Goal: Task Accomplishment & Management: Use online tool/utility

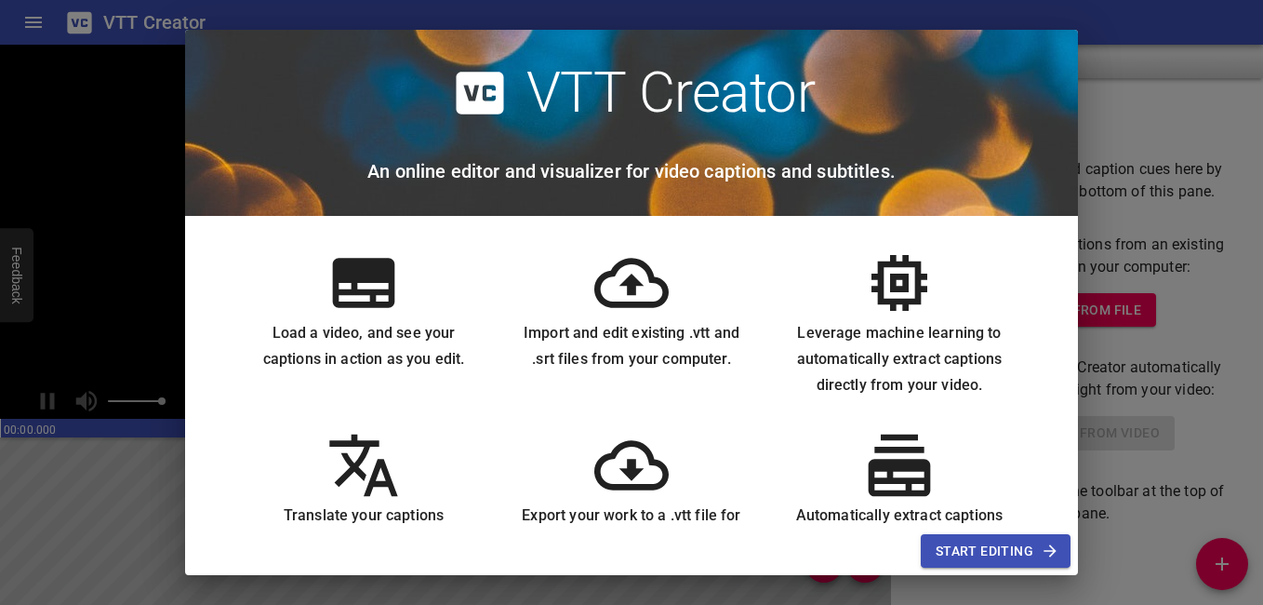
click at [1034, 554] on span "Start Editing" at bounding box center [996, 551] width 120 height 23
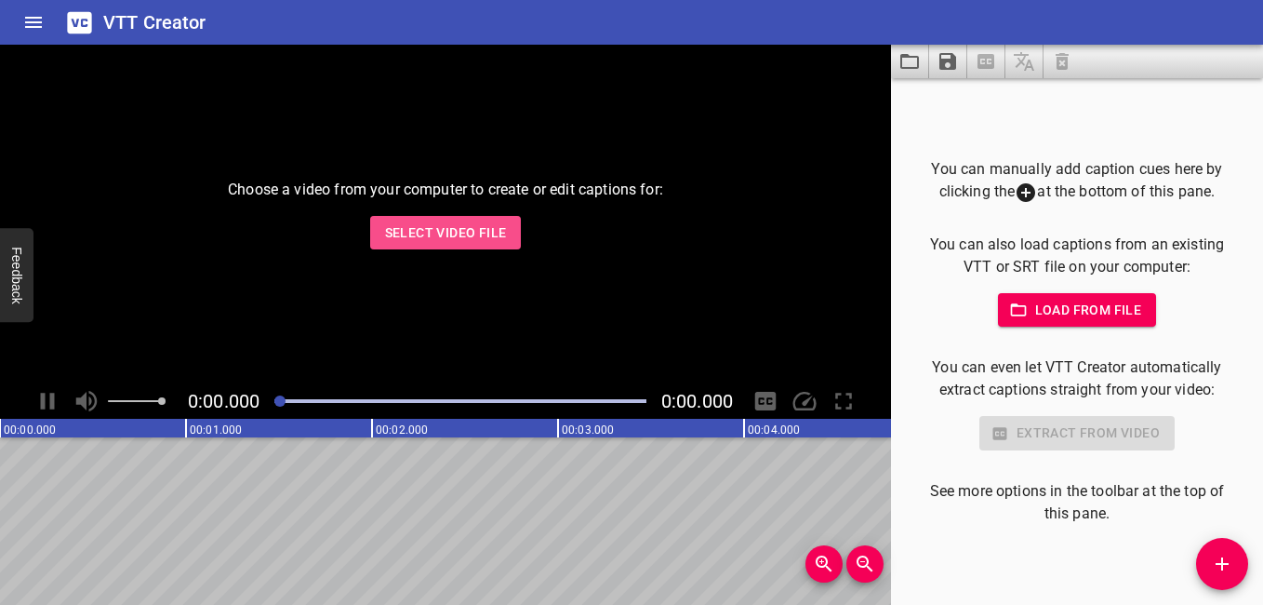
click at [432, 221] on span "Select Video File" at bounding box center [446, 232] width 122 height 23
click at [433, 239] on span "Select Video File" at bounding box center [446, 232] width 122 height 23
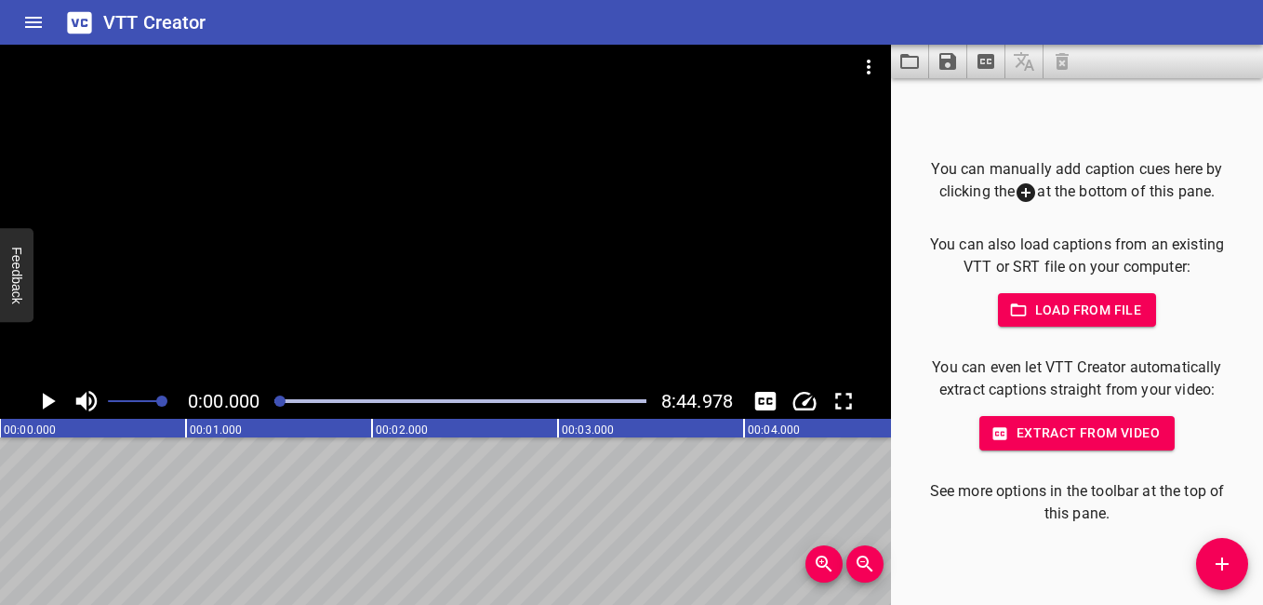
click at [58, 401] on icon "Play/Pause" at bounding box center [47, 401] width 28 height 28
drag, startPoint x: 180, startPoint y: 402, endPoint x: 52, endPoint y: 404, distance: 128.4
click at [52, 404] on div "0:05.267 8:44.978" at bounding box center [445, 400] width 891 height 35
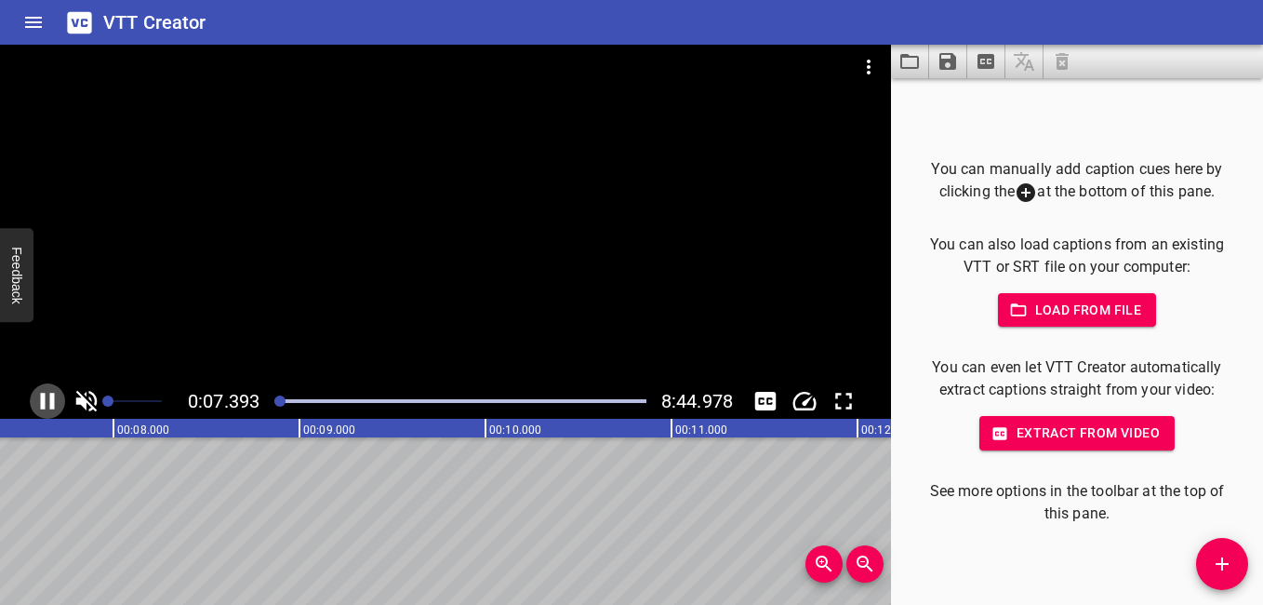
click at [50, 404] on icon "Play/Pause" at bounding box center [48, 401] width 14 height 17
click at [73, 397] on icon "Toggle mute" at bounding box center [87, 401] width 28 height 28
click at [102, 395] on span "Set video volume" at bounding box center [107, 400] width 11 height 11
click at [51, 407] on icon "Play/Pause" at bounding box center [47, 401] width 28 height 28
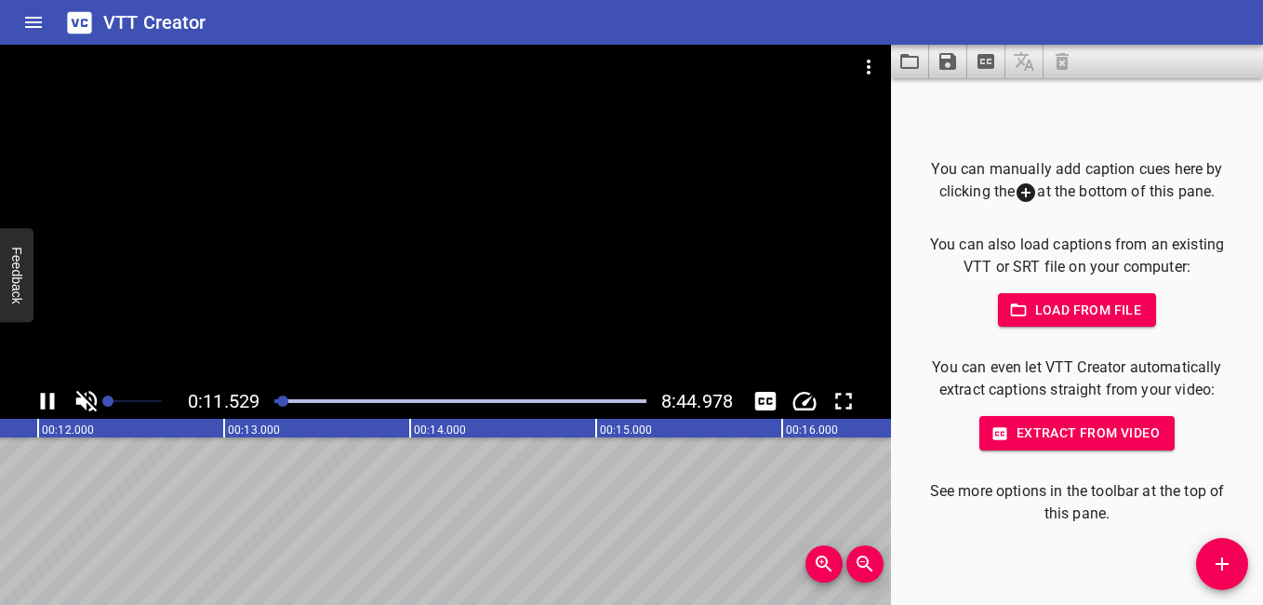
click at [83, 399] on icon "Toggle mute" at bounding box center [86, 401] width 21 height 21
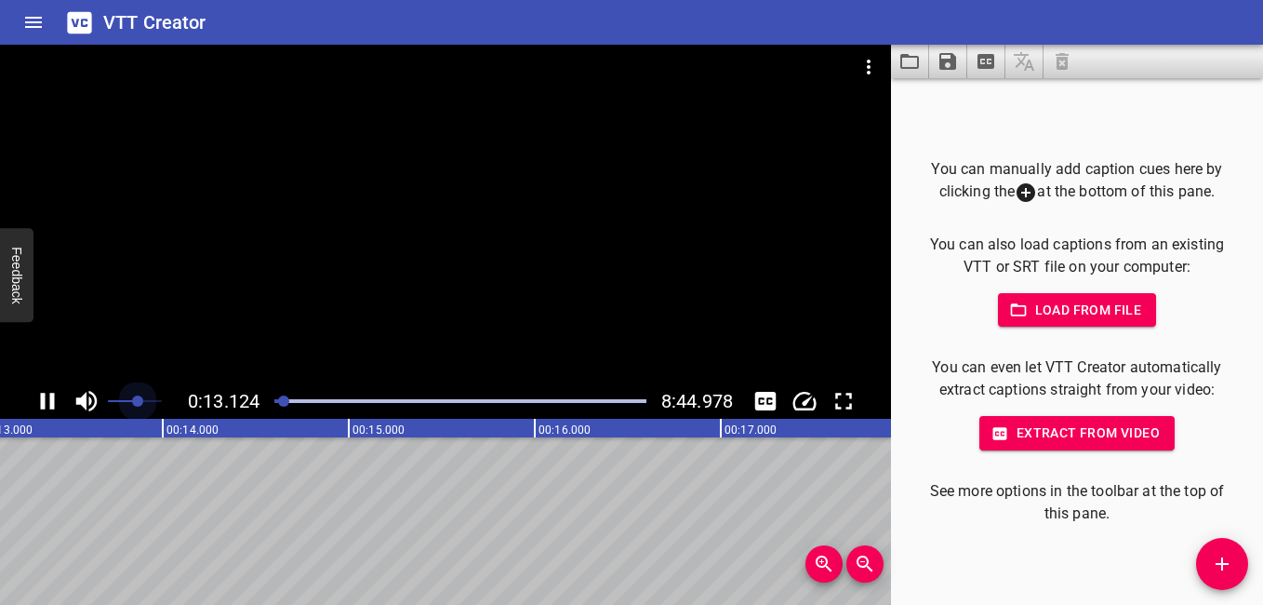
click at [137, 406] on span at bounding box center [135, 401] width 54 height 26
drag, startPoint x: 137, startPoint y: 406, endPoint x: 82, endPoint y: 405, distance: 54.9
click at [82, 405] on div at bounding box center [115, 400] width 93 height 35
click at [77, 404] on icon "Toggle mute" at bounding box center [86, 401] width 21 height 21
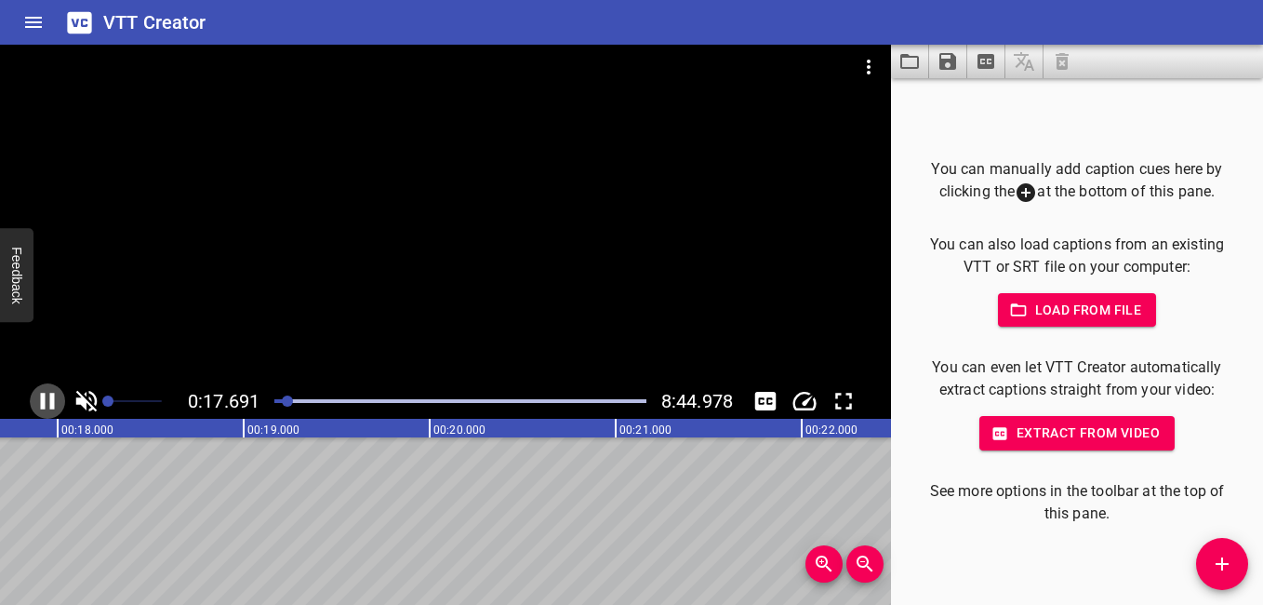
click at [53, 402] on icon "Play/Pause" at bounding box center [48, 401] width 14 height 17
click at [84, 395] on icon "Toggle mute" at bounding box center [87, 401] width 28 height 28
click at [105, 399] on span "Set video volume" at bounding box center [107, 400] width 11 height 11
click at [186, 325] on div at bounding box center [445, 214] width 891 height 339
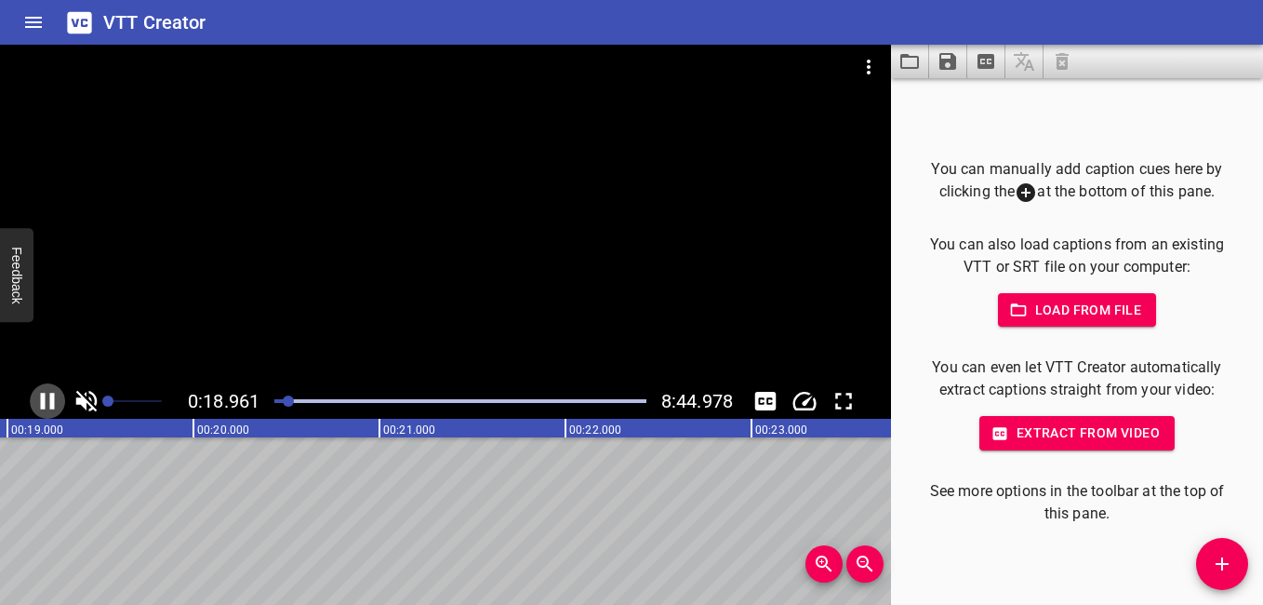
click at [52, 406] on icon "Play/Pause" at bounding box center [48, 401] width 14 height 17
click at [53, 405] on icon "Play/Pause" at bounding box center [47, 401] width 28 height 28
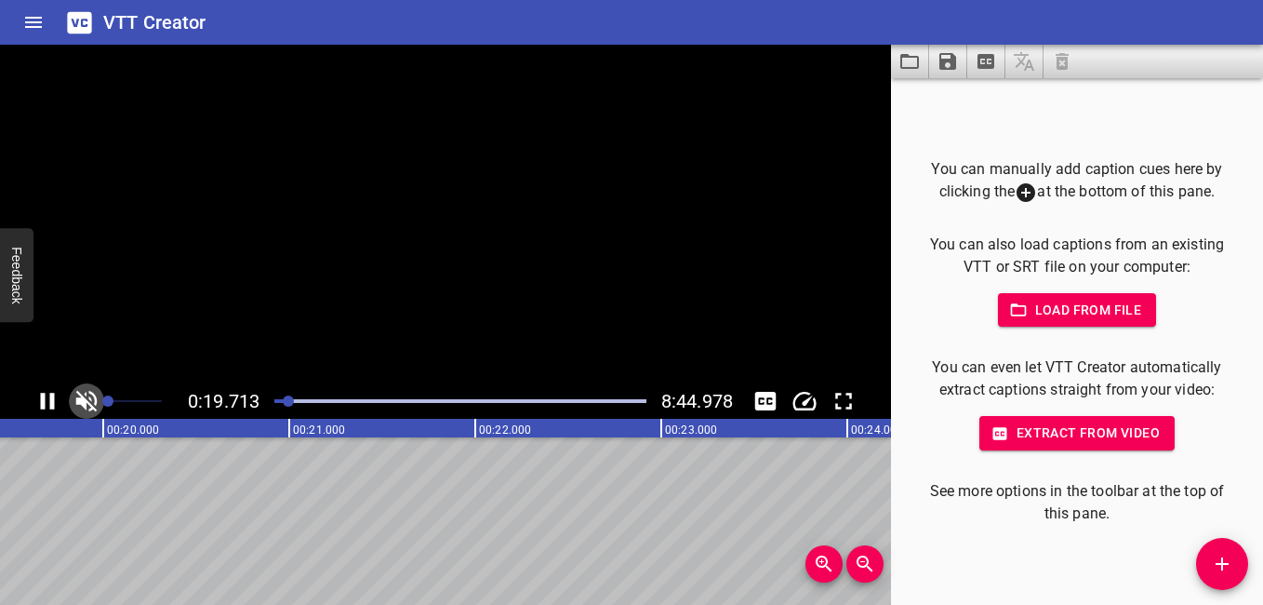
click at [86, 395] on icon "Toggle mute" at bounding box center [86, 401] width 21 height 21
click at [102, 395] on span "Set video volume" at bounding box center [107, 400] width 11 height 11
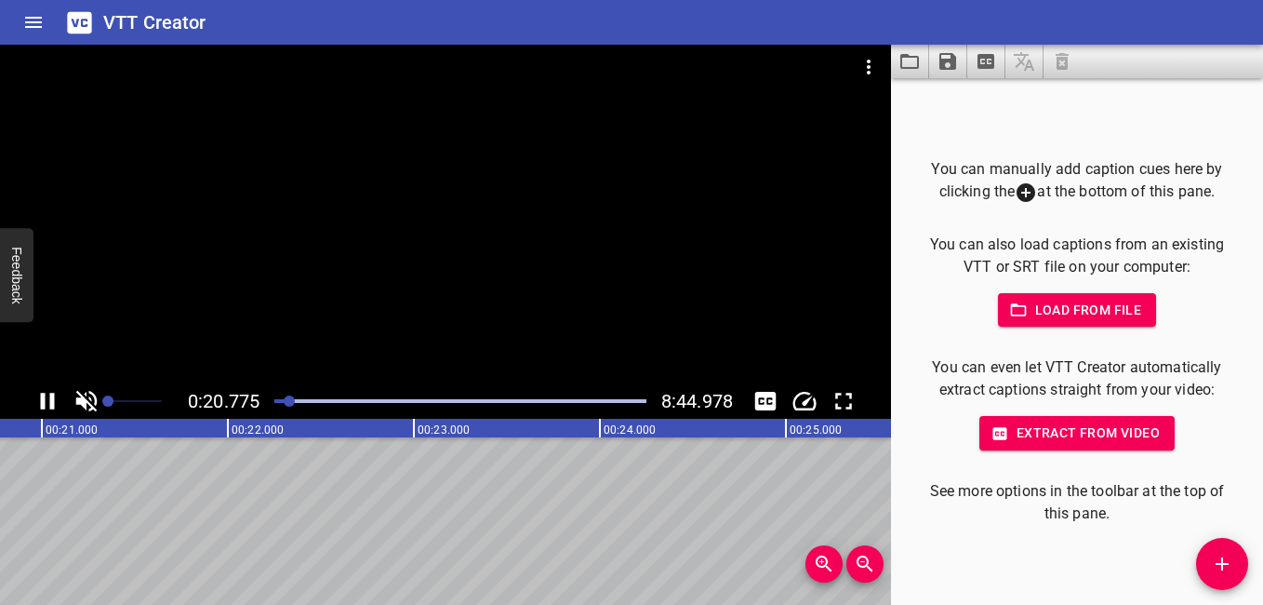
click at [102, 395] on span "Set video volume" at bounding box center [107, 400] width 11 height 11
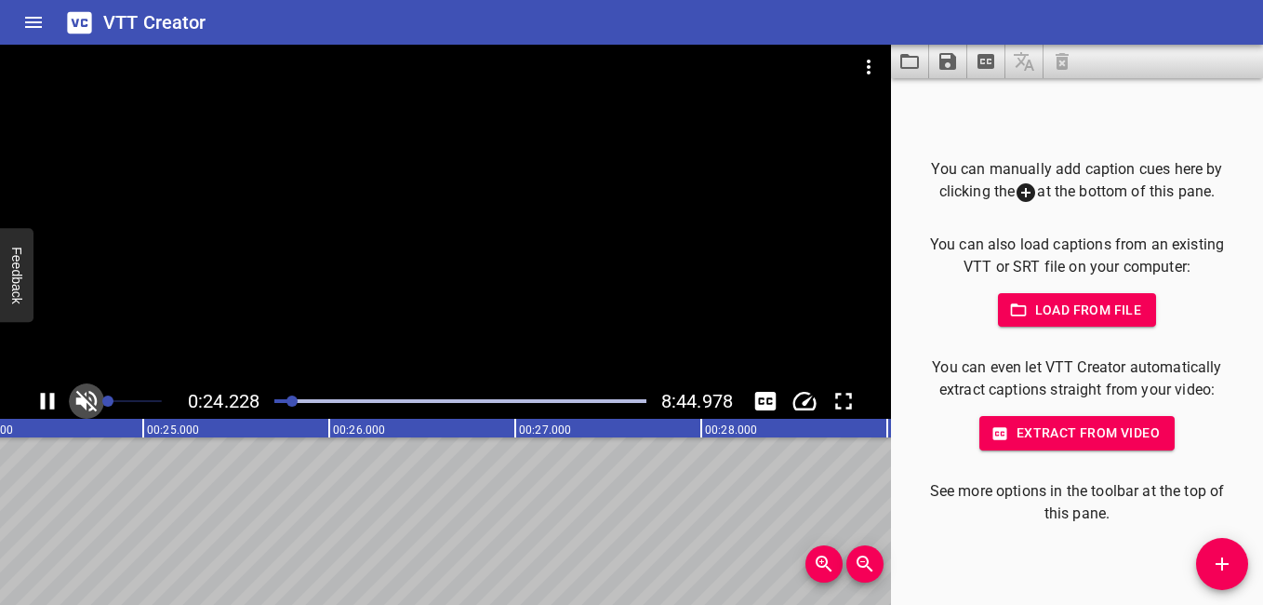
click at [82, 398] on icon "Toggle mute" at bounding box center [86, 401] width 21 height 21
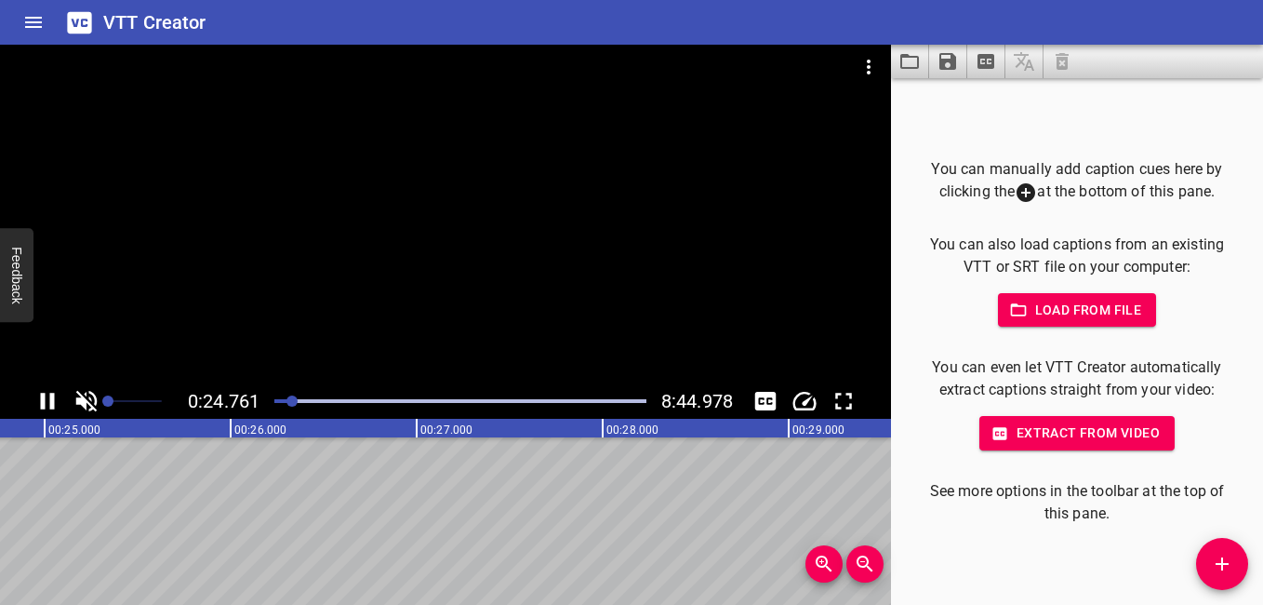
click at [119, 396] on span "Set video volume" at bounding box center [118, 400] width 11 height 11
click at [115, 398] on span "Set video volume" at bounding box center [116, 400] width 11 height 11
drag, startPoint x: 123, startPoint y: 398, endPoint x: 151, endPoint y: 398, distance: 27.9
click at [151, 398] on span "Set video volume" at bounding box center [150, 400] width 11 height 11
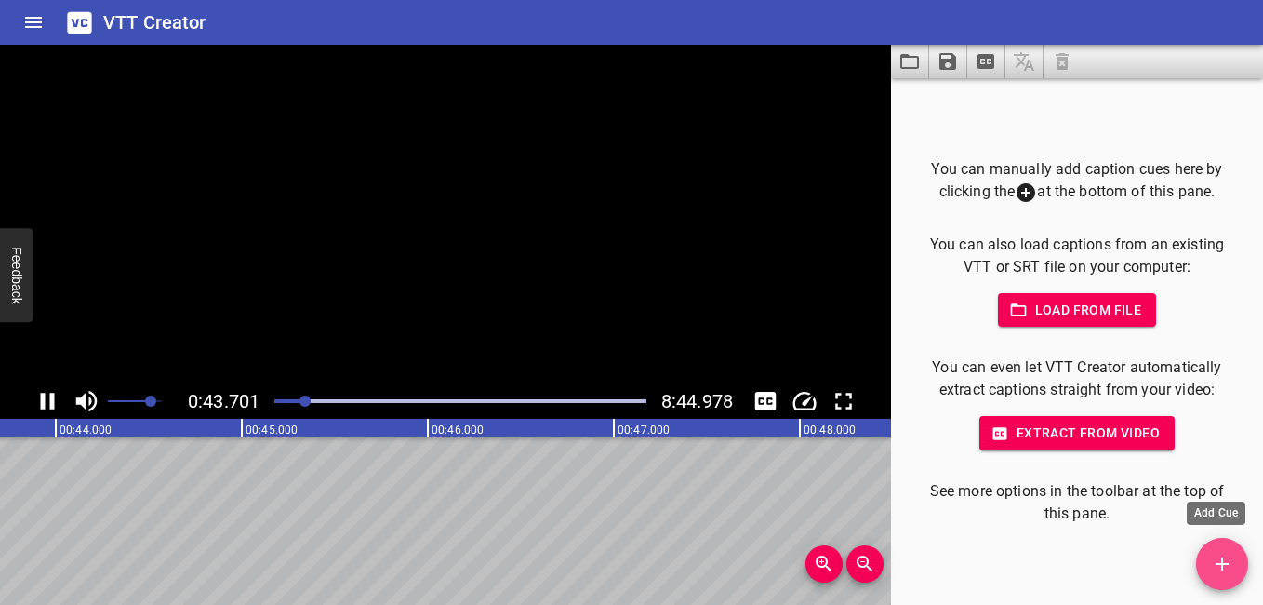
click at [1221, 567] on icon "Add Cue" at bounding box center [1222, 564] width 22 height 22
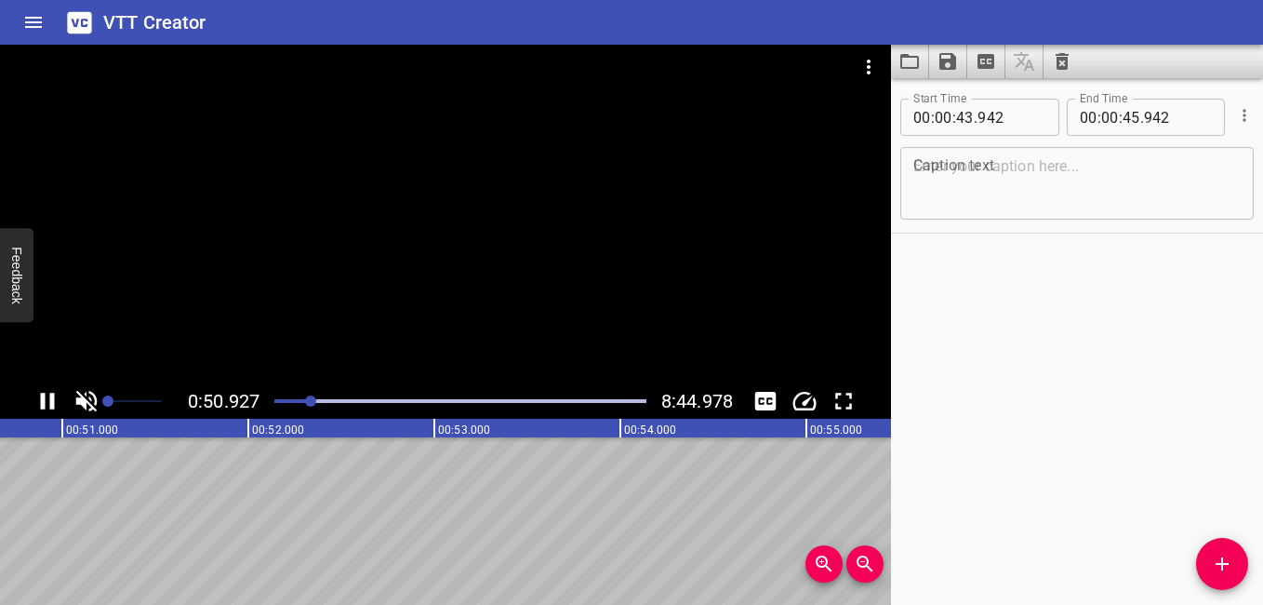
drag, startPoint x: 157, startPoint y: 398, endPoint x: 89, endPoint y: 394, distance: 68.1
click at [102, 395] on span "Set video volume" at bounding box center [107, 400] width 11 height 11
click at [82, 396] on icon "Toggle mute" at bounding box center [86, 401] width 21 height 21
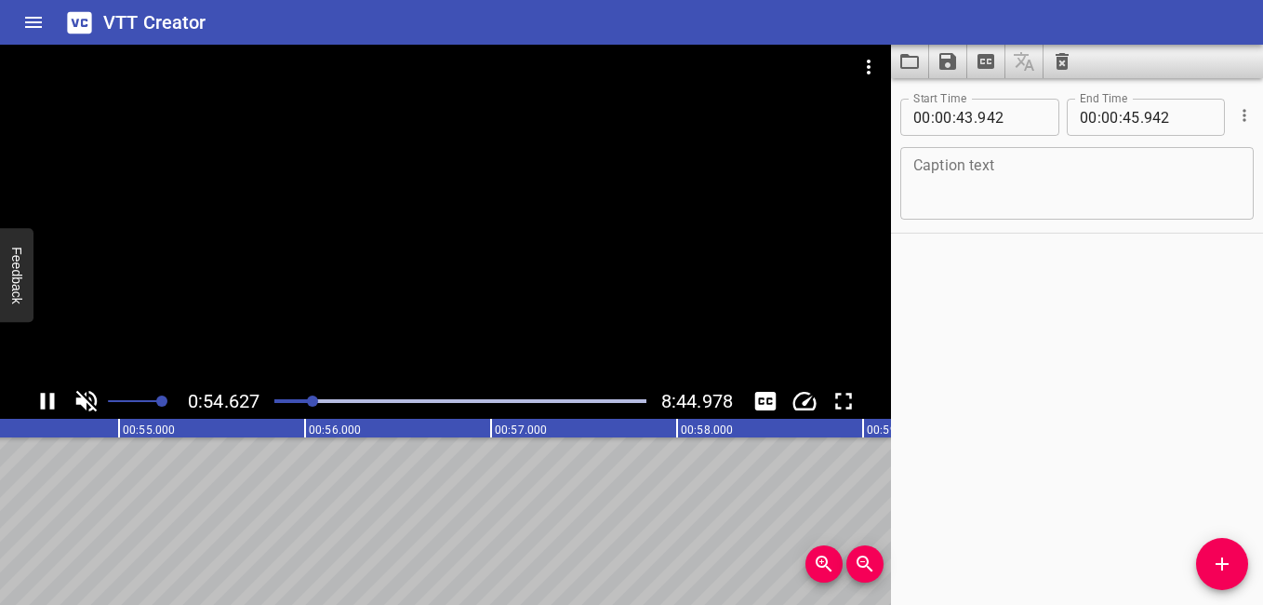
drag, startPoint x: 107, startPoint y: 400, endPoint x: 164, endPoint y: 412, distance: 58.0
click at [164, 407] on span "Set video volume" at bounding box center [161, 400] width 11 height 11
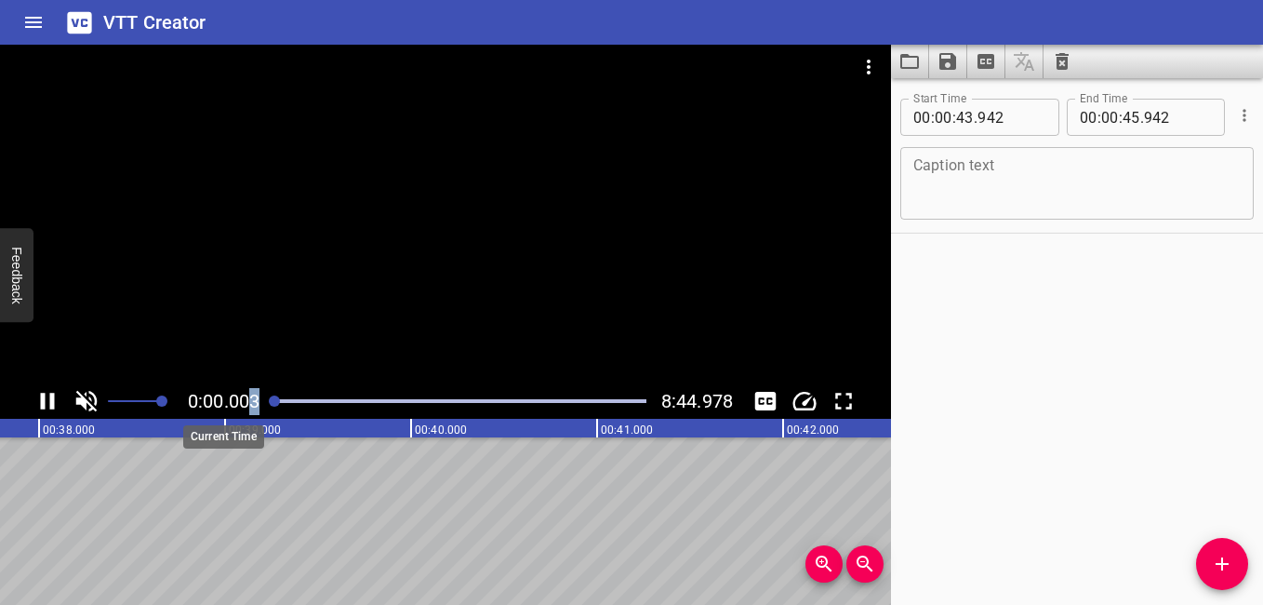
drag, startPoint x: 317, startPoint y: 406, endPoint x: 252, endPoint y: 404, distance: 65.1
click at [252, 404] on div "0:00.003 8:44.978" at bounding box center [445, 400] width 891 height 35
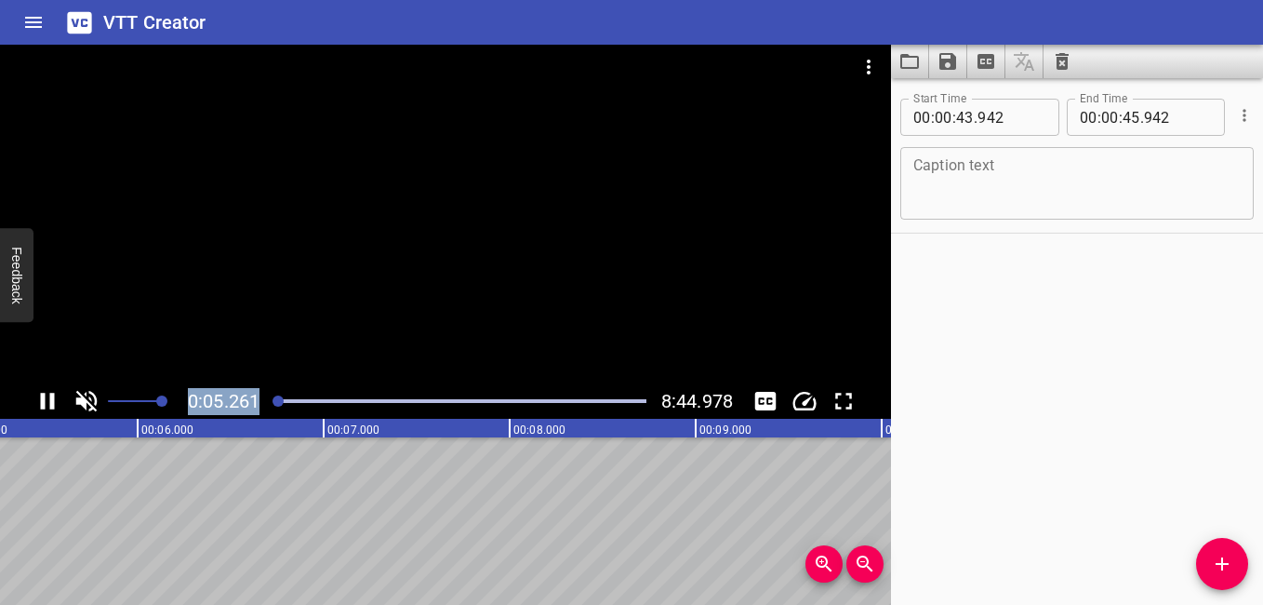
click at [46, 395] on icon "Play/Pause" at bounding box center [47, 401] width 28 height 28
click at [93, 396] on icon "Toggle mute" at bounding box center [87, 401] width 28 height 28
drag, startPoint x: 164, startPoint y: 402, endPoint x: 180, endPoint y: 400, distance: 15.9
click at [167, 400] on span "Set video volume" at bounding box center [161, 400] width 11 height 11
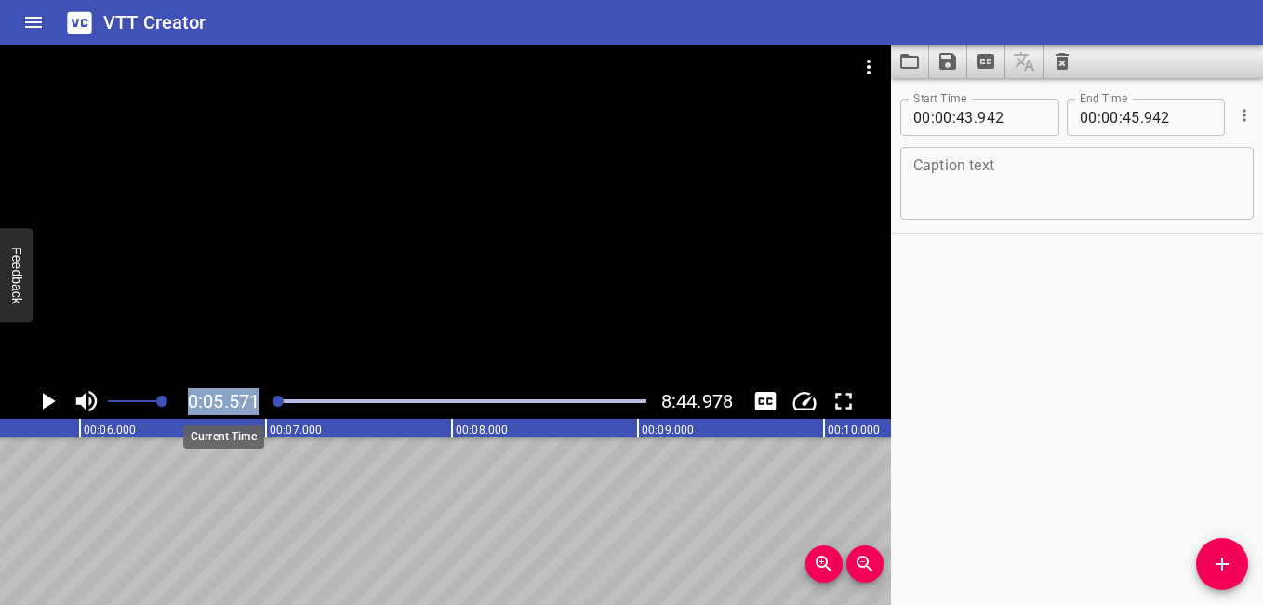
click at [219, 401] on span "0:05.571" at bounding box center [224, 401] width 72 height 22
click at [216, 402] on span "0:05.571" at bounding box center [224, 401] width 72 height 22
click at [215, 402] on span "0:05.571" at bounding box center [224, 401] width 72 height 22
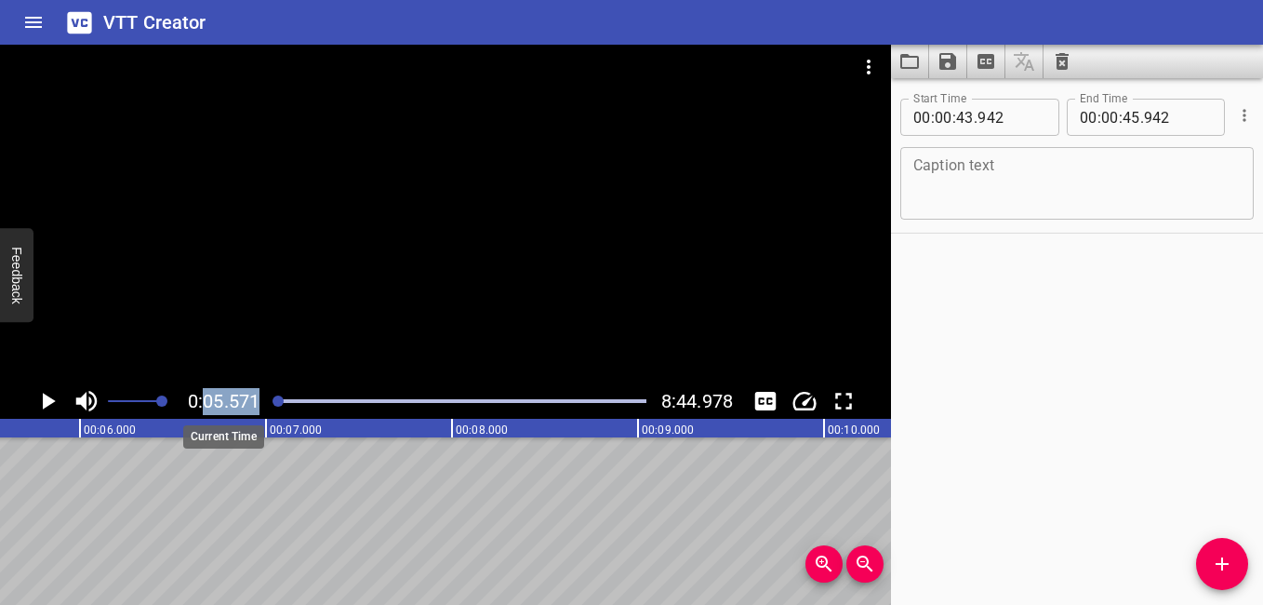
click at [215, 402] on span "0:05.571" at bounding box center [224, 401] width 72 height 22
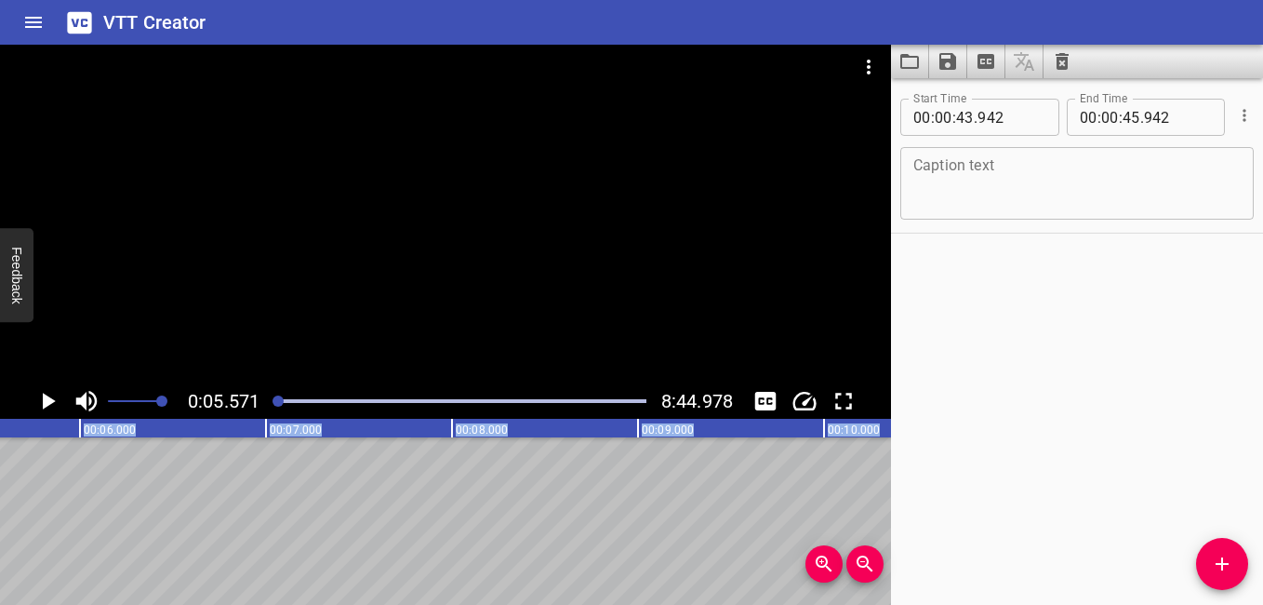
drag, startPoint x: 215, startPoint y: 402, endPoint x: 186, endPoint y: 434, distance: 43.5
click at [49, 402] on icon "Play/Pause" at bounding box center [49, 401] width 13 height 17
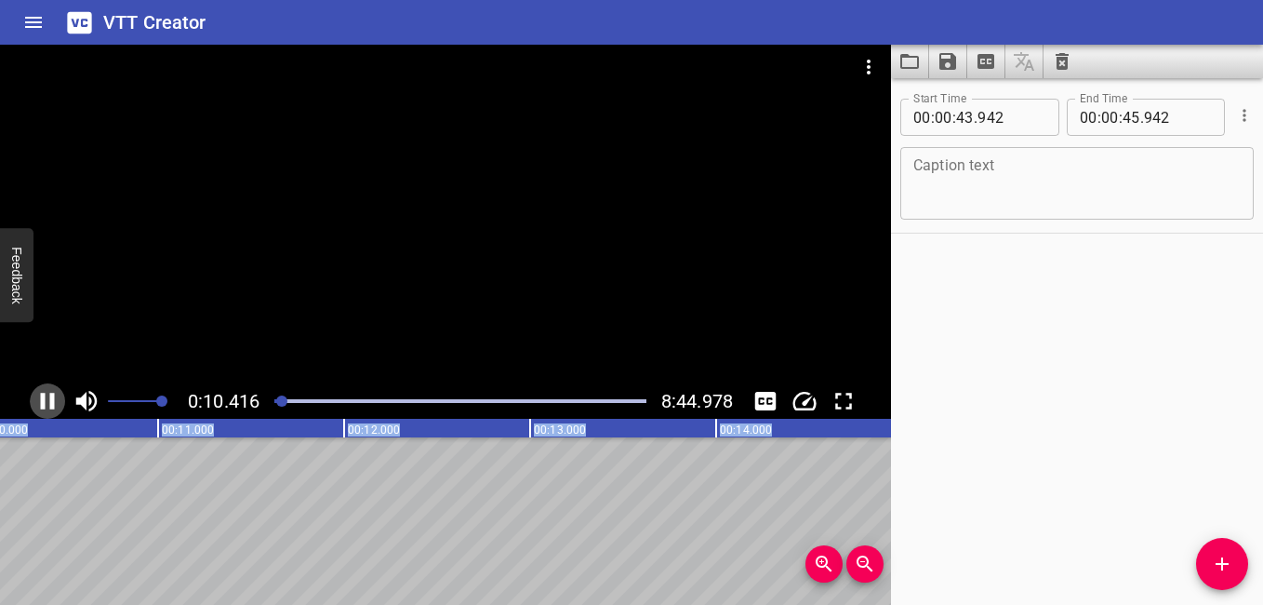
click at [37, 406] on icon "Play/Pause" at bounding box center [47, 401] width 28 height 28
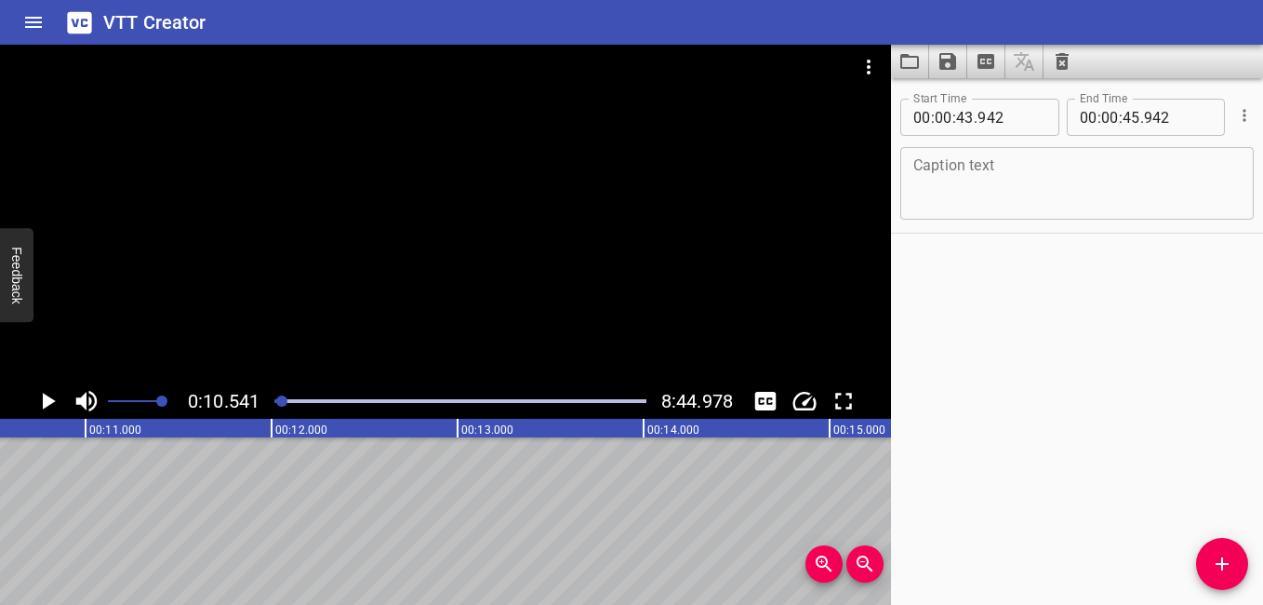
click at [400, 225] on div at bounding box center [445, 214] width 891 height 339
click at [366, 410] on div at bounding box center [460, 401] width 394 height 26
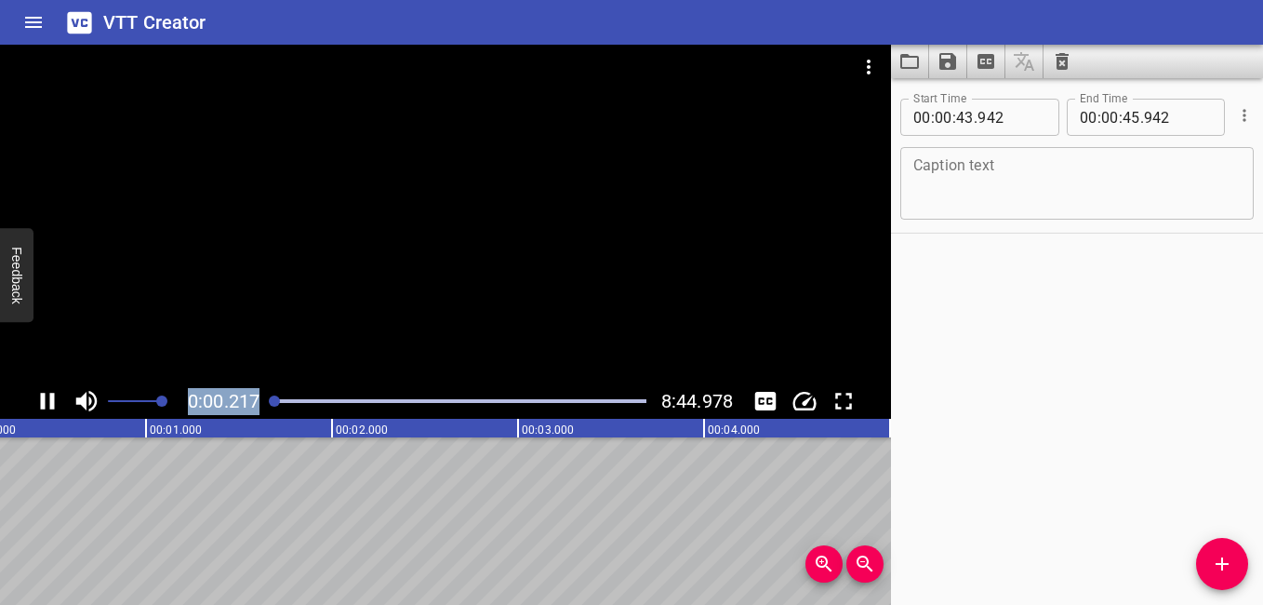
scroll to position [0, 0]
drag, startPoint x: 366, startPoint y: 404, endPoint x: 150, endPoint y: 375, distance: 217.7
click at [150, 375] on div "0:00.003 8:44.978" at bounding box center [445, 232] width 891 height 374
click at [54, 403] on icon "Play/Pause" at bounding box center [48, 401] width 14 height 17
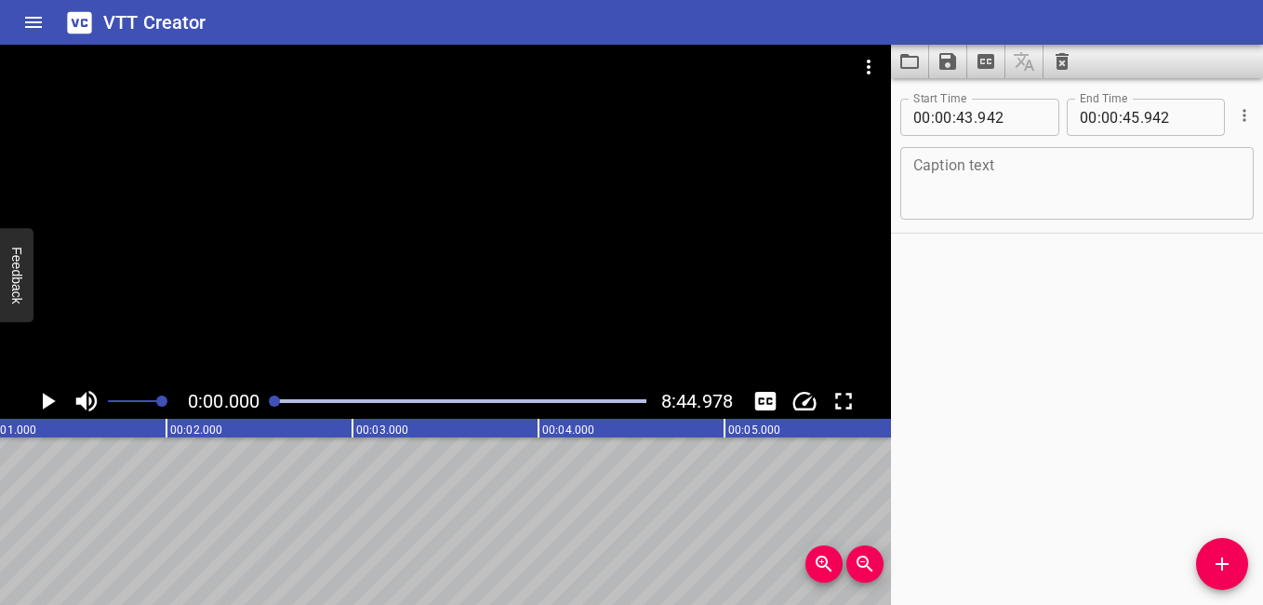
drag, startPoint x: 286, startPoint y: 399, endPoint x: 274, endPoint y: 403, distance: 12.7
click at [274, 403] on div at bounding box center [274, 400] width 11 height 11
click at [991, 133] on input "number" at bounding box center [1012, 117] width 68 height 37
type input "942"
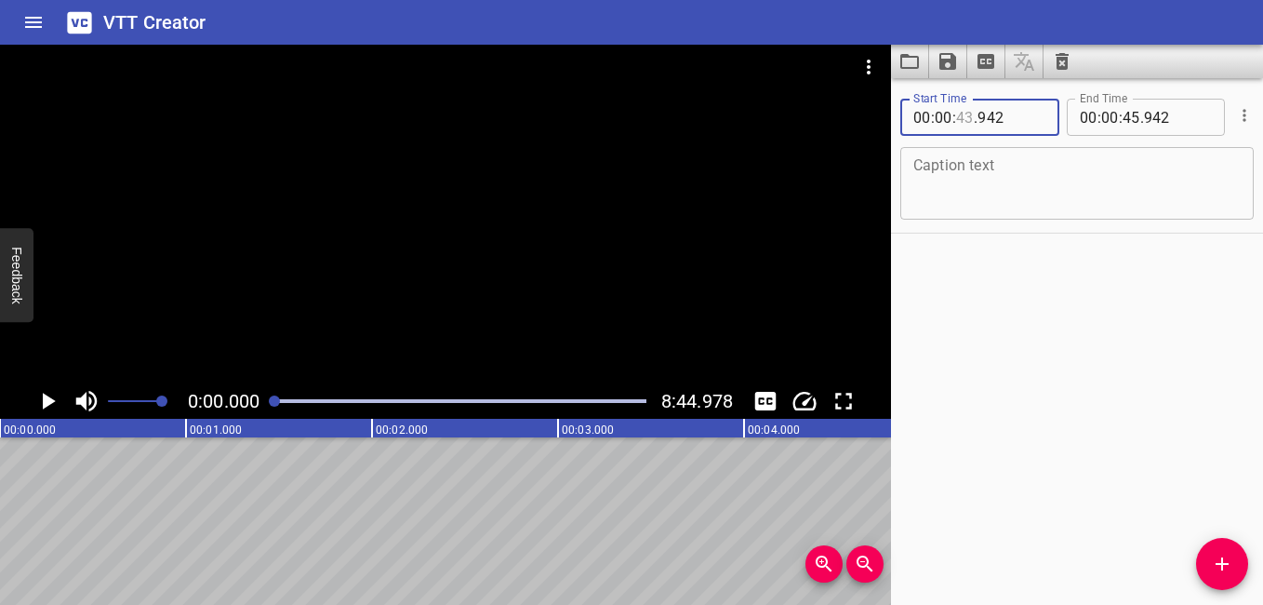
click at [973, 111] on input "number" at bounding box center [965, 117] width 18 height 37
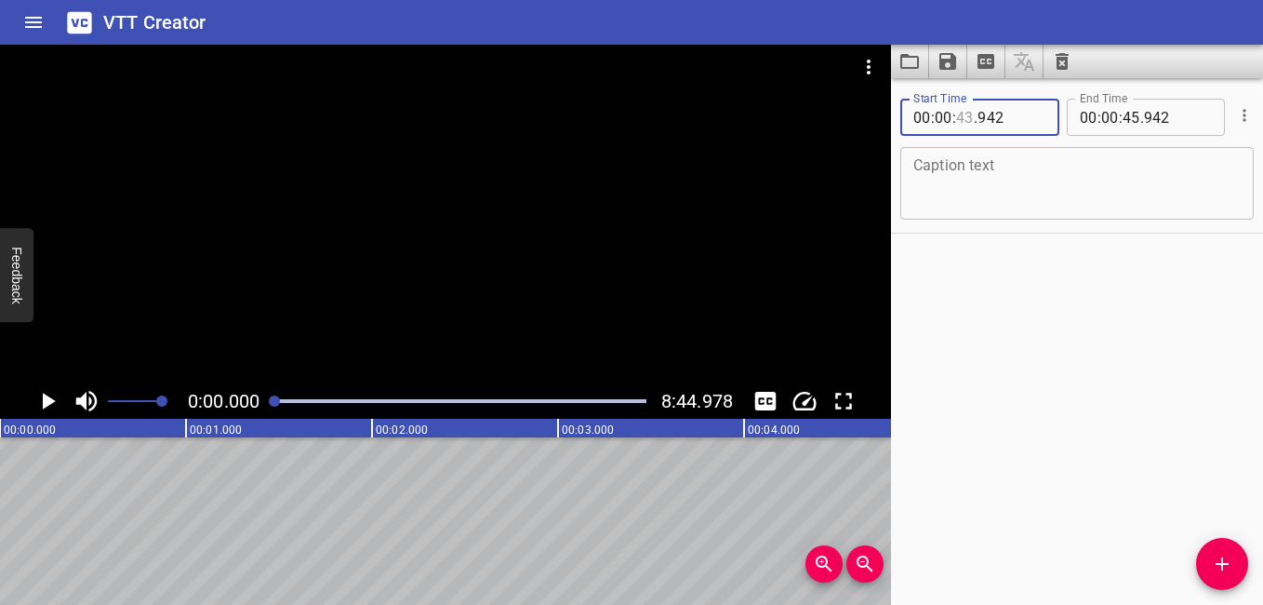
type input "43"
type input "942"
click at [969, 121] on input "number" at bounding box center [965, 117] width 18 height 37
type input "43"
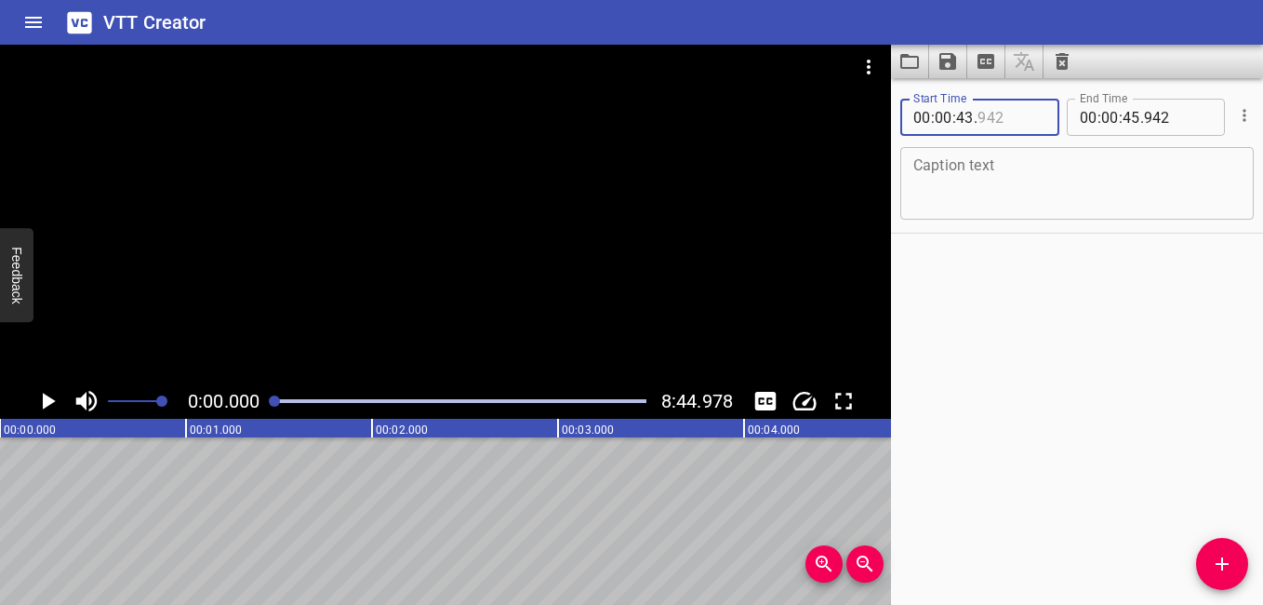
type input "942"
type input "00"
type input "942"
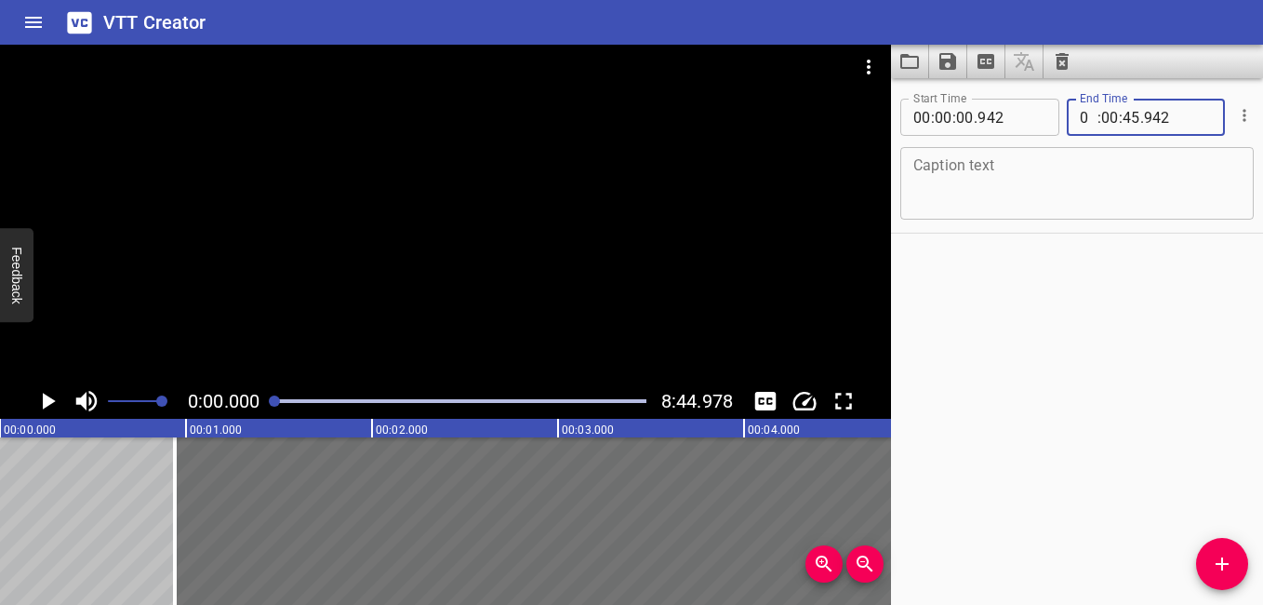
type input "00"
click at [987, 107] on input "number" at bounding box center [1012, 117] width 68 height 37
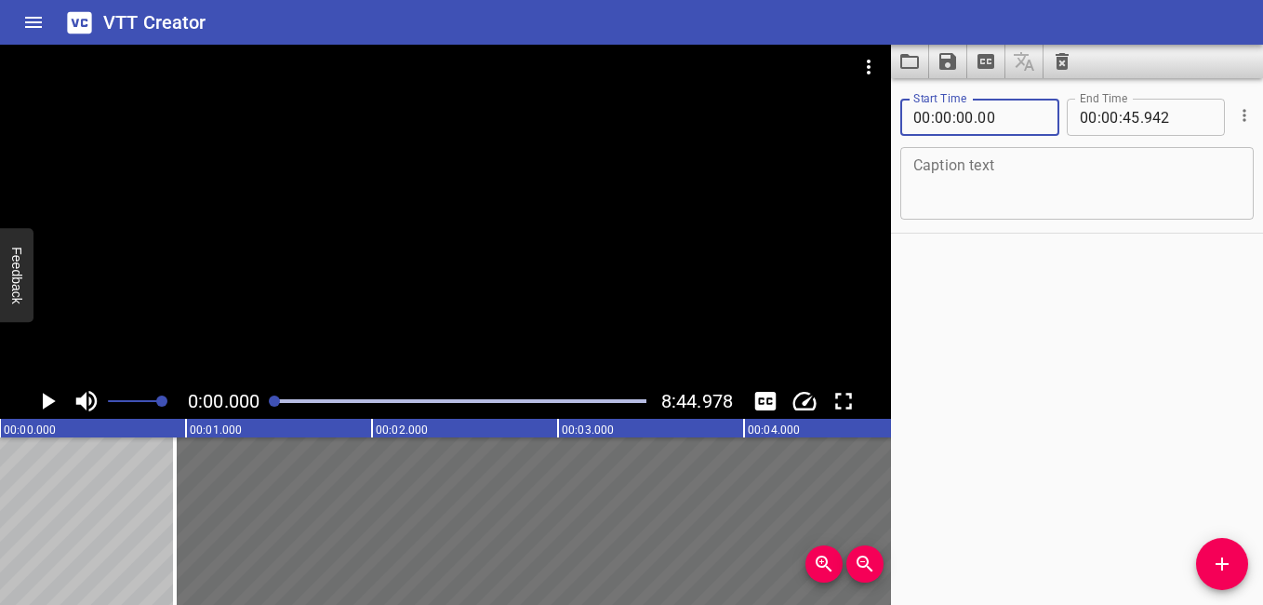
type input "000"
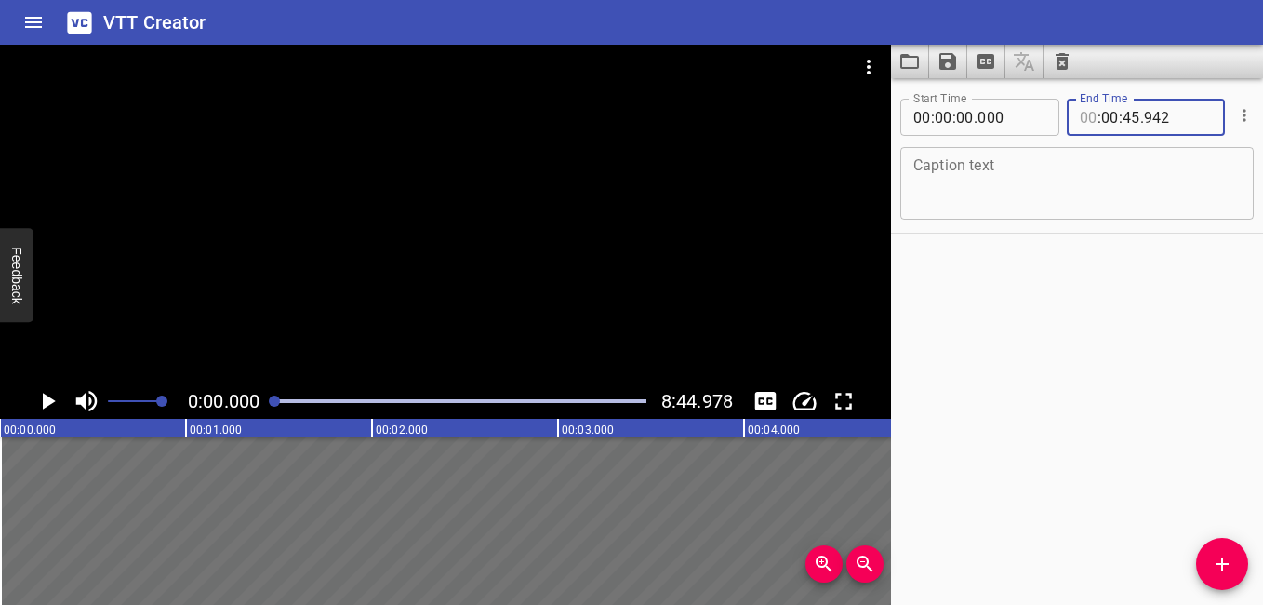
type input "00"
click at [52, 398] on icon "Play/Pause" at bounding box center [47, 401] width 28 height 28
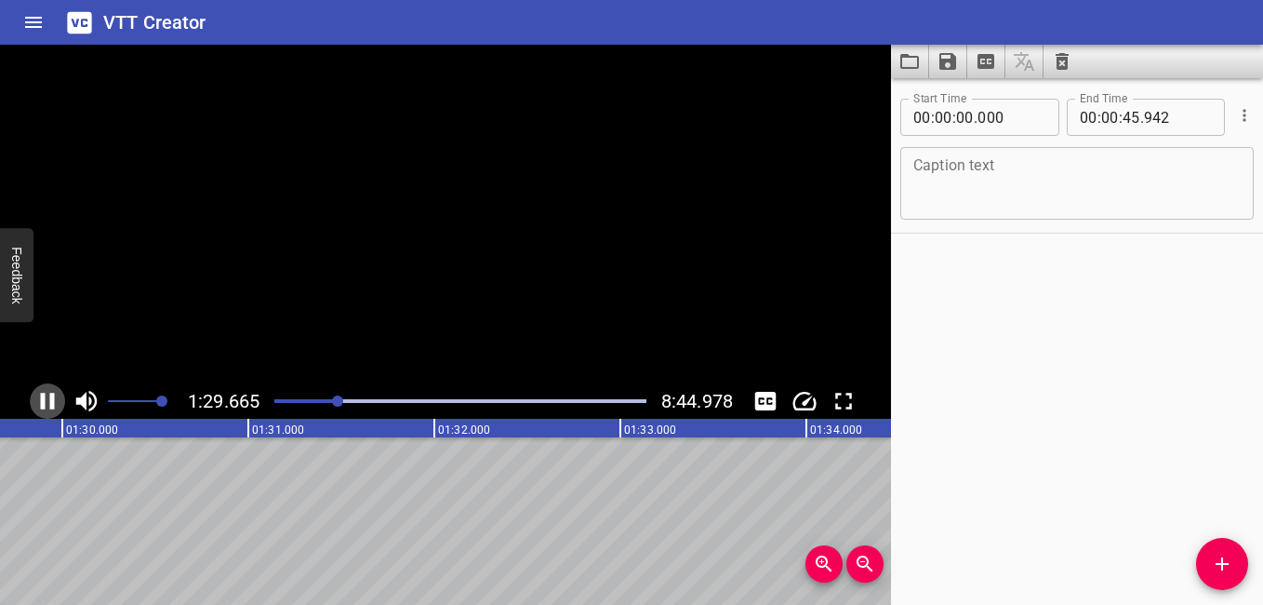
click at [52, 394] on icon "Play/Pause" at bounding box center [48, 401] width 14 height 17
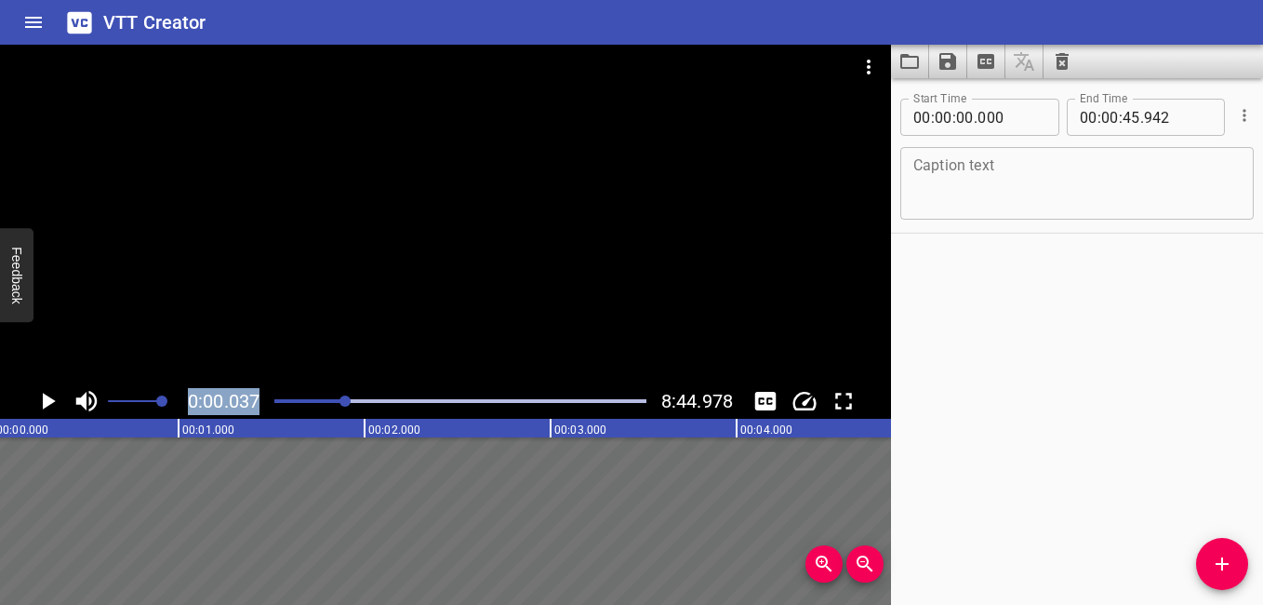
scroll to position [0, 7]
drag, startPoint x: 342, startPoint y: 399, endPoint x: 347, endPoint y: 378, distance: 21.9
click at [347, 378] on div "0:00.037 8:44.978" at bounding box center [445, 232] width 891 height 374
click at [46, 398] on icon "Play/Pause" at bounding box center [49, 401] width 13 height 17
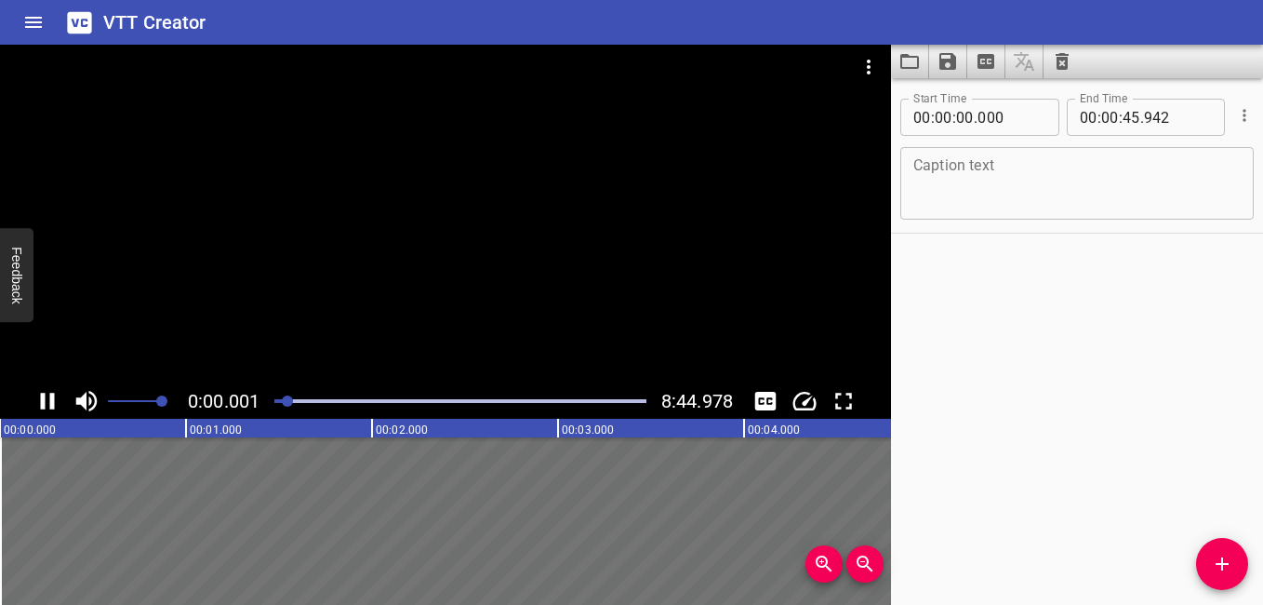
drag, startPoint x: 277, startPoint y: 400, endPoint x: 289, endPoint y: 403, distance: 12.4
click at [289, 403] on div at bounding box center [287, 400] width 11 height 11
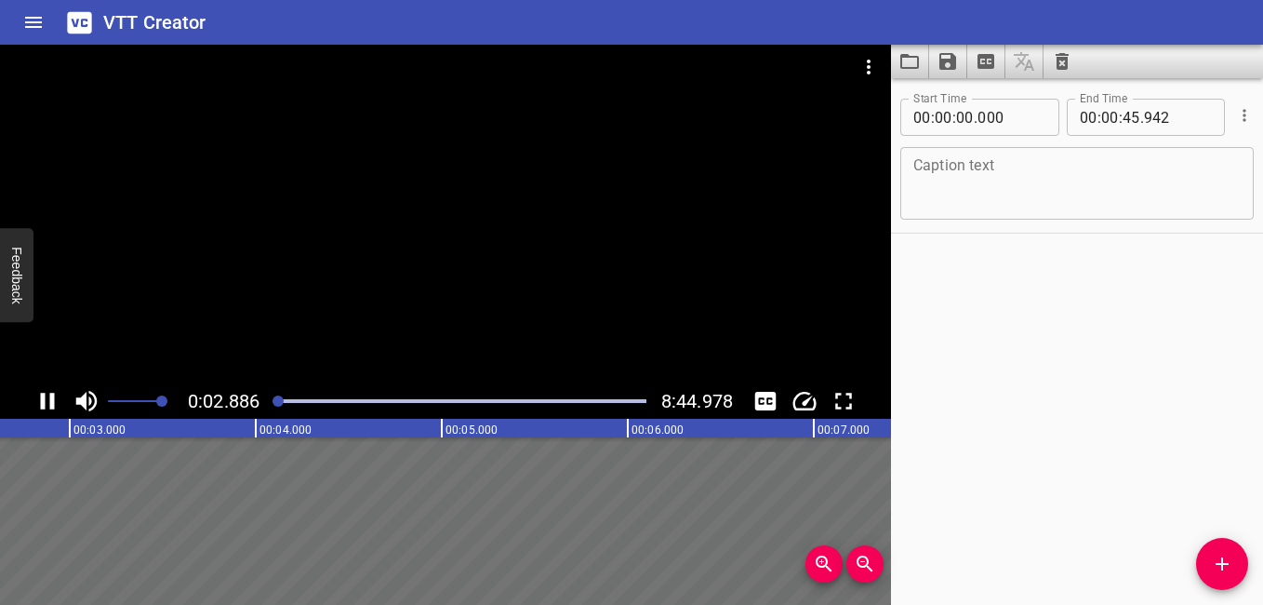
drag, startPoint x: 291, startPoint y: 402, endPoint x: 280, endPoint y: 403, distance: 11.2
click at [280, 403] on div at bounding box center [278, 400] width 11 height 11
click at [209, 400] on span "0:09.783" at bounding box center [224, 401] width 72 height 22
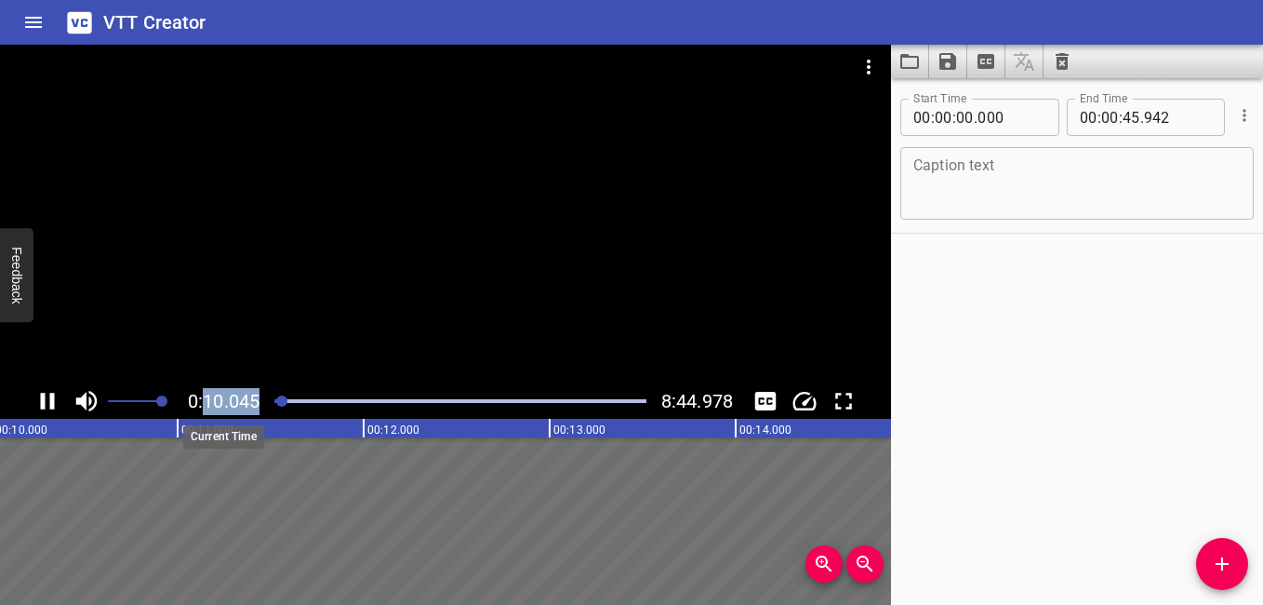
click at [209, 400] on span "0:10.045" at bounding box center [224, 401] width 72 height 22
click at [208, 400] on span "0:11.377" at bounding box center [224, 401] width 72 height 22
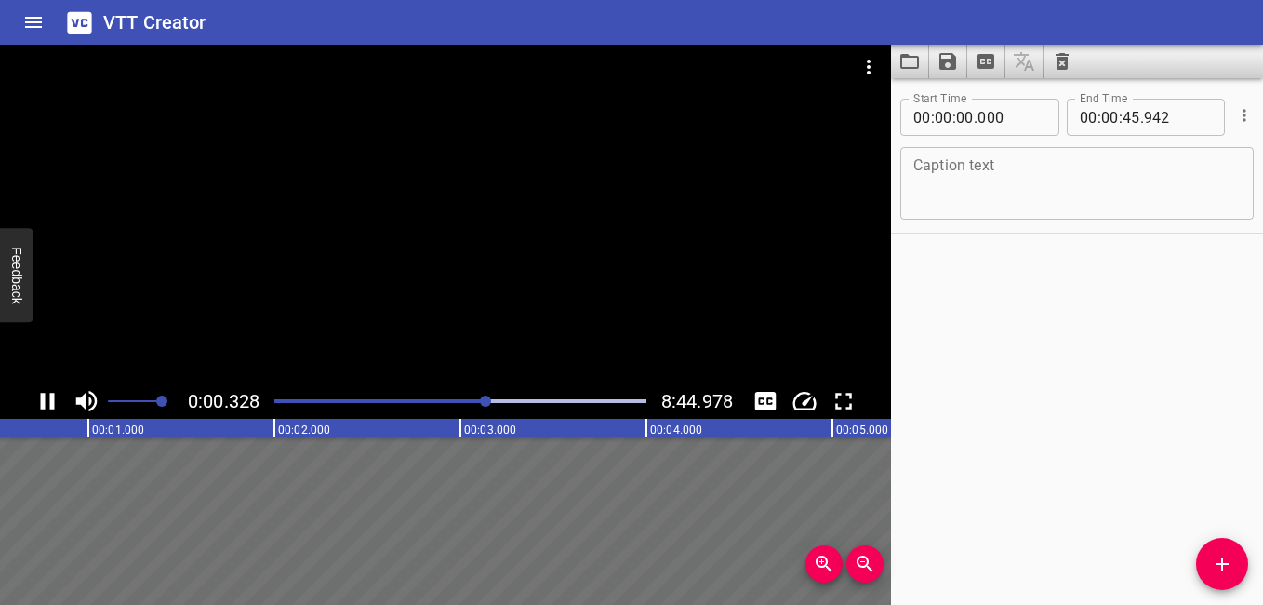
drag, startPoint x: 208, startPoint y: 400, endPoint x: 487, endPoint y: 414, distance: 279.4
click at [487, 414] on div "0:00.328 8:44.978" at bounding box center [445, 400] width 891 height 35
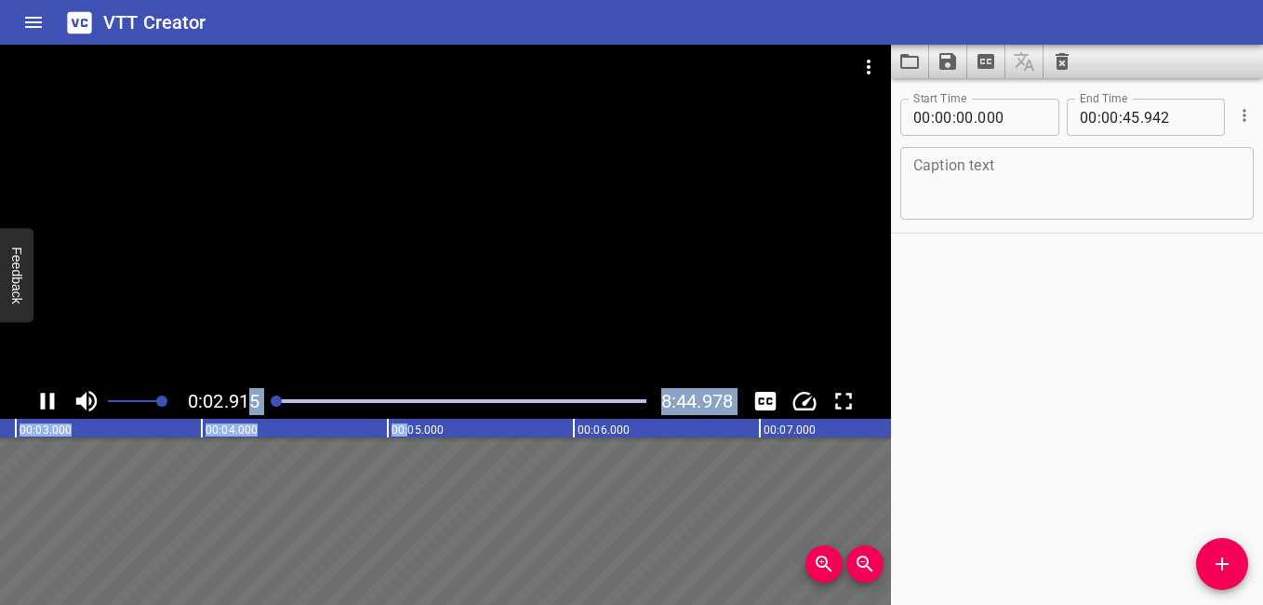
drag, startPoint x: 558, startPoint y: 429, endPoint x: 251, endPoint y: 414, distance: 307.4
click at [251, 414] on div "0:02.915 8:44.978 00:00.000 00:01.000 00:02.000 00:03.000 00:04.000 00:05.000 0…" at bounding box center [445, 325] width 891 height 560
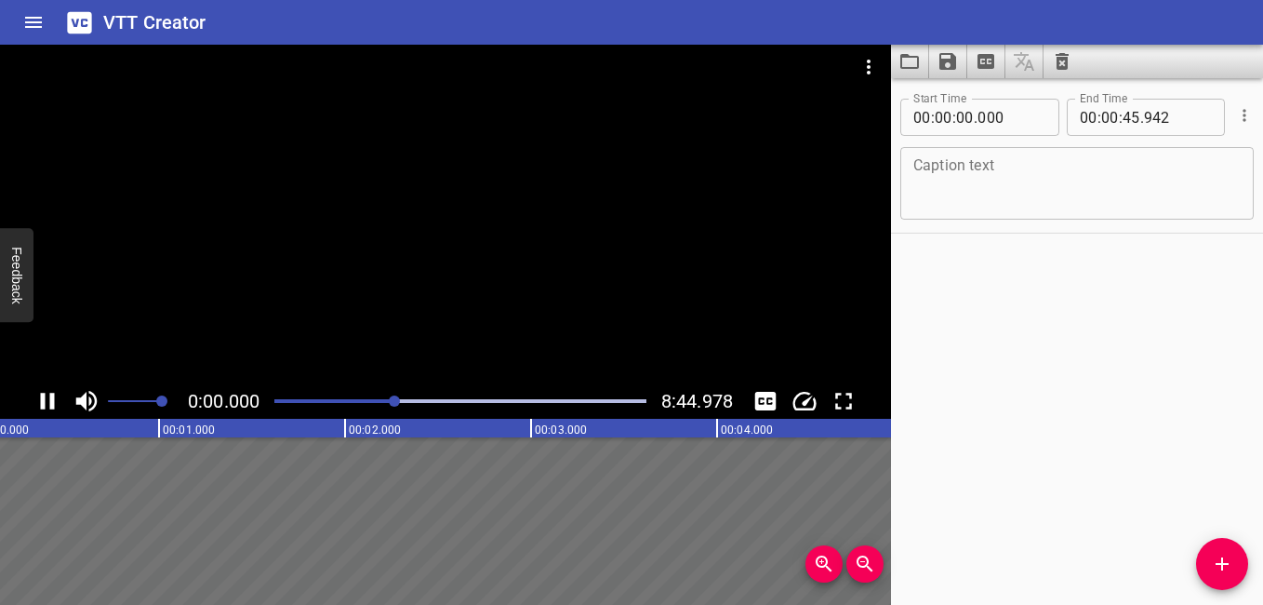
click at [418, 217] on div at bounding box center [445, 214] width 891 height 339
click at [460, 196] on div at bounding box center [445, 214] width 891 height 339
click at [1119, 119] on span ":" at bounding box center [1121, 117] width 4 height 37
click at [1123, 118] on input "number" at bounding box center [1132, 117] width 18 height 37
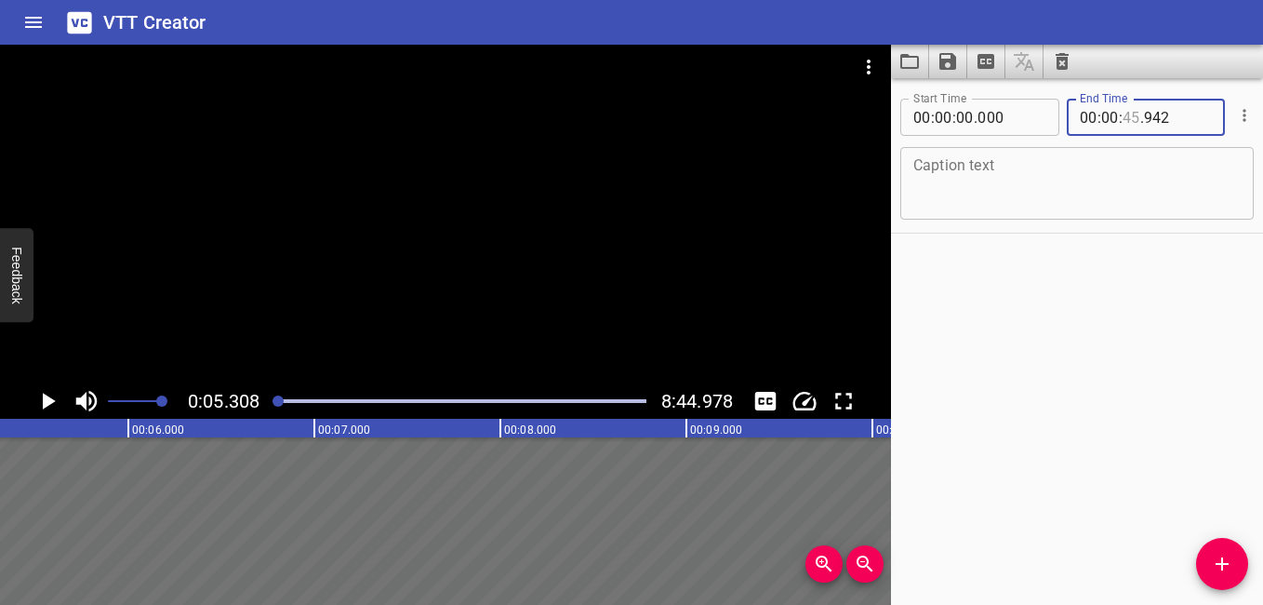
type input "45"
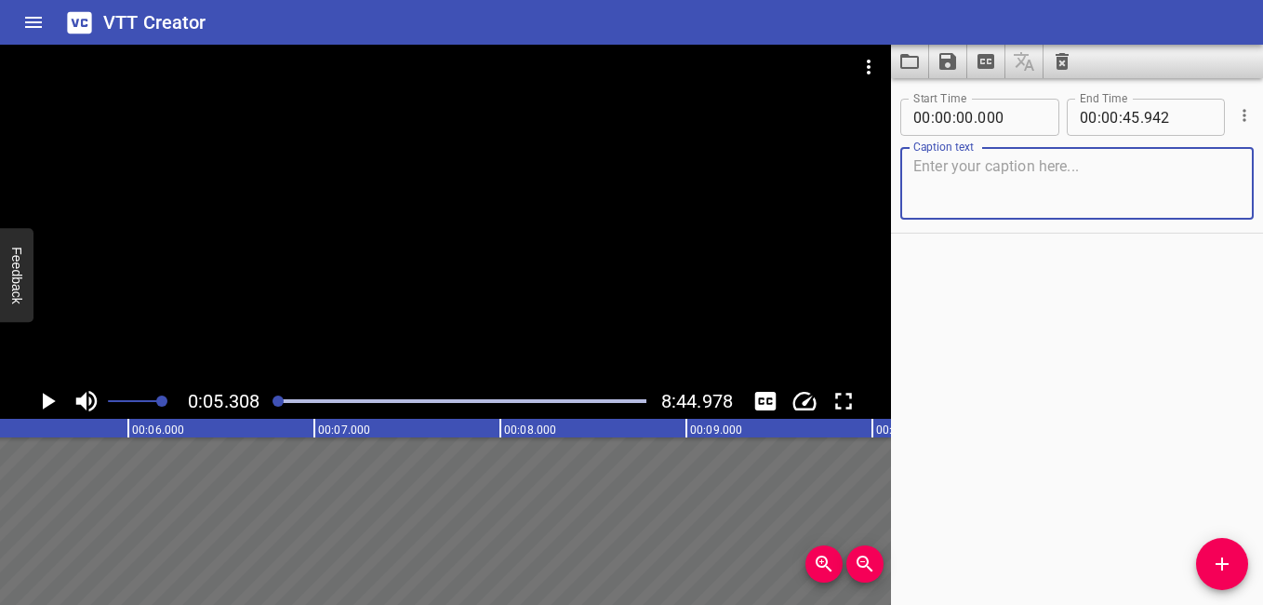
click at [1086, 185] on textarea at bounding box center [1077, 183] width 327 height 53
click at [1015, 184] on textarea at bounding box center [1077, 183] width 327 height 53
paste textarea "अपने विचारों के साक्षी बनें। आप ही हैं जो विचारों को देख रहे हैं, न कि आप क्या …"
type textarea "अपने विचारों के साक्षी बनें। आप ही हैं जो विचारों को देख रहे हैं, न कि आप क्या …"
click at [50, 403] on icon "Play/Pause" at bounding box center [49, 401] width 13 height 17
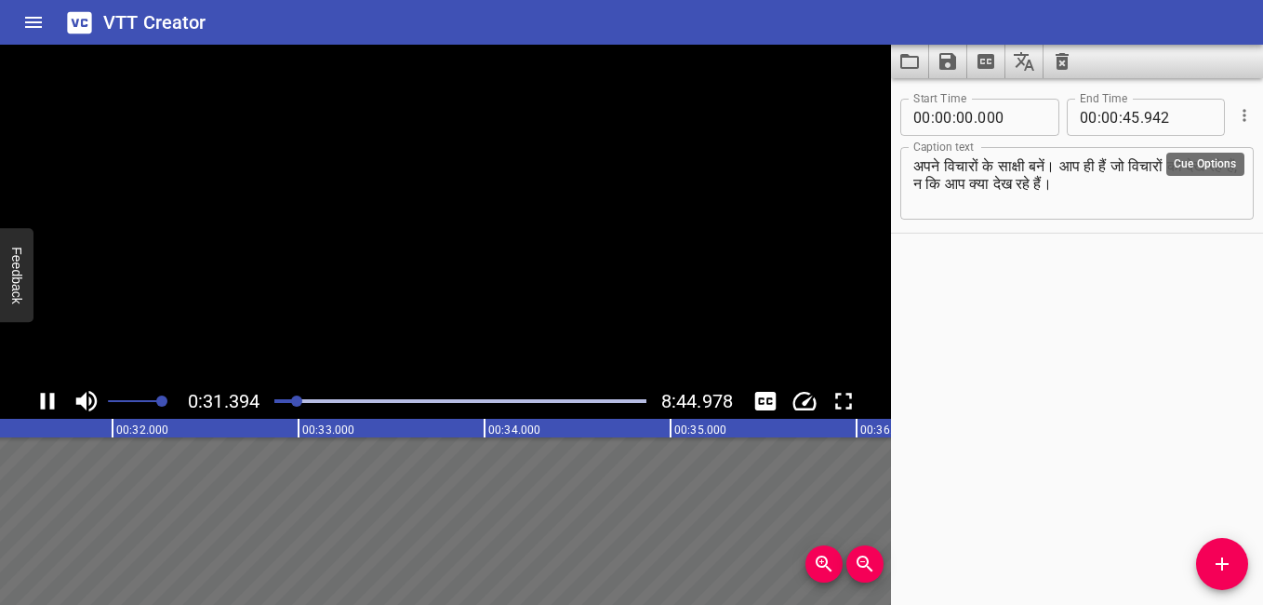
click at [1235, 125] on icon "Cue Options" at bounding box center [1244, 115] width 19 height 19
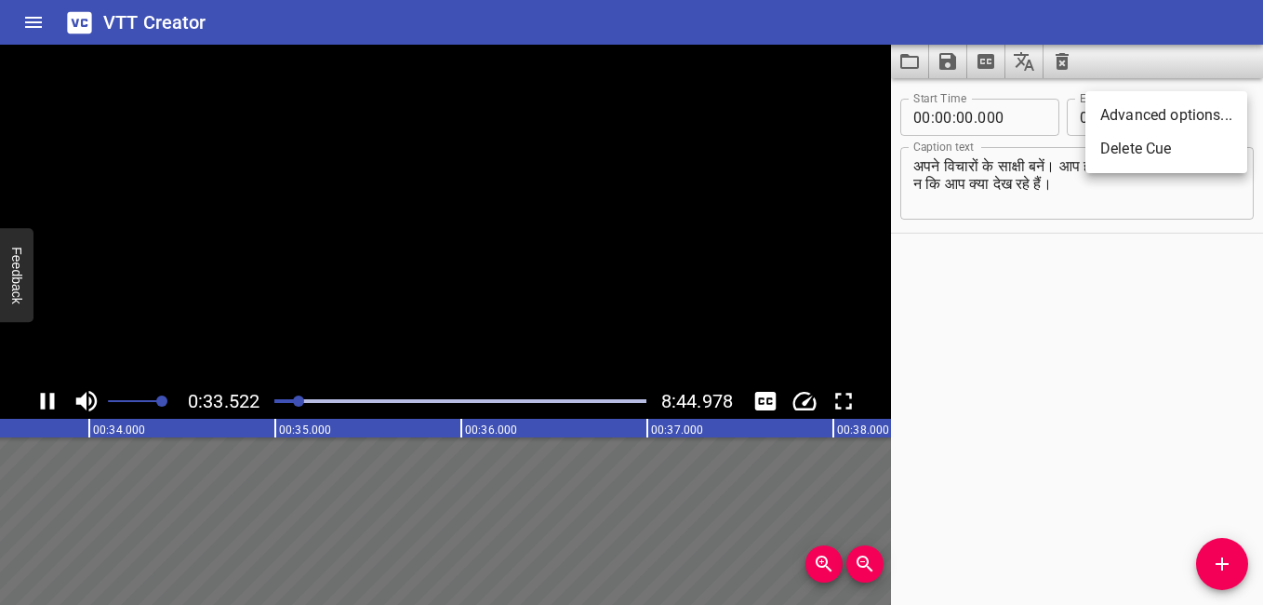
click at [1112, 343] on div at bounding box center [631, 302] width 1263 height 605
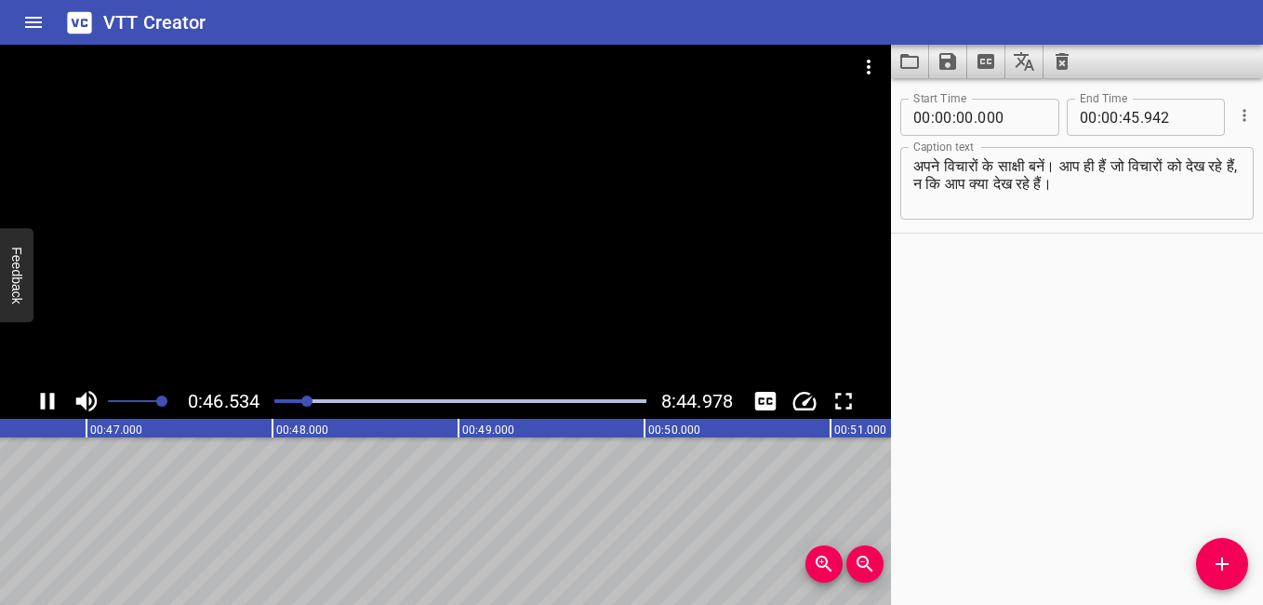
click at [47, 398] on icon "Play/Pause" at bounding box center [47, 401] width 28 height 28
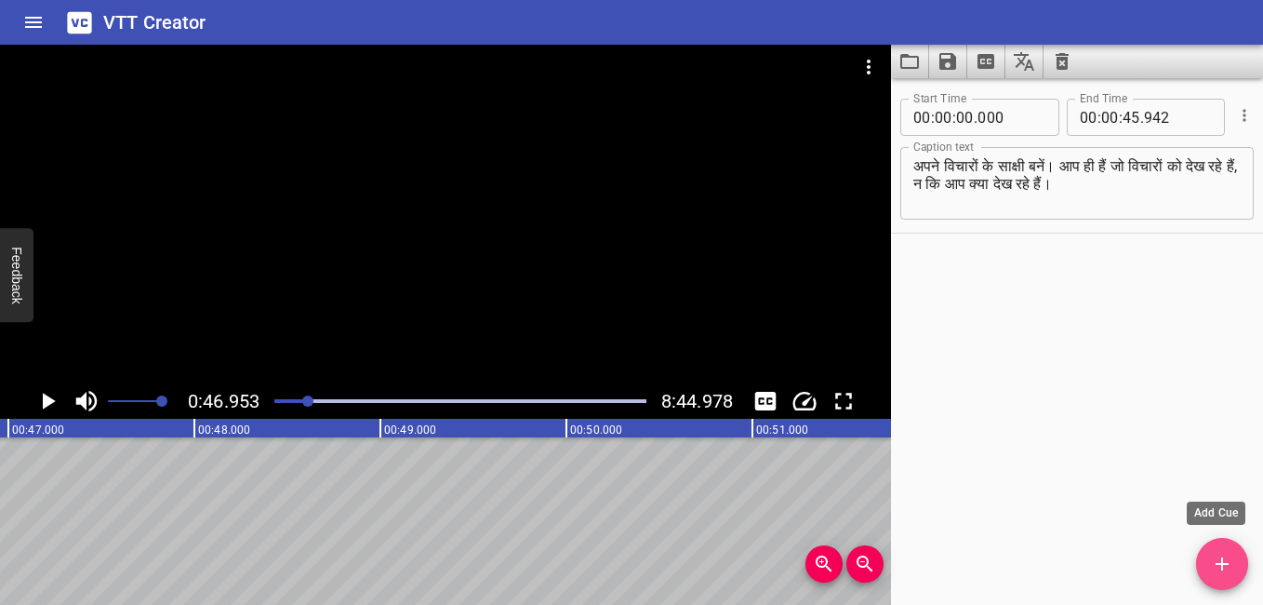
click at [1229, 554] on icon "Add Cue" at bounding box center [1222, 564] width 22 height 22
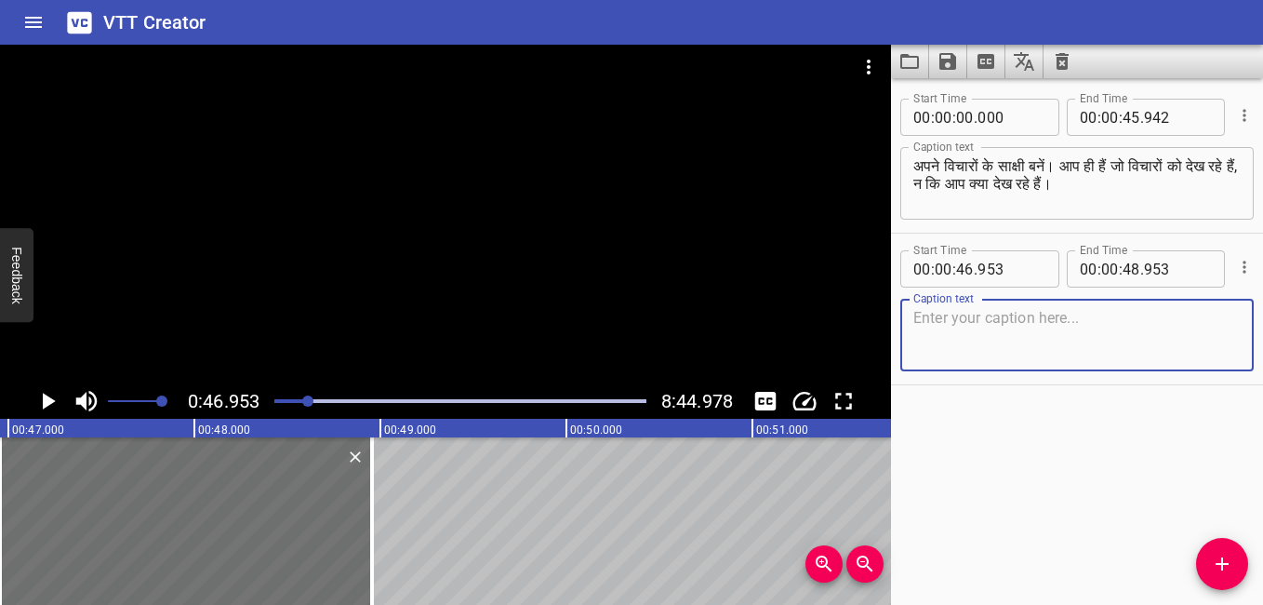
click at [949, 328] on textarea at bounding box center [1077, 335] width 327 height 53
paste textarea "तुमच्या विचारांचे साक्षीदार बना. तुम्ही जे निरीक्षण करता ते आहात, तुम्ही जे निर…"
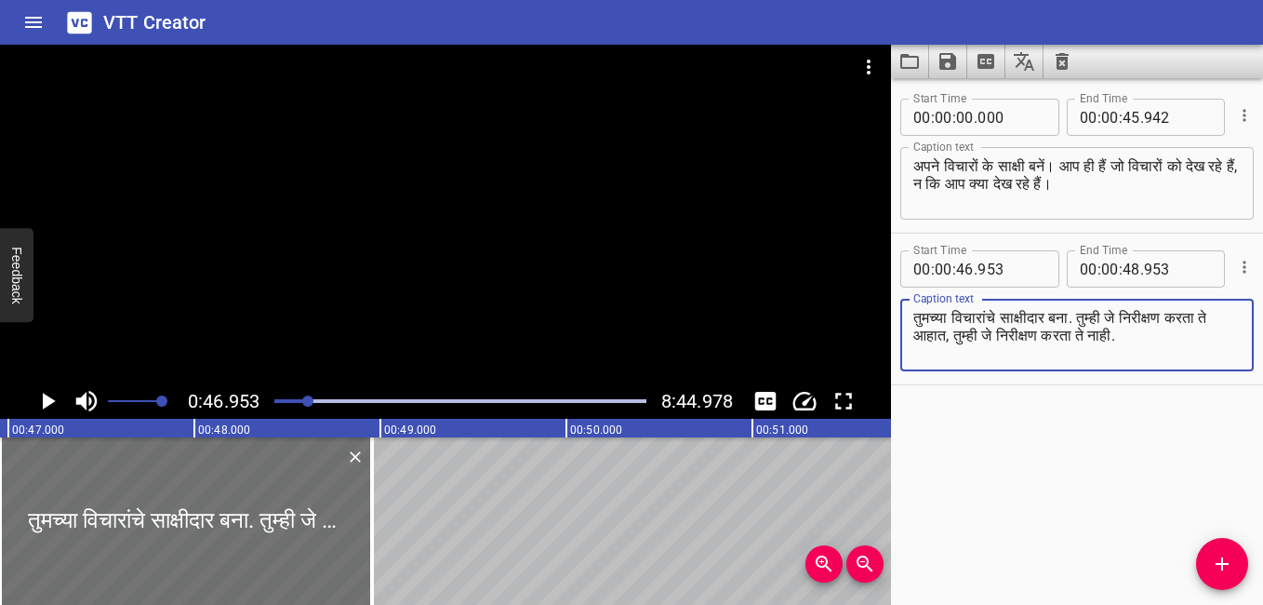
type textarea "तुमच्या विचारांचे साक्षीदार बना. तुम्ही जे निरीक्षण करता ते आहात, तुम्ही जे निर…"
click at [1101, 261] on input "number" at bounding box center [1110, 268] width 18 height 37
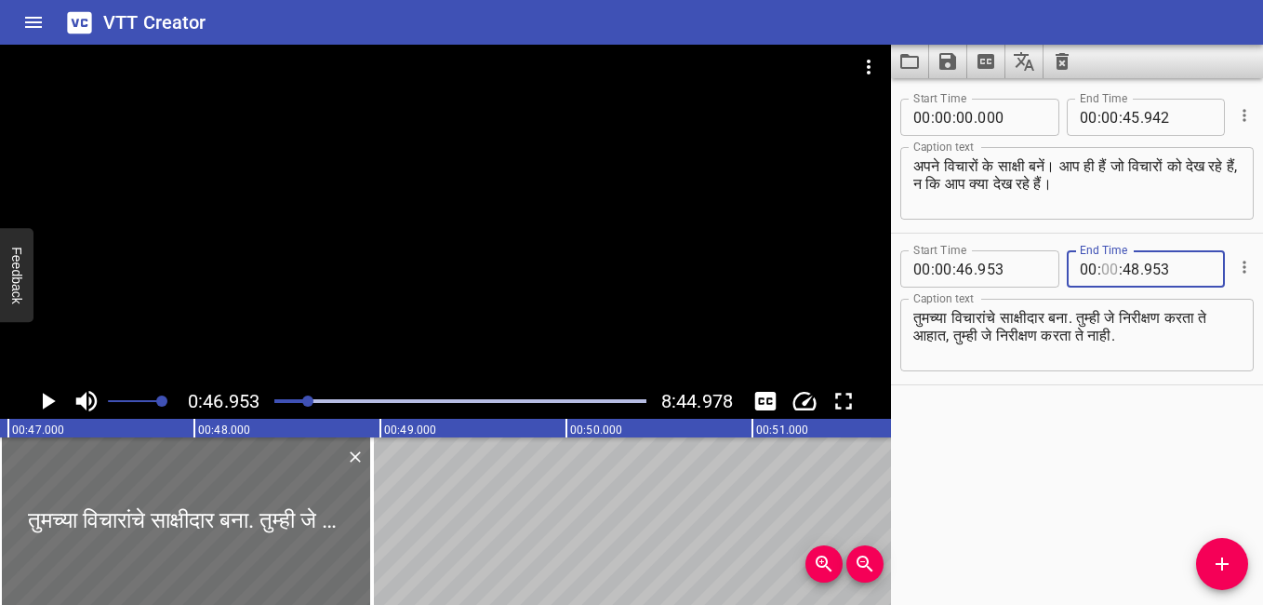
click at [1101, 261] on input "number" at bounding box center [1110, 268] width 18 height 37
click at [1107, 268] on input "number" at bounding box center [1110, 268] width 18 height 37
click at [1107, 266] on input "number" at bounding box center [1110, 268] width 18 height 37
type input "01"
type input "48"
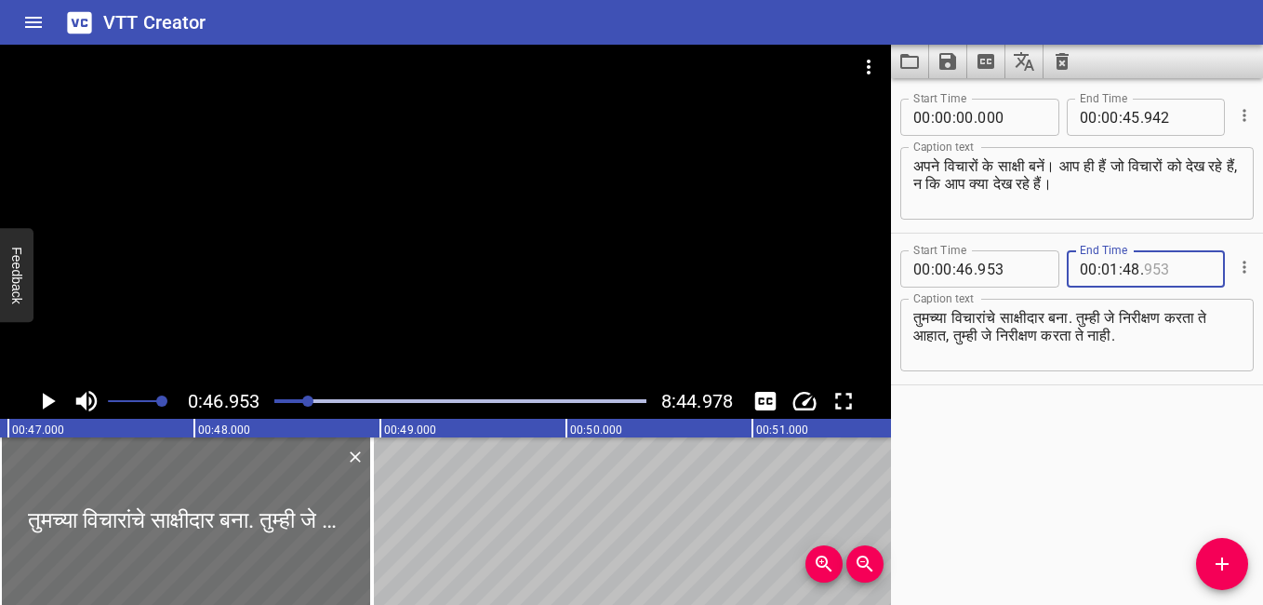
type input "953"
click at [1123, 271] on input "number" at bounding box center [1132, 268] width 18 height 37
click at [1123, 270] on input "number" at bounding box center [1132, 268] width 18 height 37
type input "29"
type input "953"
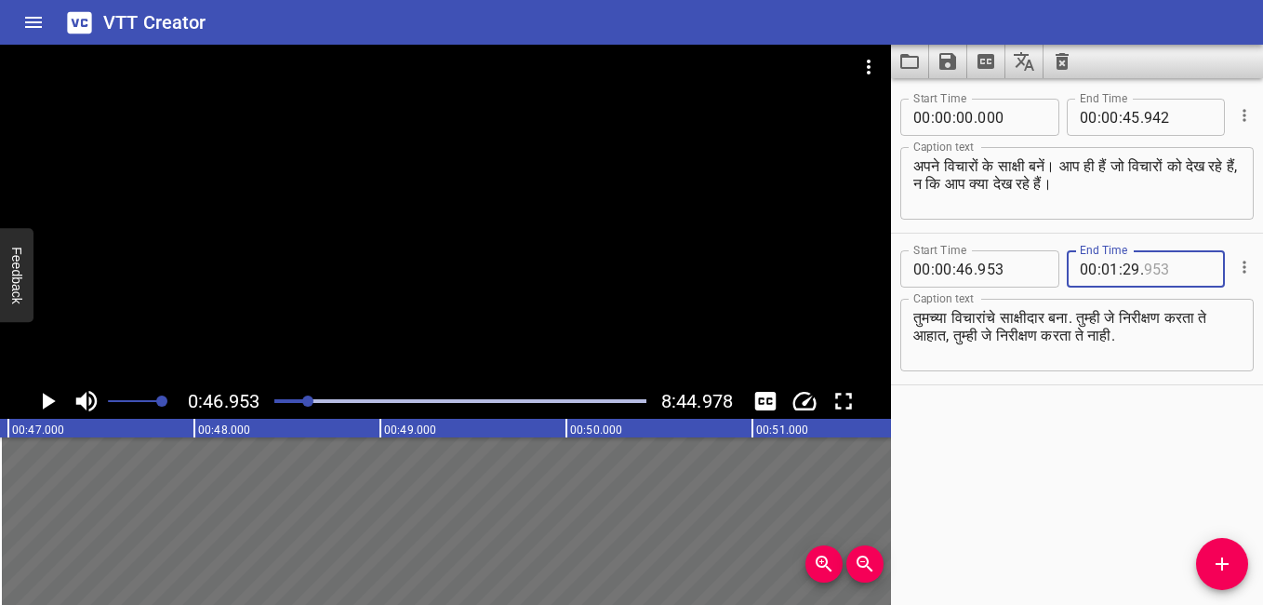
click at [1145, 269] on input "number" at bounding box center [1178, 268] width 68 height 37
type input "000"
click at [47, 393] on icon "Play/Pause" at bounding box center [47, 401] width 28 height 28
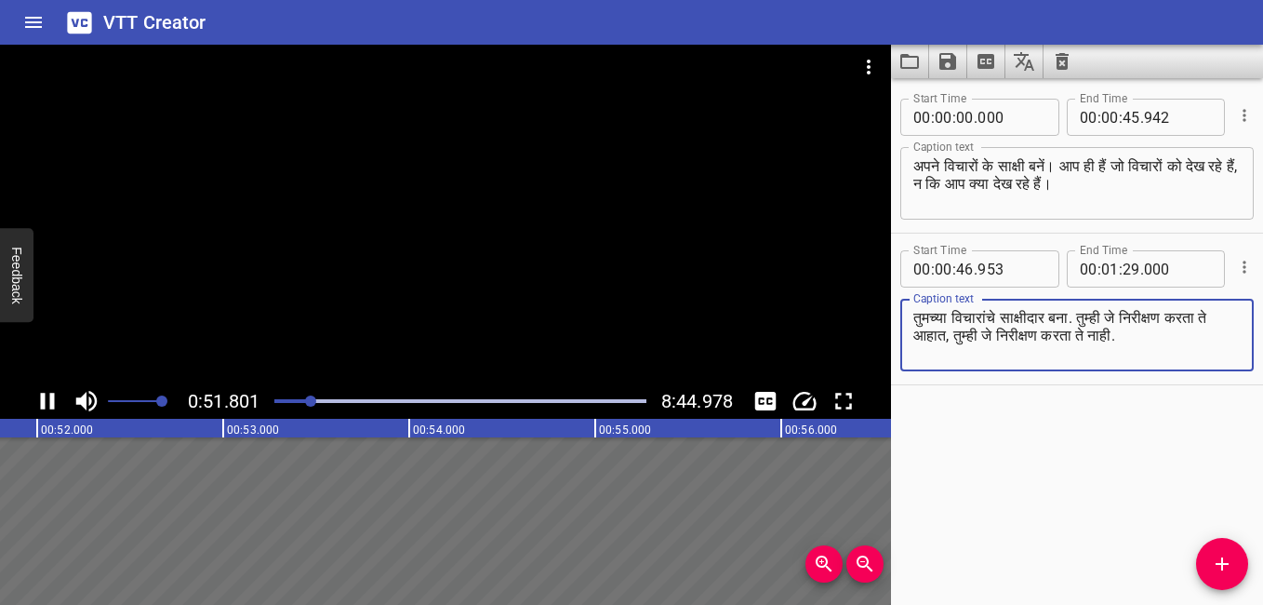
click at [1087, 320] on textarea "तुमच्या विचारांचे साक्षीदार बना. तुम्ही जे निरीक्षण करता ते आहात, तुम्ही जे निर…" at bounding box center [1077, 335] width 327 height 53
click at [1094, 309] on textarea "तुमच्या विचारांचे साक्षीदार बना. तुम्ही जे निरीक्षण करता ते आहात, तुम्ही जे निर…" at bounding box center [1077, 335] width 327 height 53
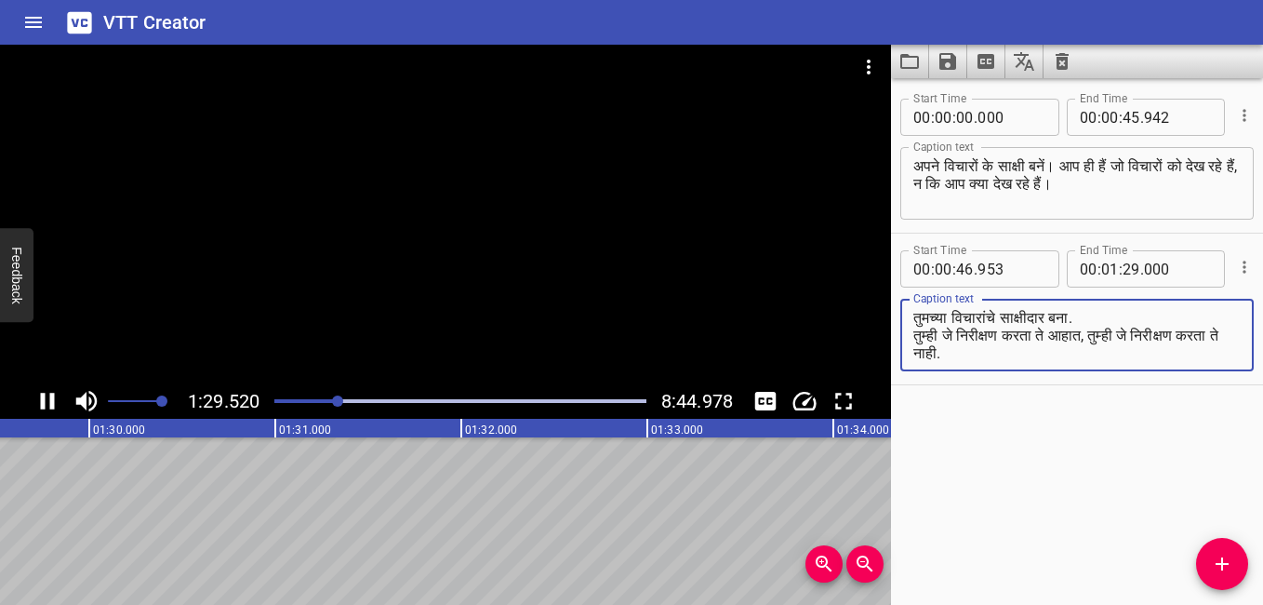
type textarea "तुमच्या विचारांचे साक्षीदार बना. तुम्ही जे निरीक्षण करता ते आहात, तुम्ही जे निर…"
click at [34, 390] on icon "Play/Pause" at bounding box center [47, 401] width 28 height 28
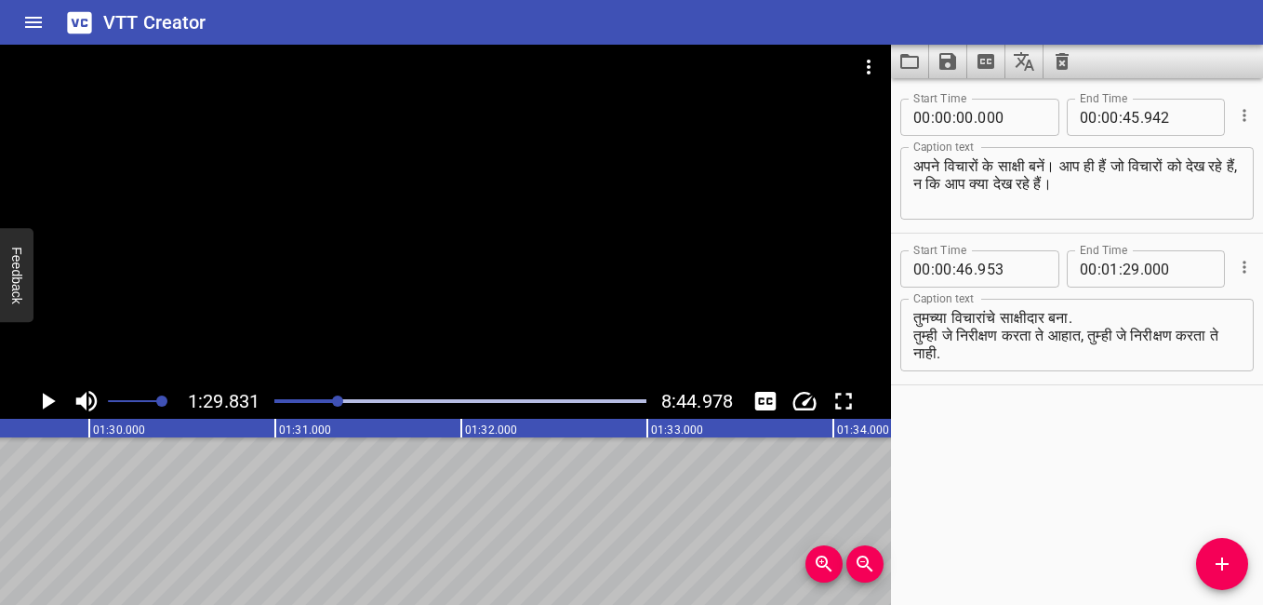
scroll to position [0, 16714]
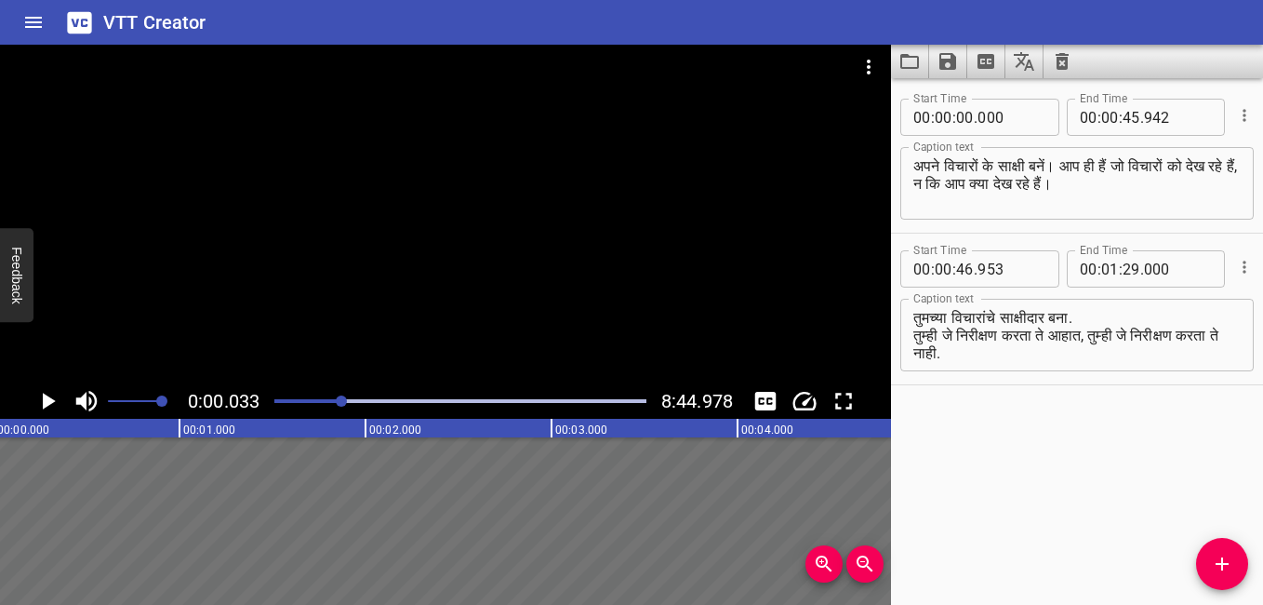
click at [343, 402] on div at bounding box center [341, 400] width 11 height 11
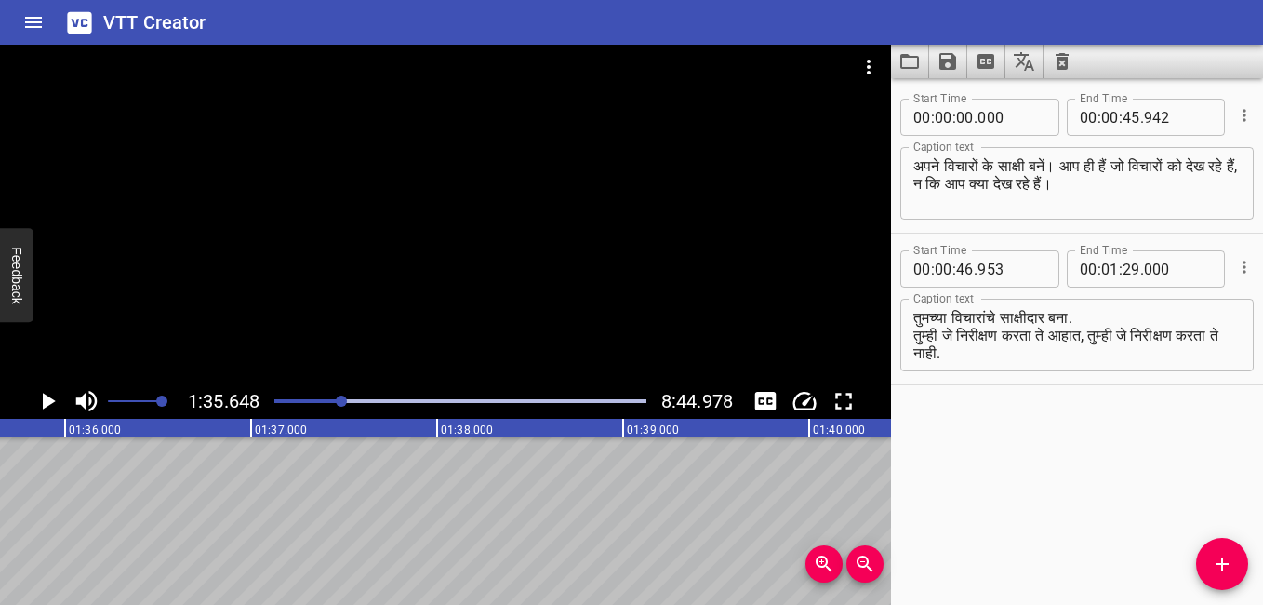
click at [337, 401] on div "Play progress" at bounding box center [156, 401] width 372 height 4
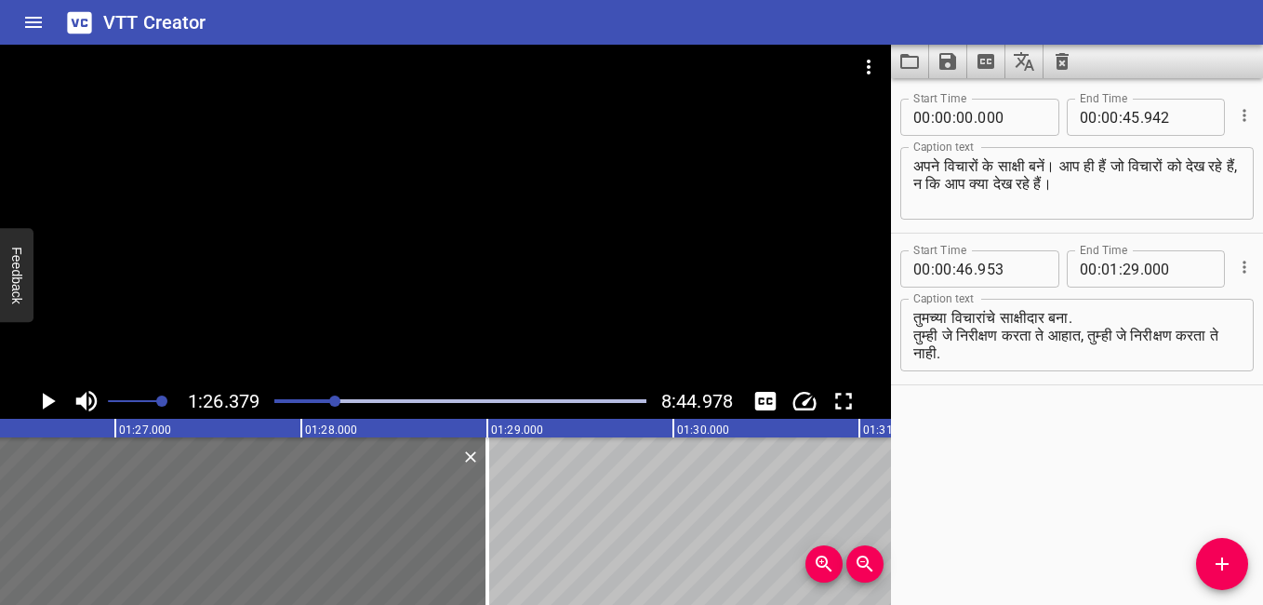
click at [304, 407] on div at bounding box center [460, 401] width 394 height 26
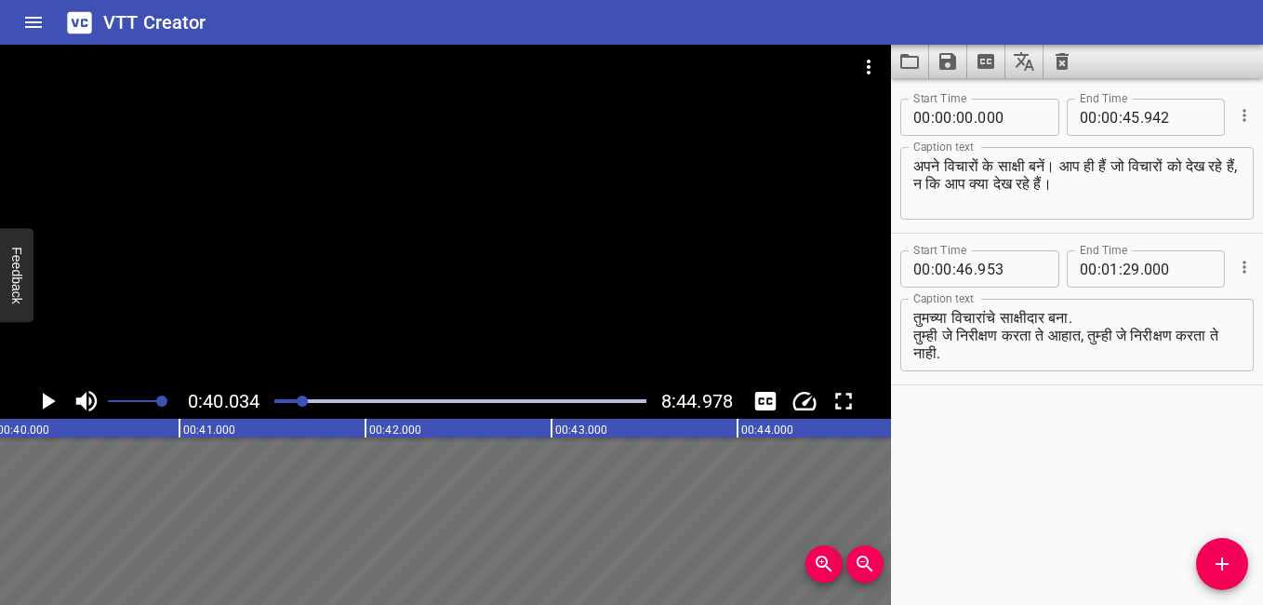
click at [314, 407] on div at bounding box center [460, 401] width 394 height 26
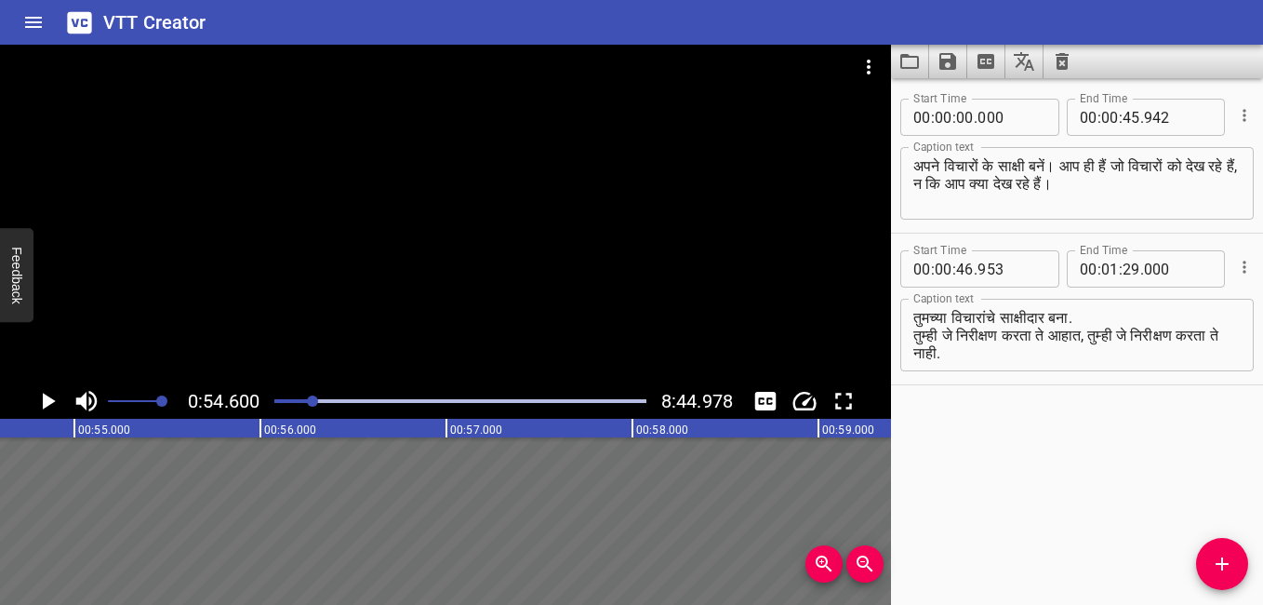
click at [49, 400] on icon "Play/Pause" at bounding box center [49, 401] width 13 height 17
click at [324, 400] on div "Play progress" at bounding box center [460, 401] width 372 height 4
click at [341, 399] on div "Play progress" at bounding box center [460, 401] width 372 height 4
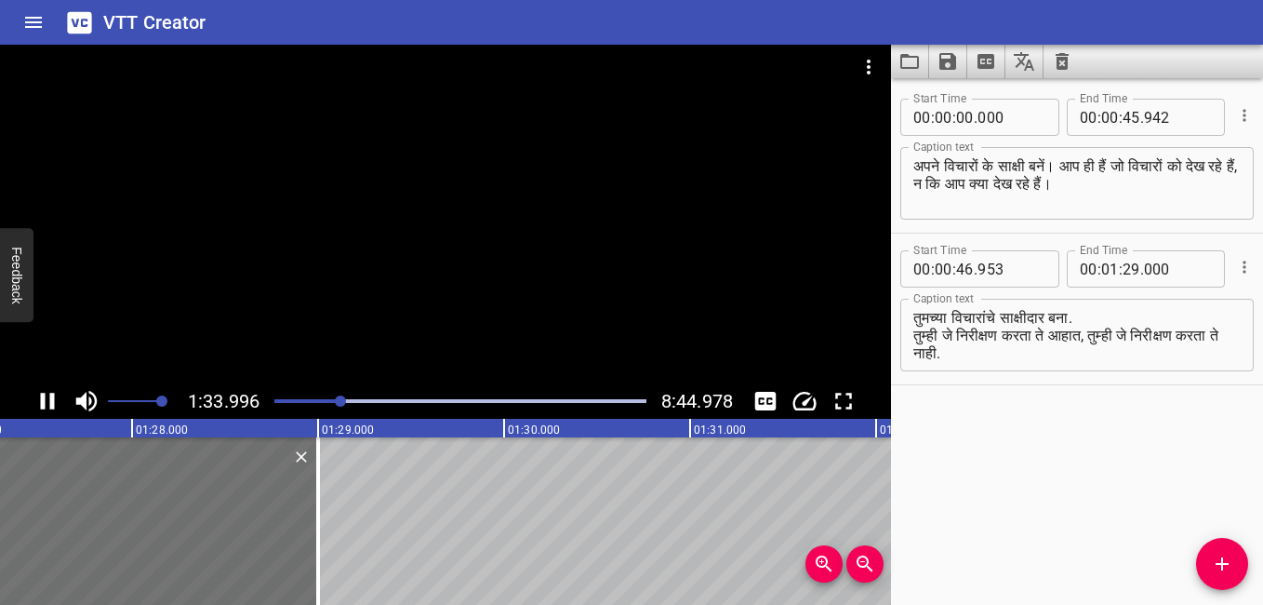
click at [330, 398] on div at bounding box center [460, 401] width 394 height 26
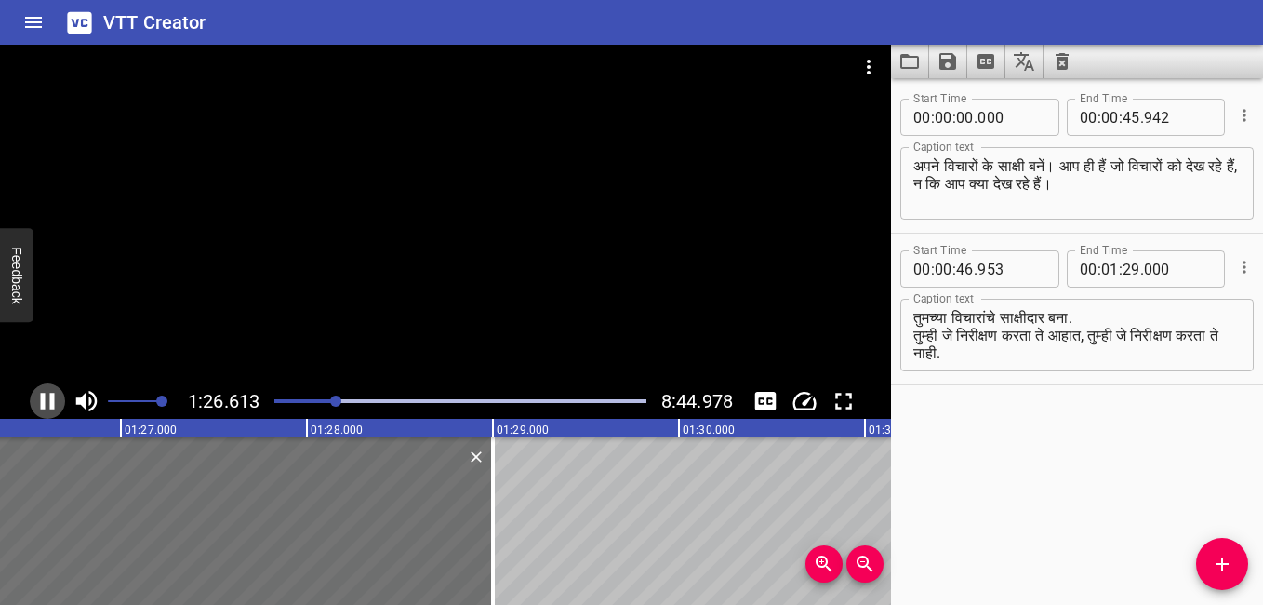
click at [43, 401] on icon "Play/Pause" at bounding box center [48, 401] width 14 height 17
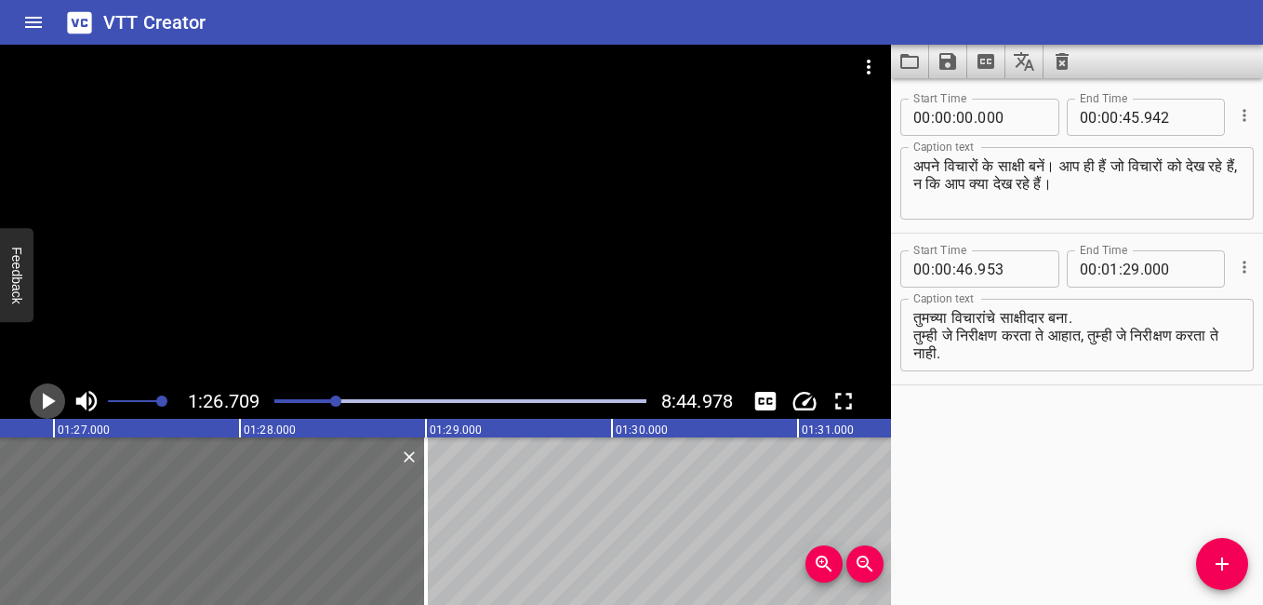
click at [43, 401] on icon "Play/Pause" at bounding box center [49, 401] width 13 height 17
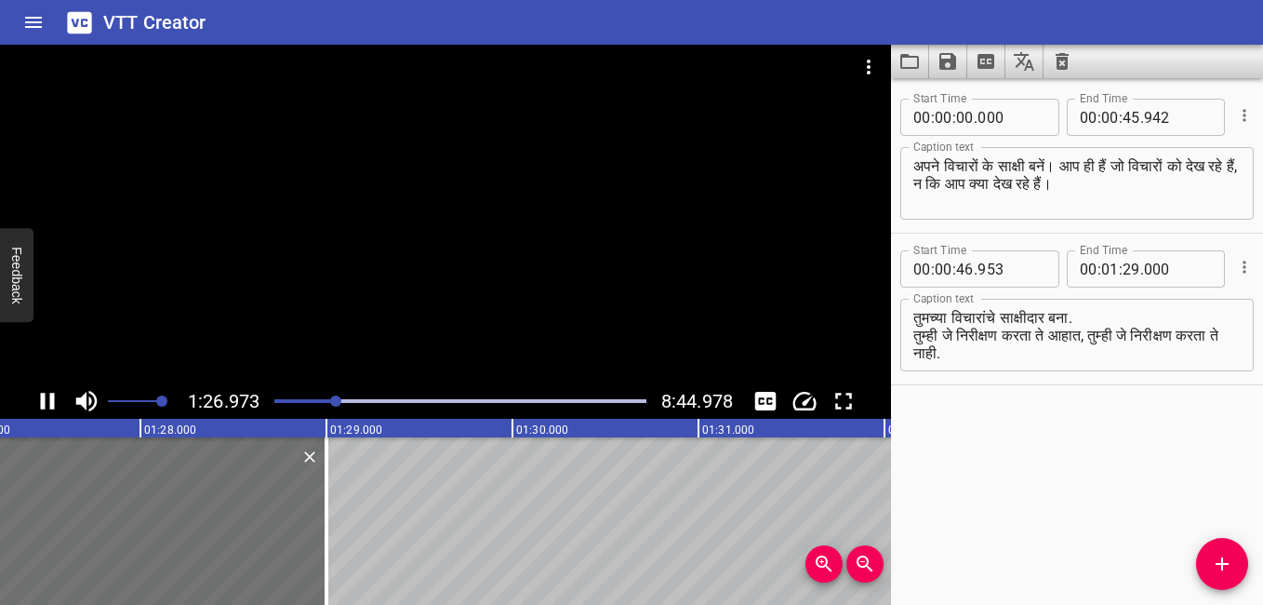
click at [43, 401] on icon "Play/Pause" at bounding box center [48, 401] width 14 height 17
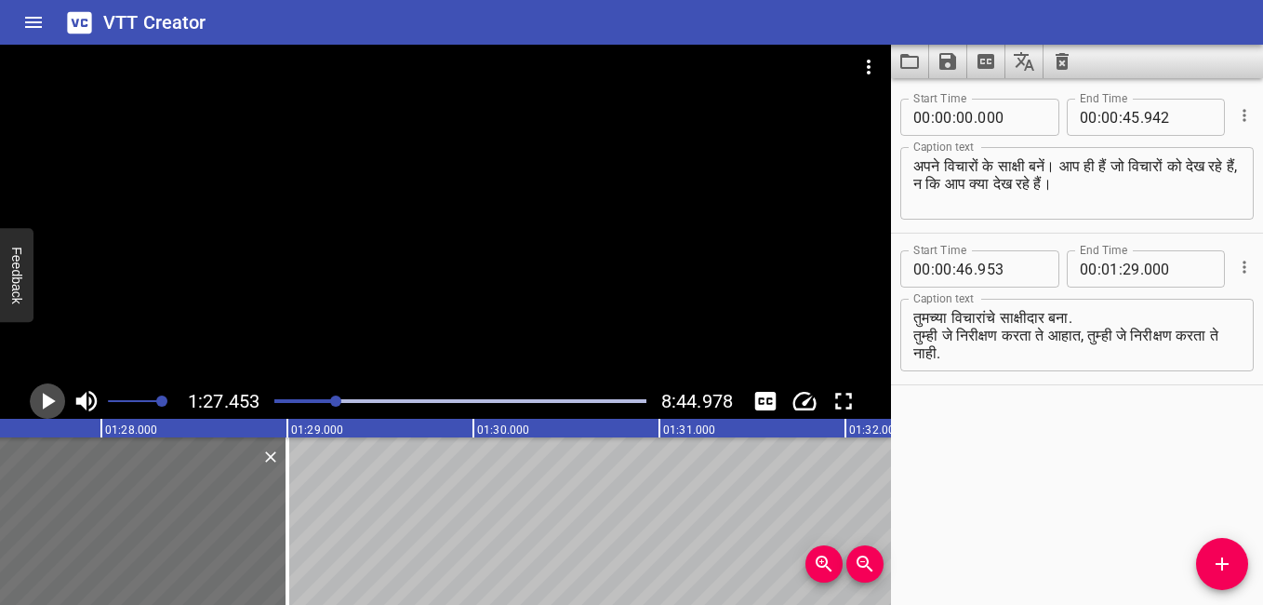
click at [43, 401] on icon "Play/Pause" at bounding box center [49, 401] width 13 height 17
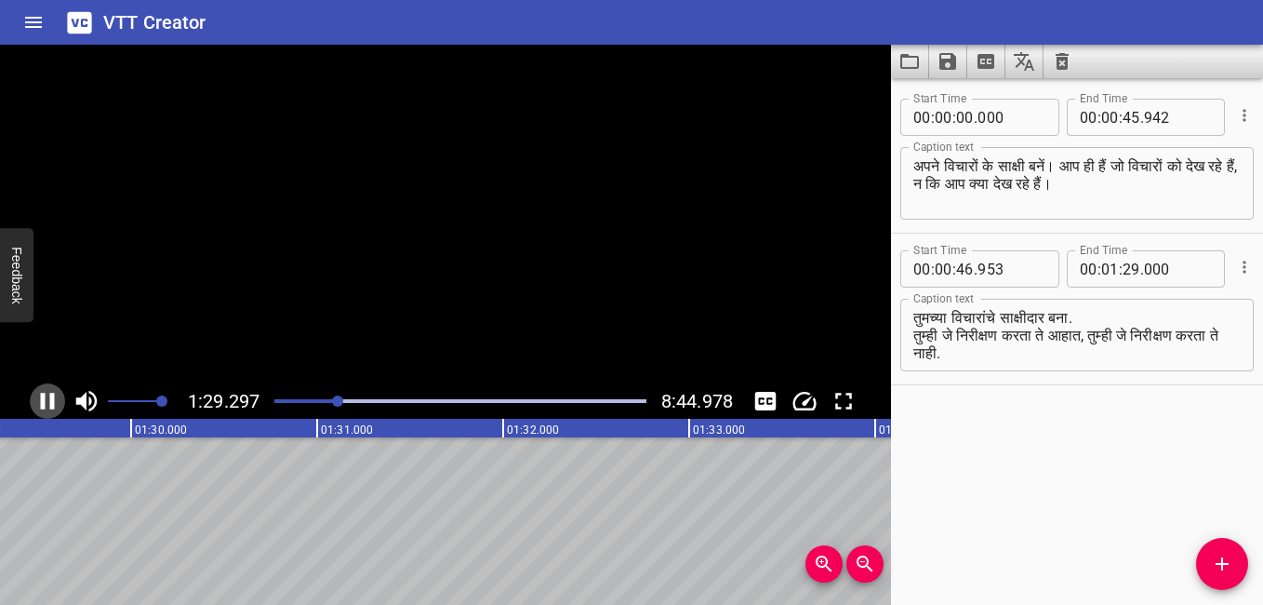
click at [43, 401] on icon "Play/Pause" at bounding box center [48, 401] width 14 height 17
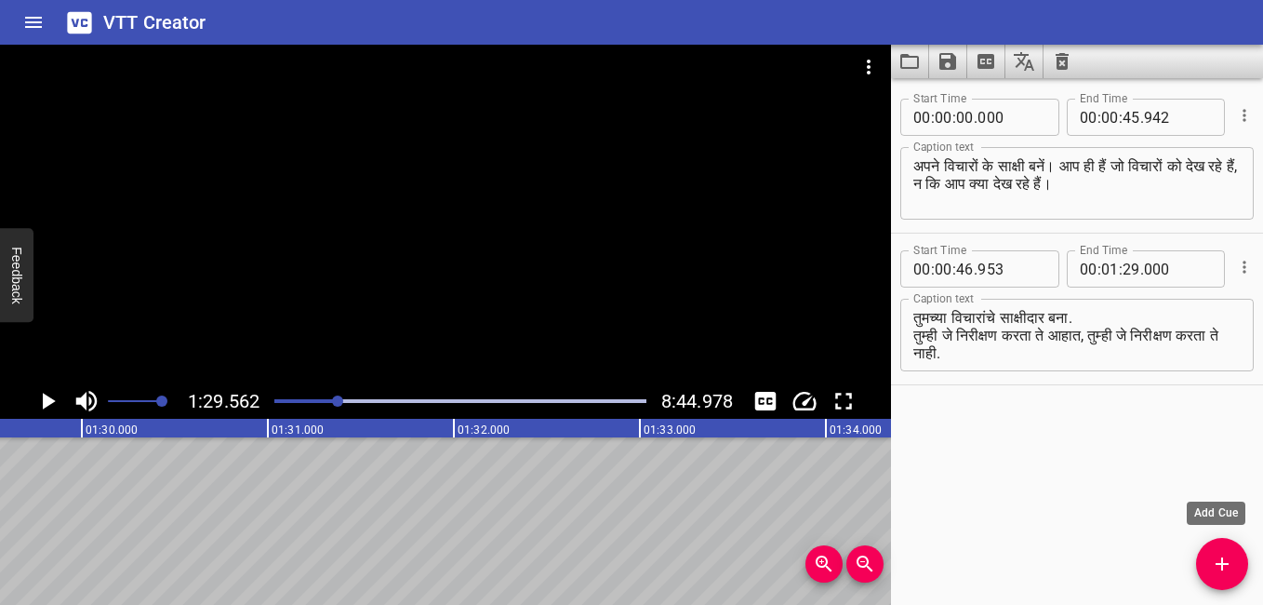
click at [1213, 554] on icon "Add Cue" at bounding box center [1222, 564] width 22 height 22
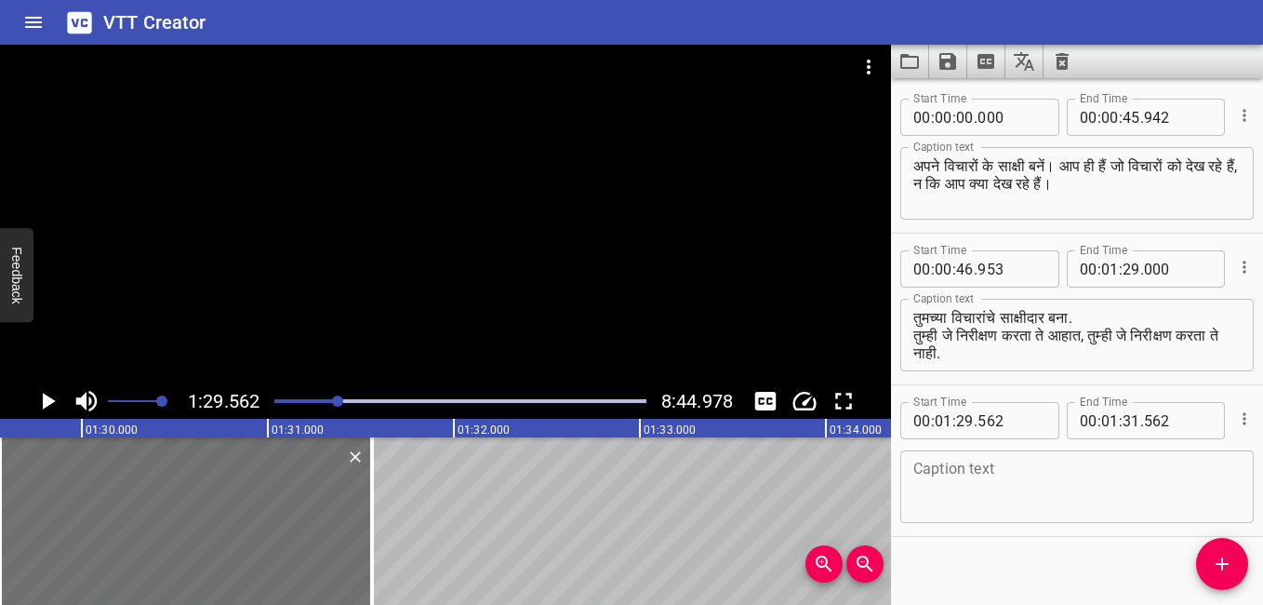
click at [333, 402] on div at bounding box center [337, 400] width 11 height 11
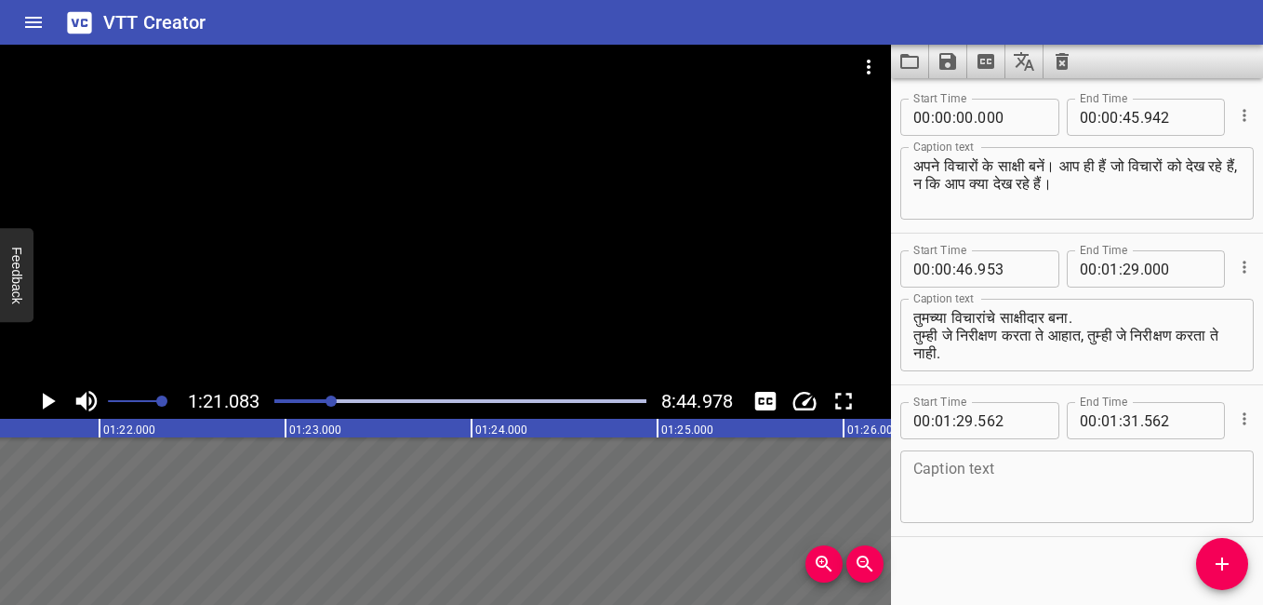
scroll to position [0, 15087]
click at [56, 399] on icon "Play/Pause" at bounding box center [47, 401] width 28 height 28
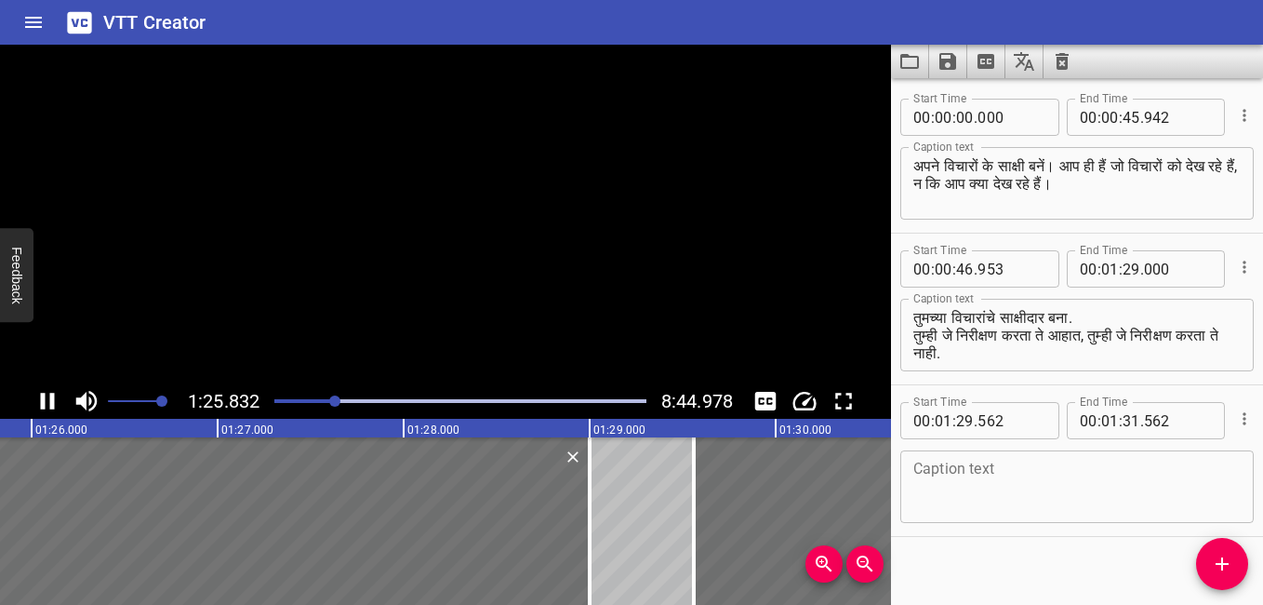
click at [56, 398] on icon "Play/Pause" at bounding box center [47, 401] width 28 height 28
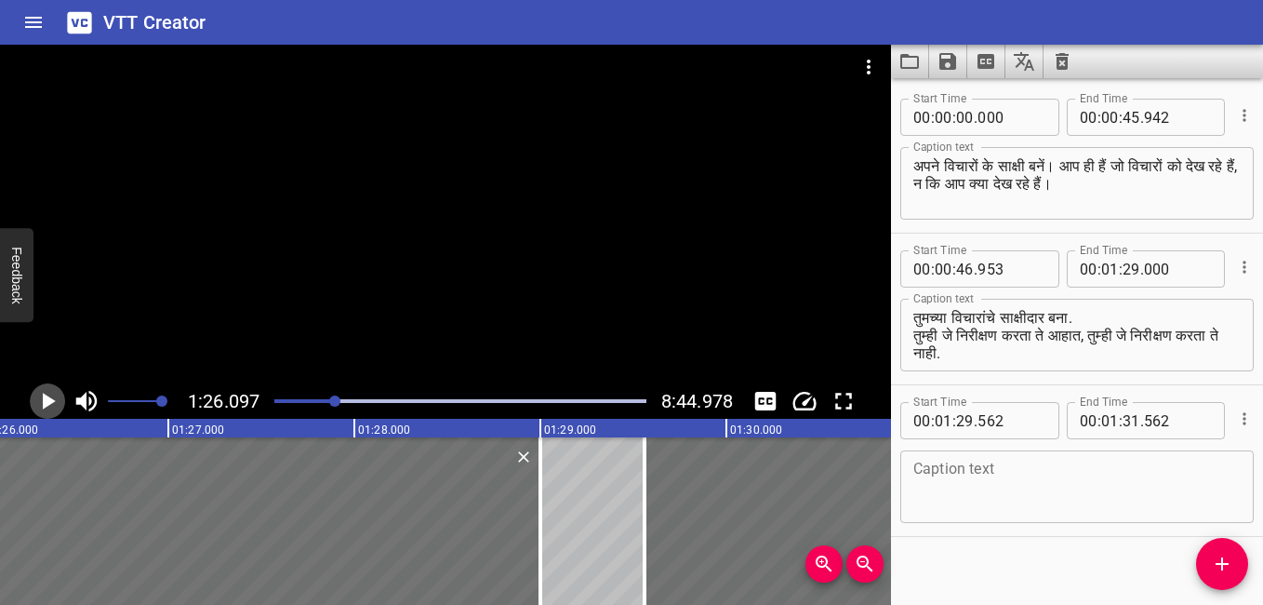
click at [56, 398] on icon "Play/Pause" at bounding box center [47, 401] width 28 height 28
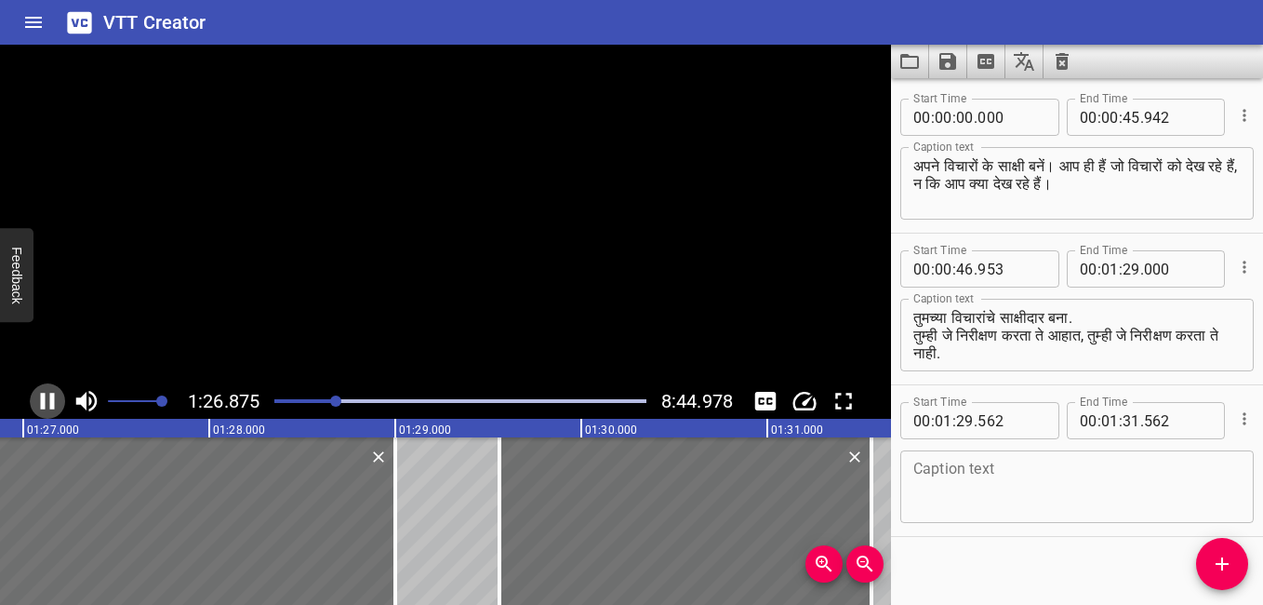
click at [56, 398] on icon "Play/Pause" at bounding box center [47, 401] width 28 height 28
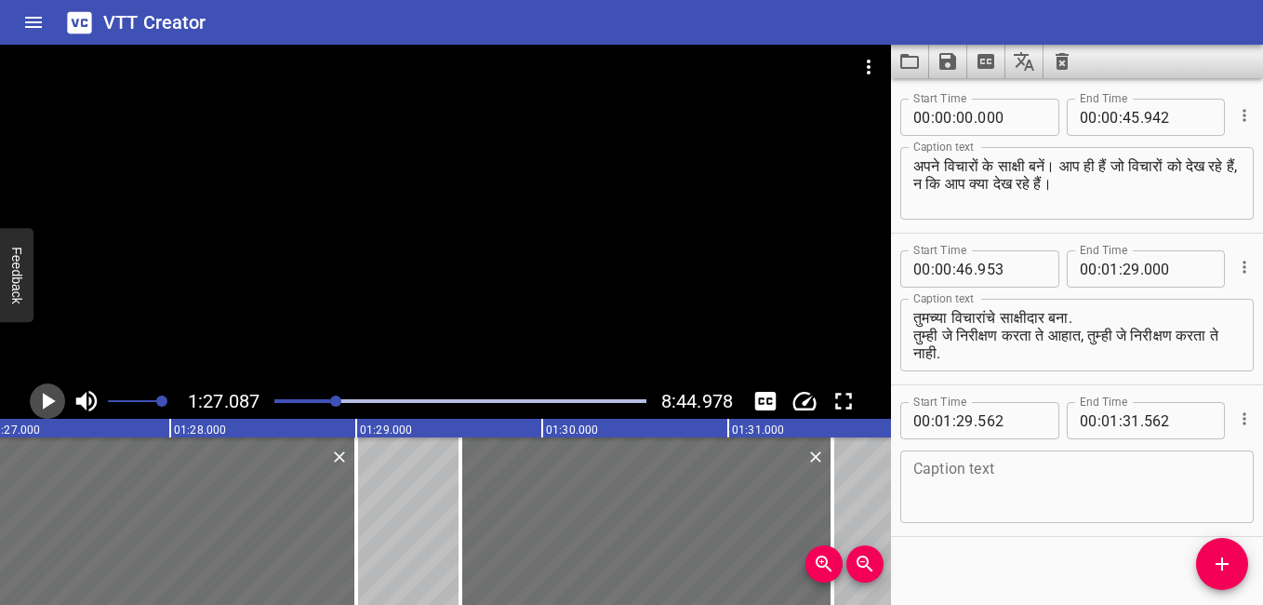
click at [56, 398] on icon "Play/Pause" at bounding box center [47, 401] width 28 height 28
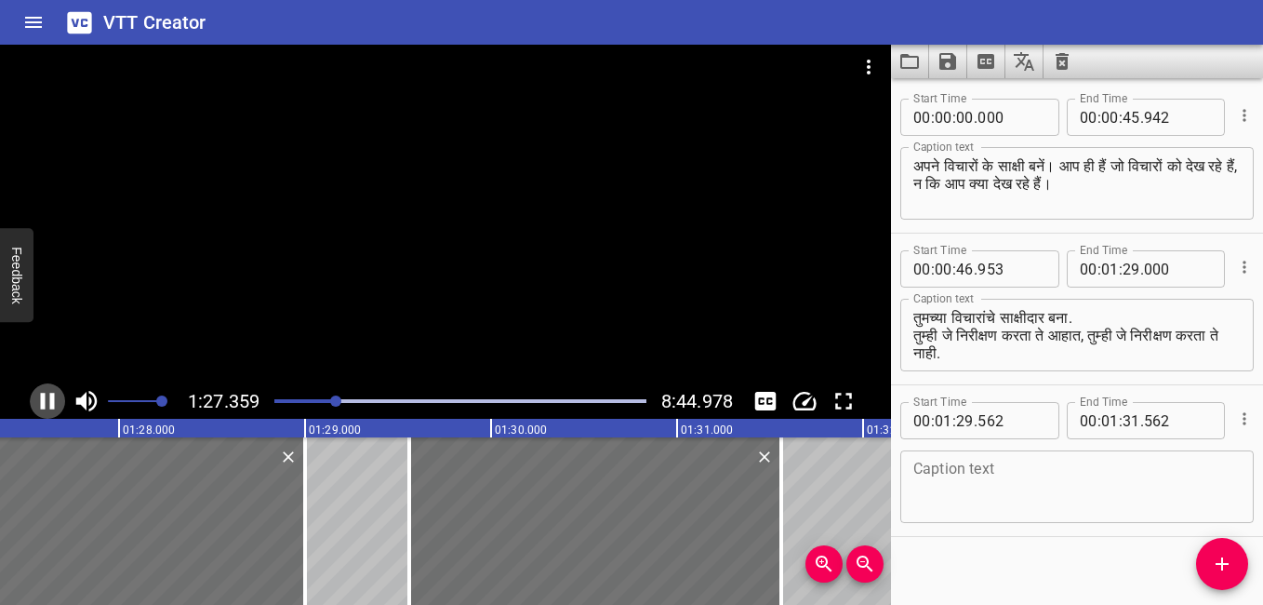
click at [56, 398] on icon "Play/Pause" at bounding box center [47, 401] width 28 height 28
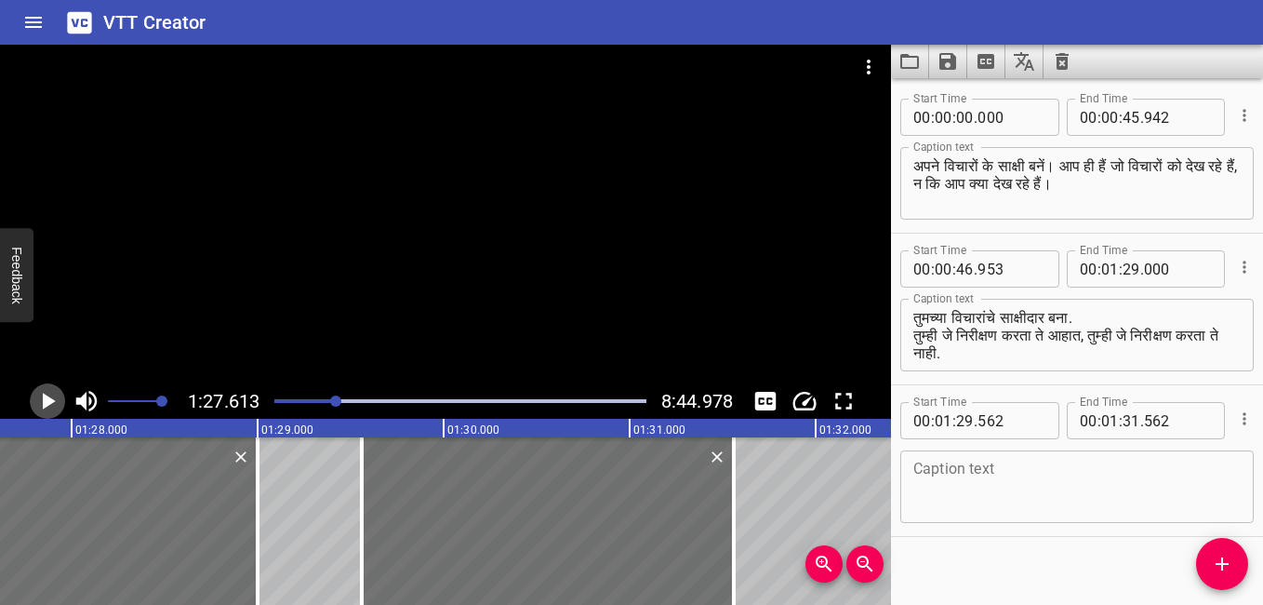
click at [56, 398] on icon "Play/Pause" at bounding box center [47, 401] width 28 height 28
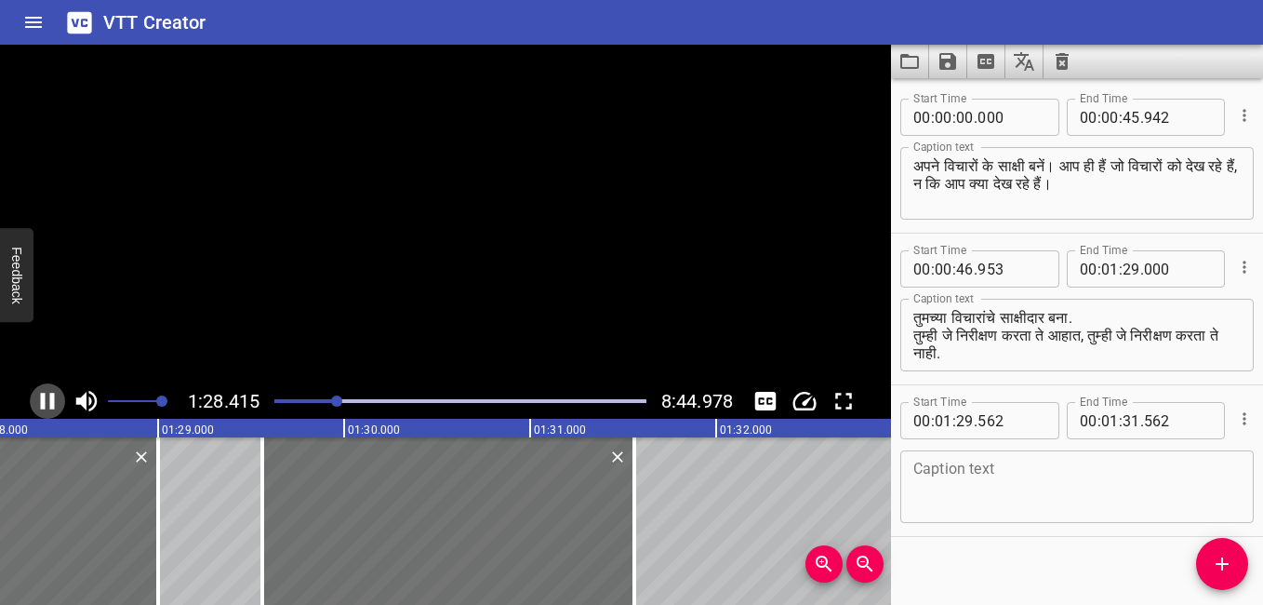
click at [56, 398] on icon "Play/Pause" at bounding box center [47, 401] width 28 height 28
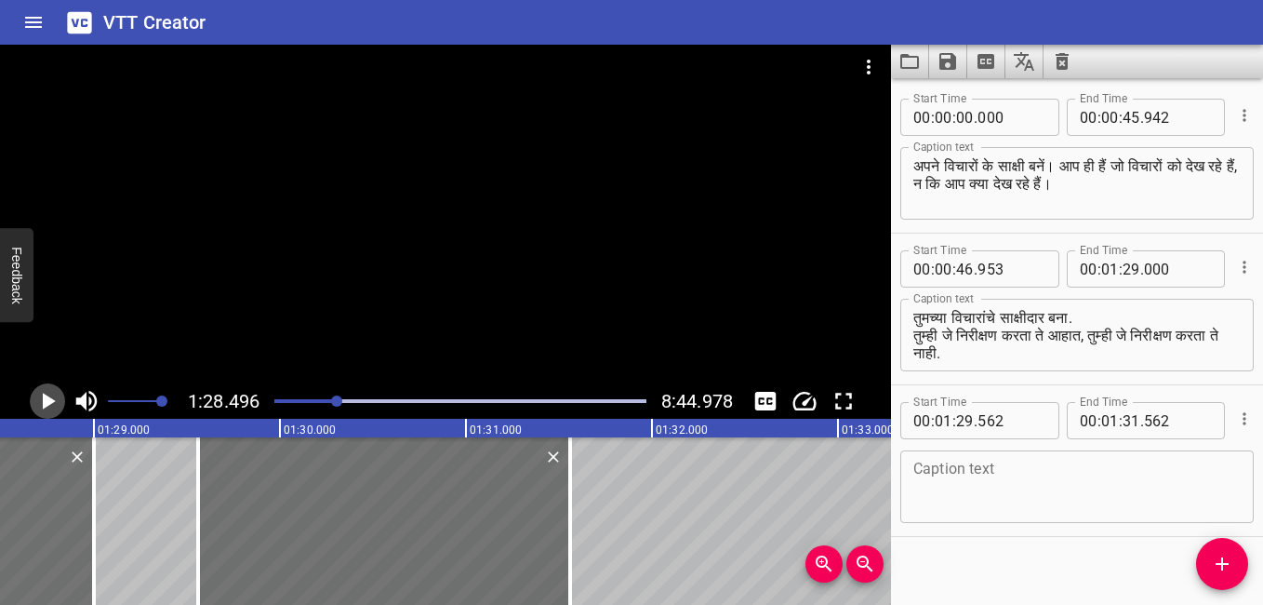
click at [56, 398] on icon "Play/Pause" at bounding box center [47, 401] width 28 height 28
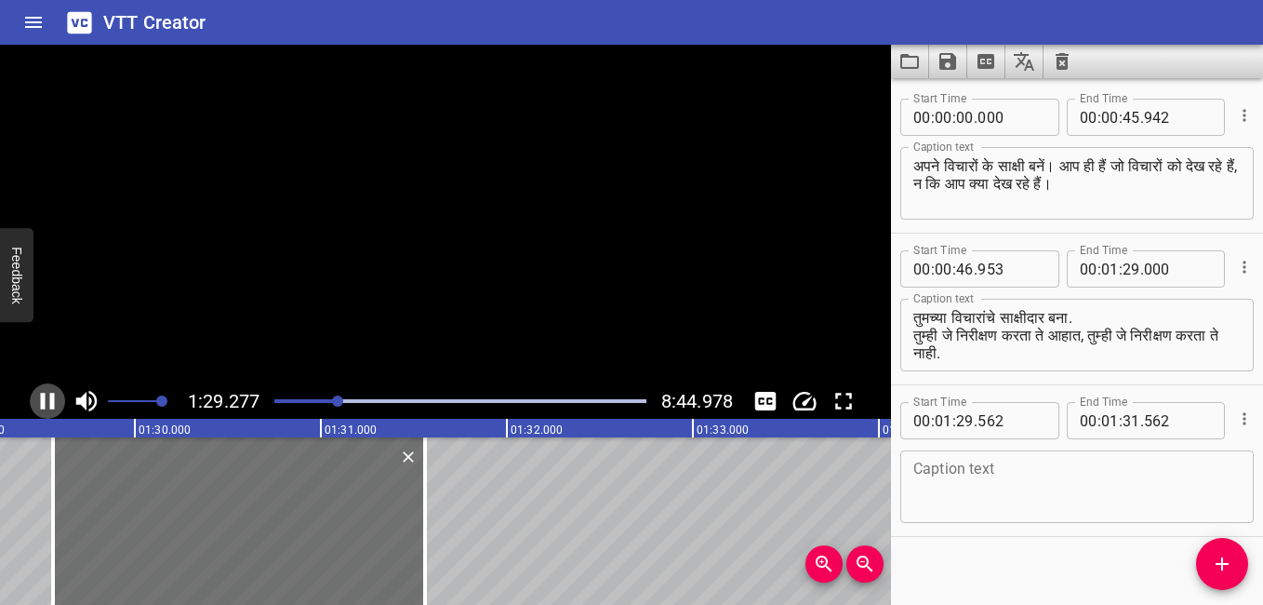
click at [56, 398] on icon "Play/Pause" at bounding box center [47, 401] width 28 height 28
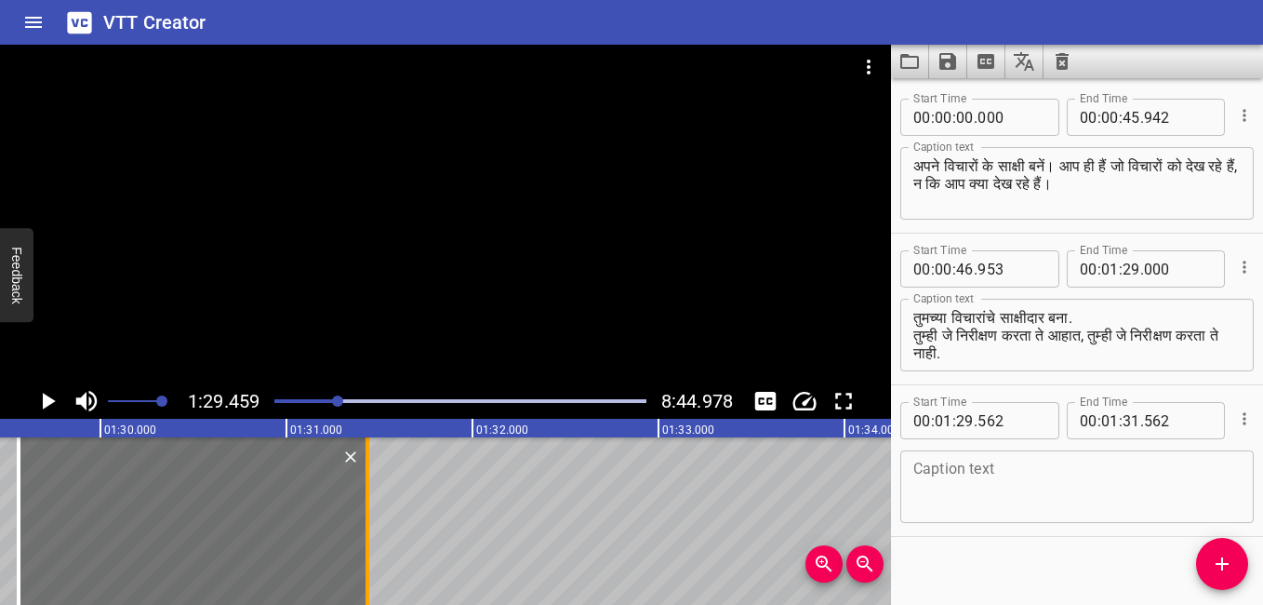
drag, startPoint x: 394, startPoint y: 451, endPoint x: 371, endPoint y: 452, distance: 23.3
click at [371, 452] on div at bounding box center [367, 520] width 19 height 167
click at [47, 398] on icon "Play/Pause" at bounding box center [49, 401] width 13 height 17
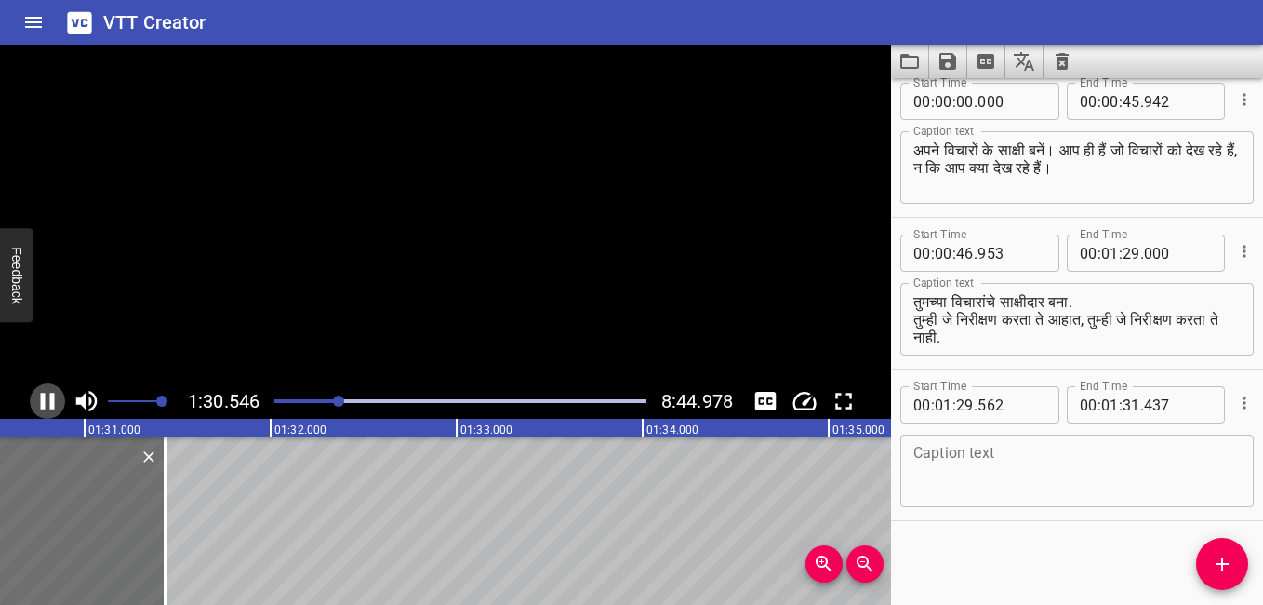
click at [47, 398] on icon "Play/Pause" at bounding box center [47, 401] width 28 height 28
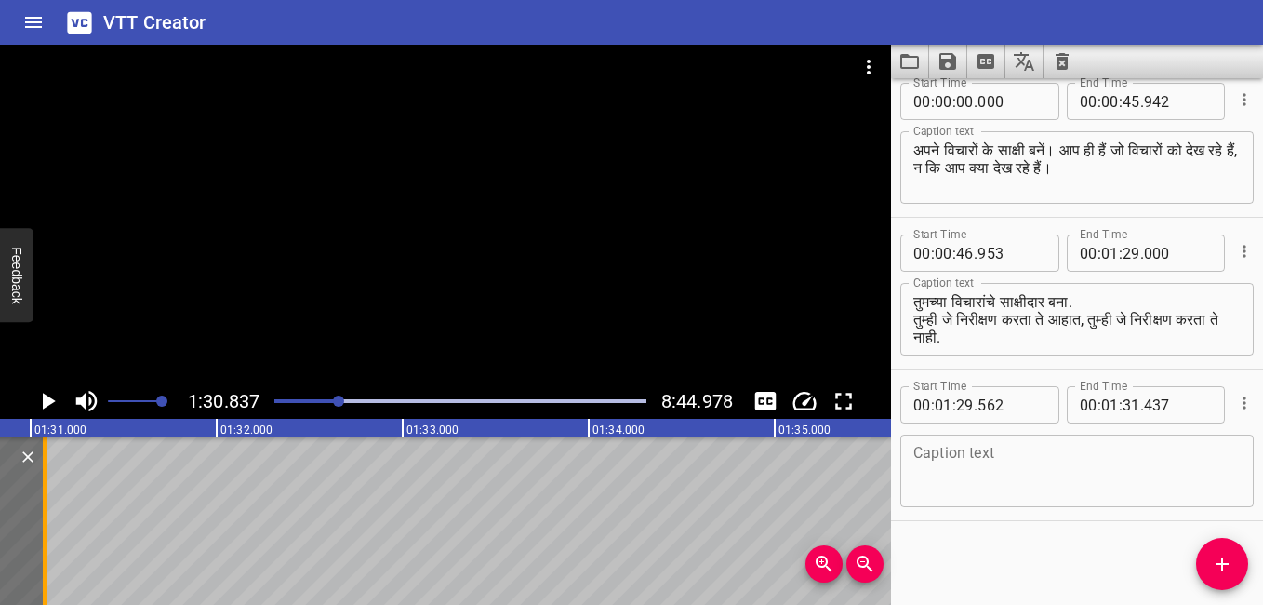
drag, startPoint x: 110, startPoint y: 500, endPoint x: 43, endPoint y: 481, distance: 69.5
click at [43, 481] on div at bounding box center [45, 520] width 4 height 167
type input "077"
click at [1172, 253] on input "number" at bounding box center [1178, 252] width 68 height 37
click at [1167, 252] on input "number" at bounding box center [1178, 252] width 68 height 37
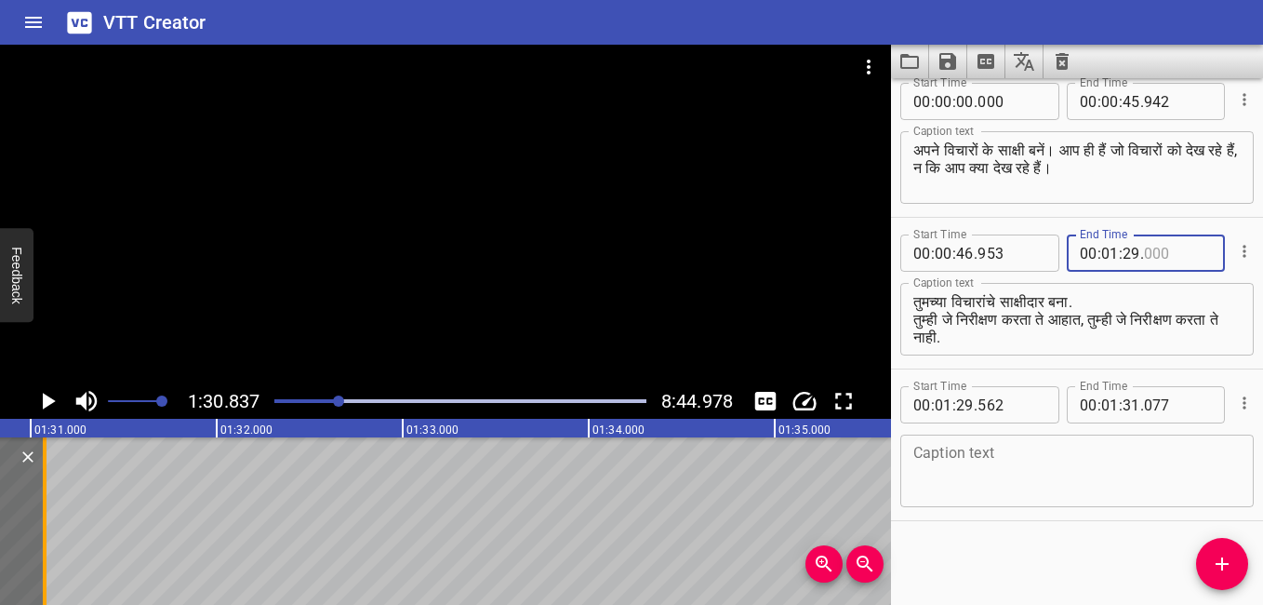
type input "000"
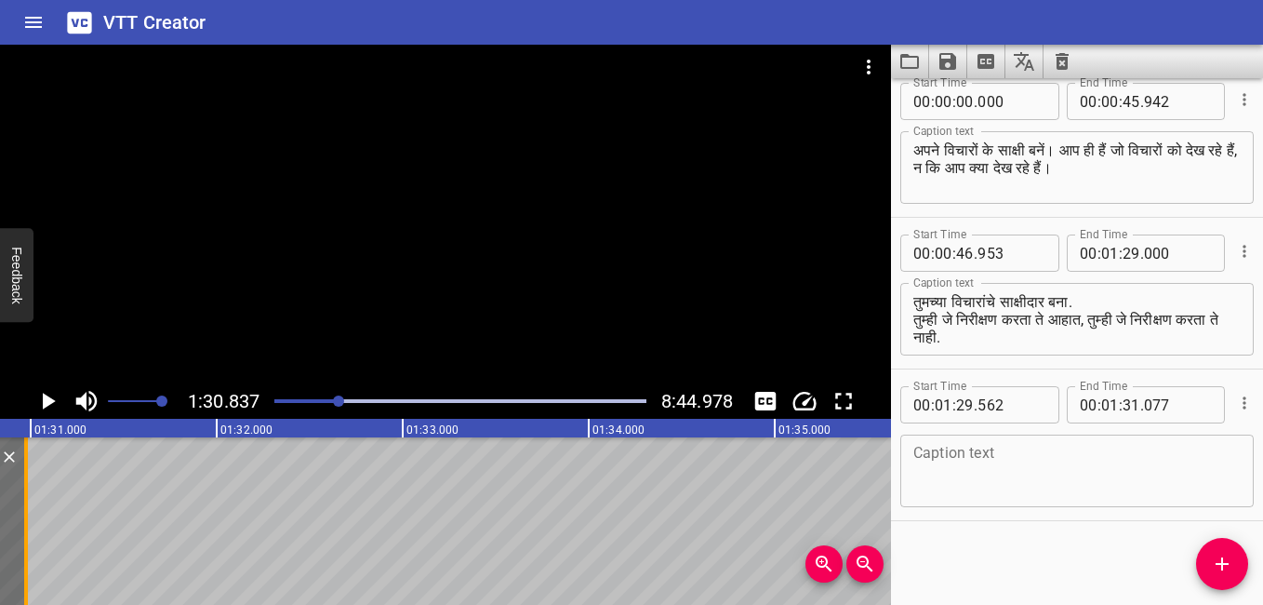
drag, startPoint x: 40, startPoint y: 462, endPoint x: 21, endPoint y: 453, distance: 20.8
click at [21, 453] on div at bounding box center [26, 520] width 19 height 167
type input "30"
type input "977"
drag, startPoint x: 21, startPoint y: 453, endPoint x: 59, endPoint y: 452, distance: 37.2
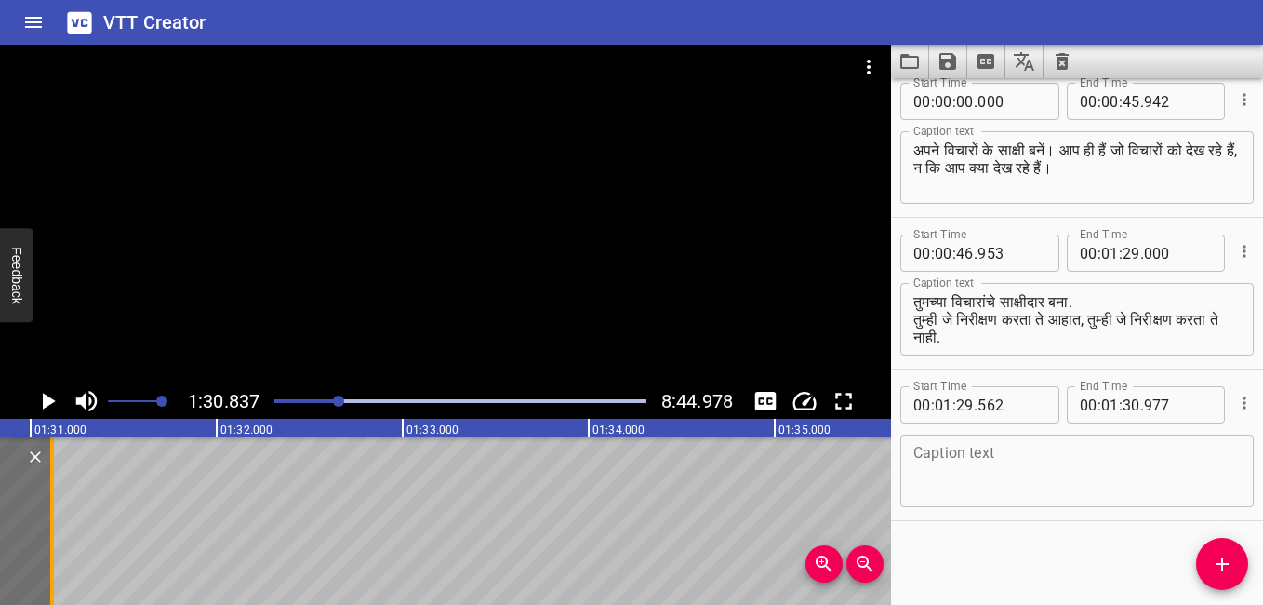
click at [49, 453] on div at bounding box center [52, 520] width 19 height 167
type input "31"
type input "127"
click at [1238, 402] on icon "Cue Options" at bounding box center [1244, 403] width 19 height 19
click at [1146, 432] on li "Delete Cue" at bounding box center [1167, 436] width 162 height 33
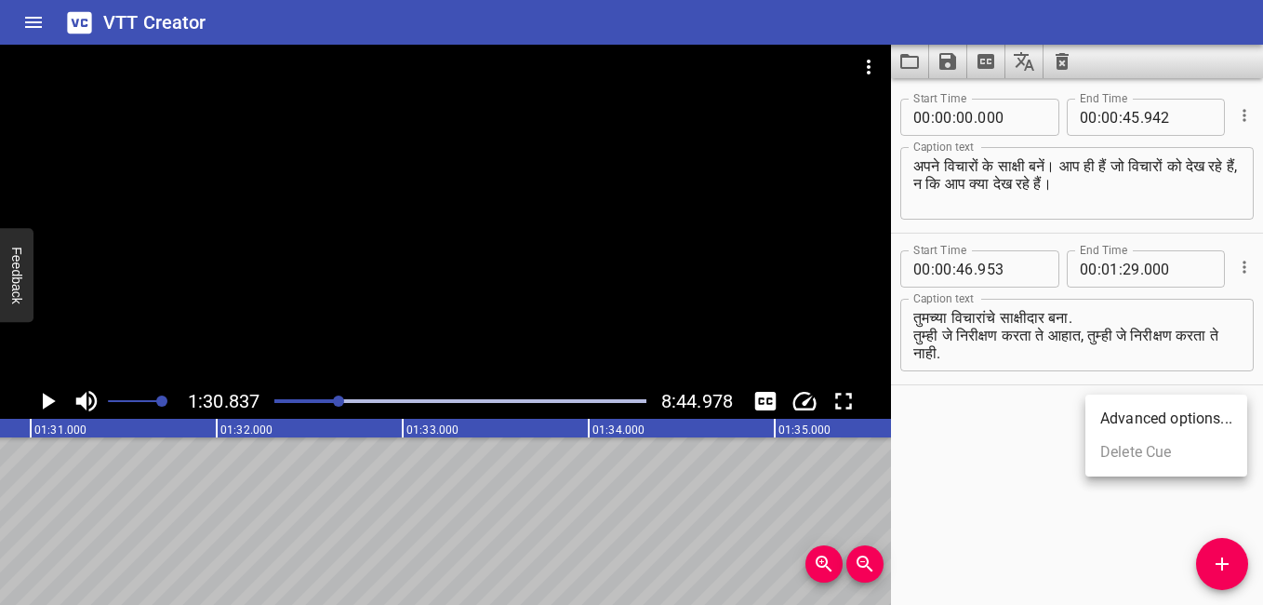
scroll to position [0, 0]
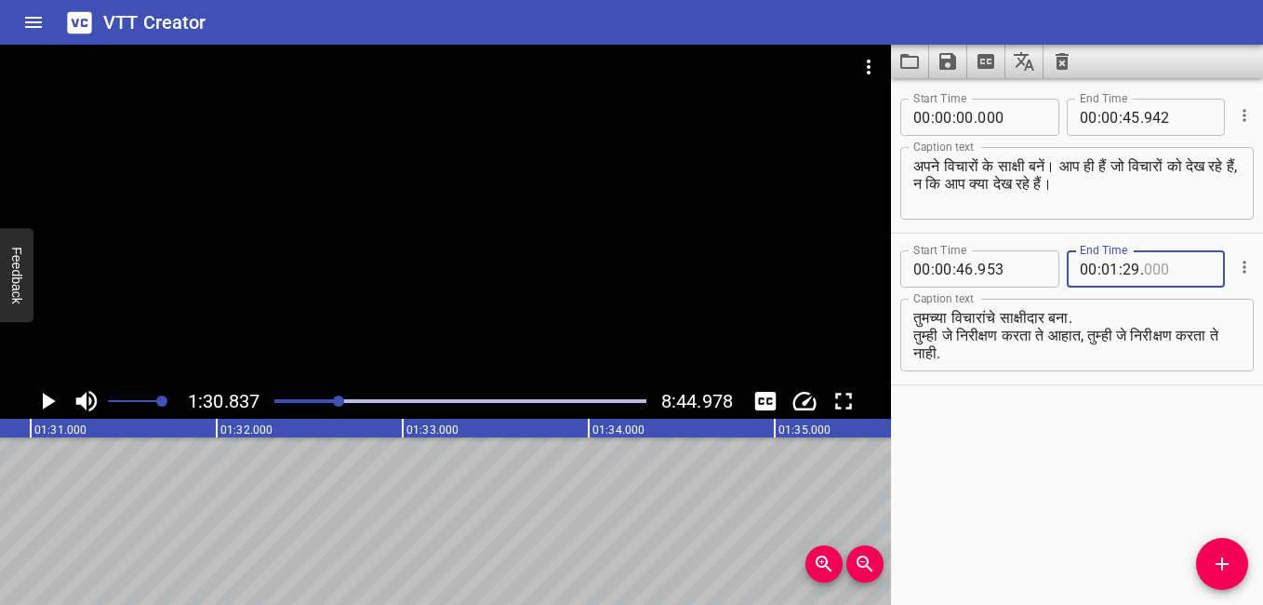
click at [1181, 274] on input "number" at bounding box center [1178, 268] width 68 height 37
click at [327, 400] on div "Play progress" at bounding box center [153, 401] width 372 height 4
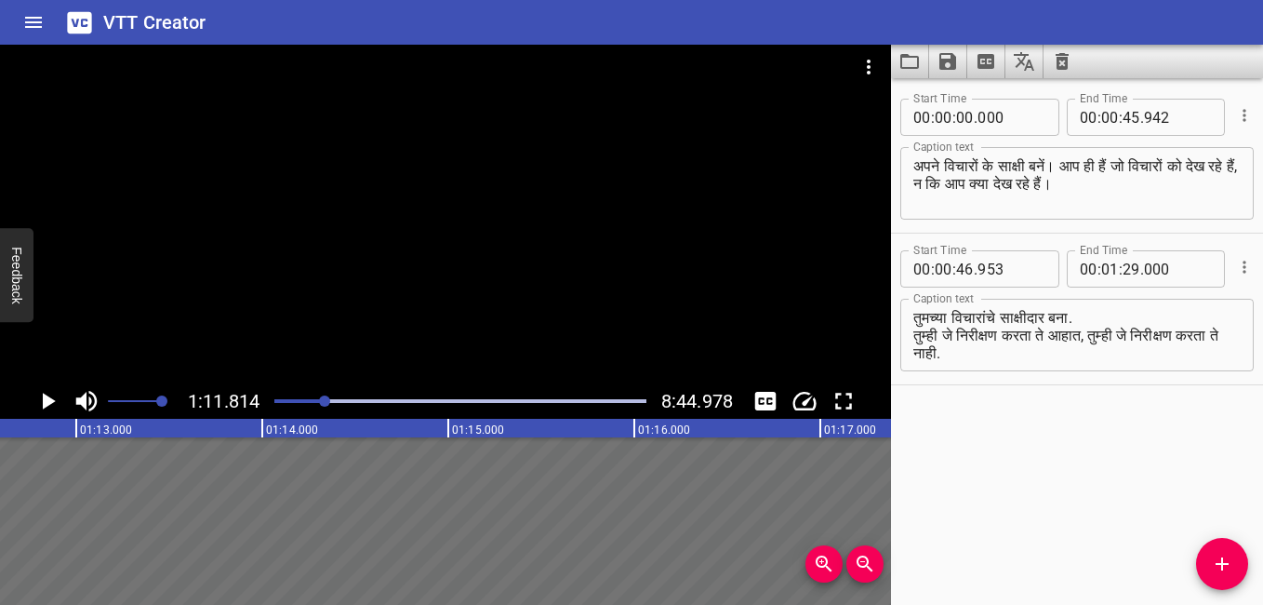
scroll to position [0, 13362]
click at [332, 401] on div "Play progress" at bounding box center [460, 401] width 372 height 4
click at [339, 403] on div at bounding box center [460, 401] width 394 height 26
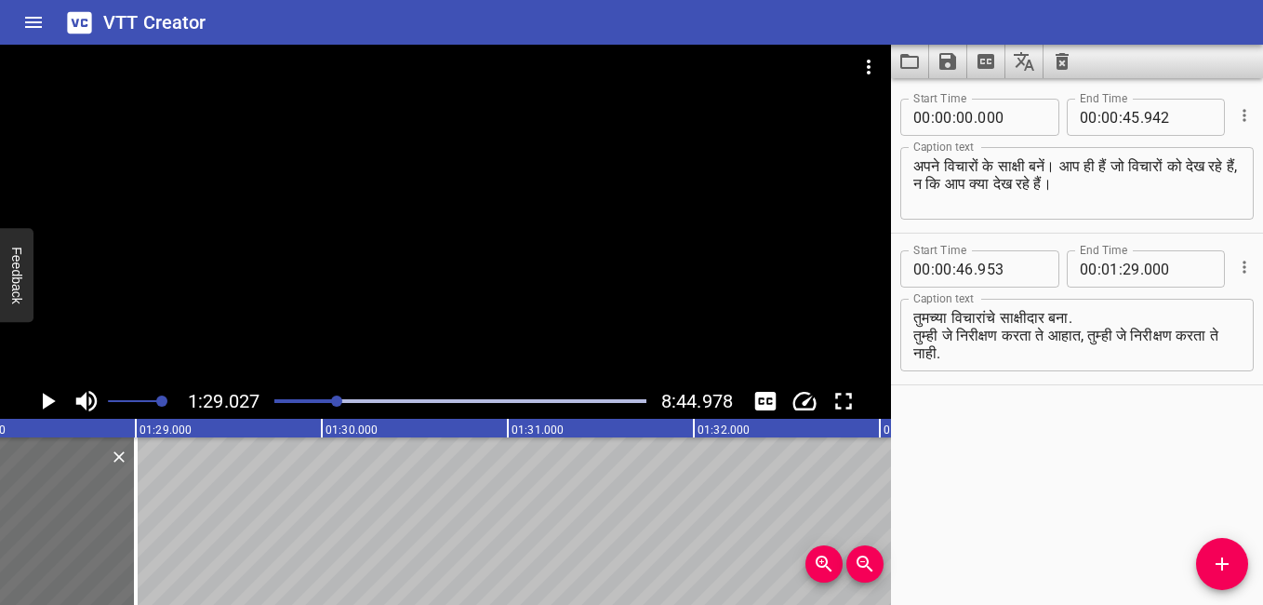
scroll to position [0, 16415]
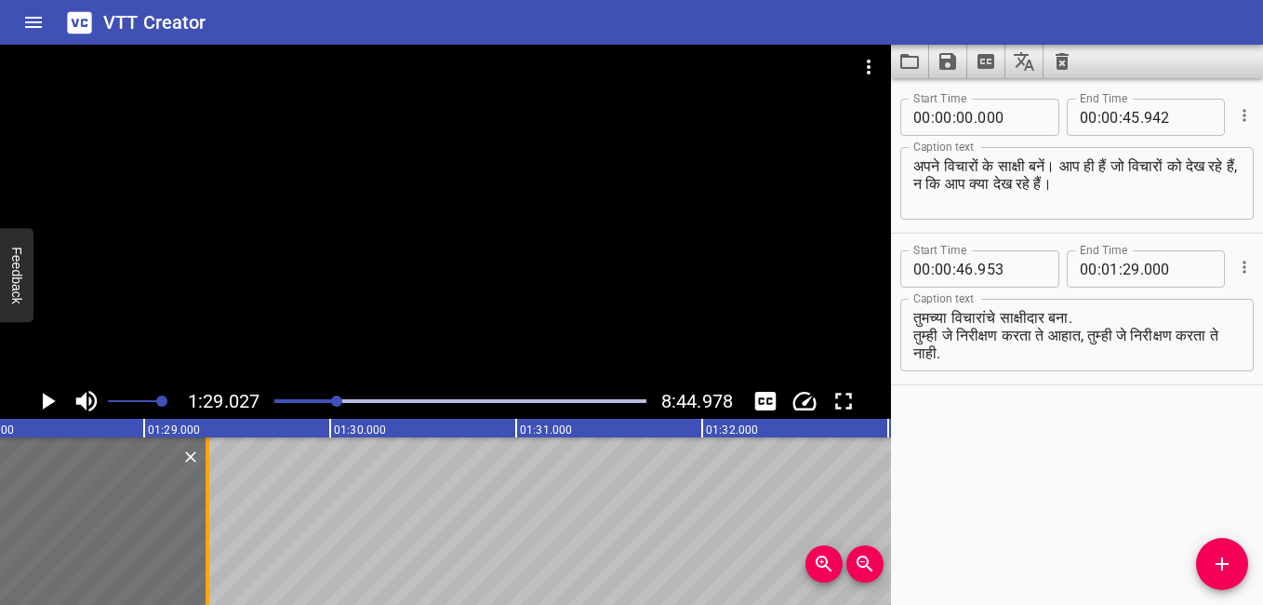
drag, startPoint x: 143, startPoint y: 461, endPoint x: 207, endPoint y: 474, distance: 64.6
click at [207, 474] on div at bounding box center [208, 520] width 4 height 167
type input "340"
click at [54, 405] on icon "Play/Pause" at bounding box center [47, 401] width 28 height 28
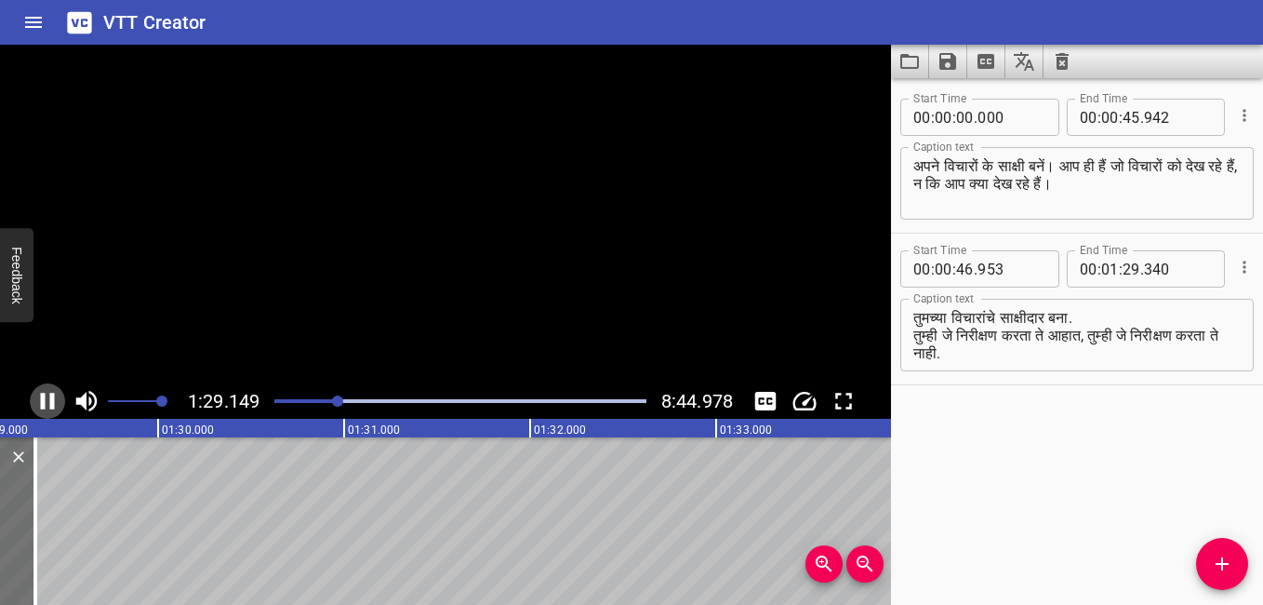
click at [54, 405] on icon "Play/Pause" at bounding box center [48, 401] width 14 height 17
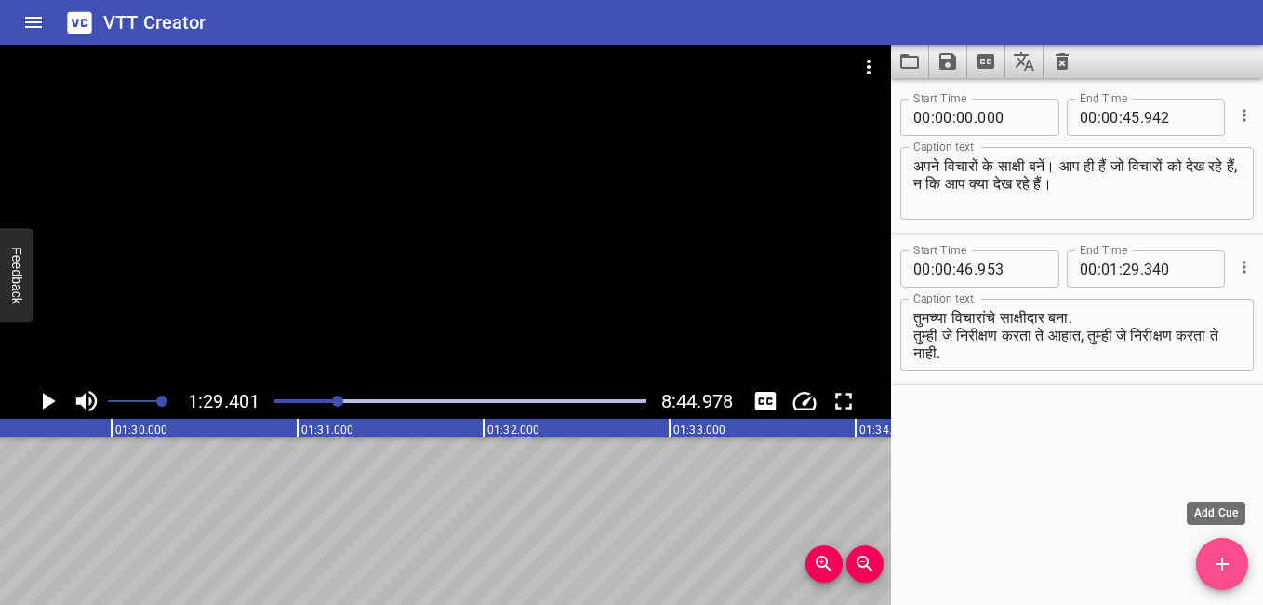
click at [1232, 556] on icon "Add Cue" at bounding box center [1222, 564] width 22 height 22
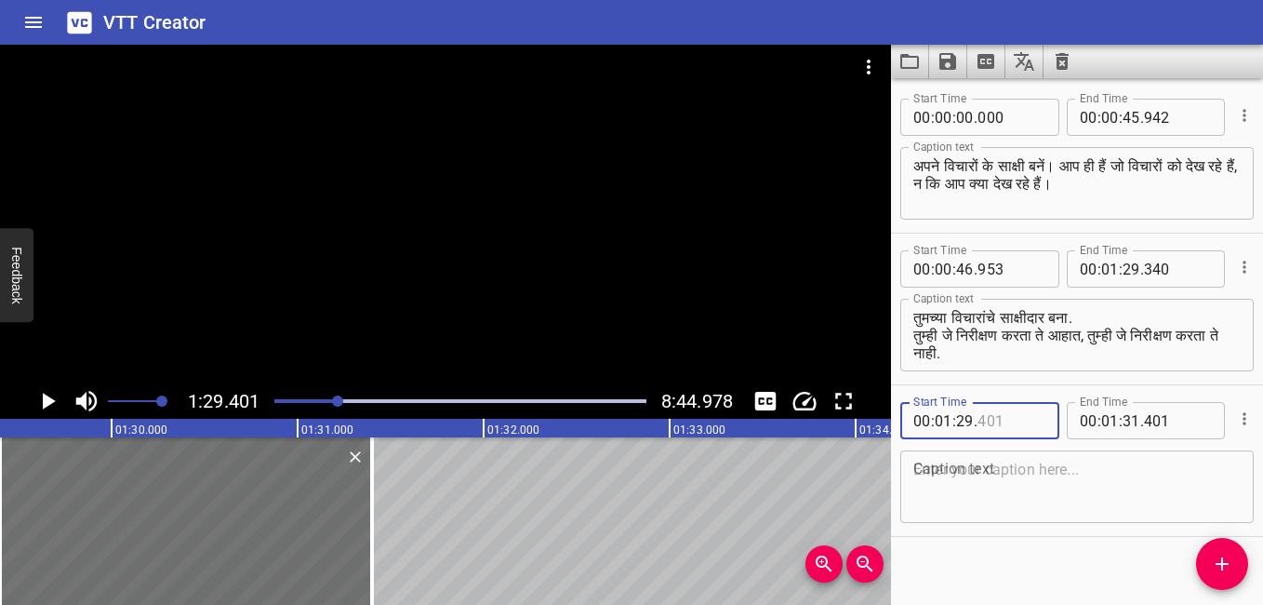
click at [1006, 412] on input "number" at bounding box center [1012, 420] width 68 height 37
click at [1008, 411] on input "number" at bounding box center [1012, 420] width 68 height 37
type input "4"
type input "401"
type input "34"
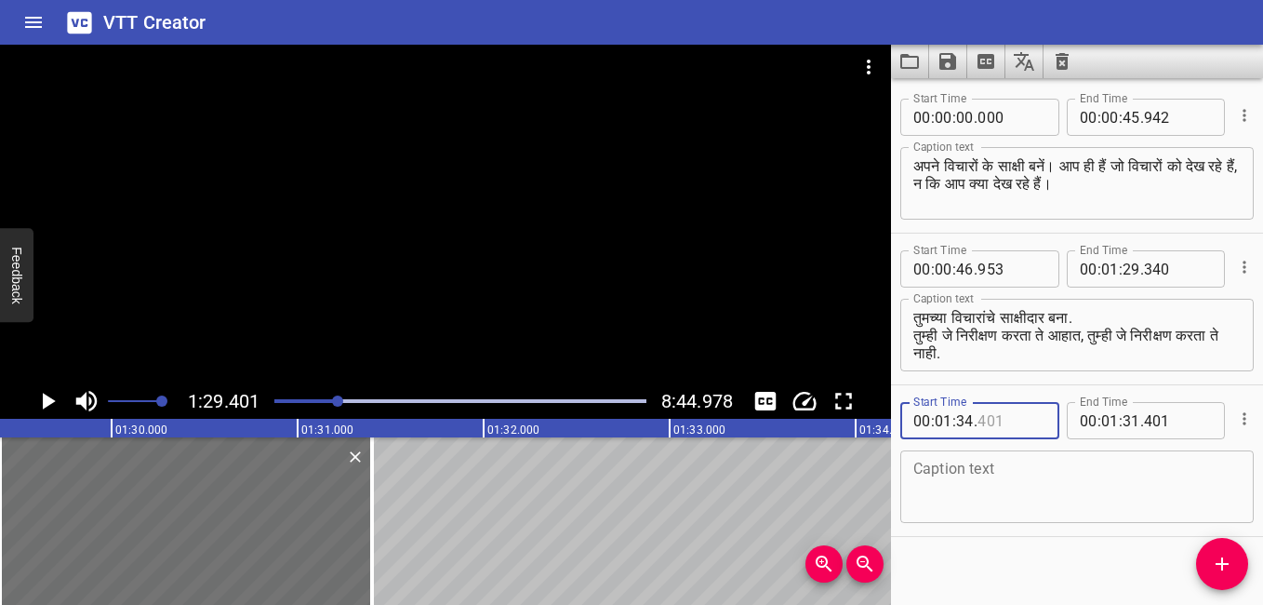
type input "2"
type input "401"
type input "34"
type input "-1"
type input "401"
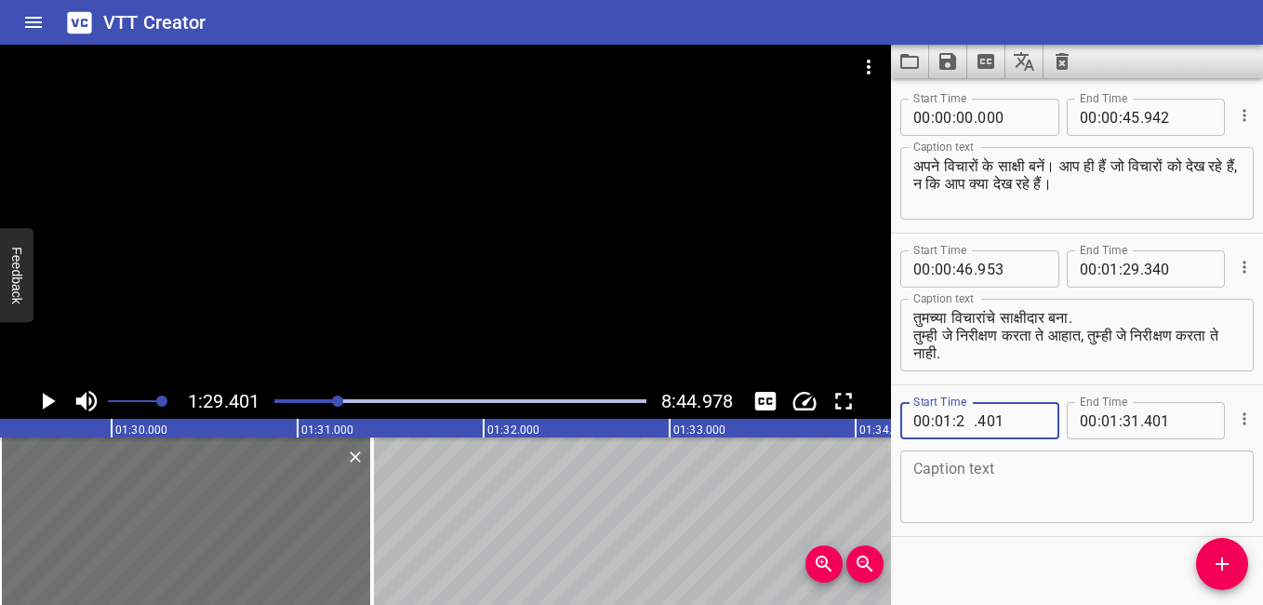
type input "29"
type input "342"
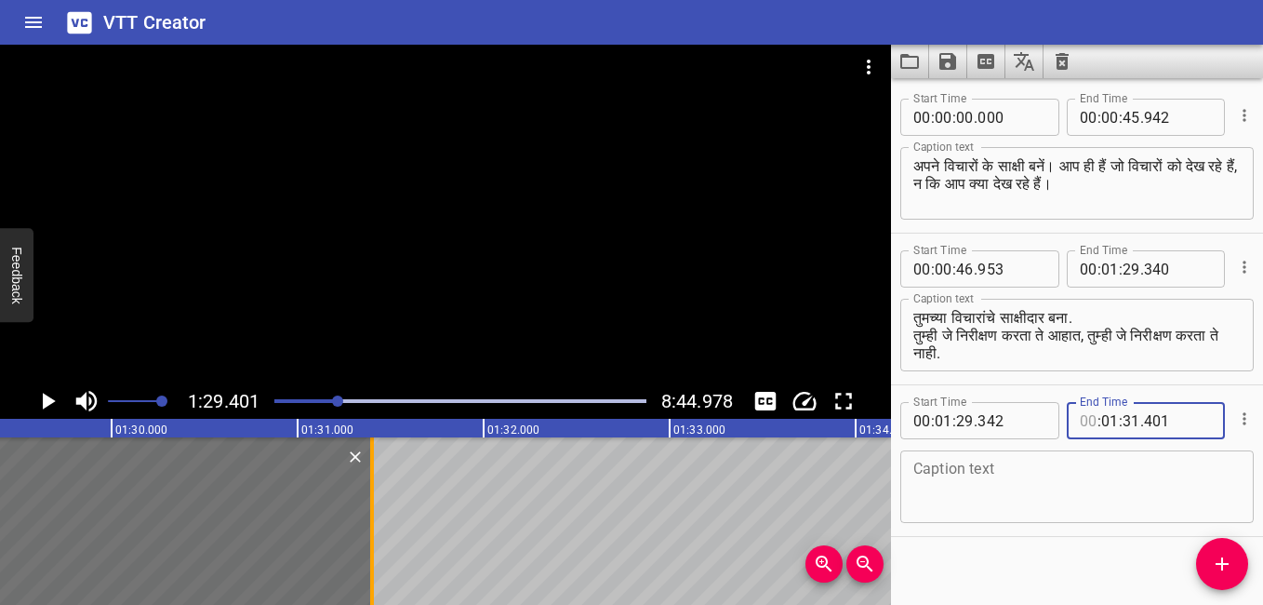
type input "00"
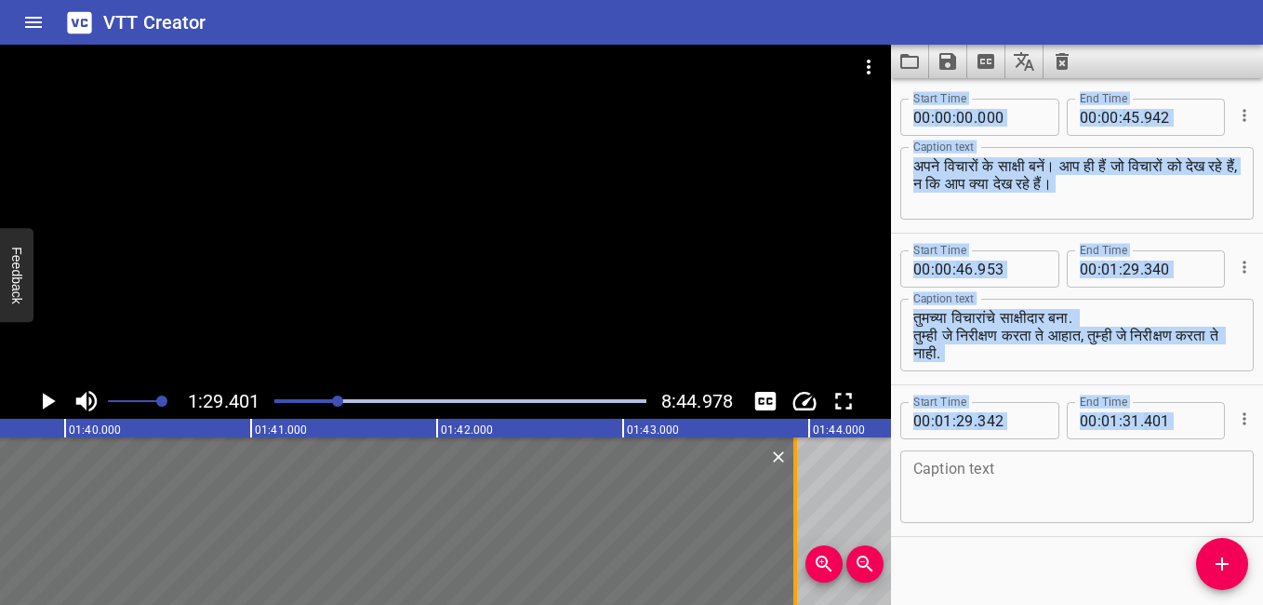
scroll to position [0, 18555]
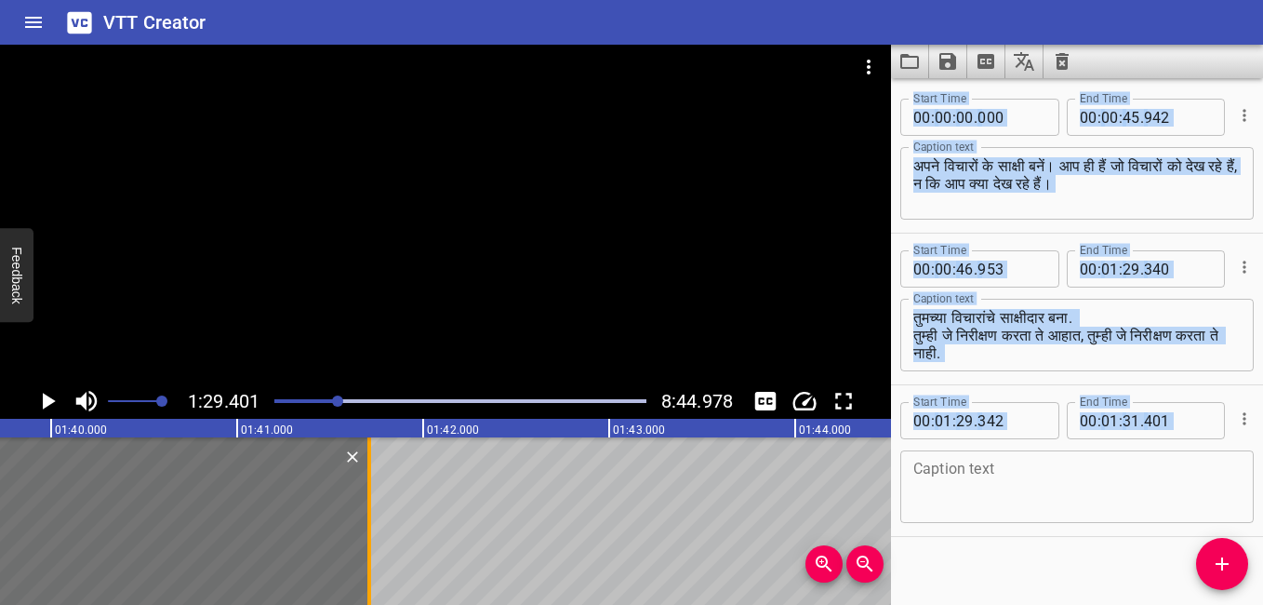
click at [367, 478] on div at bounding box center [369, 520] width 4 height 167
type input "41"
type input "711"
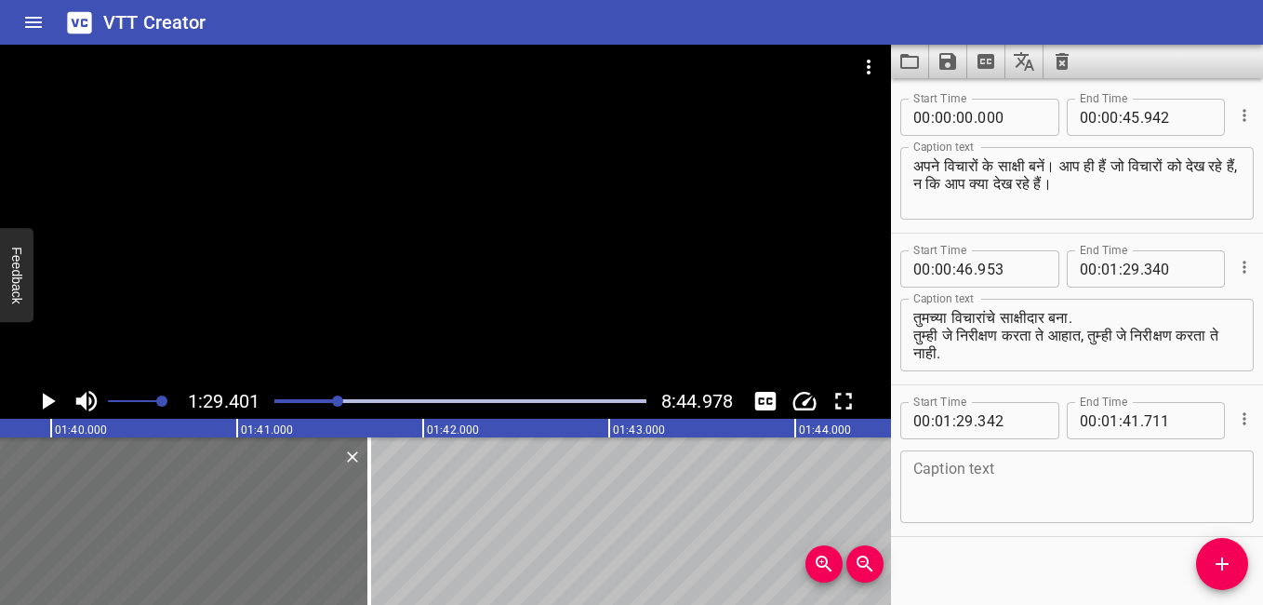
click at [1087, 487] on textarea at bounding box center [1077, 487] width 327 height 53
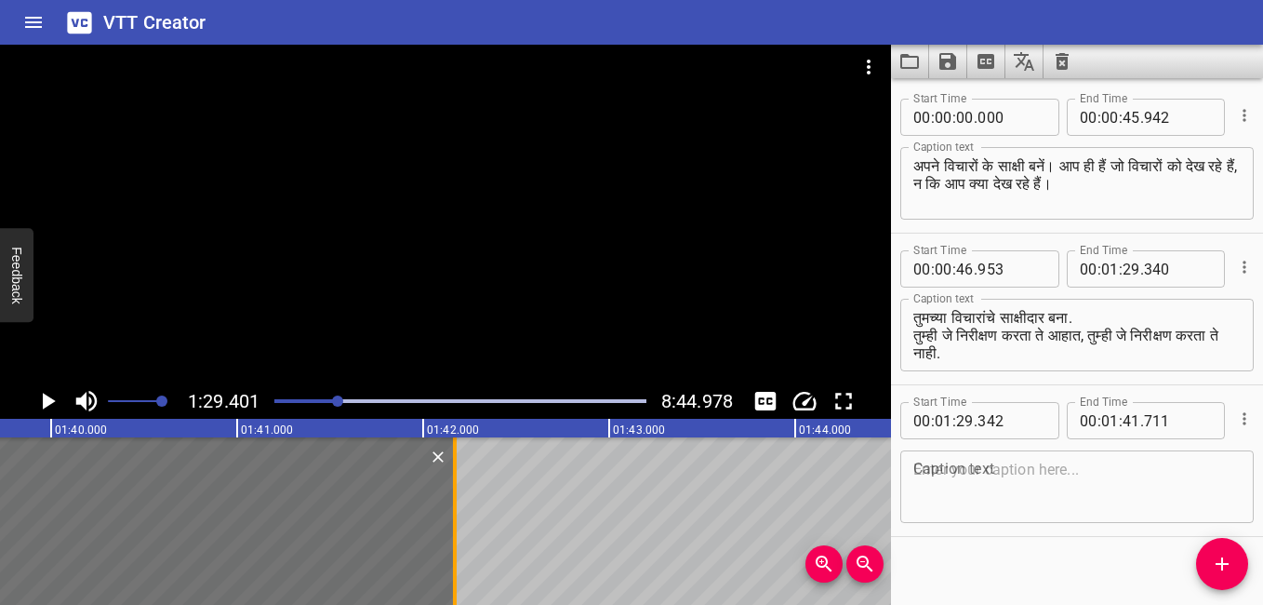
drag, startPoint x: 373, startPoint y: 458, endPoint x: 459, endPoint y: 459, distance: 85.6
click at [459, 459] on div at bounding box center [455, 520] width 19 height 167
type input "42"
type input "171"
click at [46, 394] on icon "Play/Pause" at bounding box center [47, 401] width 28 height 28
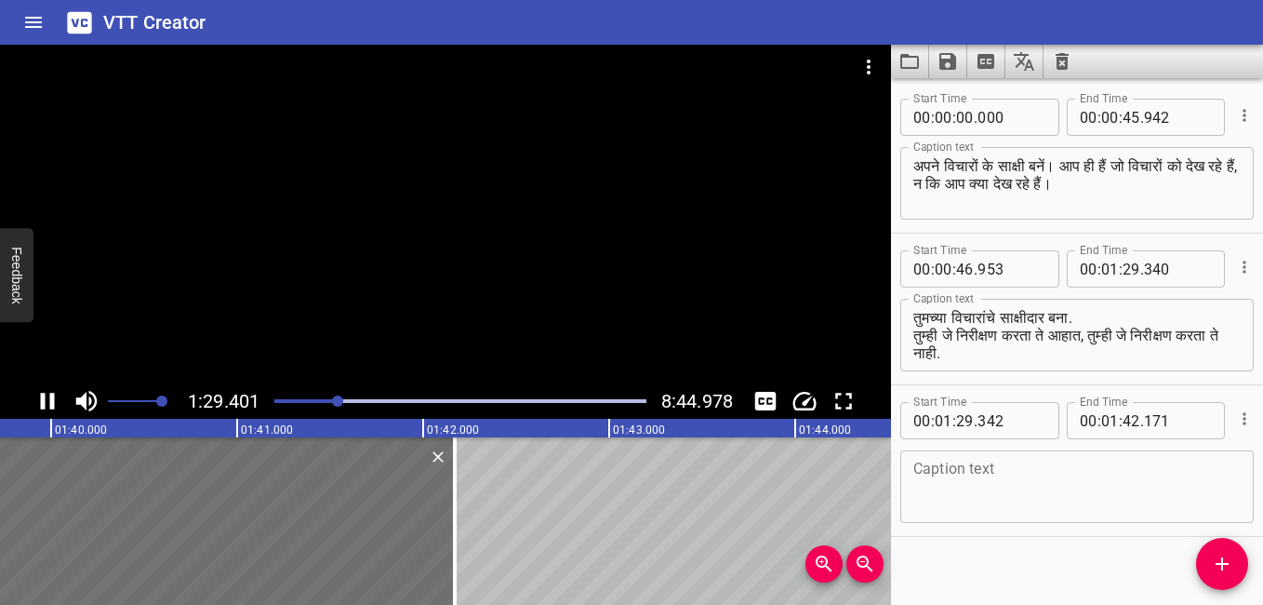
scroll to position [16, 0]
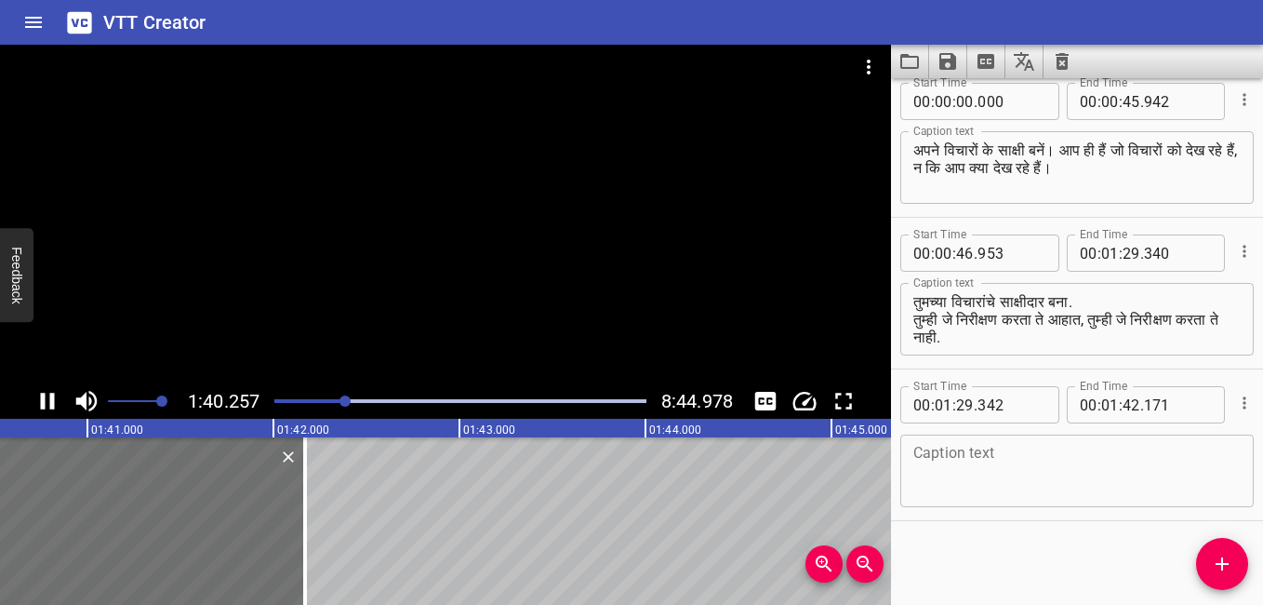
click at [58, 397] on icon "Play/Pause" at bounding box center [47, 401] width 28 height 28
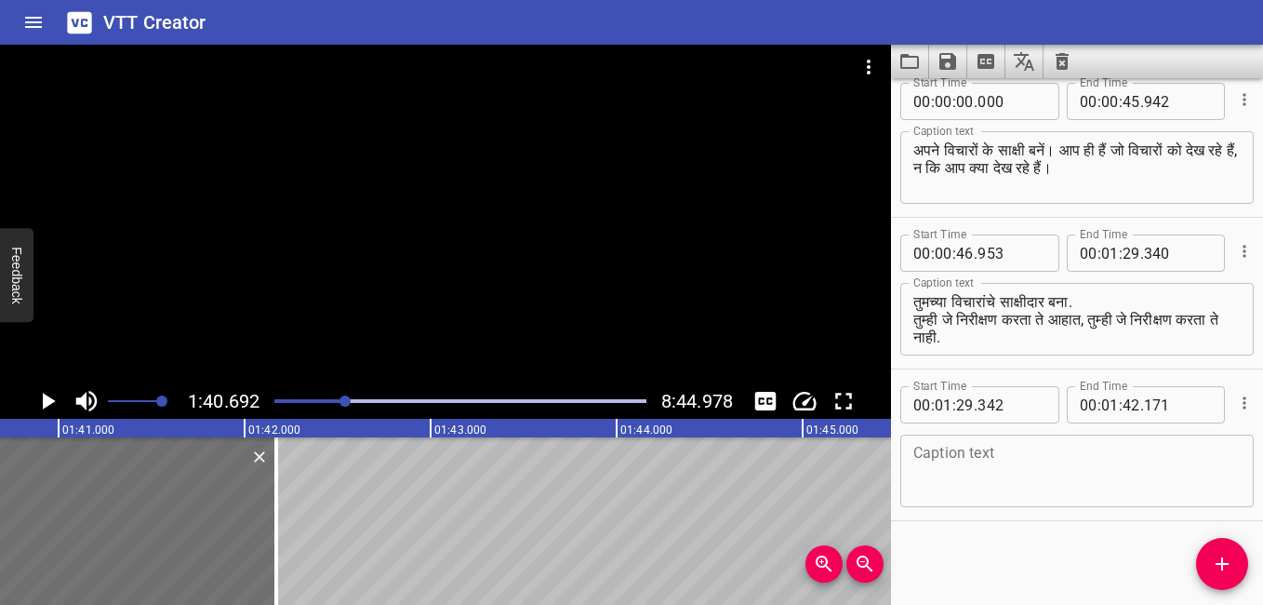
scroll to position [0, 18735]
click at [1105, 405] on input "number" at bounding box center [1110, 404] width 18 height 37
click at [1102, 405] on input "number" at bounding box center [1110, 404] width 18 height 37
click at [1105, 407] on input "number" at bounding box center [1110, 404] width 18 height 37
type input "02"
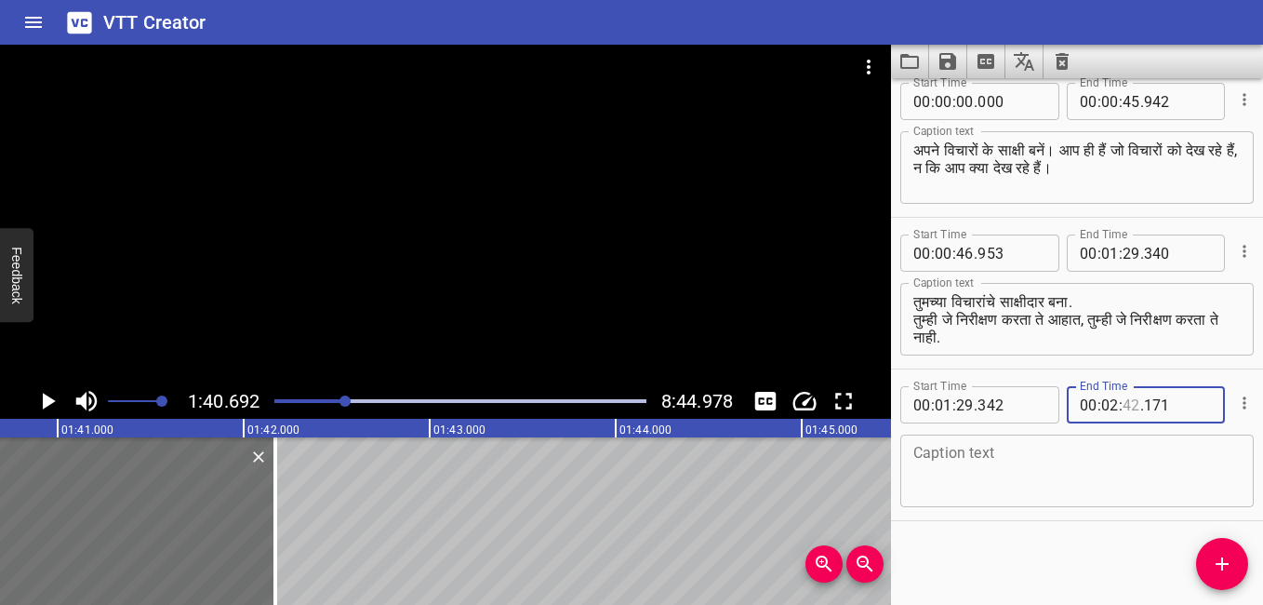
type input "42"
type input "171"
click at [1128, 405] on input "number" at bounding box center [1132, 404] width 18 height 37
type input "12"
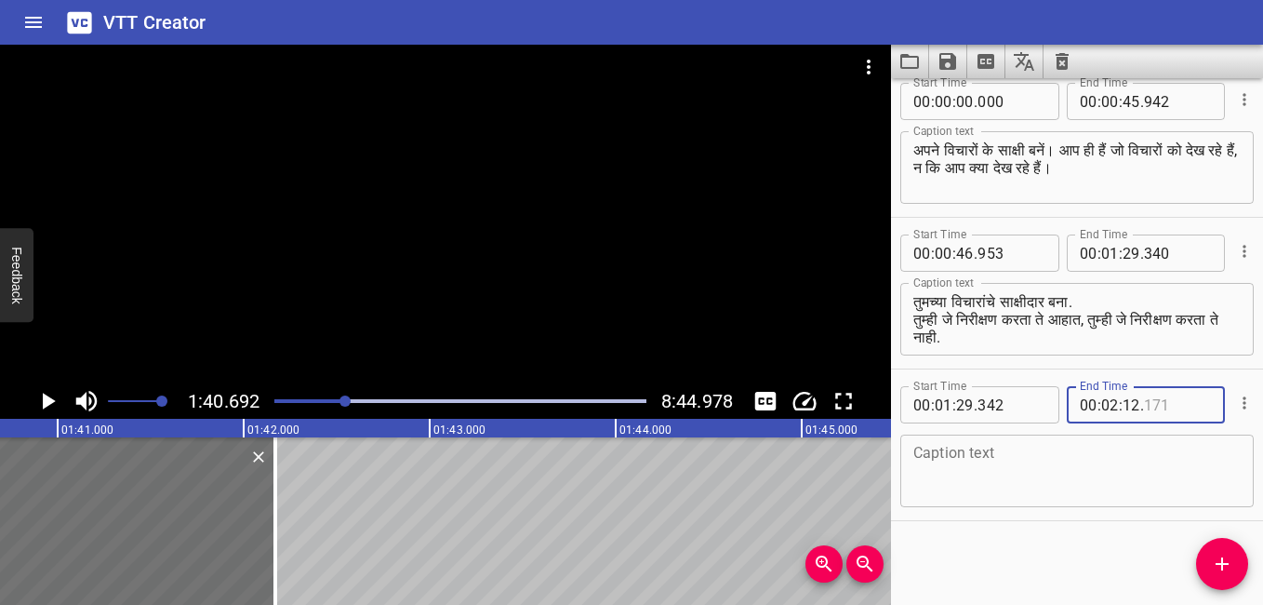
type input "171"
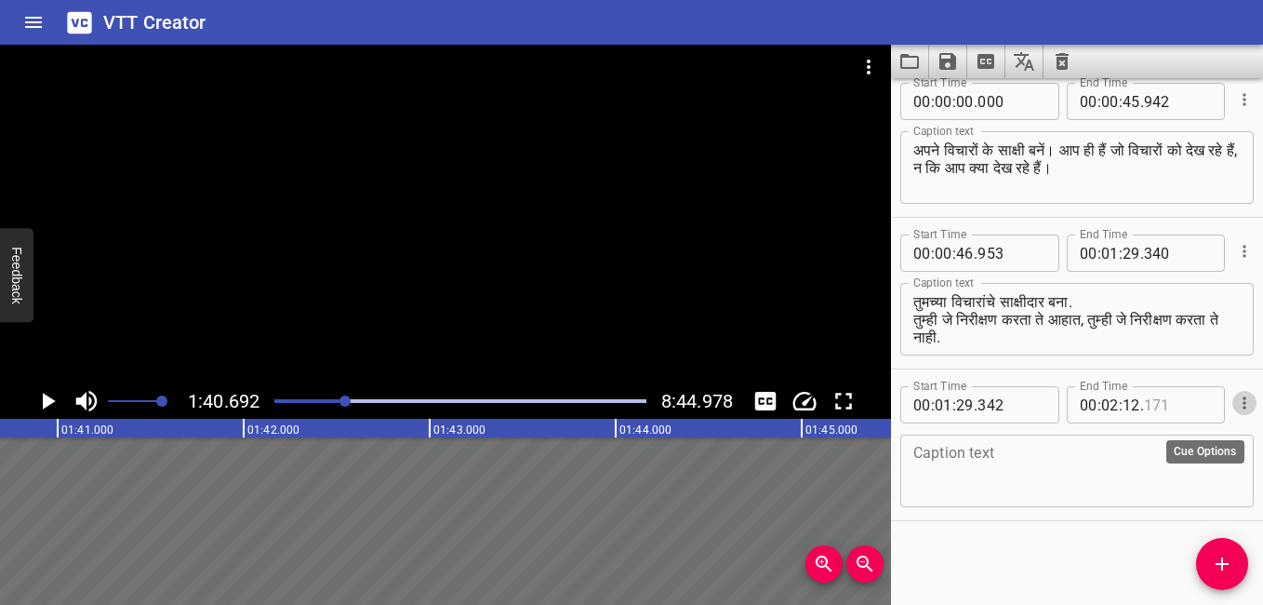
click at [1158, 402] on input "number" at bounding box center [1178, 404] width 68 height 37
type input "000"
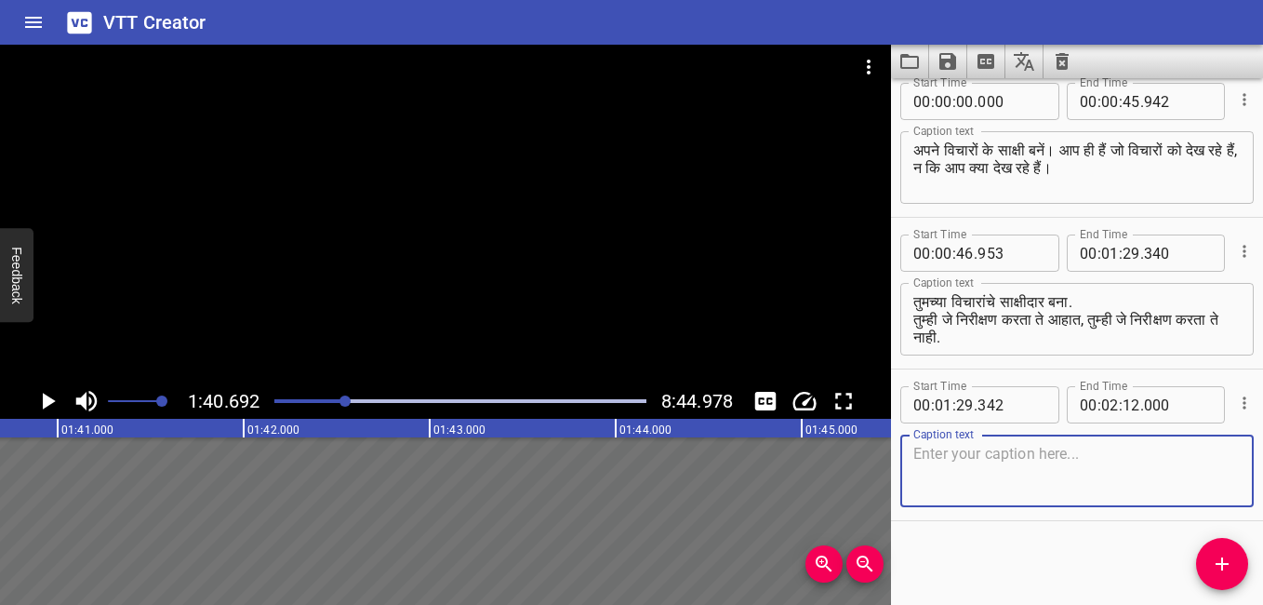
click at [1021, 458] on textarea at bounding box center [1077, 471] width 327 height 53
paste textarea "Be the witness of your thoughts. You are the one (awareness) that observes and …"
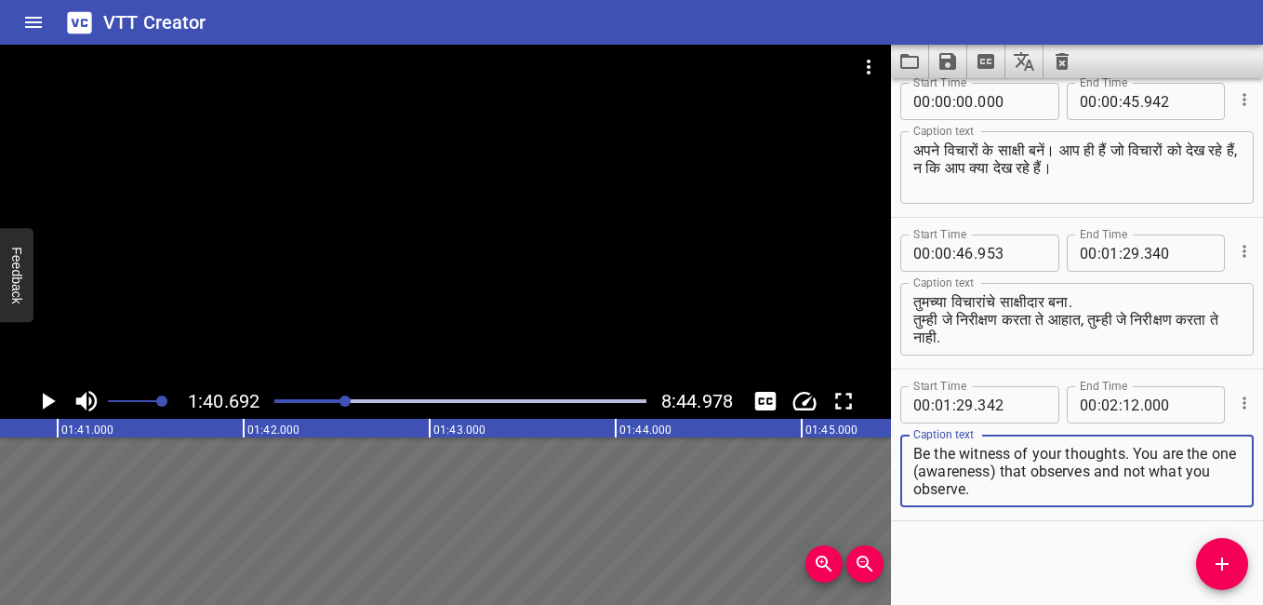
click at [1134, 452] on textarea "Be the witness of your thoughts. You are the one (awareness) that observes and …" at bounding box center [1077, 471] width 327 height 53
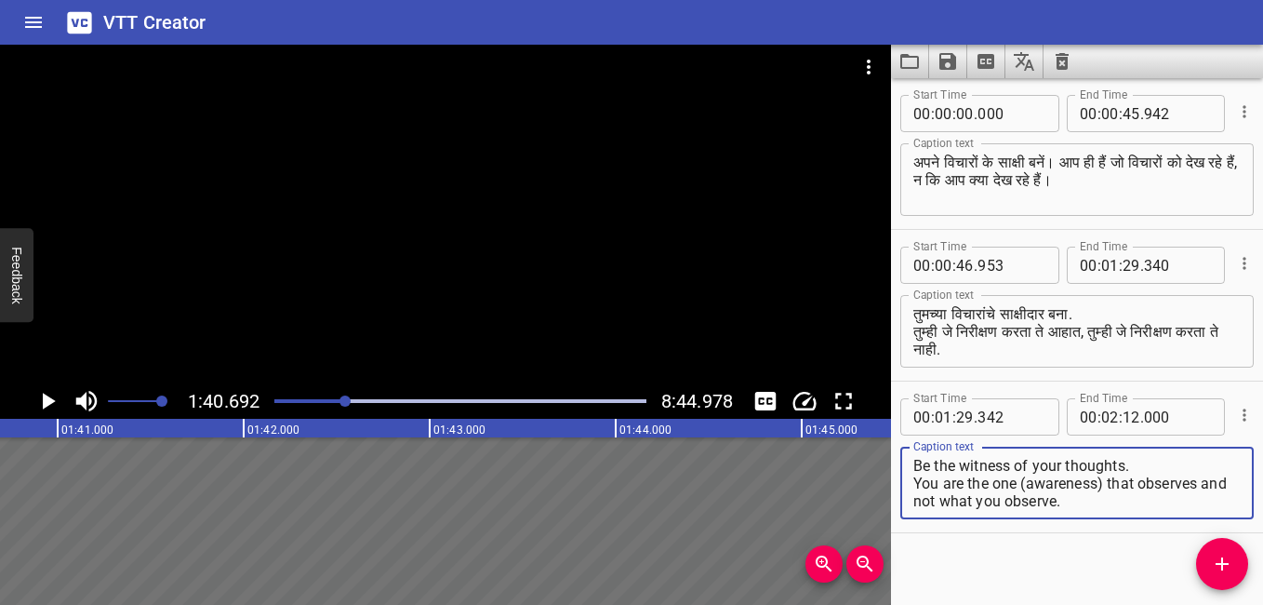
scroll to position [0, 0]
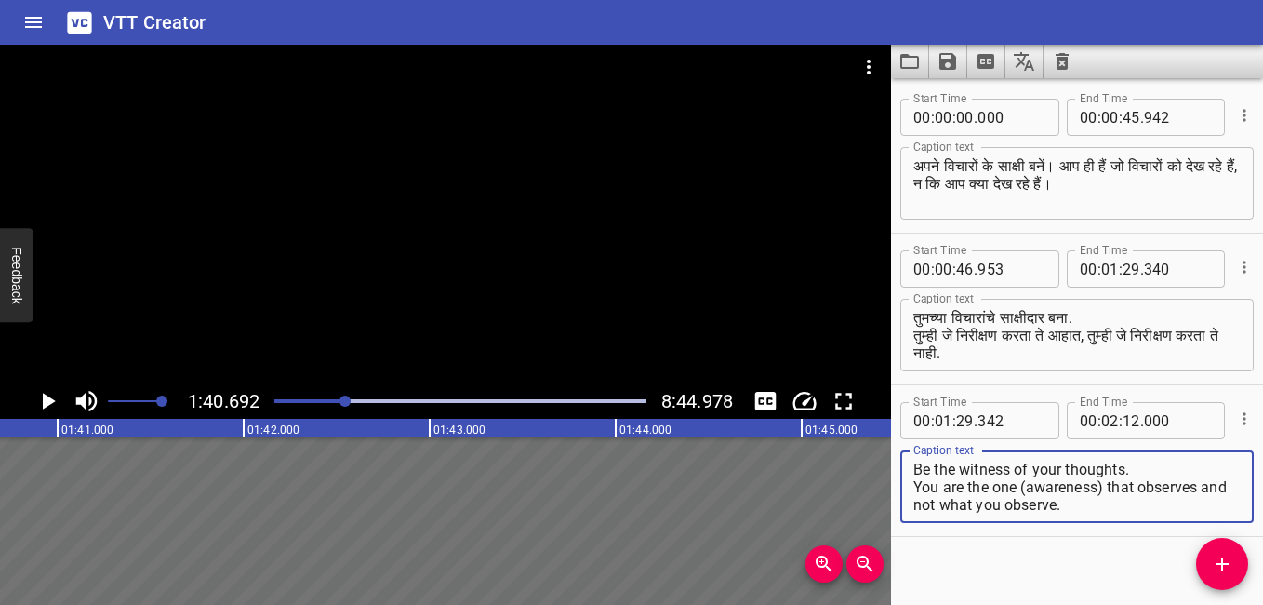
type textarea "Be the witness of your thoughts. You are the one (awareness) that observes and …"
click at [49, 397] on icon "Play/Pause" at bounding box center [49, 401] width 13 height 17
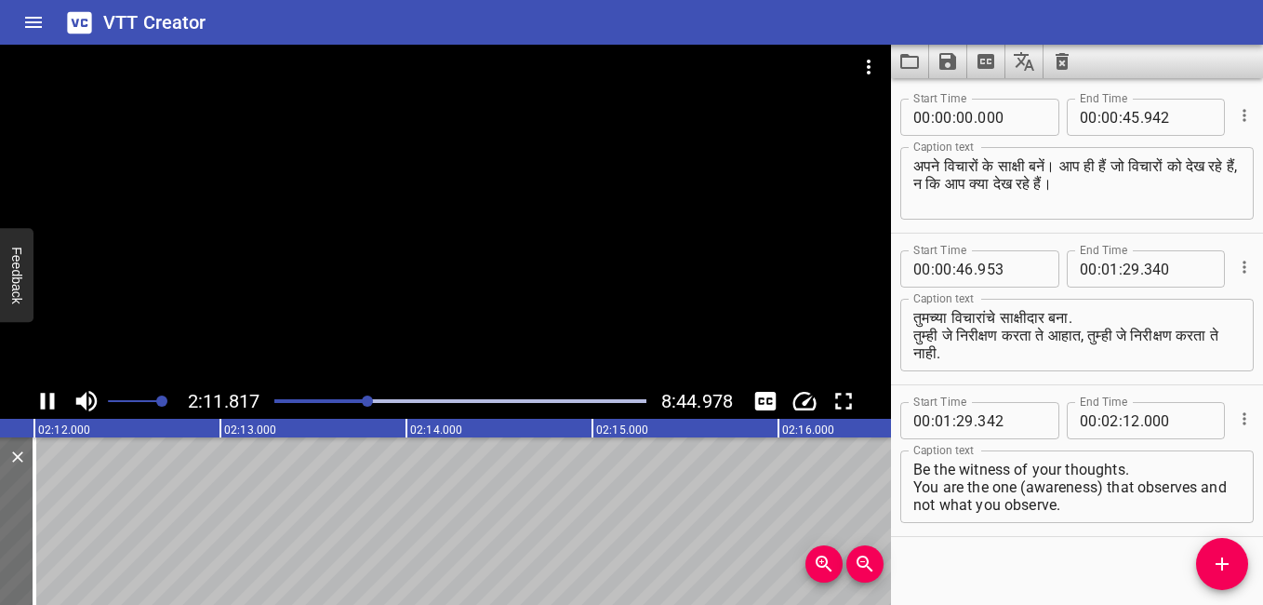
click at [35, 398] on icon "Play/Pause" at bounding box center [47, 401] width 28 height 28
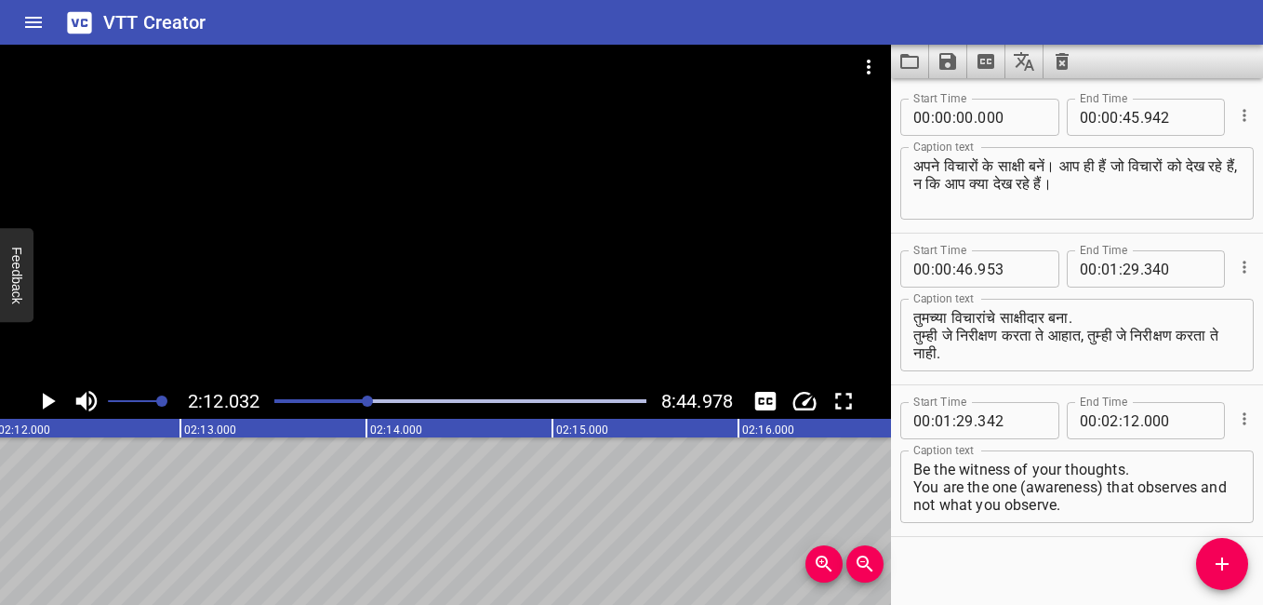
click at [35, 398] on icon "Play/Pause" at bounding box center [47, 401] width 28 height 28
click at [218, 397] on span "2:13.075" at bounding box center [224, 401] width 72 height 22
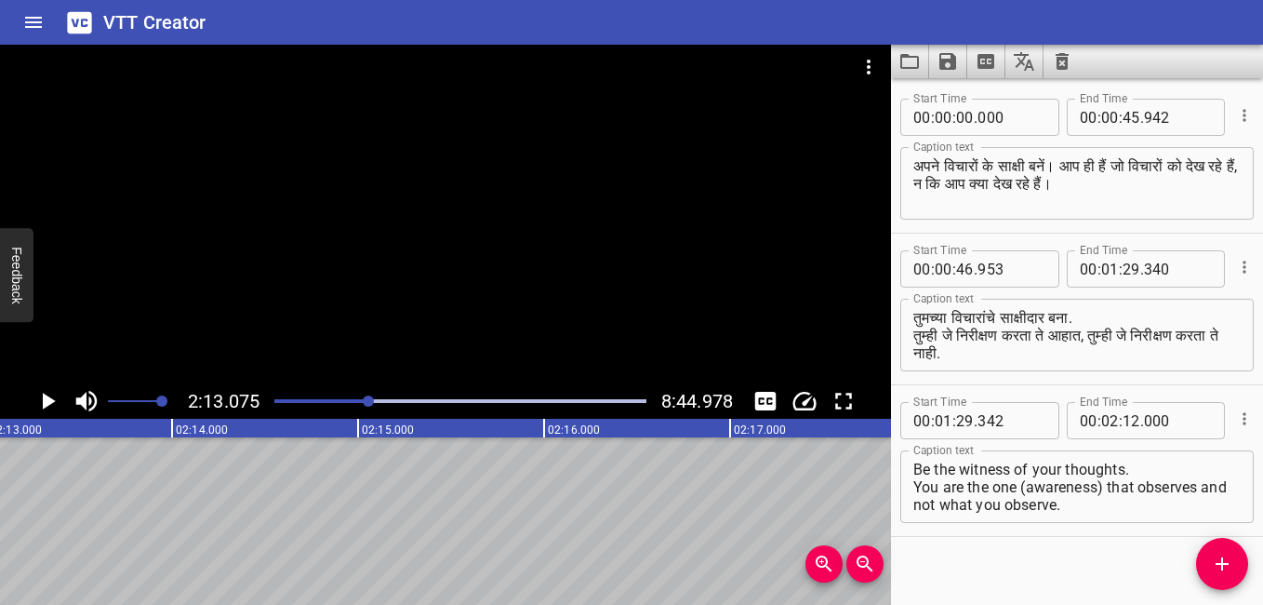
drag, startPoint x: 218, startPoint y: 397, endPoint x: 354, endPoint y: 401, distance: 135.9
click at [354, 401] on div "Play progress" at bounding box center [183, 401] width 372 height 4
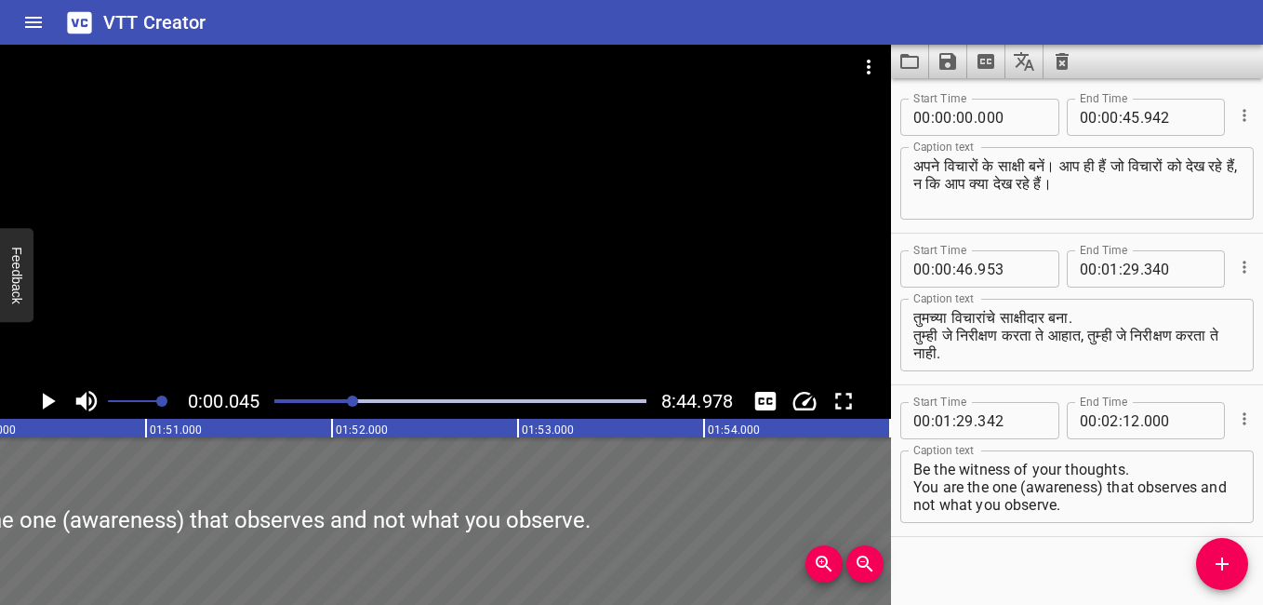
scroll to position [16, 0]
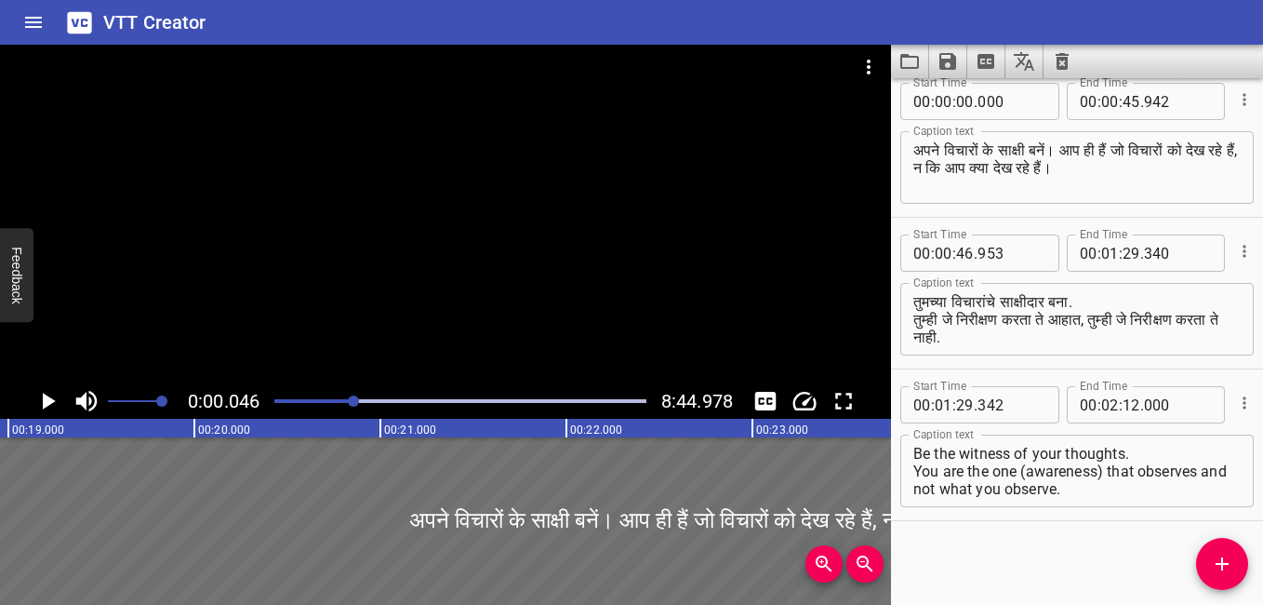
click at [355, 401] on div at bounding box center [353, 400] width 11 height 11
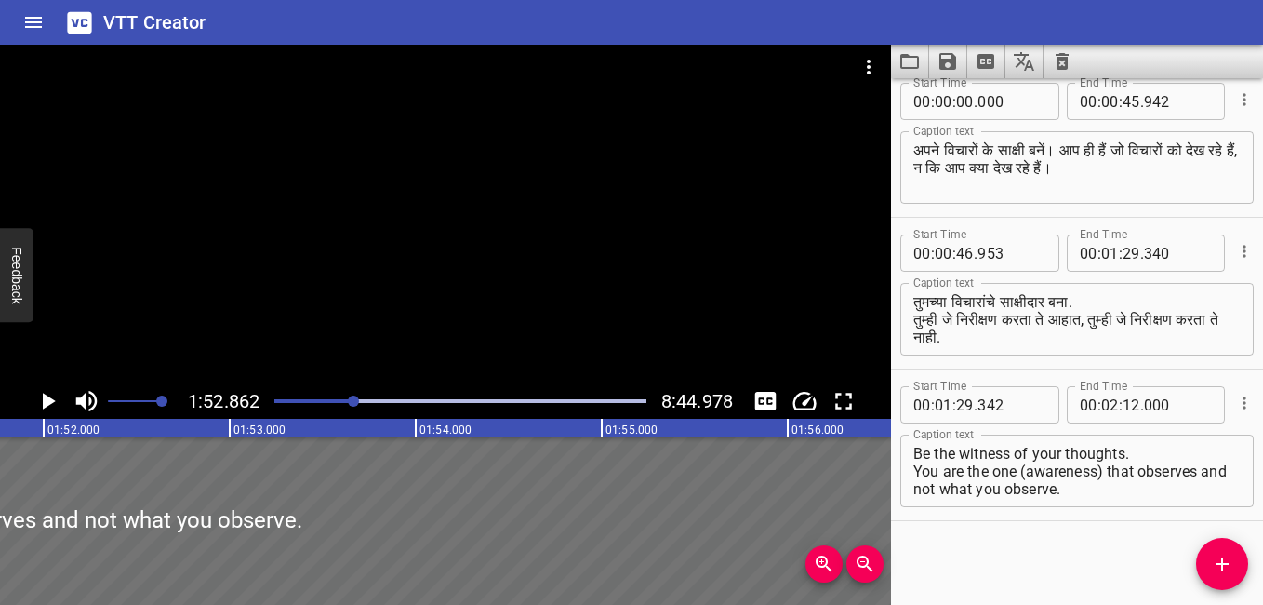
scroll to position [0, 20999]
click at [362, 402] on div "Play progress" at bounding box center [460, 401] width 372 height 4
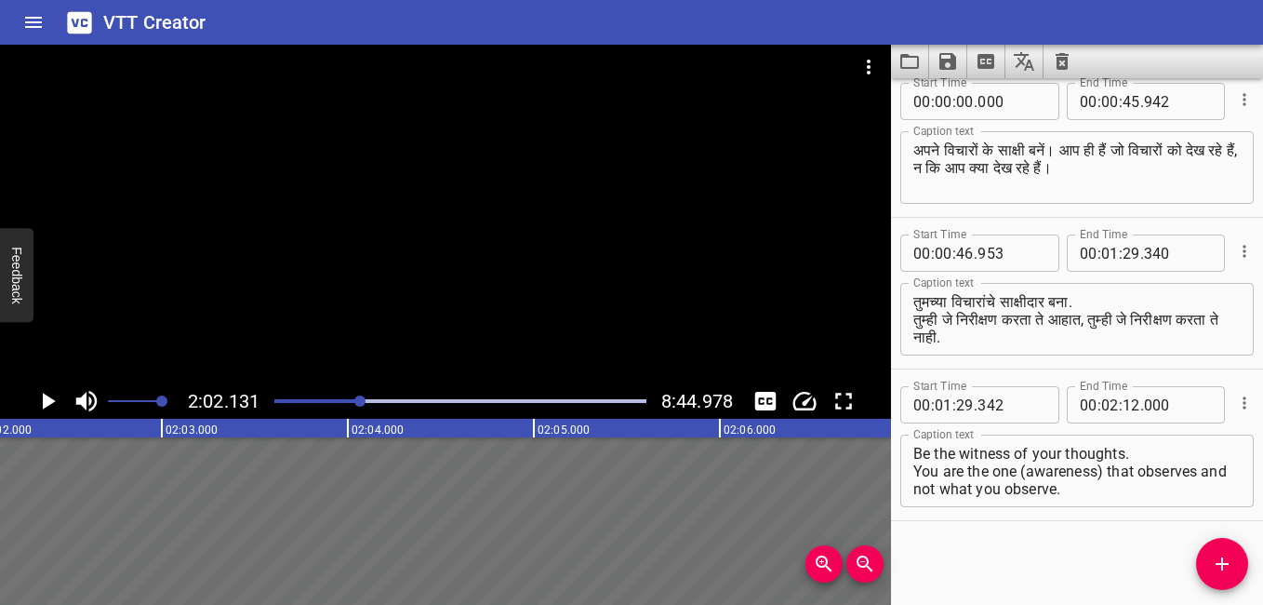
click at [369, 400] on div "Play progress" at bounding box center [460, 401] width 372 height 4
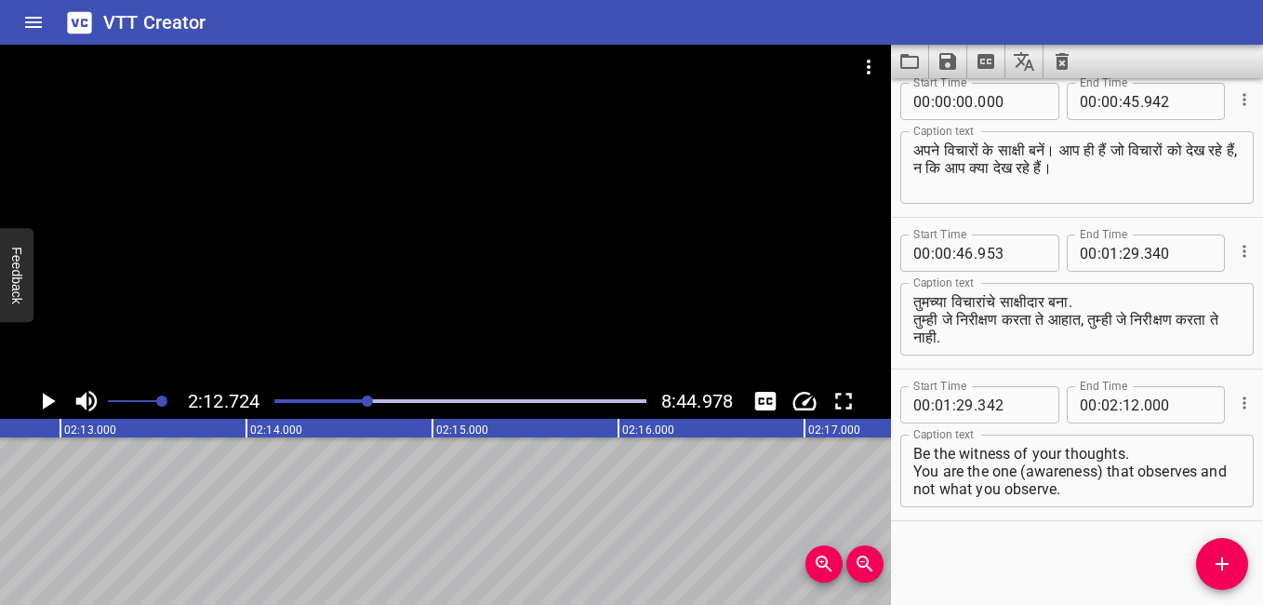
scroll to position [0, 24695]
click at [361, 402] on div "Play progress" at bounding box center [183, 401] width 372 height 4
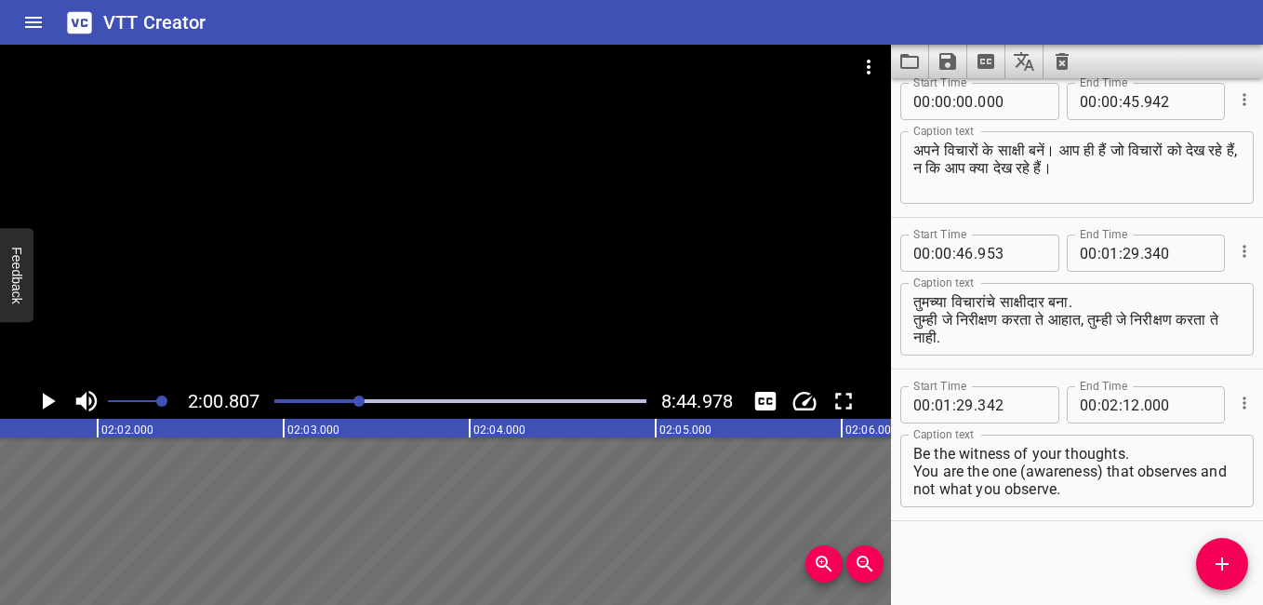
scroll to position [0, 22477]
click at [365, 402] on div at bounding box center [359, 400] width 11 height 11
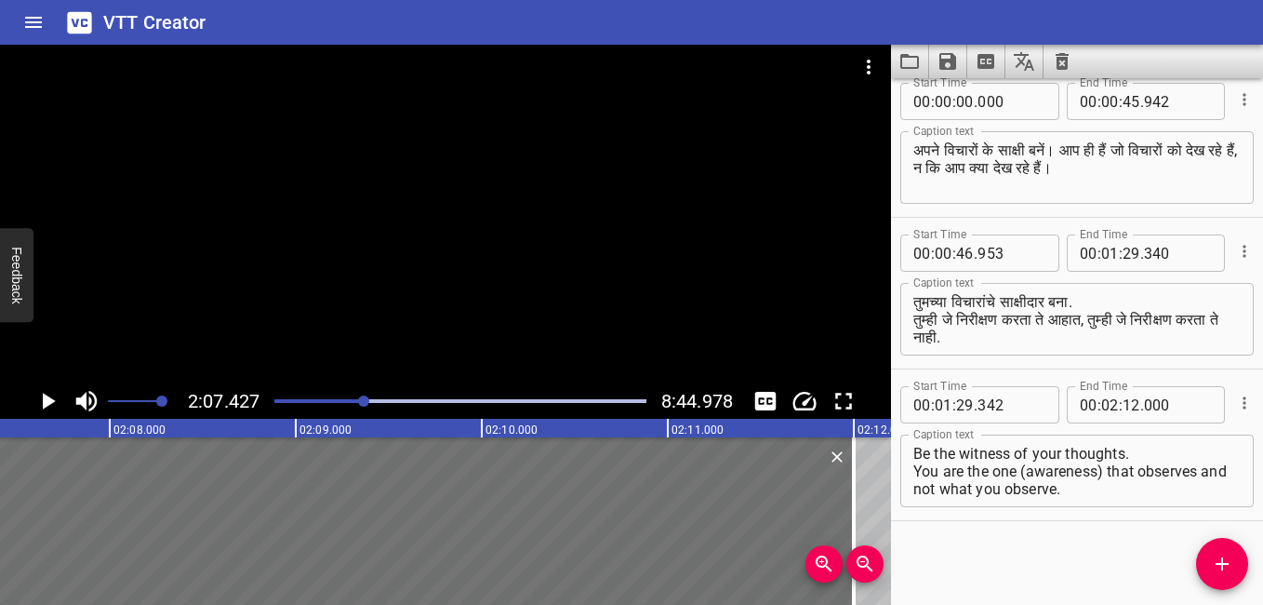
scroll to position [0, 23709]
click at [207, 394] on span "2:07.427" at bounding box center [224, 401] width 72 height 22
click at [47, 388] on icon "Play/Pause" at bounding box center [47, 401] width 28 height 28
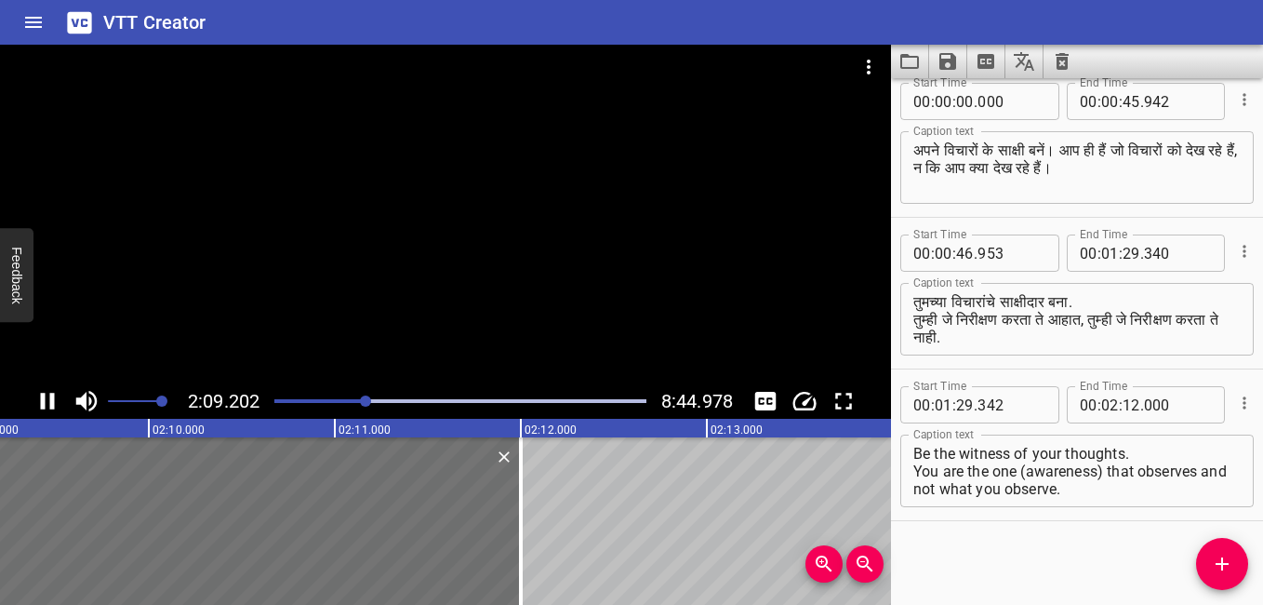
click at [47, 386] on button "Play/Pause" at bounding box center [47, 400] width 35 height 35
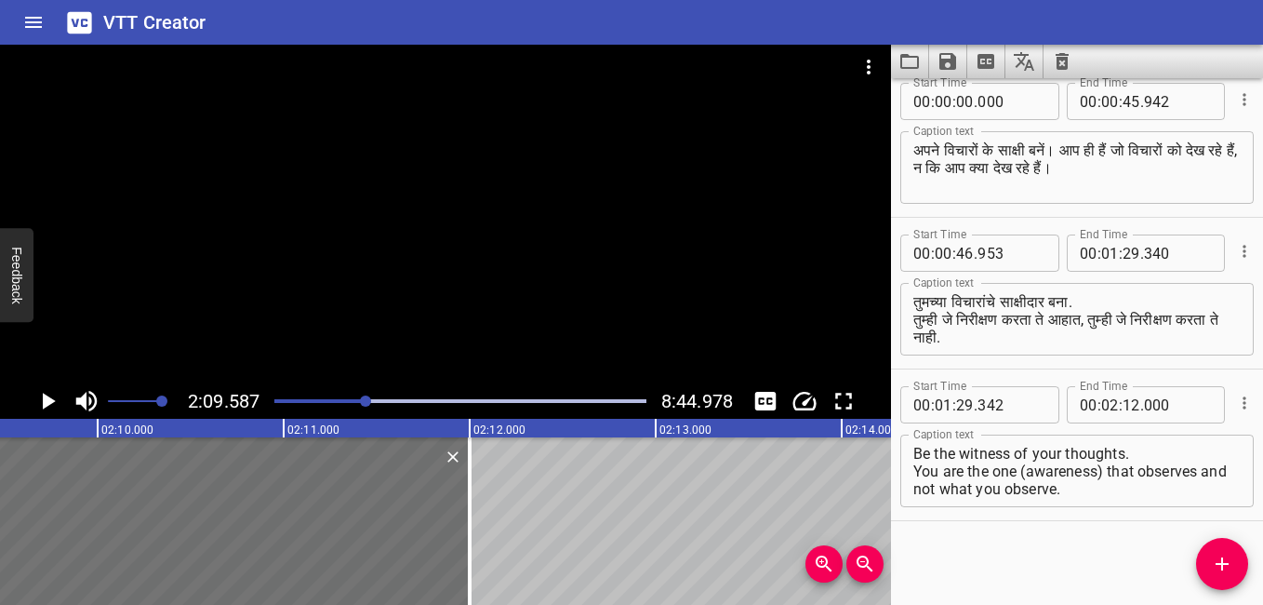
scroll to position [0, 24111]
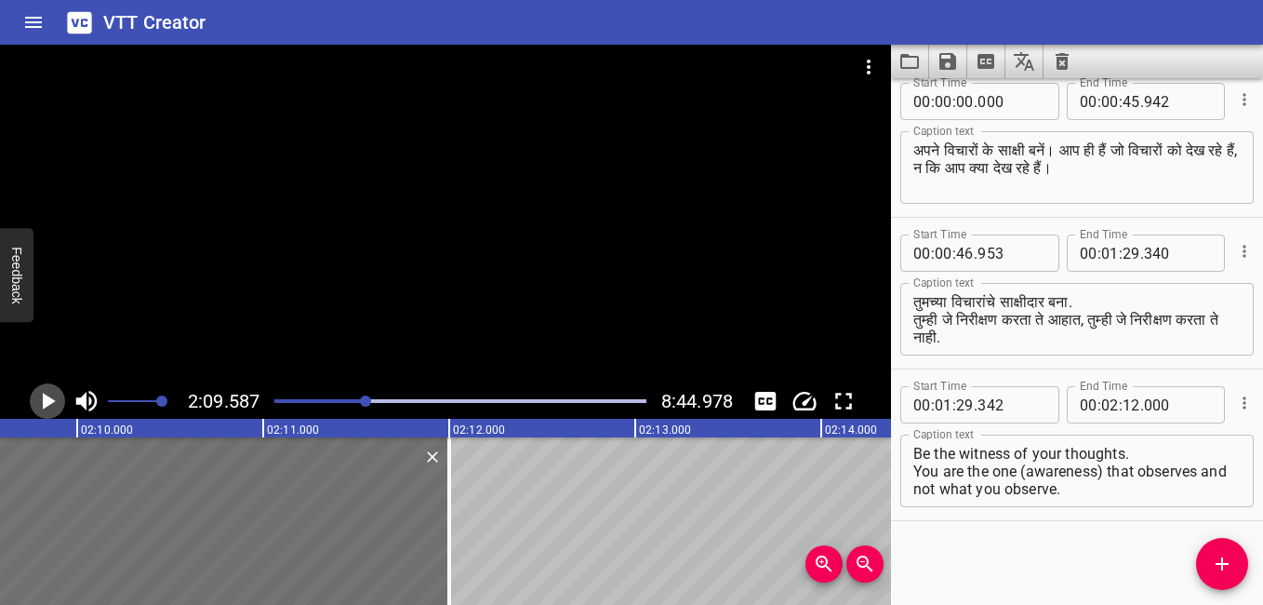
click at [47, 386] on button "Play/Pause" at bounding box center [47, 400] width 35 height 35
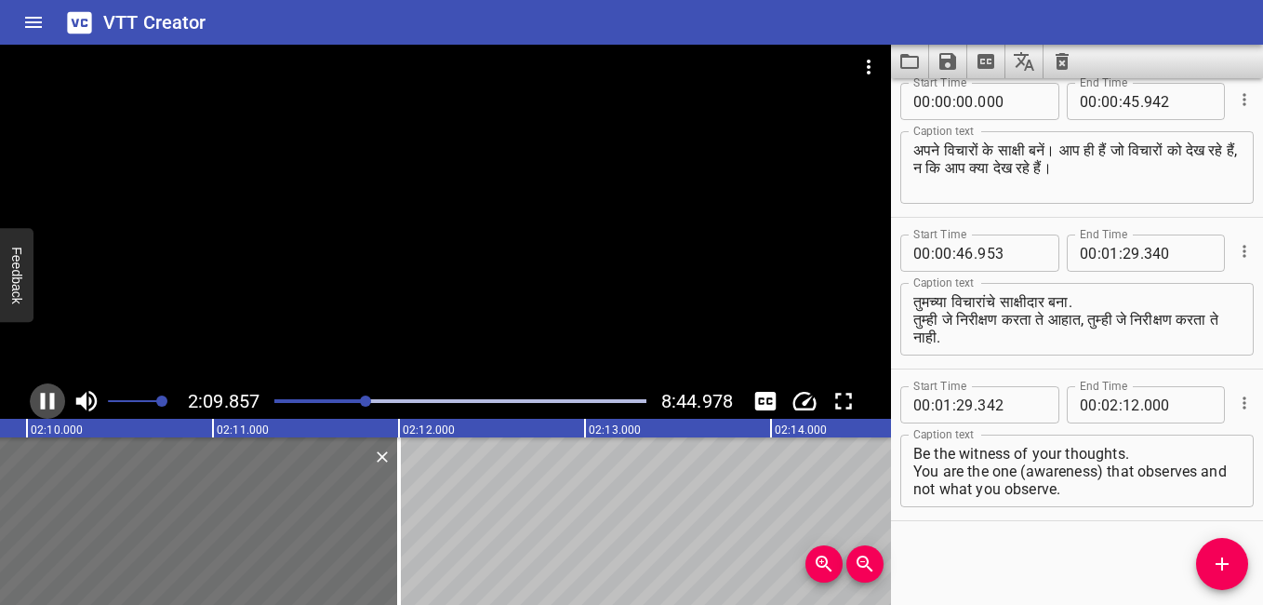
click at [47, 386] on button "Play/Pause" at bounding box center [47, 400] width 35 height 35
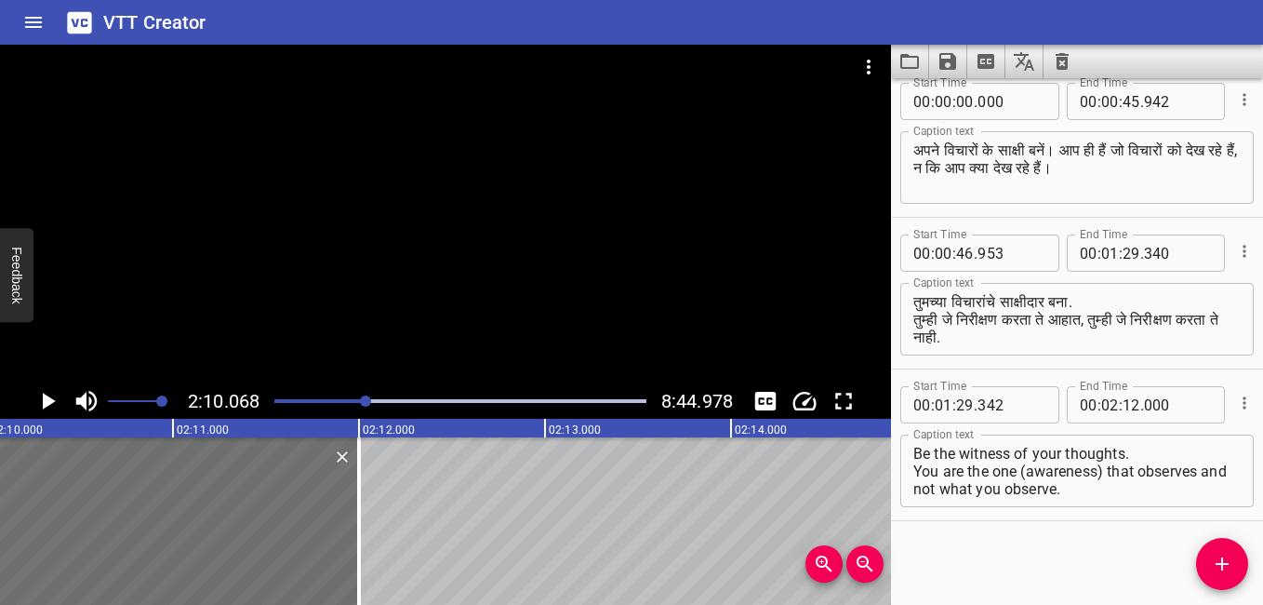
click at [47, 386] on button "Play/Pause" at bounding box center [47, 400] width 35 height 35
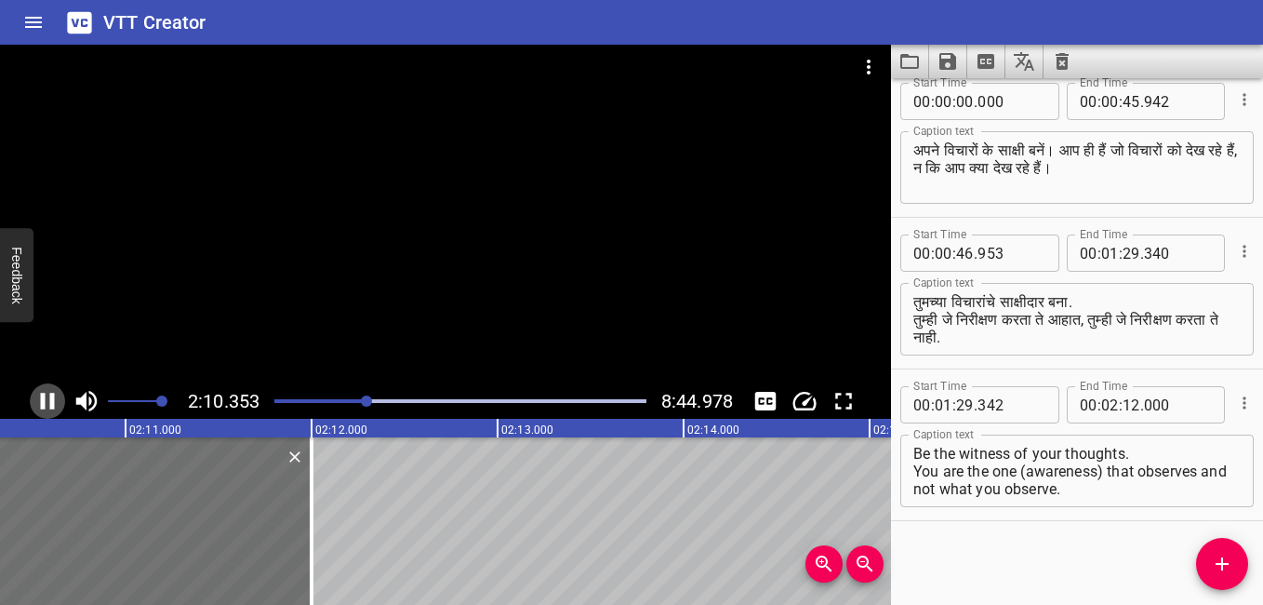
click at [47, 386] on button "Play/Pause" at bounding box center [47, 400] width 35 height 35
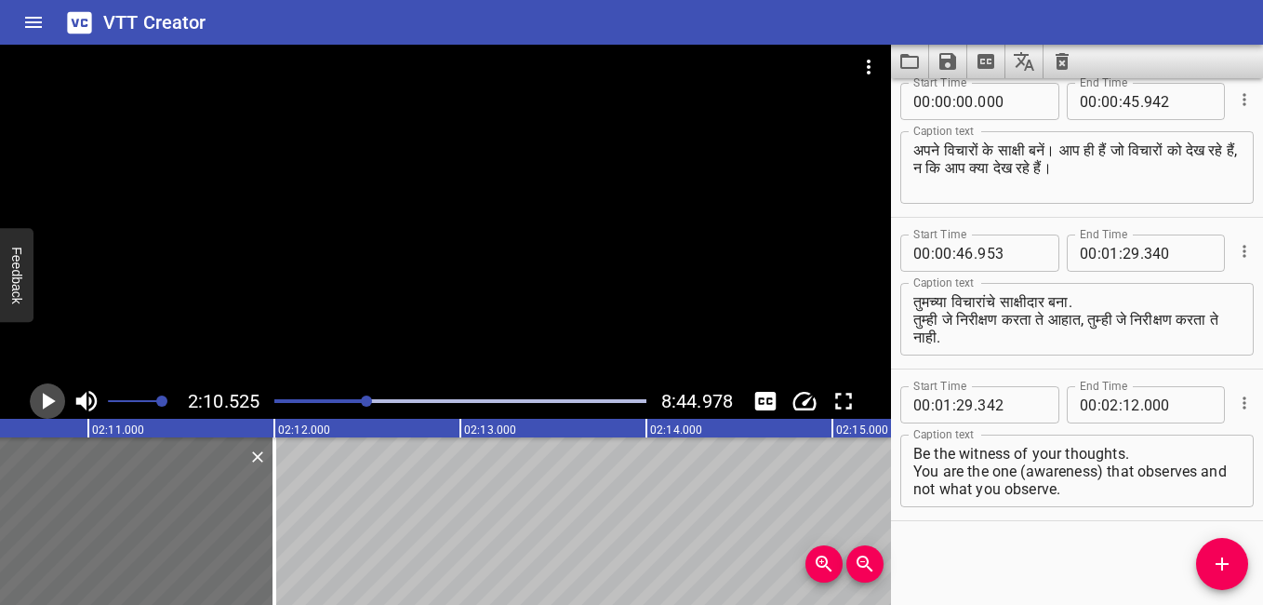
click at [47, 386] on button "Play/Pause" at bounding box center [47, 400] width 35 height 35
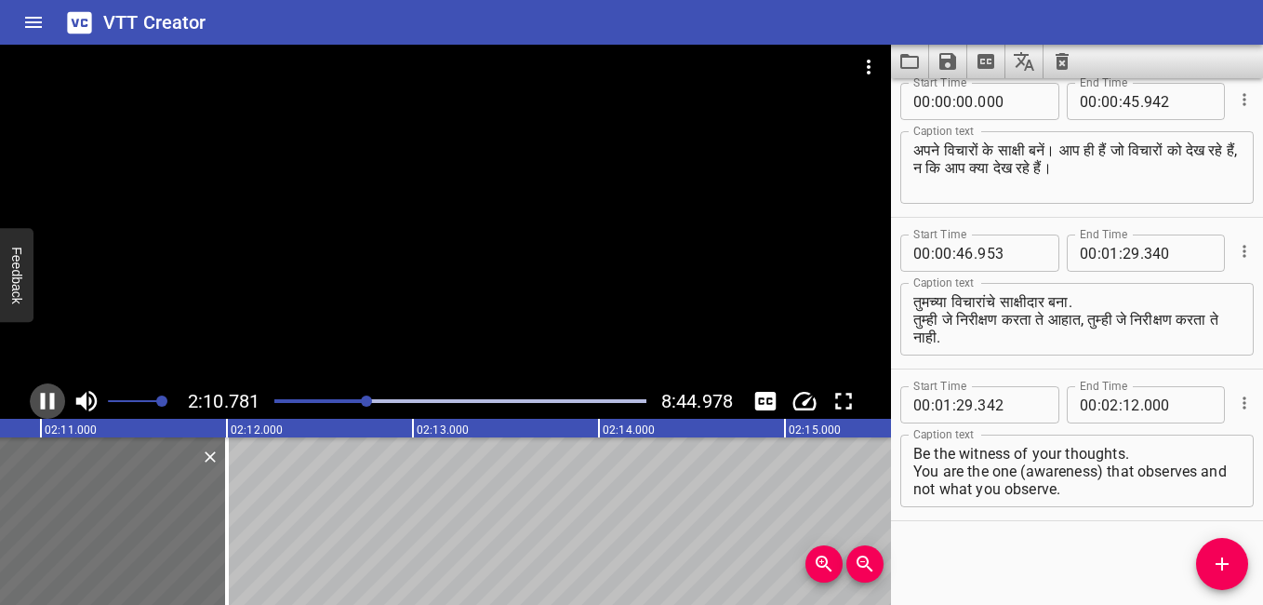
click at [47, 386] on button "Play/Pause" at bounding box center [47, 400] width 35 height 35
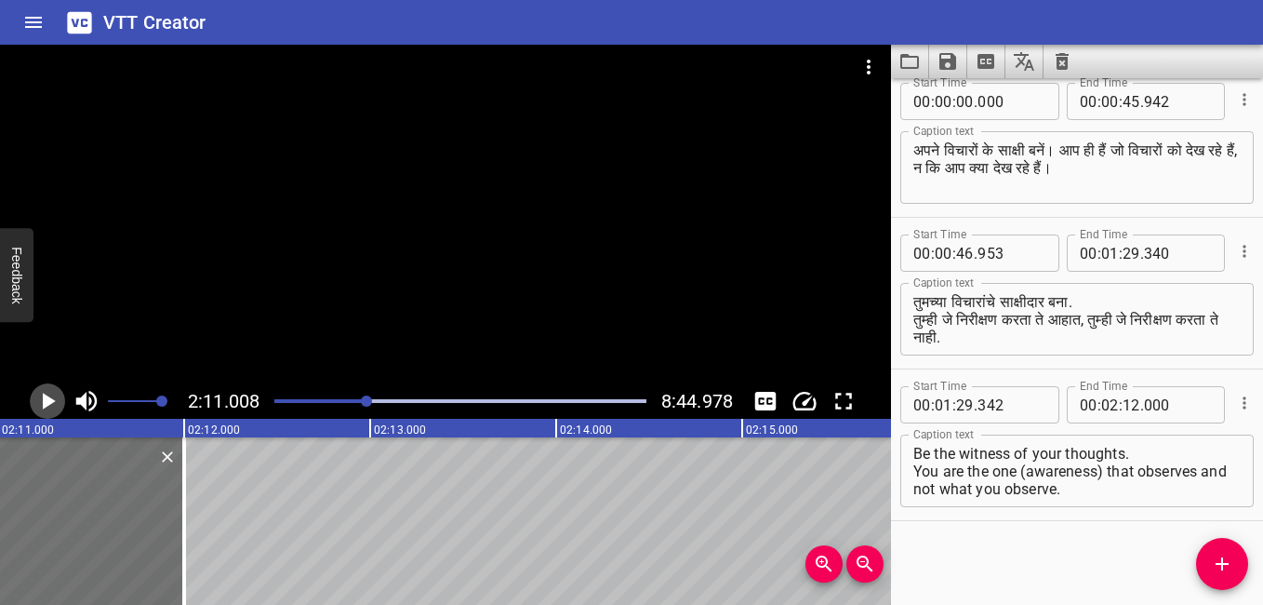
click at [47, 386] on button "Play/Pause" at bounding box center [47, 400] width 35 height 35
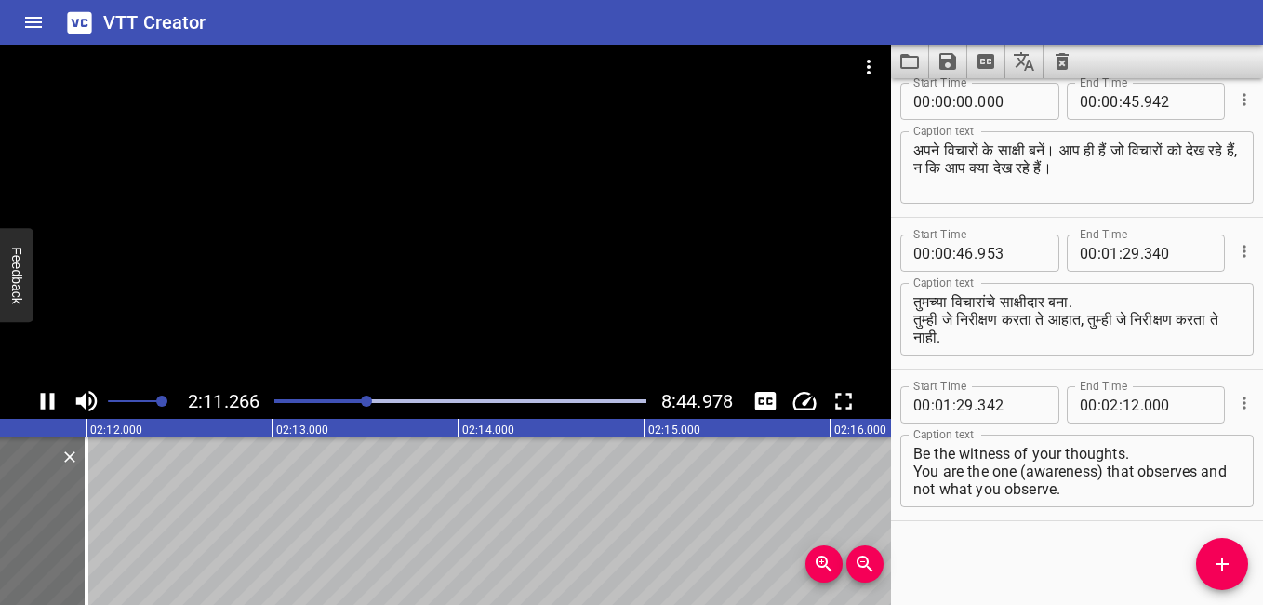
click at [47, 386] on button "Play/Pause" at bounding box center [47, 400] width 35 height 35
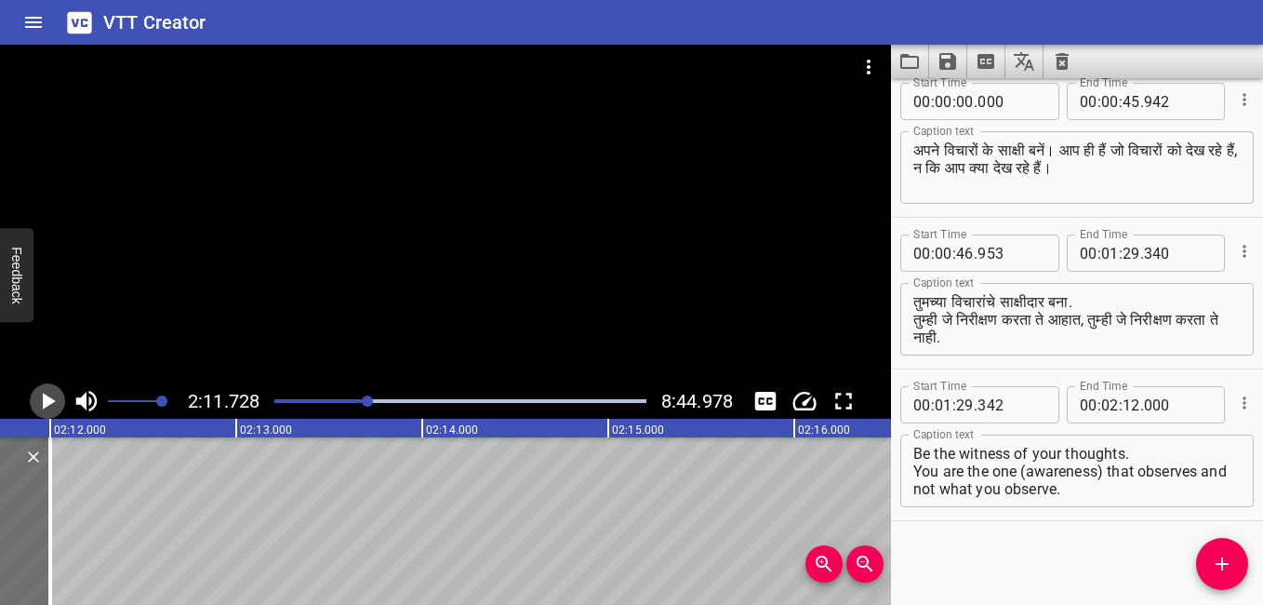
click at [47, 386] on button "Play/Pause" at bounding box center [47, 400] width 35 height 35
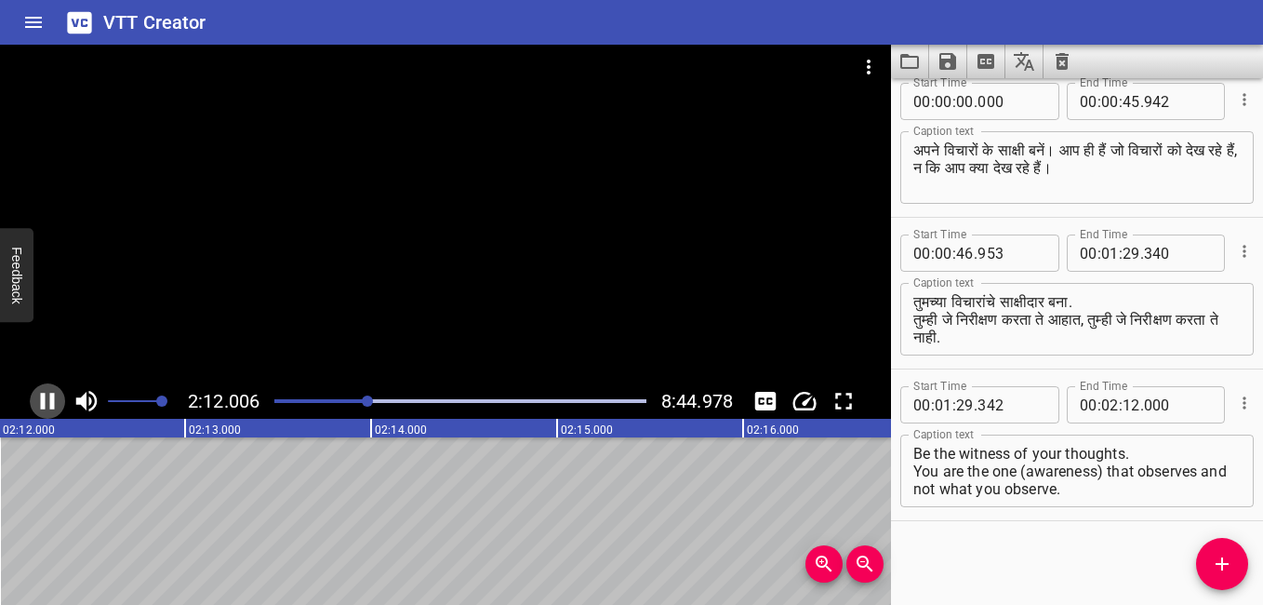
click at [47, 386] on button "Play/Pause" at bounding box center [47, 400] width 35 height 35
click at [363, 398] on div at bounding box center [460, 401] width 394 height 26
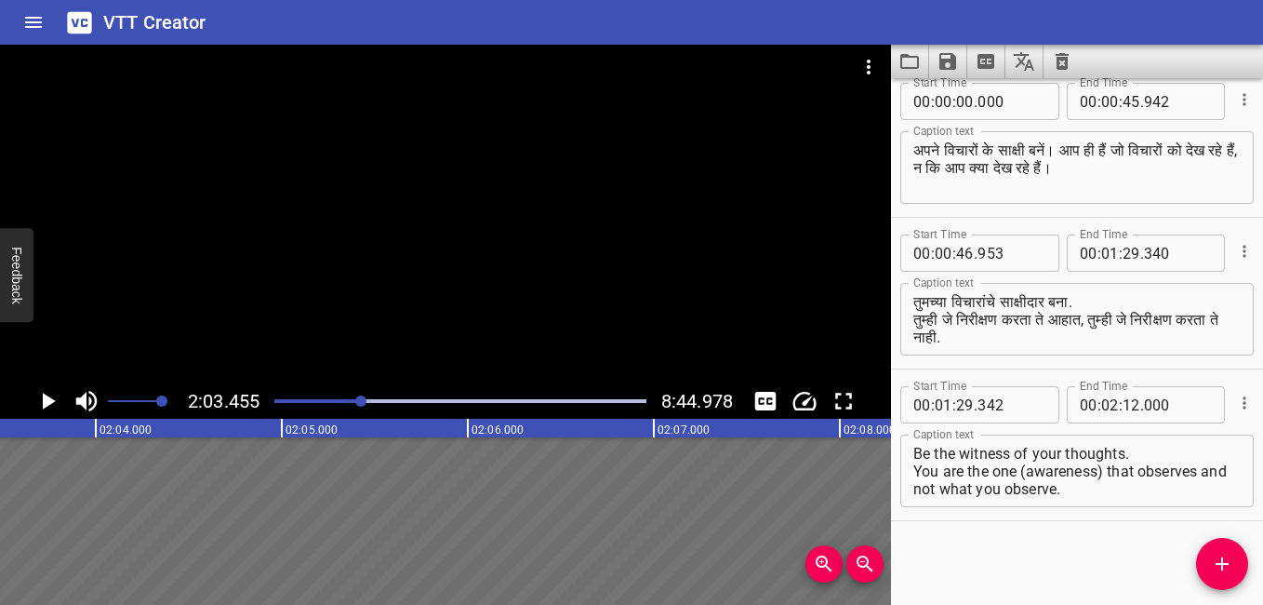
scroll to position [0, 22970]
click at [367, 402] on div at bounding box center [360, 400] width 11 height 11
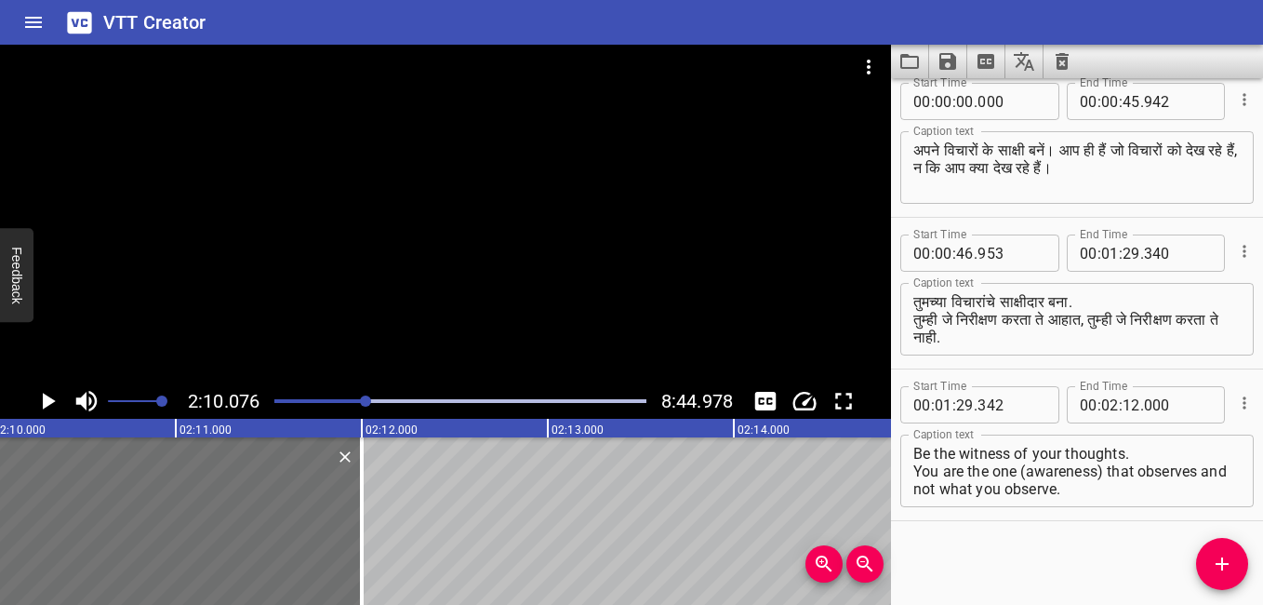
scroll to position [0, 24202]
click at [50, 397] on icon "Play/Pause" at bounding box center [47, 401] width 28 height 28
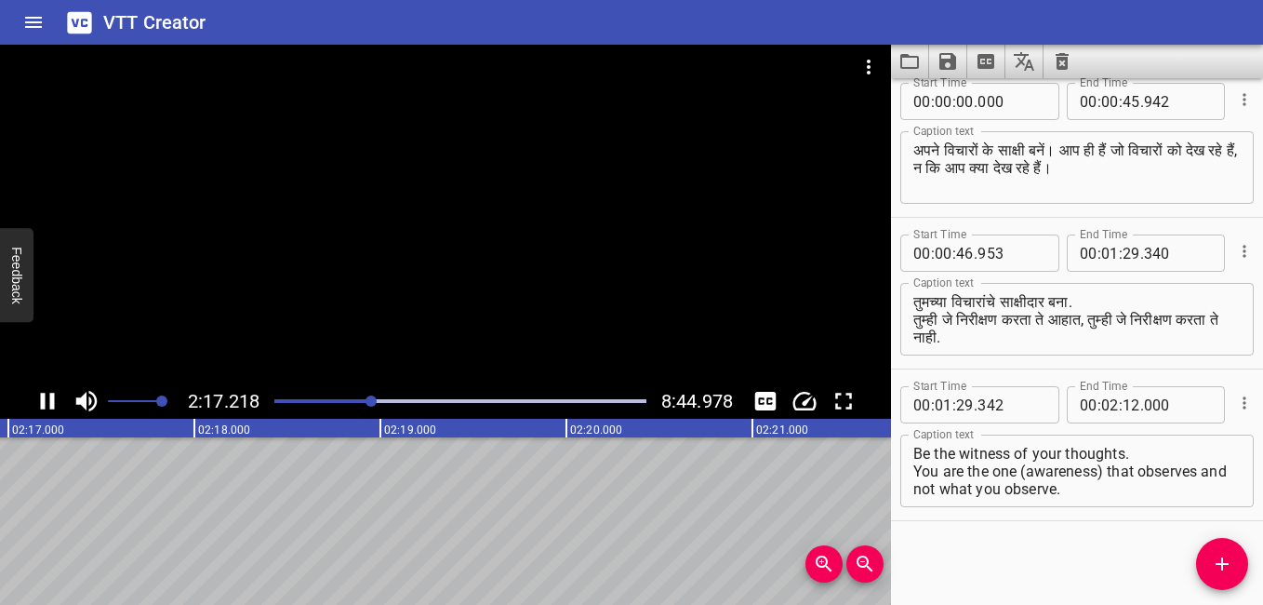
click at [366, 396] on div at bounding box center [460, 401] width 394 height 26
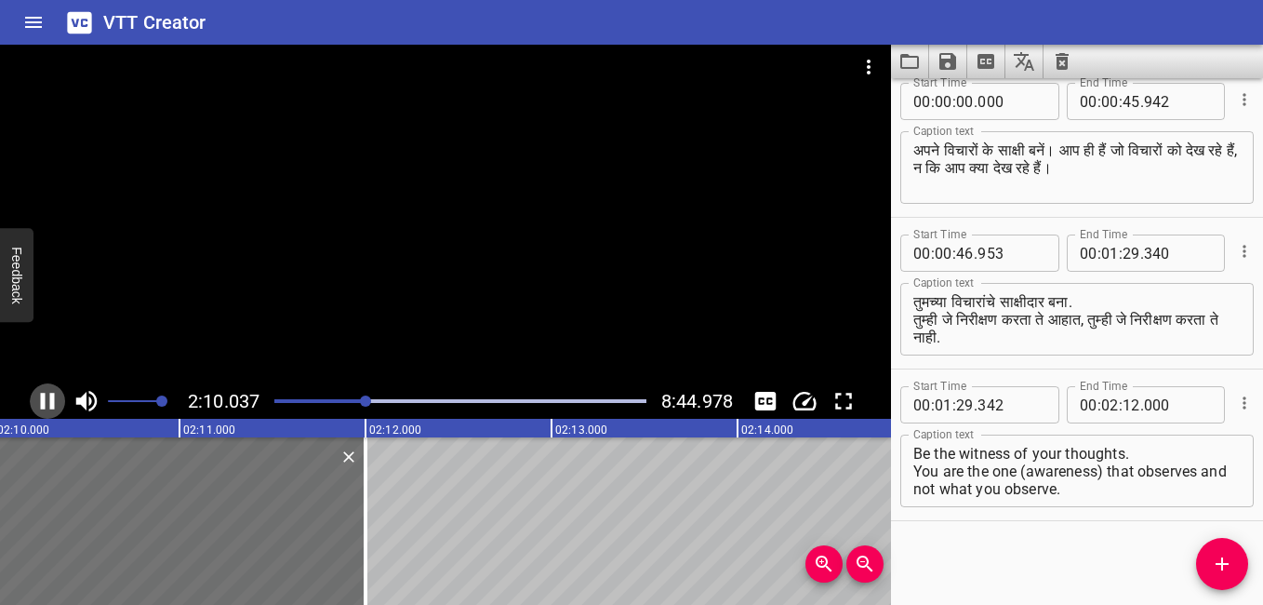
click at [47, 407] on icon "Play/Pause" at bounding box center [47, 401] width 28 height 28
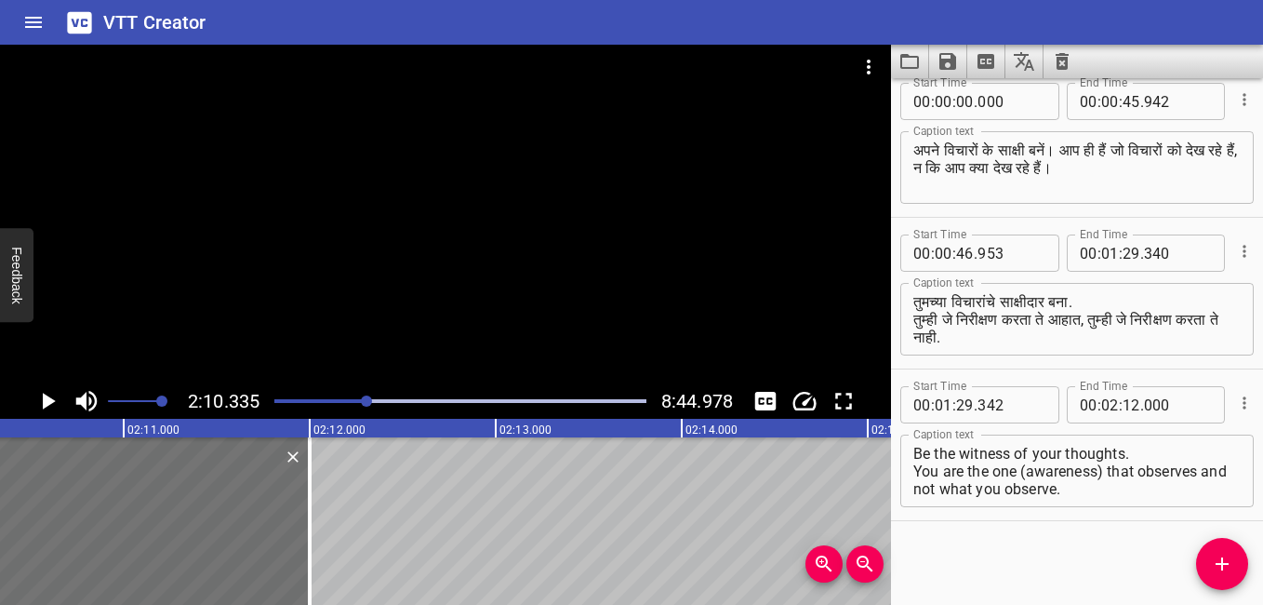
click at [47, 407] on icon "Play/Pause" at bounding box center [49, 401] width 13 height 17
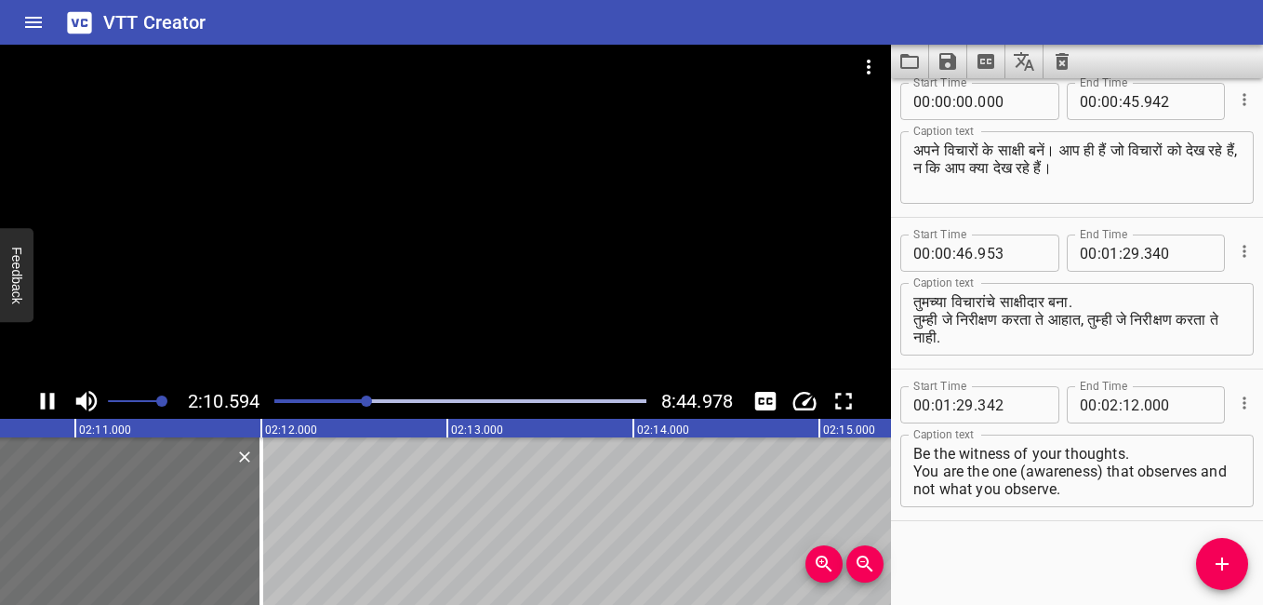
click at [47, 407] on icon "Play/Pause" at bounding box center [47, 401] width 28 height 28
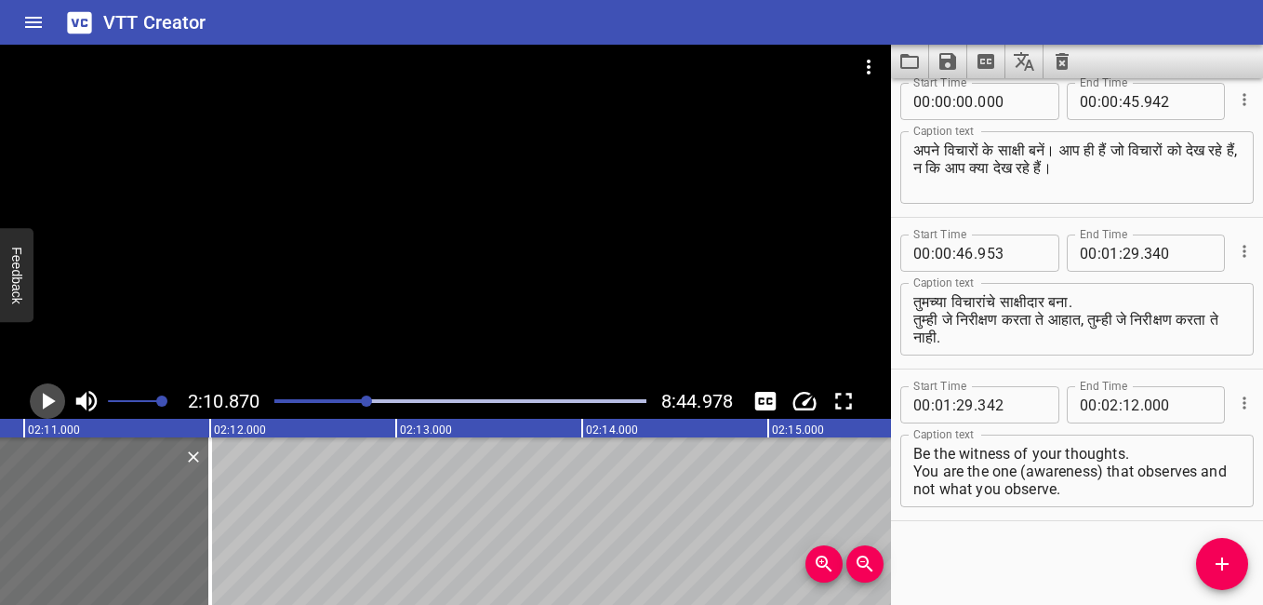
click at [47, 407] on icon "Play/Pause" at bounding box center [49, 401] width 13 height 17
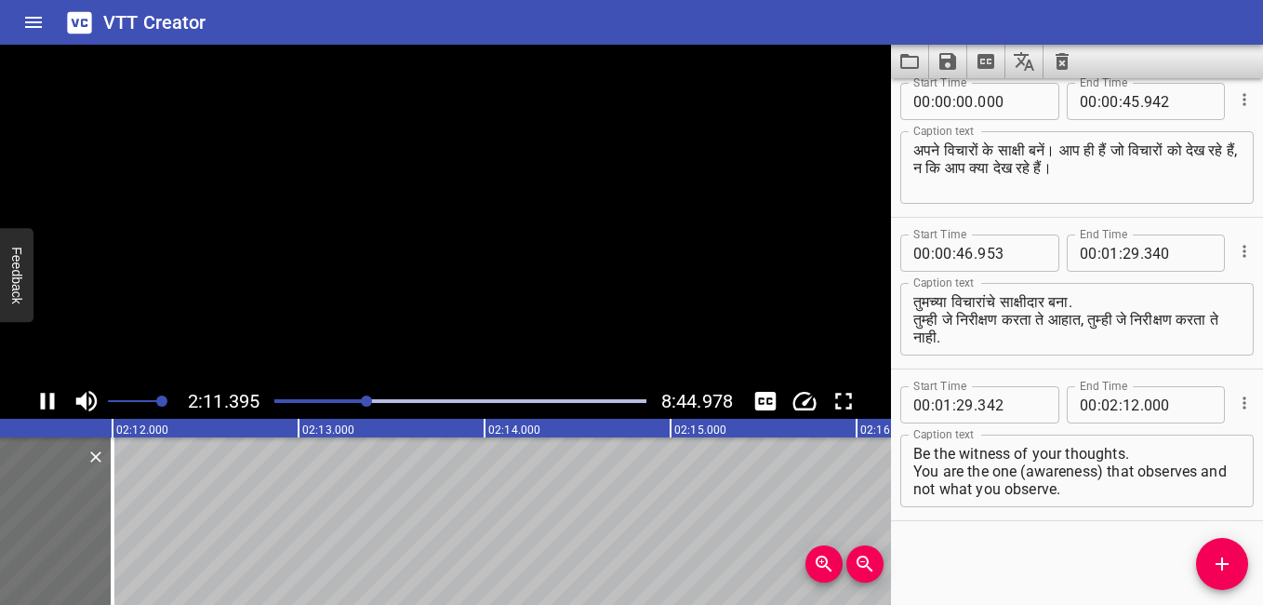
click at [47, 407] on icon "Play/Pause" at bounding box center [47, 401] width 28 height 28
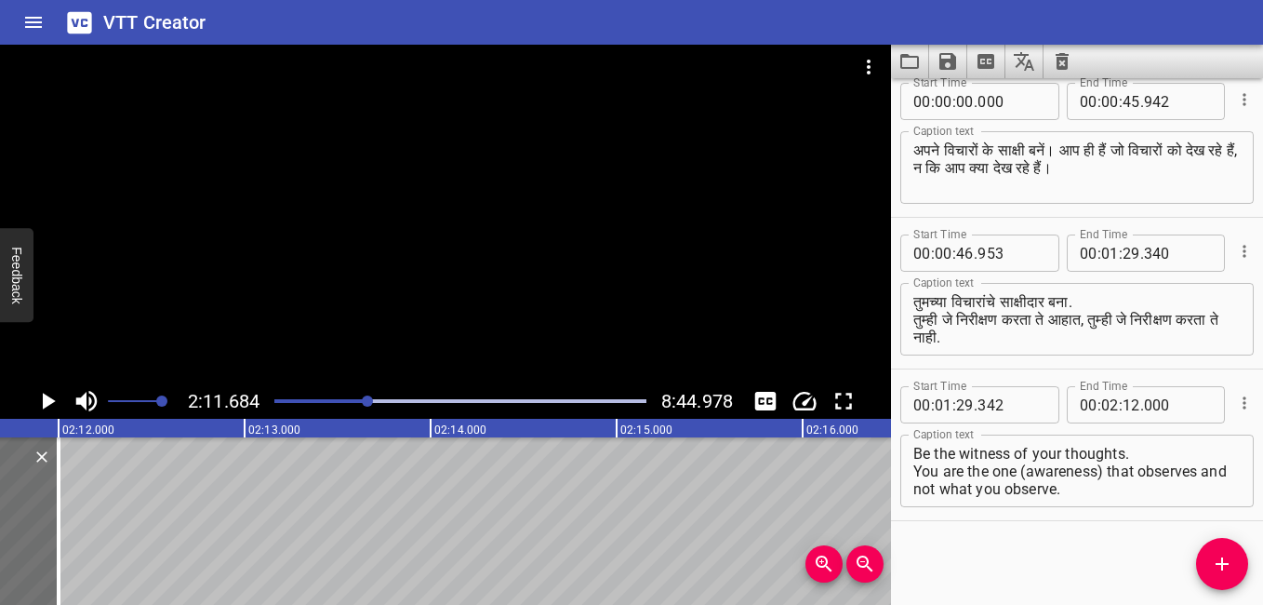
click at [47, 407] on icon "Play/Pause" at bounding box center [49, 401] width 13 height 17
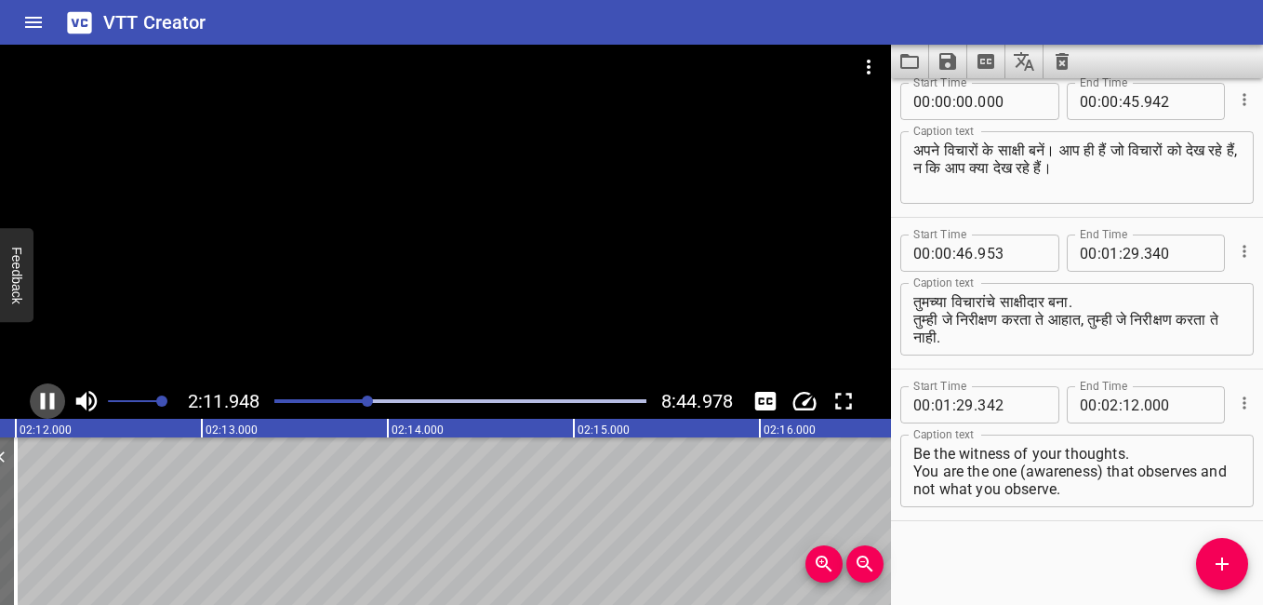
click at [47, 407] on icon "Play/Pause" at bounding box center [47, 401] width 28 height 28
click at [47, 407] on icon "Play/Pause" at bounding box center [49, 401] width 13 height 17
click at [47, 407] on icon "Play/Pause" at bounding box center [47, 401] width 28 height 28
click at [1212, 555] on icon "Add Cue" at bounding box center [1222, 564] width 22 height 22
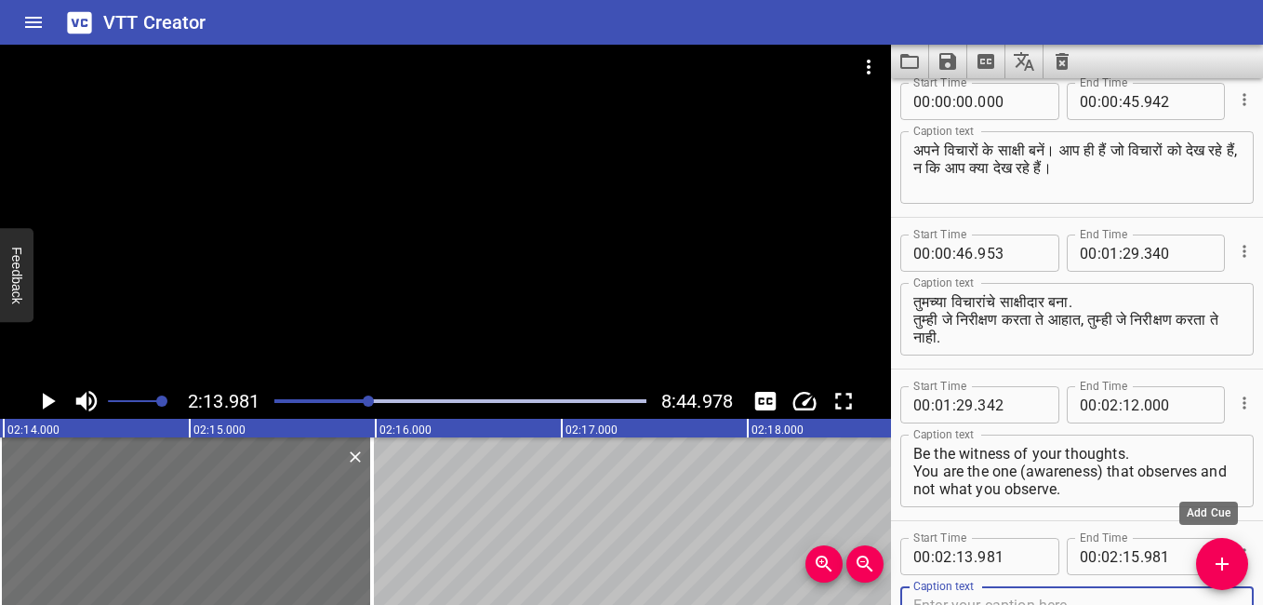
scroll to position [25, 0]
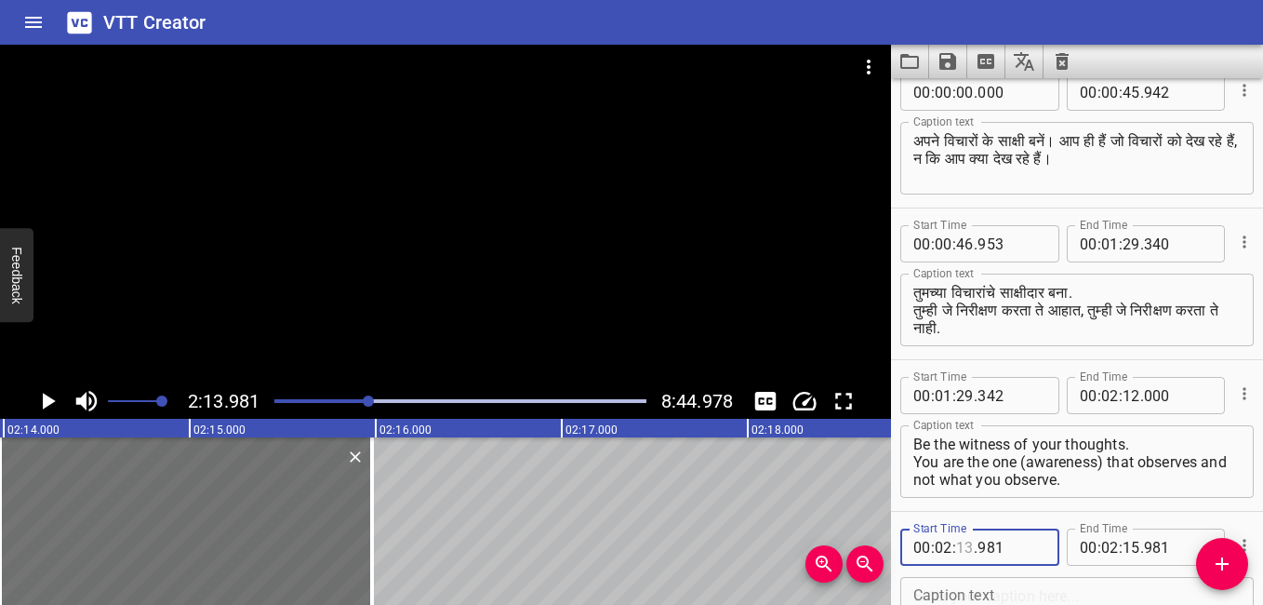
click at [966, 547] on input "number" at bounding box center [965, 546] width 18 height 37
type input "12"
type input "981"
type input "00"
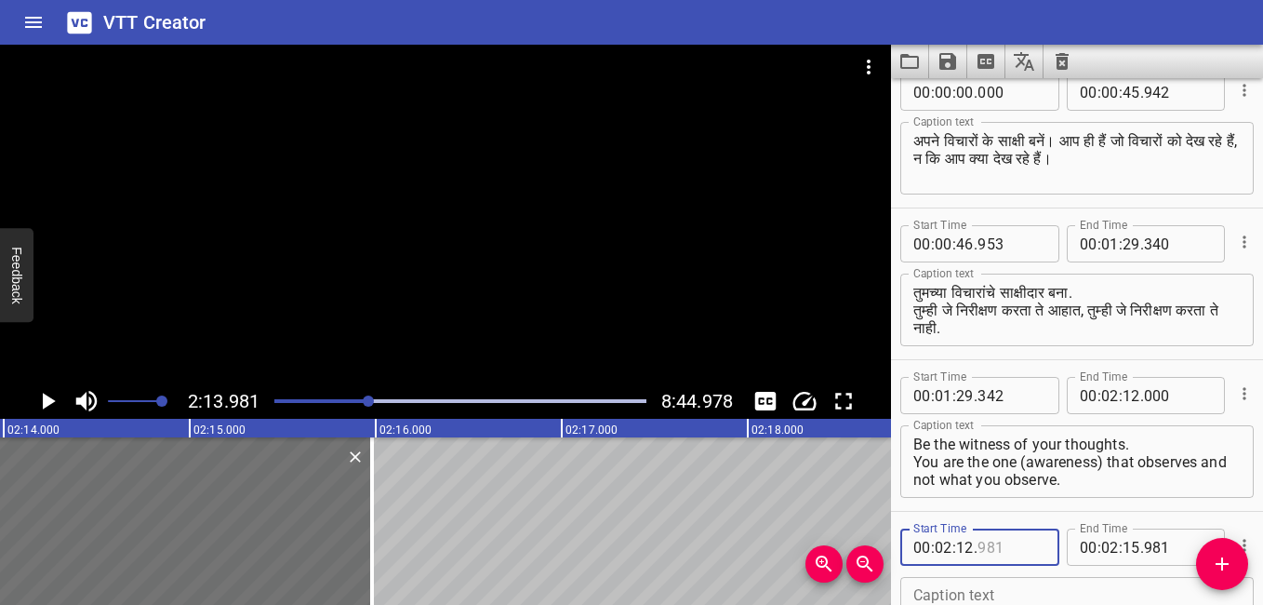
click at [999, 542] on input "number" at bounding box center [1012, 546] width 68 height 37
type input "001"
type input "00"
type input "02"
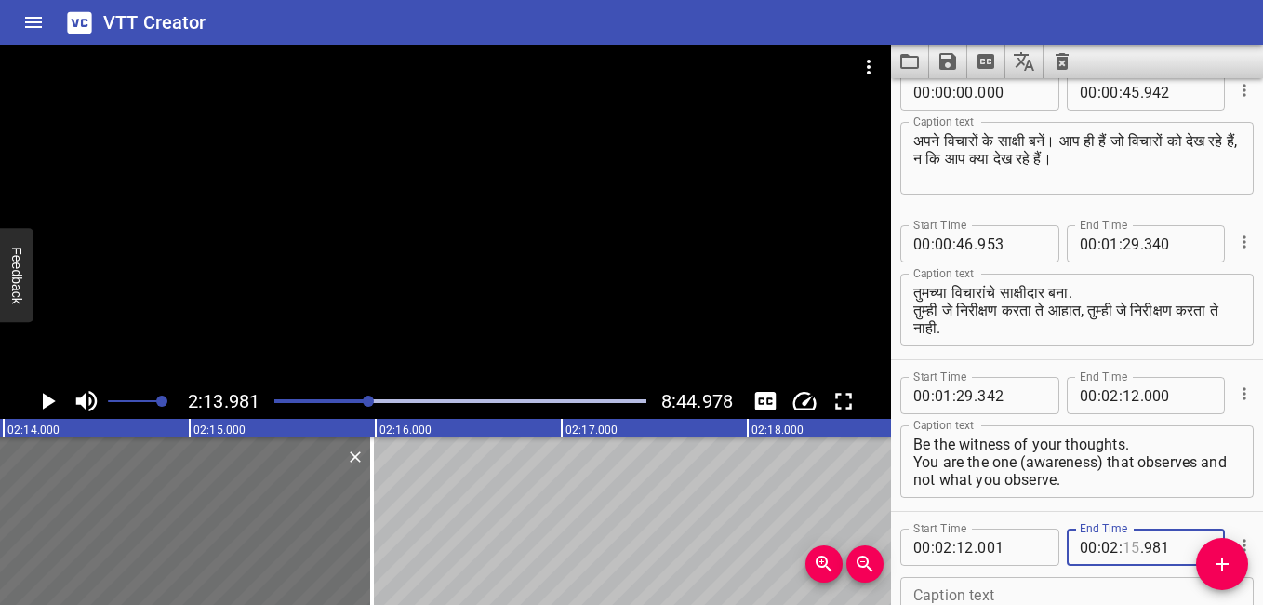
type input "1"
type input "15"
type input "02"
type input "15"
type input "6"
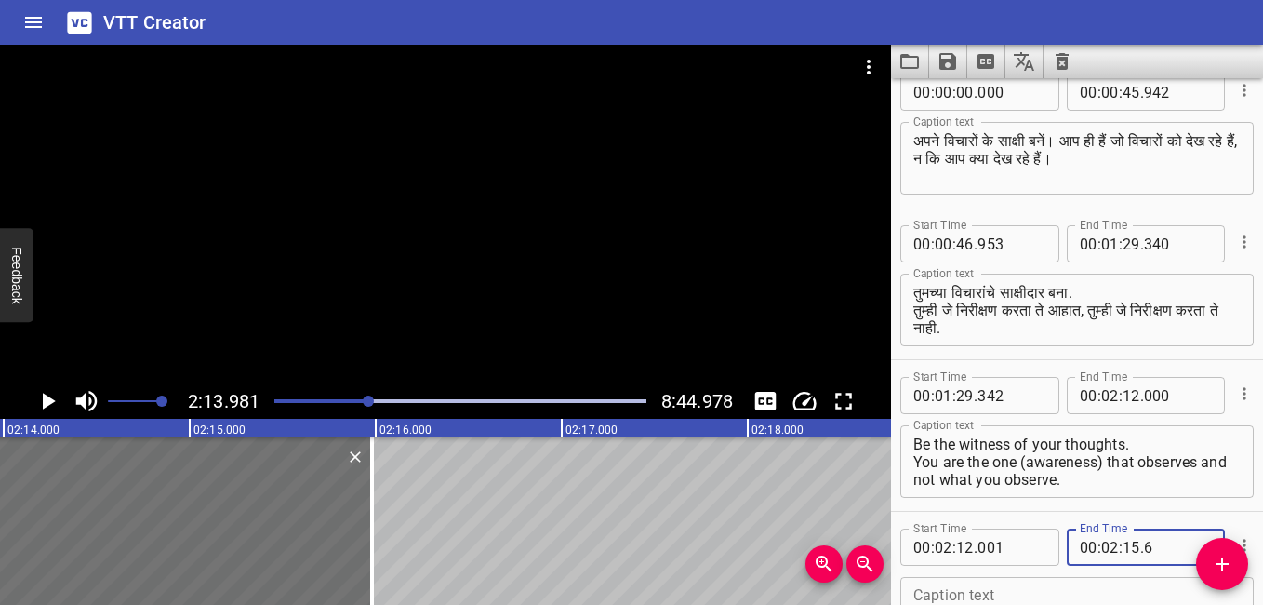
type input "981"
type input "58"
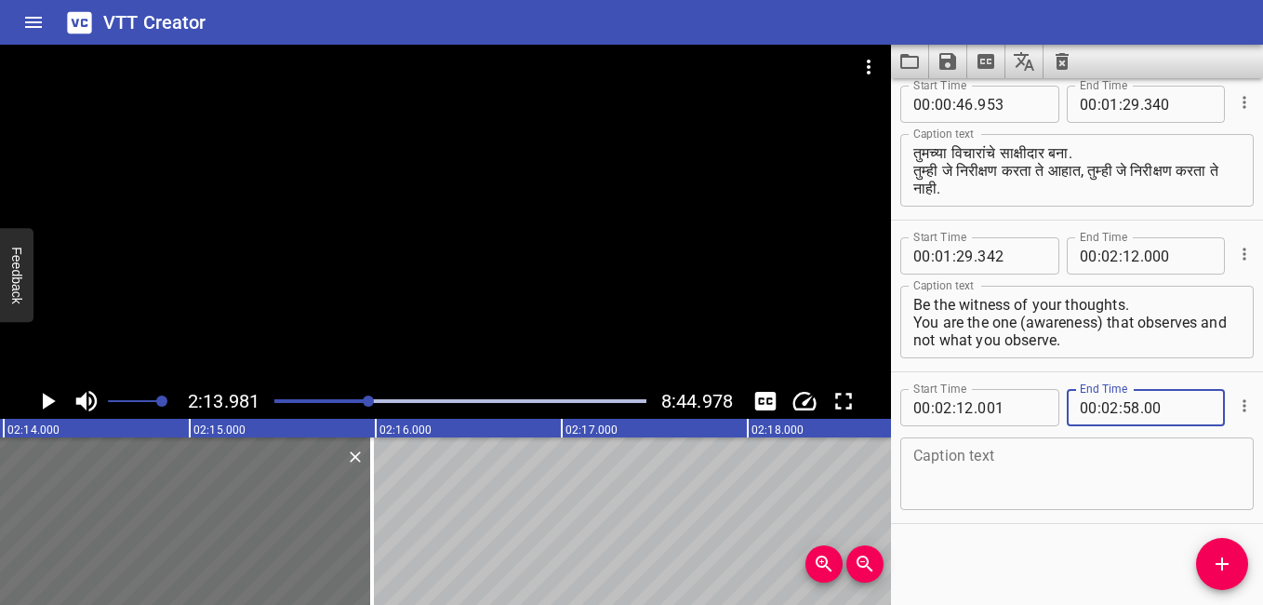
scroll to position [167, 0]
type input "000"
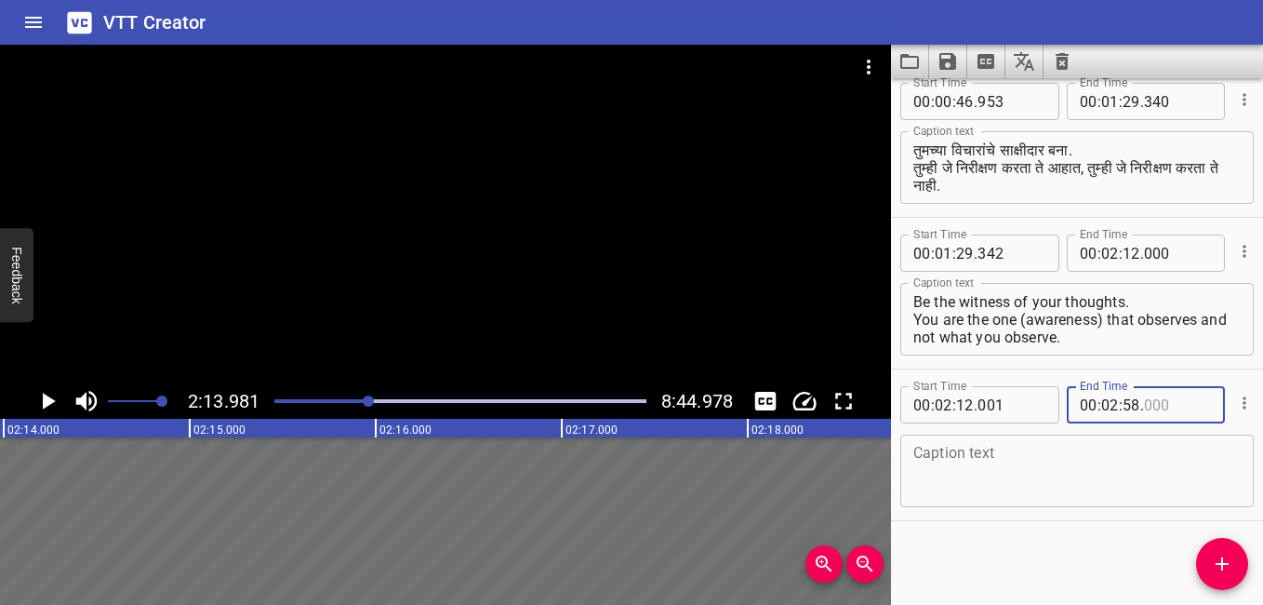
type input "000"
click at [1104, 464] on textarea at bounding box center [1077, 471] width 327 height 53
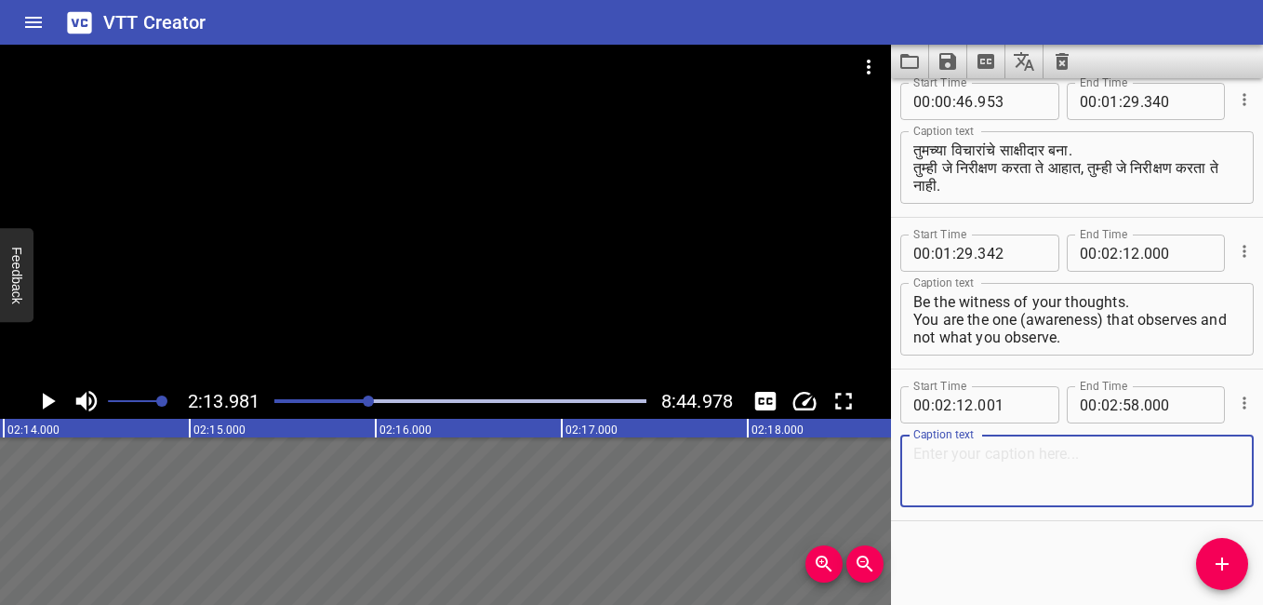
paste textarea "धीरे-धीरे इस सत्य के प्रति जागृत हो जाइए कि आप कौन हैं। आप वे विचार नहीं हैं जो…"
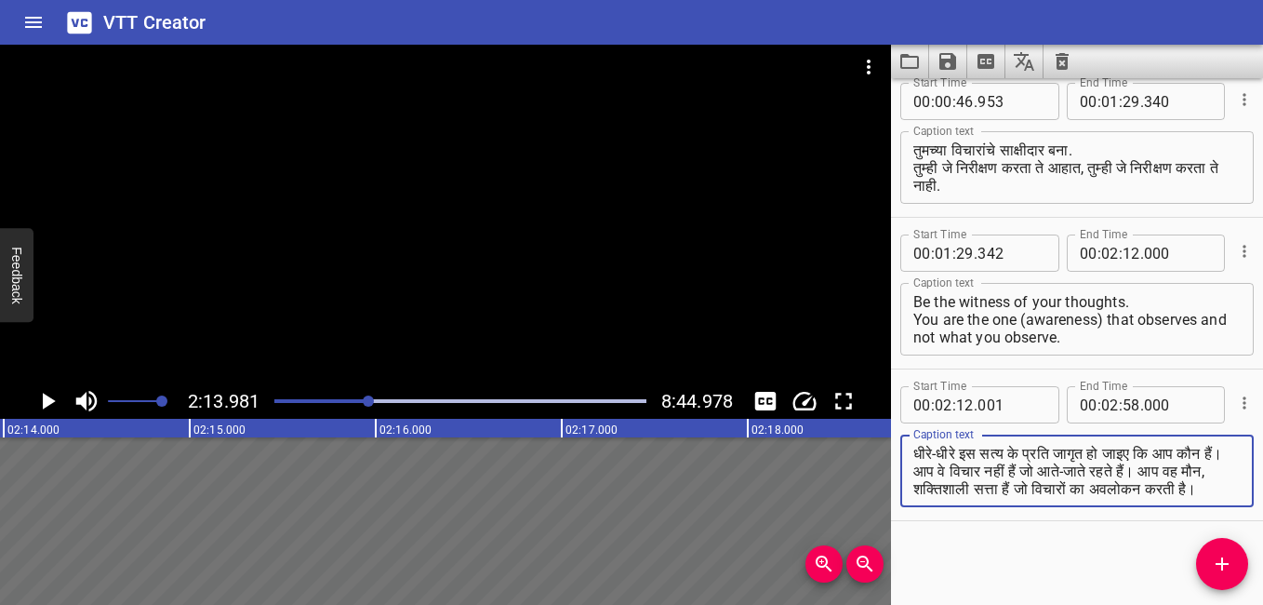
scroll to position [0, 0]
click at [960, 470] on textarea "धीरे-धीरे इस सत्य के प्रति जागृत हो जाइए कि आप कौन हैं। आप वे विचार नहीं हैं जो…" at bounding box center [1077, 471] width 327 height 53
type textarea "धीरे-धीरे इस सत्य के प्रति जागृत हो जाइए कि आप कौन हैं। आप वे विचार नहीं हैं जो…"
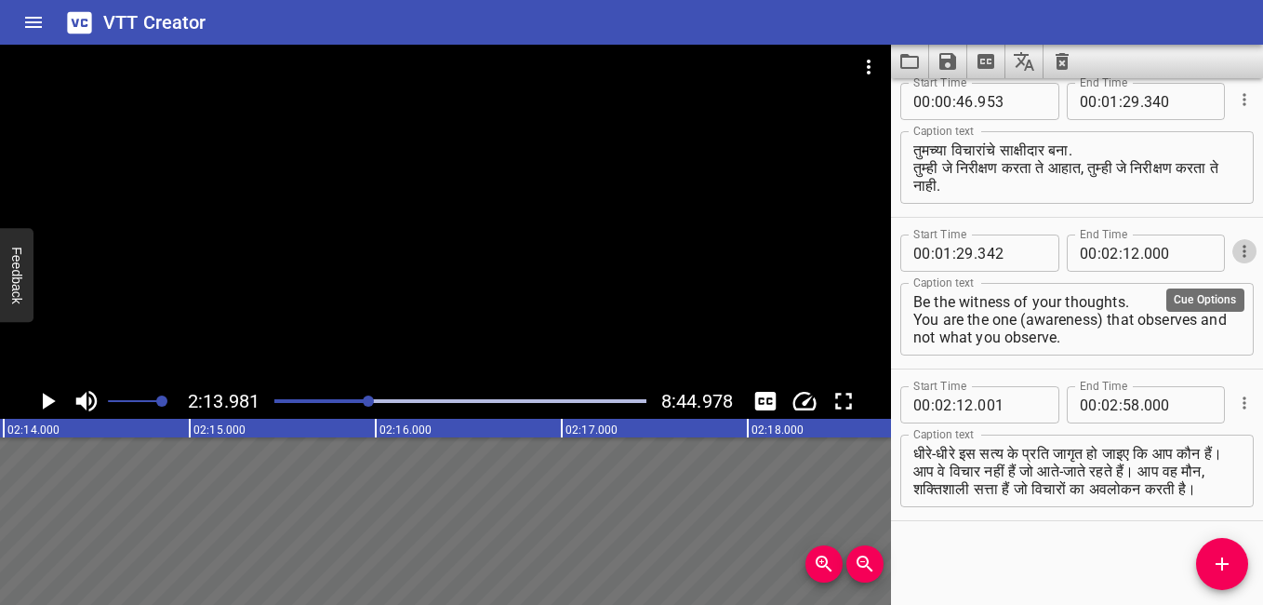
click at [1236, 246] on icon "Cue Options" at bounding box center [1244, 251] width 19 height 19
click at [1218, 244] on li "Advanced options..." at bounding box center [1167, 250] width 162 height 33
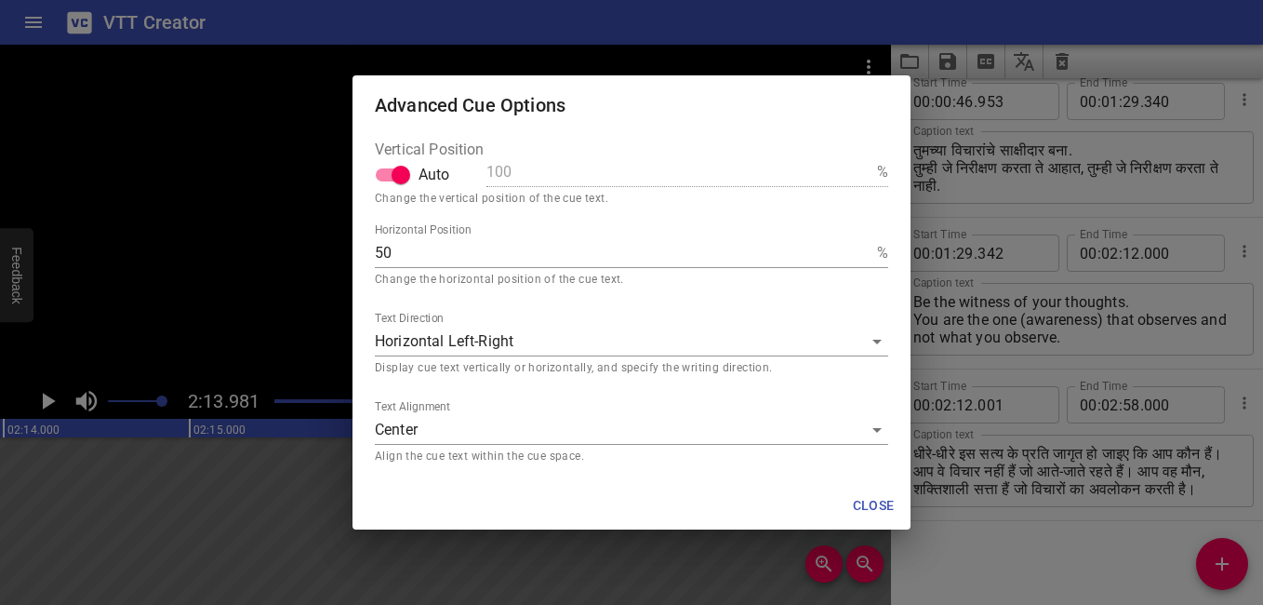
click at [878, 340] on body "VTT Creator Caption Editor Batch Transcribe Login Sign Up Privacy Contact 2:13.…" at bounding box center [631, 302] width 1263 height 605
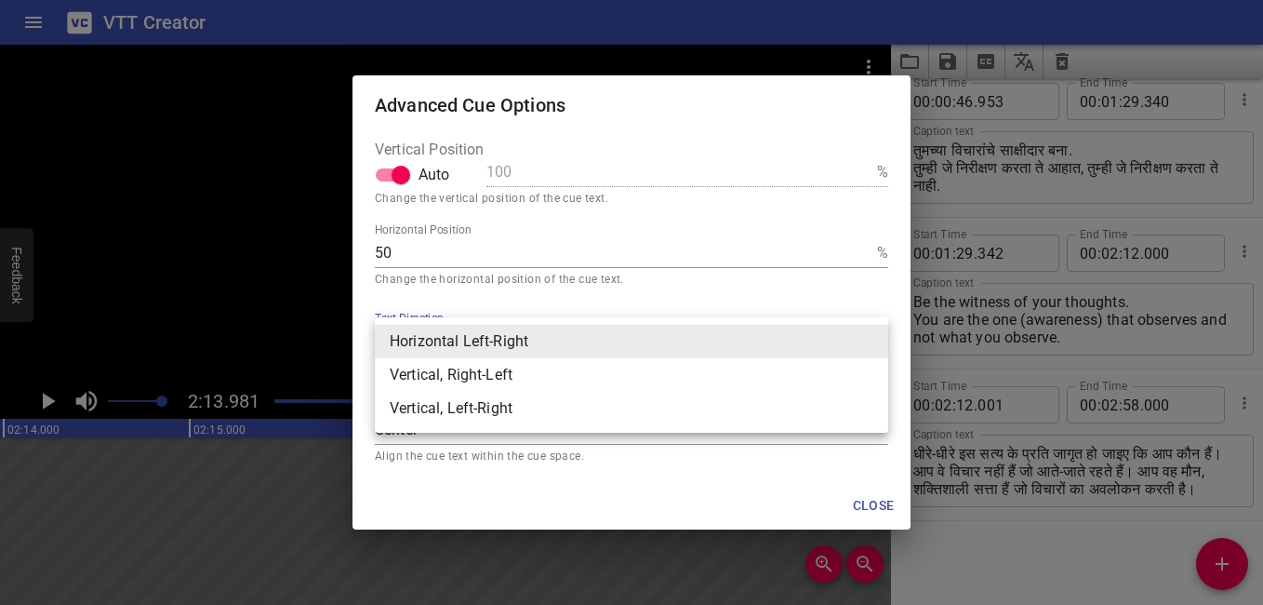
click at [782, 212] on div at bounding box center [631, 302] width 1263 height 605
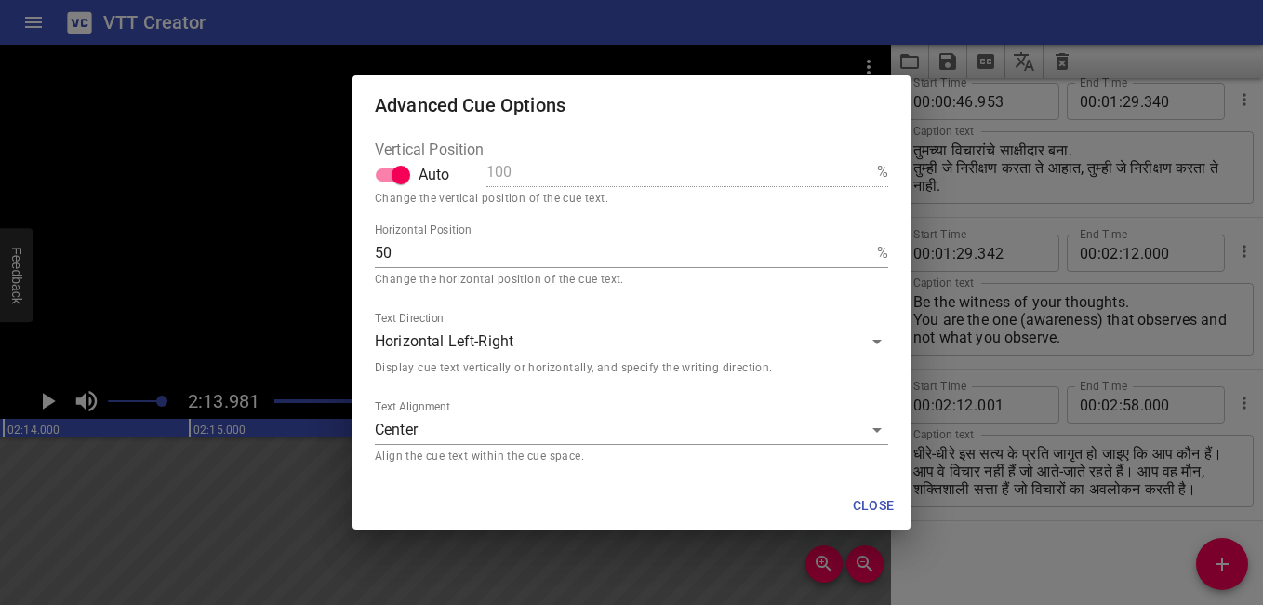
click at [891, 246] on div "Vertical Position Auto 100 % Change the vertical position of the cue text. Hori…" at bounding box center [632, 308] width 558 height 346
click at [884, 340] on body "VTT Creator Caption Editor Batch Transcribe Login Sign Up Privacy Contact 2:13.…" at bounding box center [631, 302] width 1263 height 605
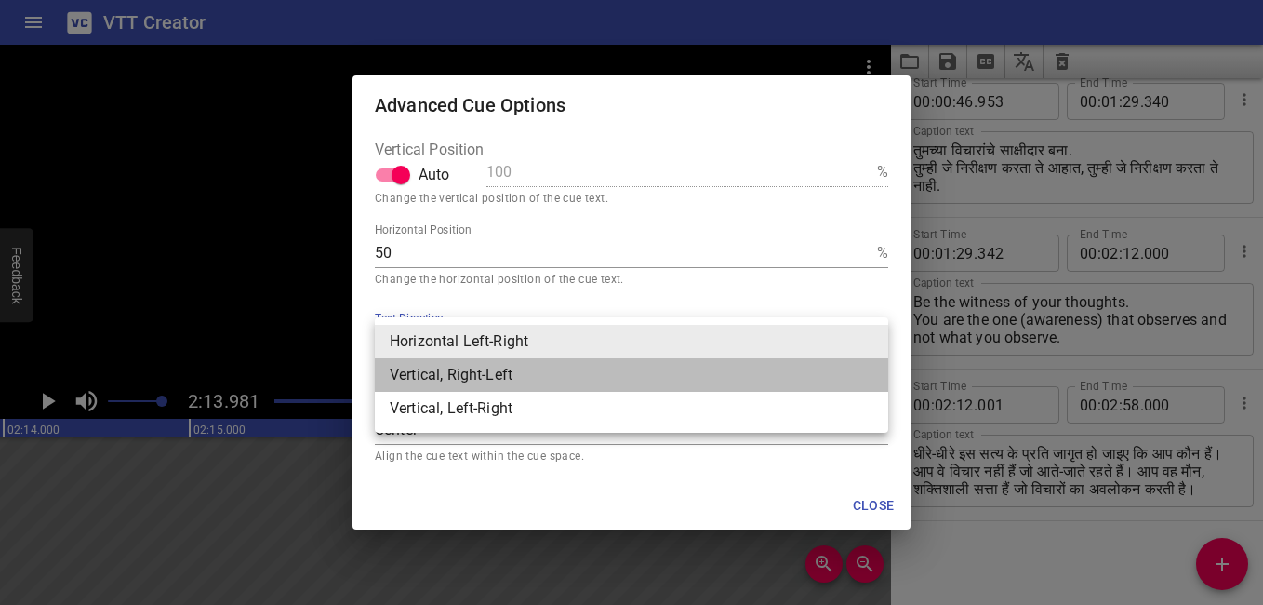
click at [702, 386] on li "Vertical, Right-Left" at bounding box center [632, 374] width 514 height 33
type input "rl"
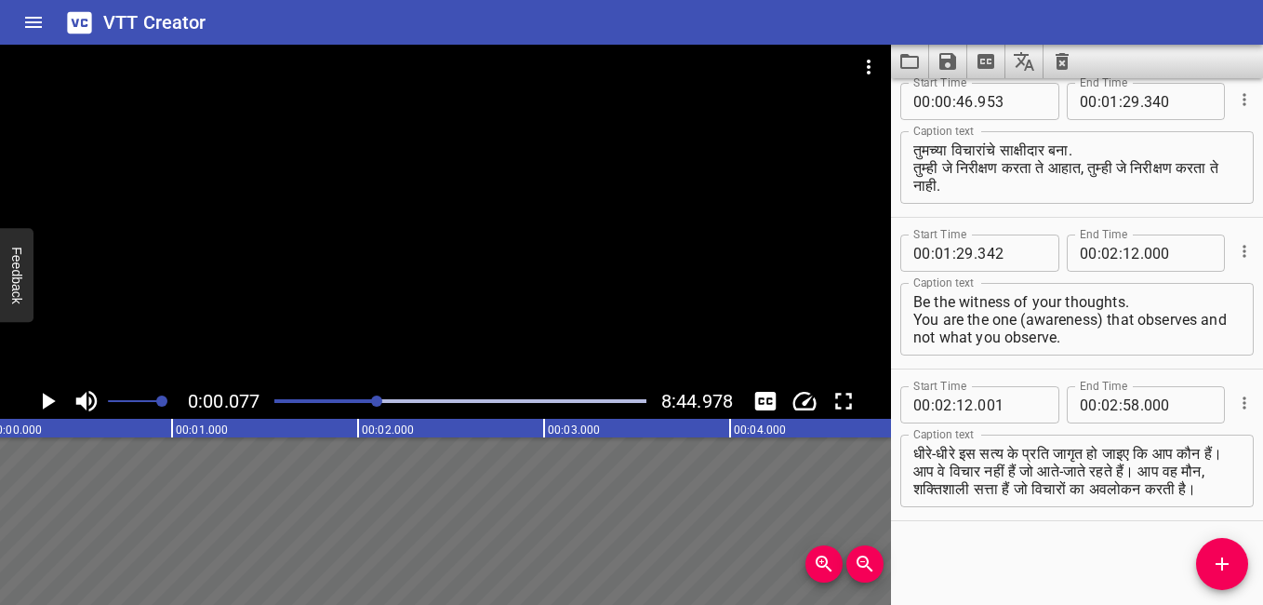
drag, startPoint x: 366, startPoint y: 396, endPoint x: 379, endPoint y: 398, distance: 13.2
click at [379, 398] on div at bounding box center [376, 400] width 11 height 11
click at [368, 401] on div "Play progress" at bounding box center [193, 401] width 372 height 4
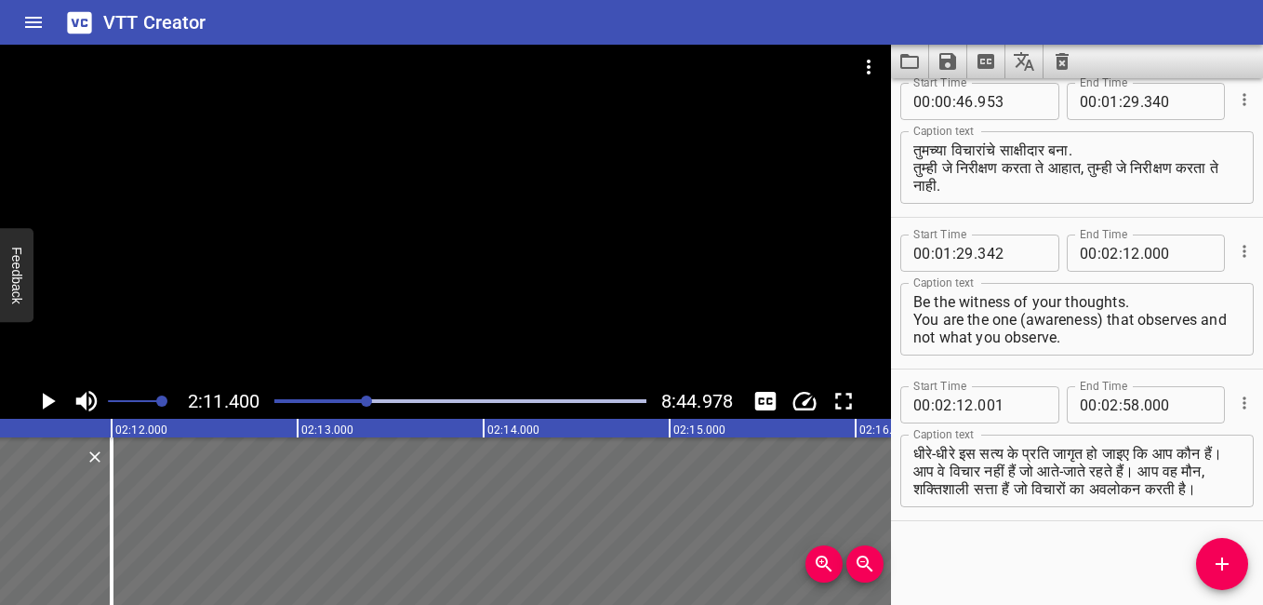
click at [361, 401] on div "Play progress" at bounding box center [182, 401] width 372 height 4
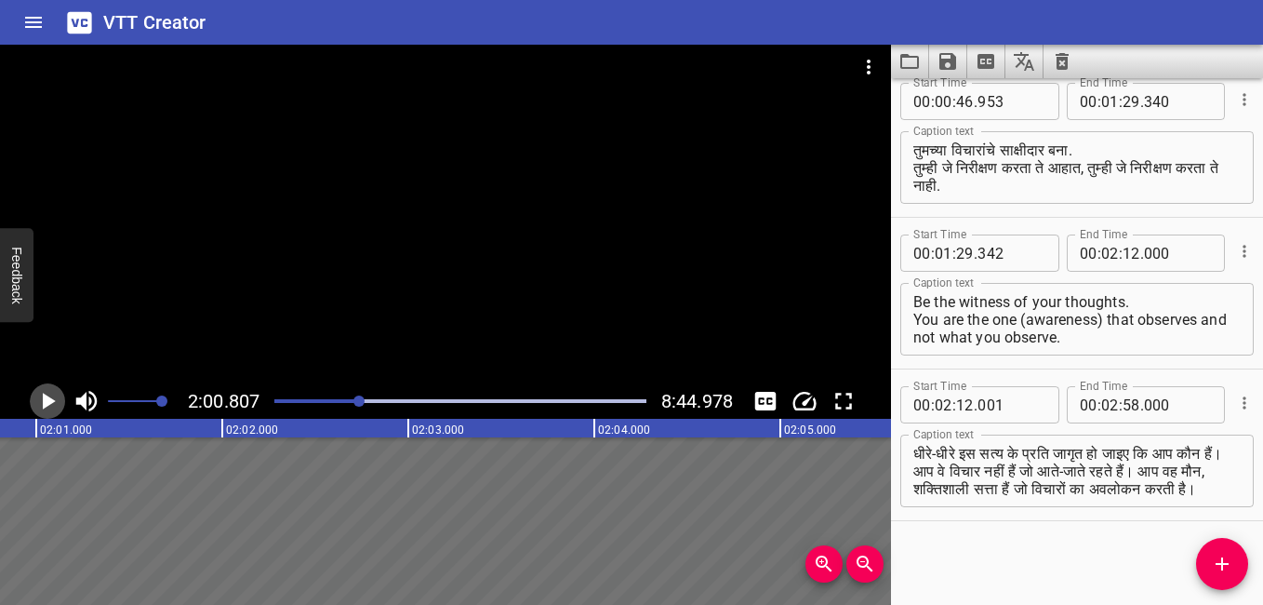
click at [47, 397] on icon "Play/Pause" at bounding box center [49, 401] width 13 height 17
click at [58, 394] on icon "Play/Pause" at bounding box center [47, 401] width 28 height 28
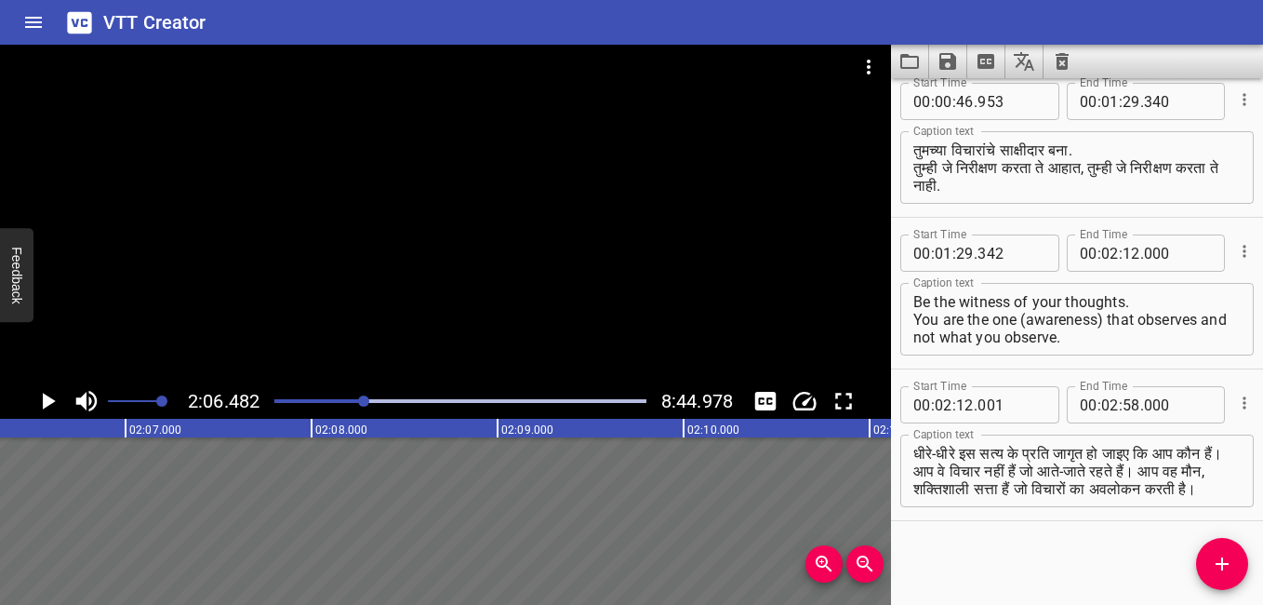
scroll to position [0, 23533]
click at [1241, 248] on button "Cue Options" at bounding box center [1245, 251] width 24 height 24
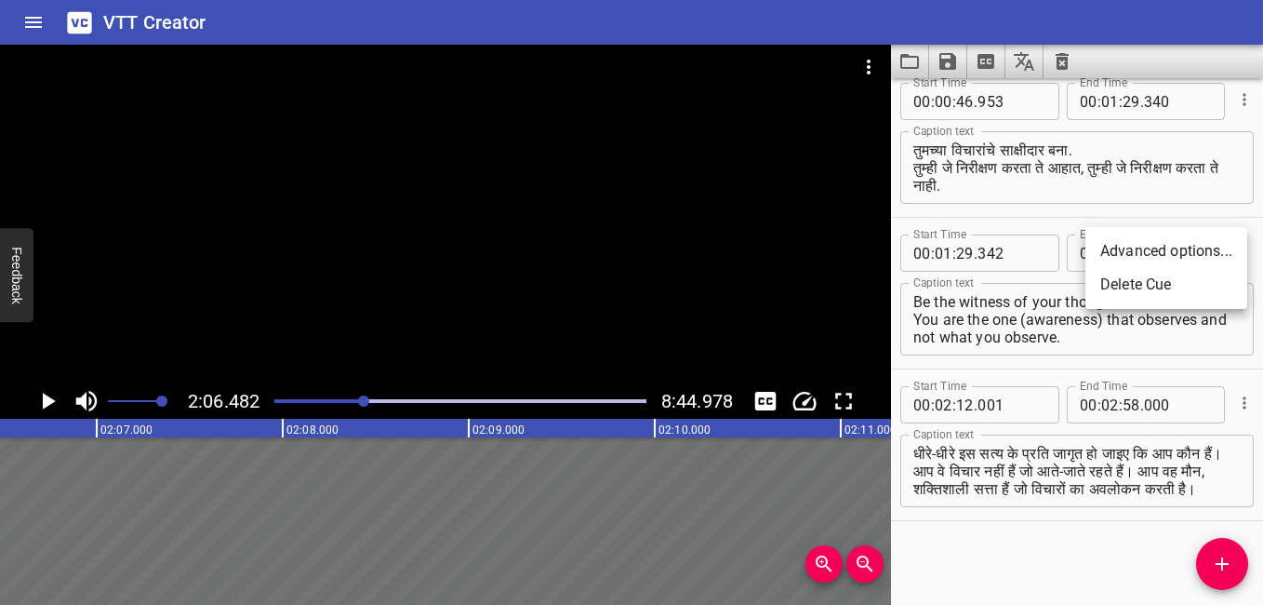
click at [1195, 258] on li "Advanced options..." at bounding box center [1167, 250] width 162 height 33
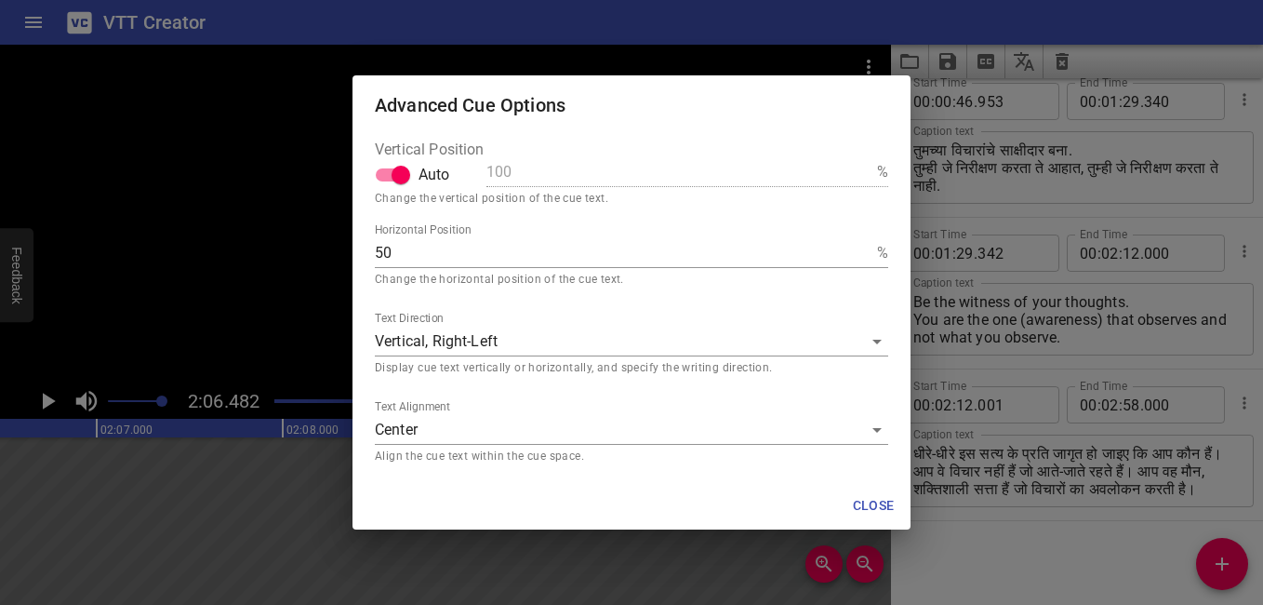
click at [640, 335] on body "VTT Creator Caption Editor Batch Transcribe Login Sign Up Privacy Contact 2:06.…" at bounding box center [631, 302] width 1263 height 605
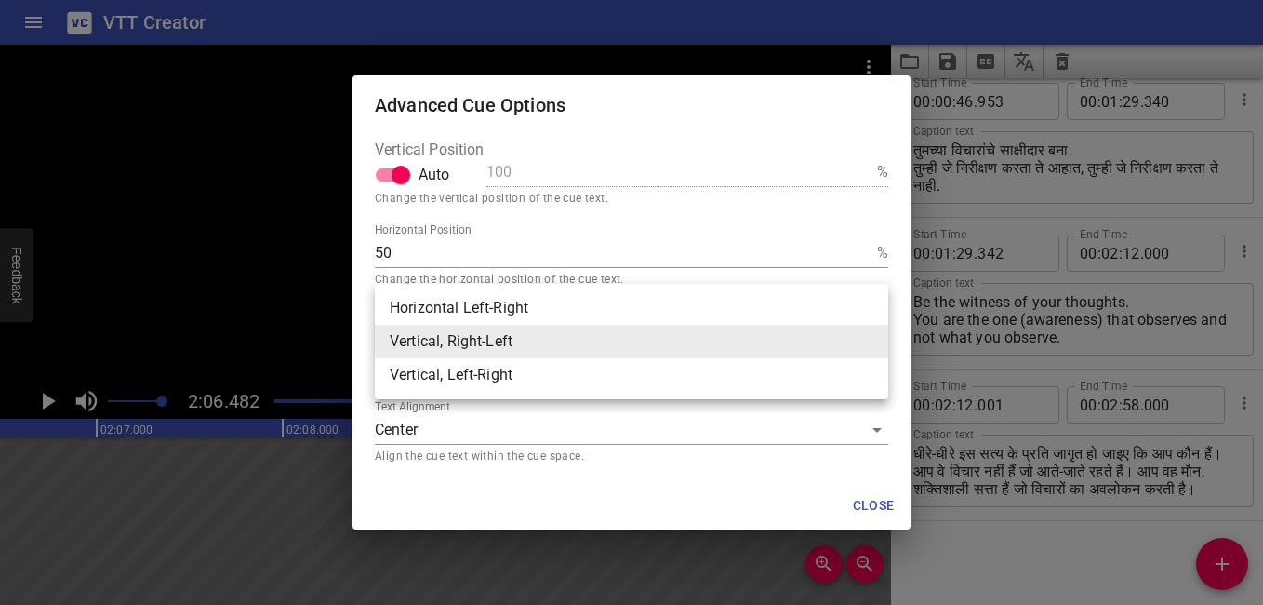
click at [621, 317] on li "Horizontal Left-Right" at bounding box center [632, 307] width 514 height 33
type input "hz"
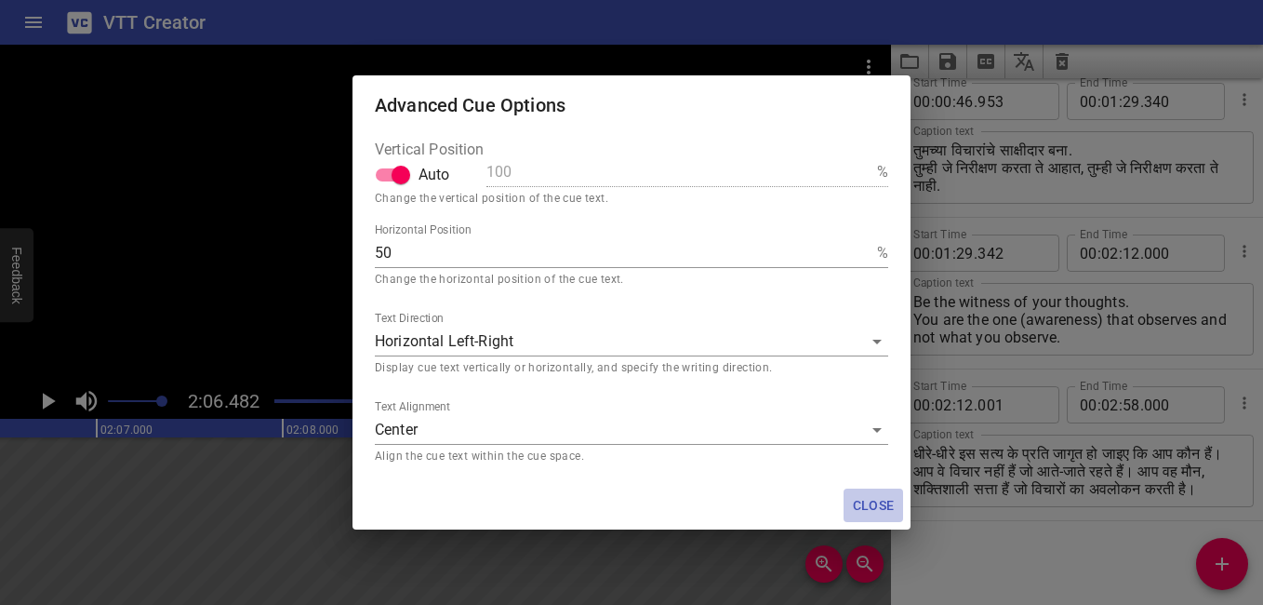
click at [868, 506] on span "Close" at bounding box center [873, 505] width 45 height 23
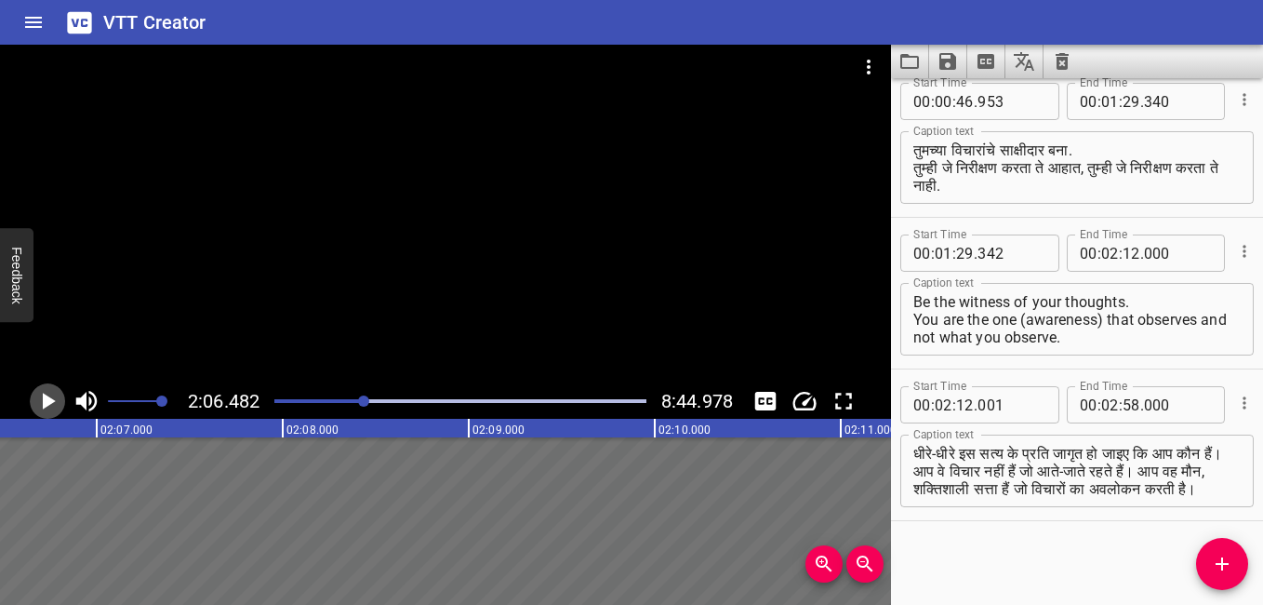
click at [49, 407] on icon "Play/Pause" at bounding box center [47, 401] width 28 height 28
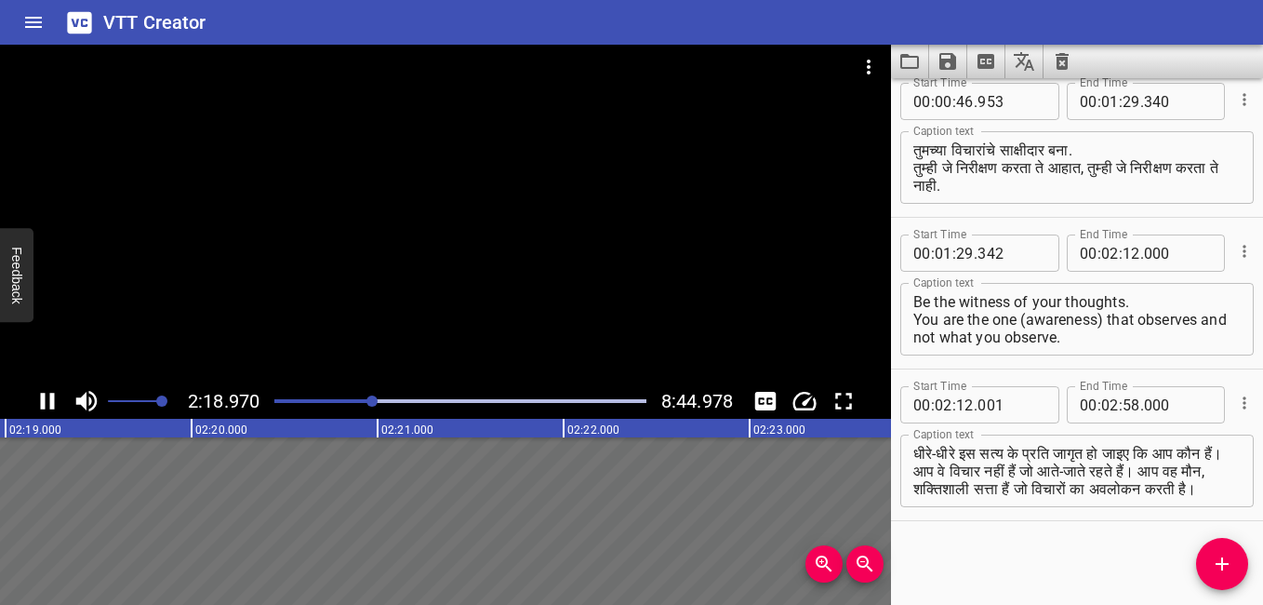
click at [544, 184] on div at bounding box center [445, 214] width 891 height 339
click at [1160, 491] on textarea "धीरे-धीरे इस सत्य के प्रति जागृत हो जाइए कि आप कौन हैं। आप वे विचार नहीं हैं जो…" at bounding box center [1077, 471] width 327 height 53
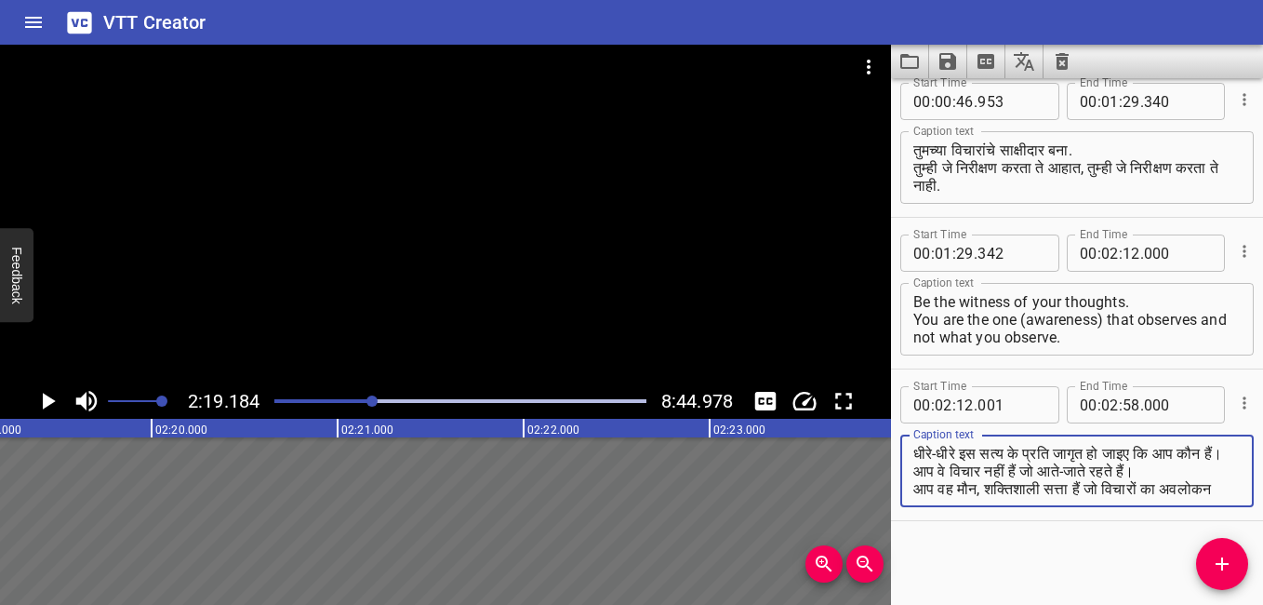
scroll to position [18, 0]
type textarea "धीरे-धीरे इस सत्य के प्रति जागृत हो जाइए कि आप कौन हैं। आप वे विचार नहीं हैं जो…"
click at [47, 405] on icon "Play/Pause" at bounding box center [49, 401] width 13 height 17
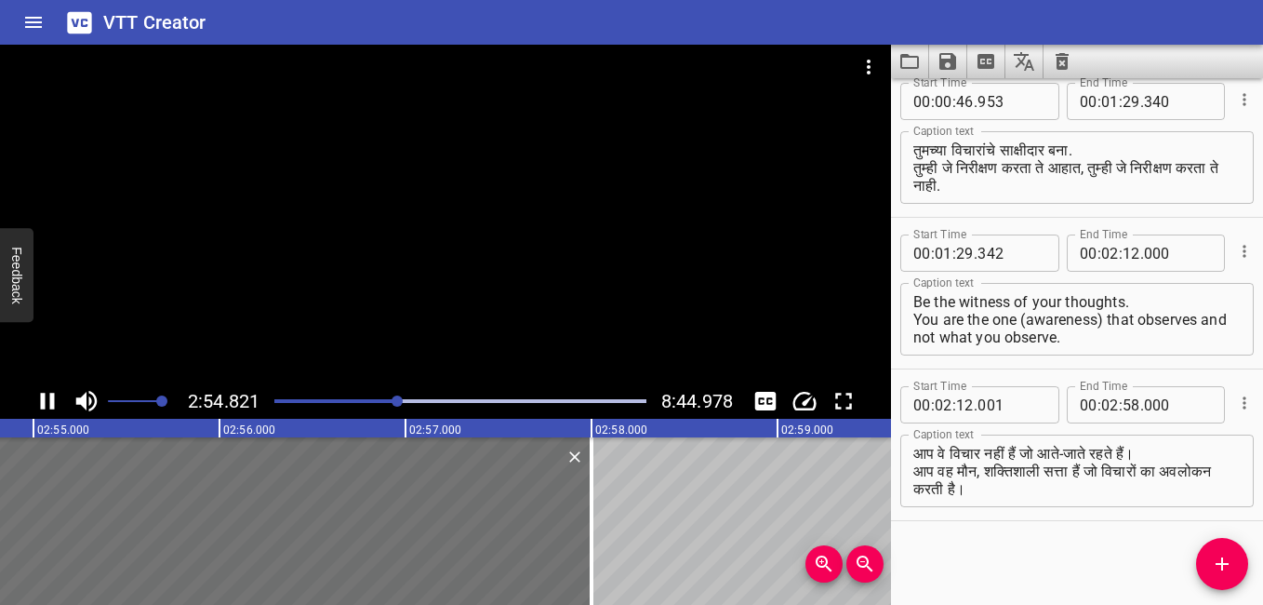
click at [51, 402] on icon "Play/Pause" at bounding box center [48, 401] width 14 height 17
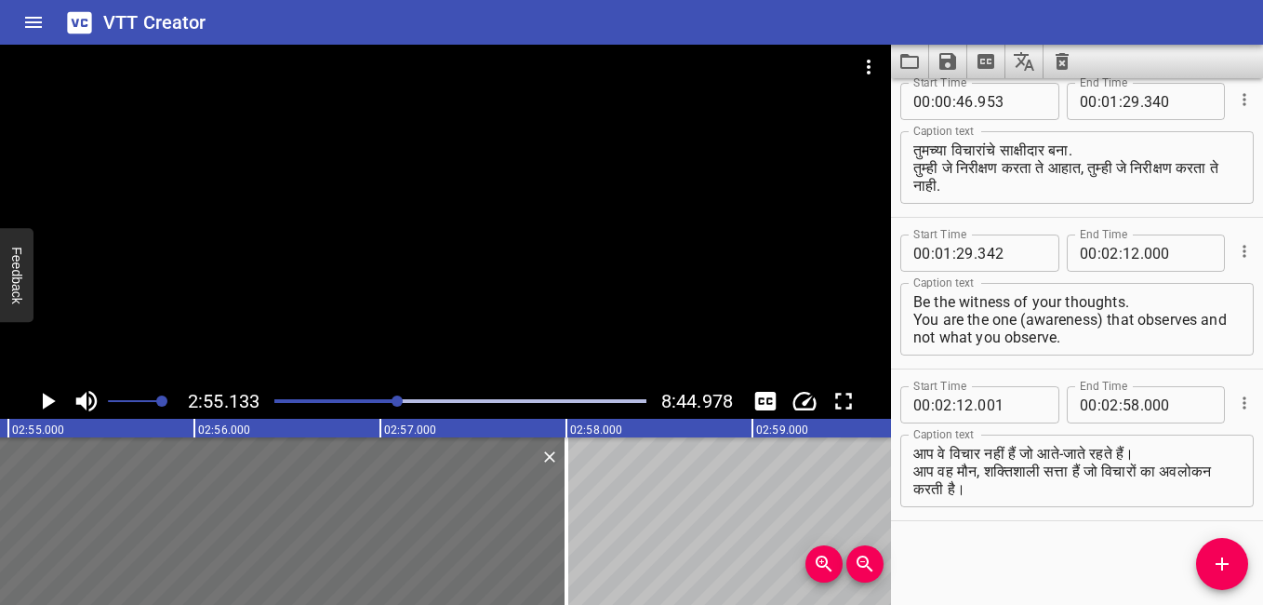
scroll to position [0, 32586]
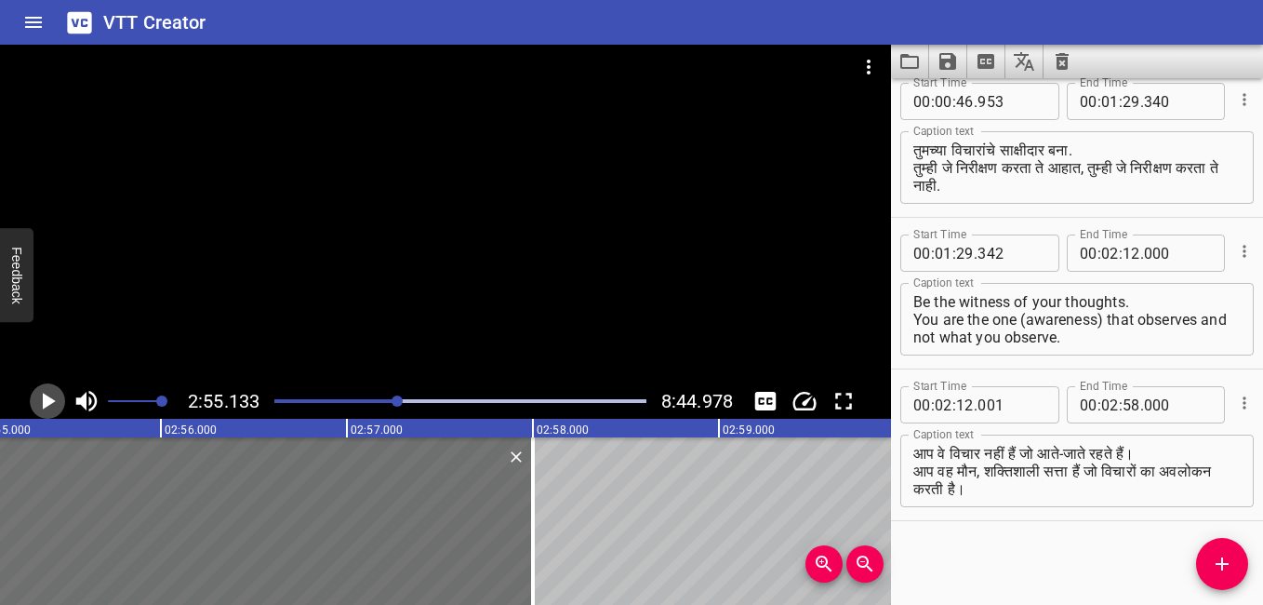
click at [51, 402] on icon "Play/Pause" at bounding box center [49, 401] width 13 height 17
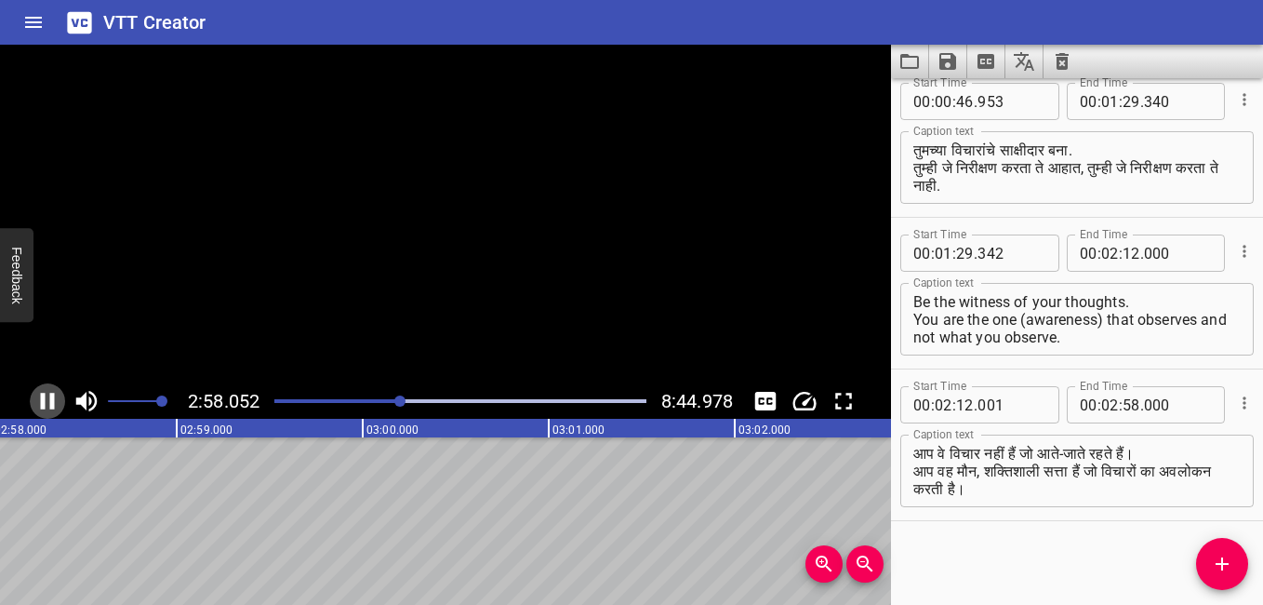
click at [51, 402] on icon "Play/Pause" at bounding box center [48, 401] width 14 height 17
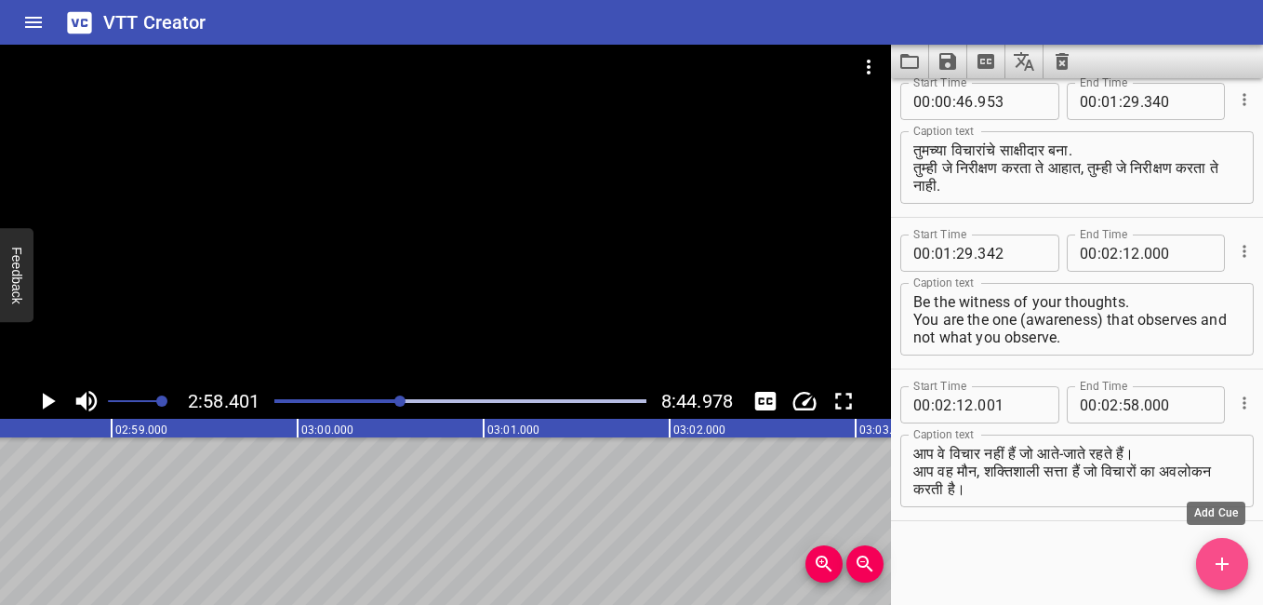
click at [1221, 562] on icon "Add Cue" at bounding box center [1222, 564] width 22 height 22
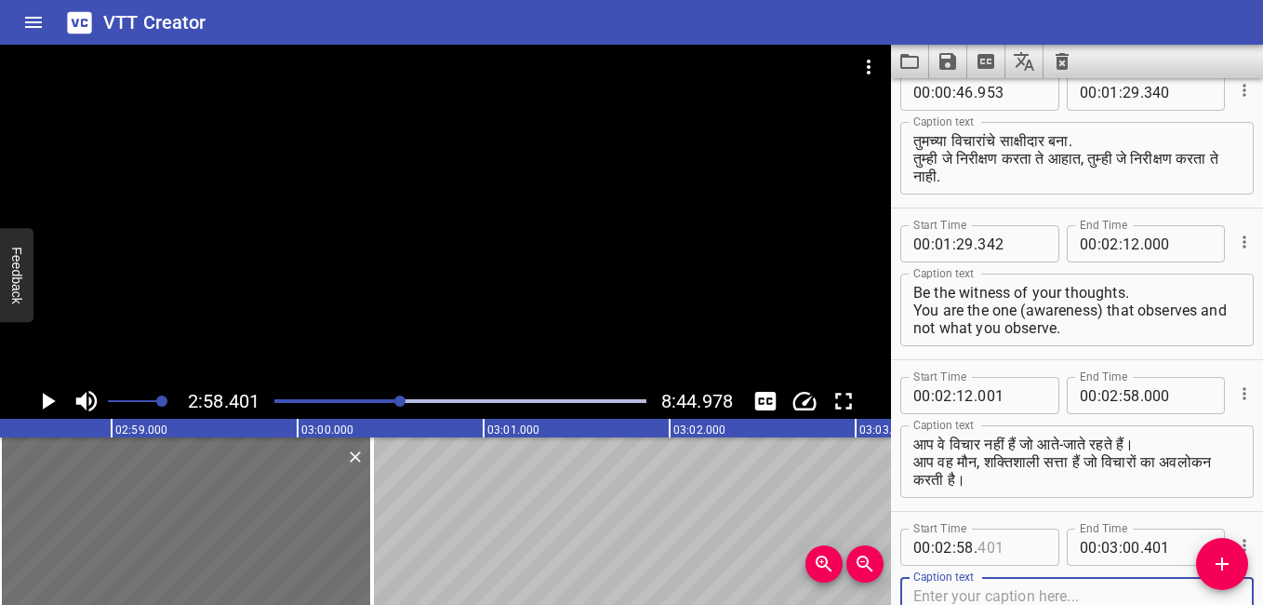
click at [1010, 543] on input "number" at bounding box center [1012, 546] width 68 height 37
type input "001"
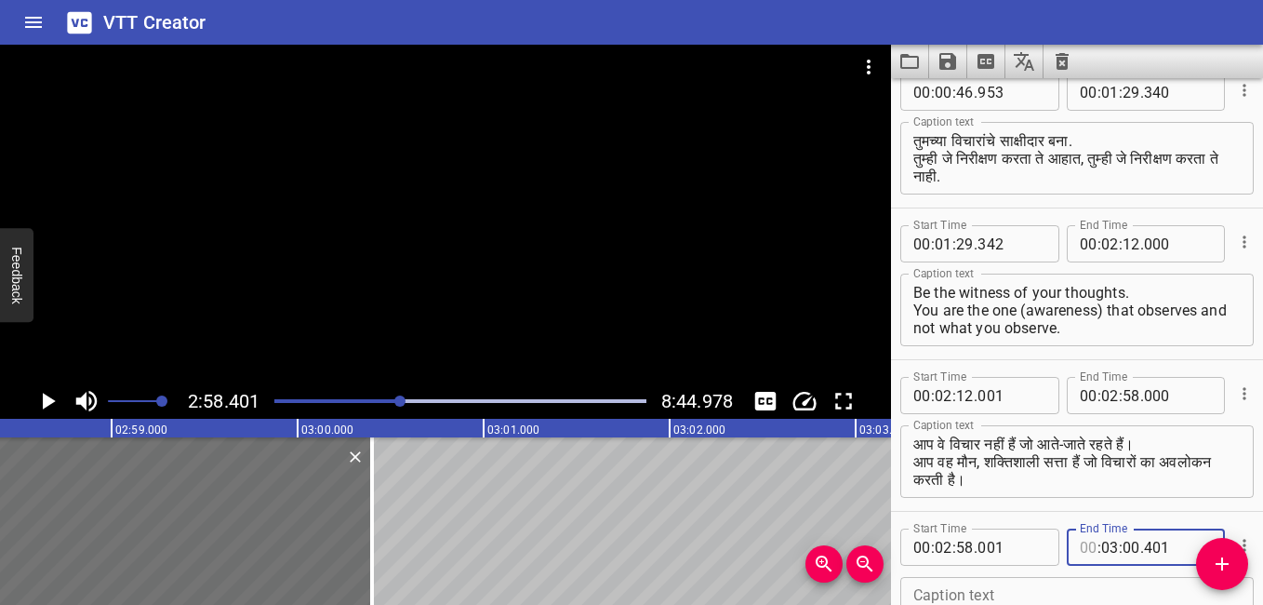
type input "00"
click at [1128, 542] on input "number" at bounding box center [1132, 546] width 18 height 37
type input "45"
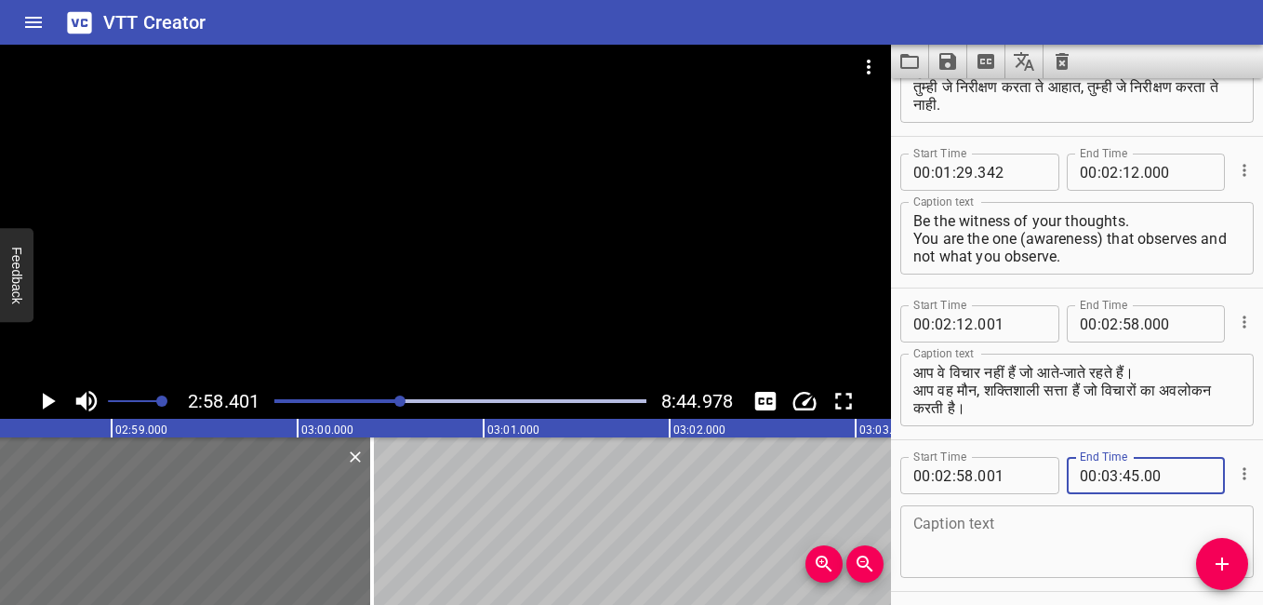
scroll to position [319, 0]
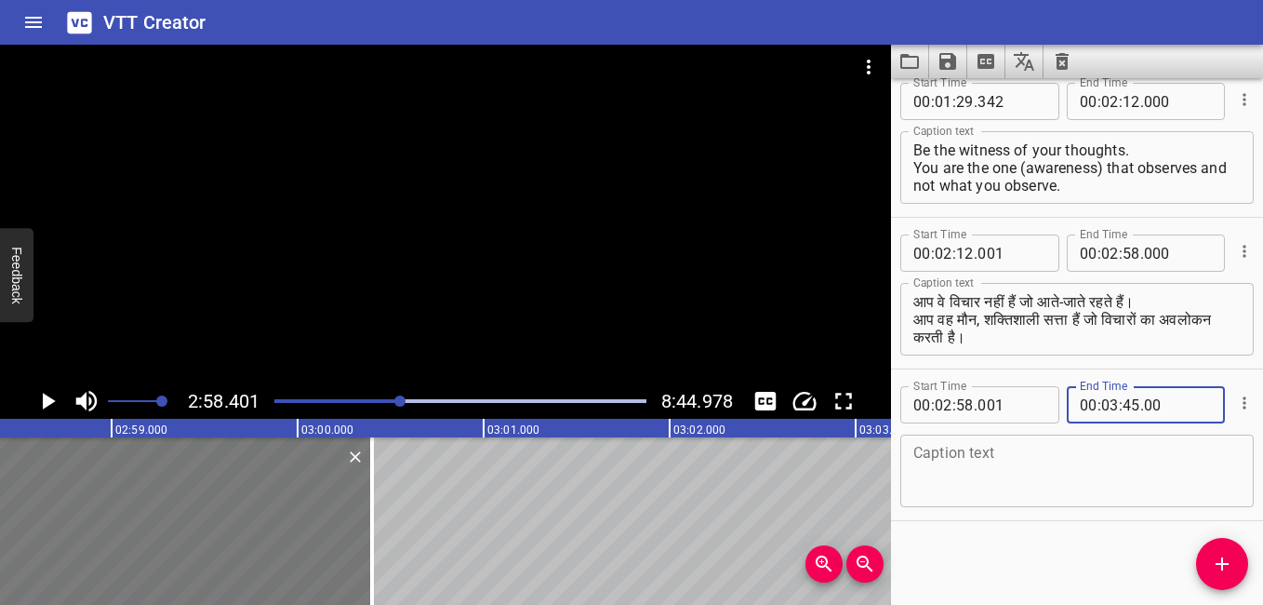
type input "000"
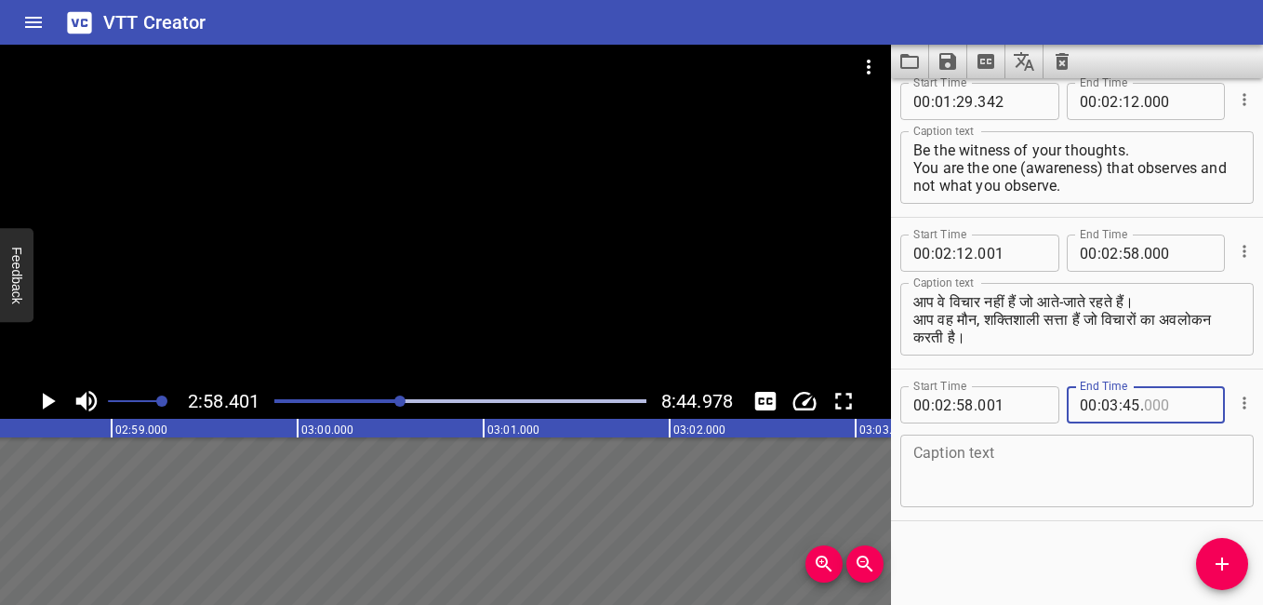
type input "000"
click at [1044, 467] on textarea at bounding box center [1077, 471] width 327 height 53
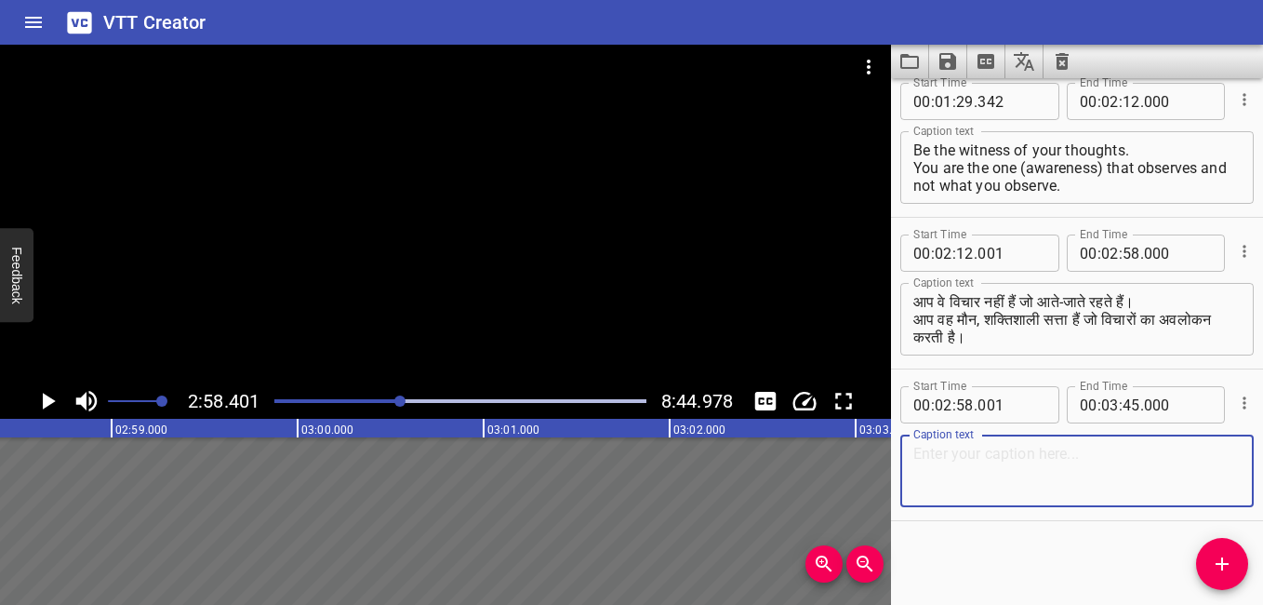
paste textarea "तुम्ही कोण आहात या सत्यासाठी हळूवारपणे जागृत व्हा. तुम्ही येणारे आणि जाणारे विच…"
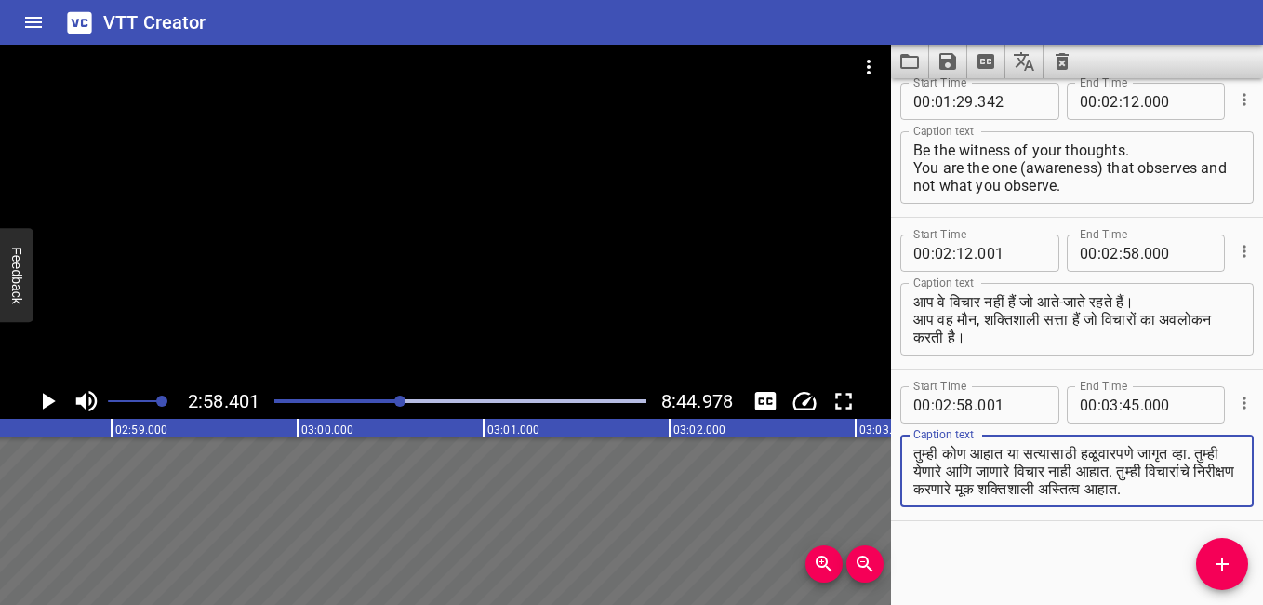
scroll to position [0, 0]
click at [941, 470] on textarea "तुम्ही कोण आहात या सत्यासाठी हळूवारपणे जागृत व्हा. तुम्ही येणारे आणि जाणारे विच…" at bounding box center [1077, 471] width 327 height 53
click at [1169, 487] on textarea "तुम्ही कोण आहात या सत्यासाठी हळूवारपणे जागृत व्हा. तुम्ही येणारे आणि जाणारे विच…" at bounding box center [1077, 471] width 327 height 53
type textarea "तुम्ही कोण आहात या सत्यासाठी हळूवारपणे जागृत व्हा. तुम्ही येणारे आणि जाणारे विच…"
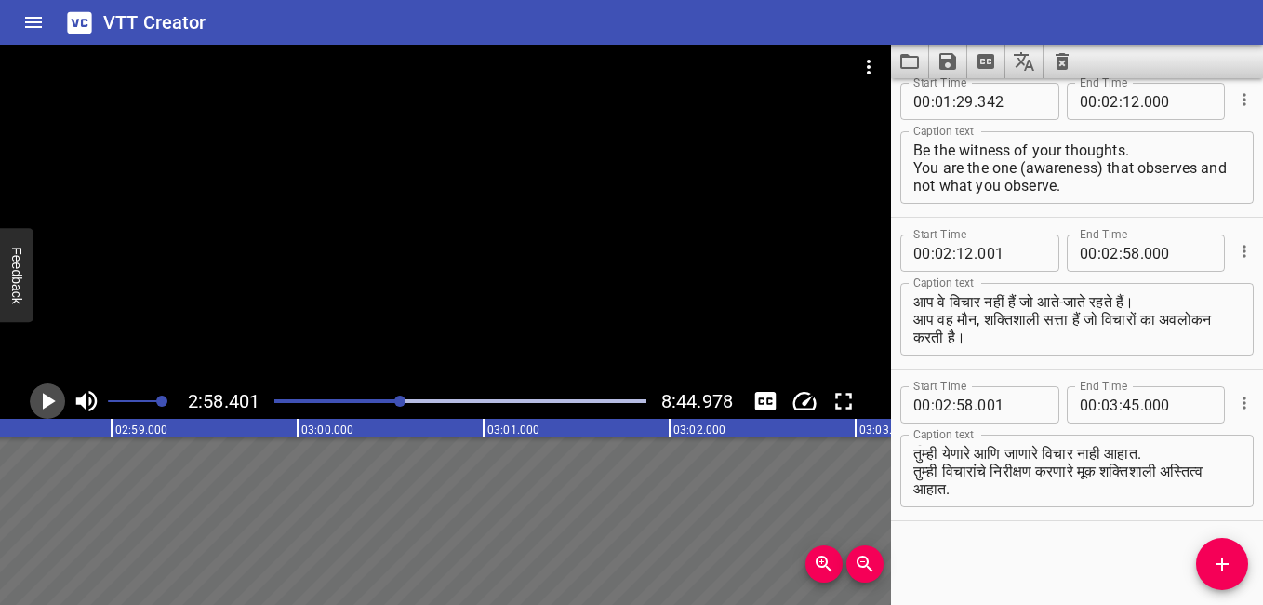
click at [50, 404] on icon "Play/Pause" at bounding box center [49, 401] width 13 height 17
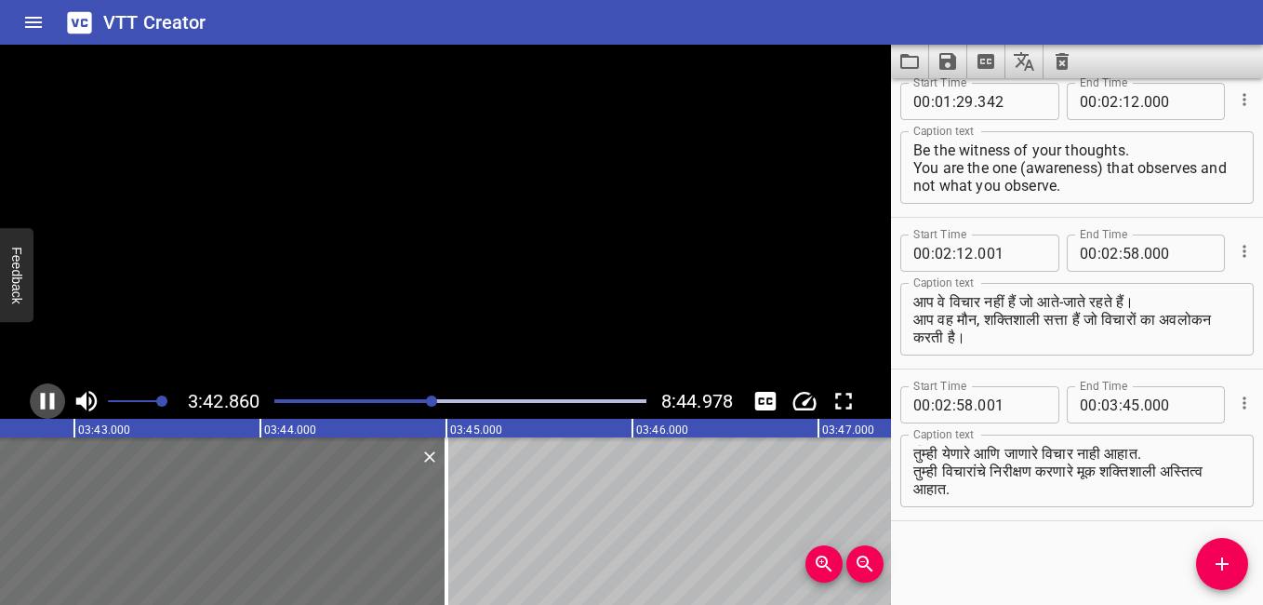
click at [49, 395] on icon "Play/Pause" at bounding box center [47, 401] width 28 height 28
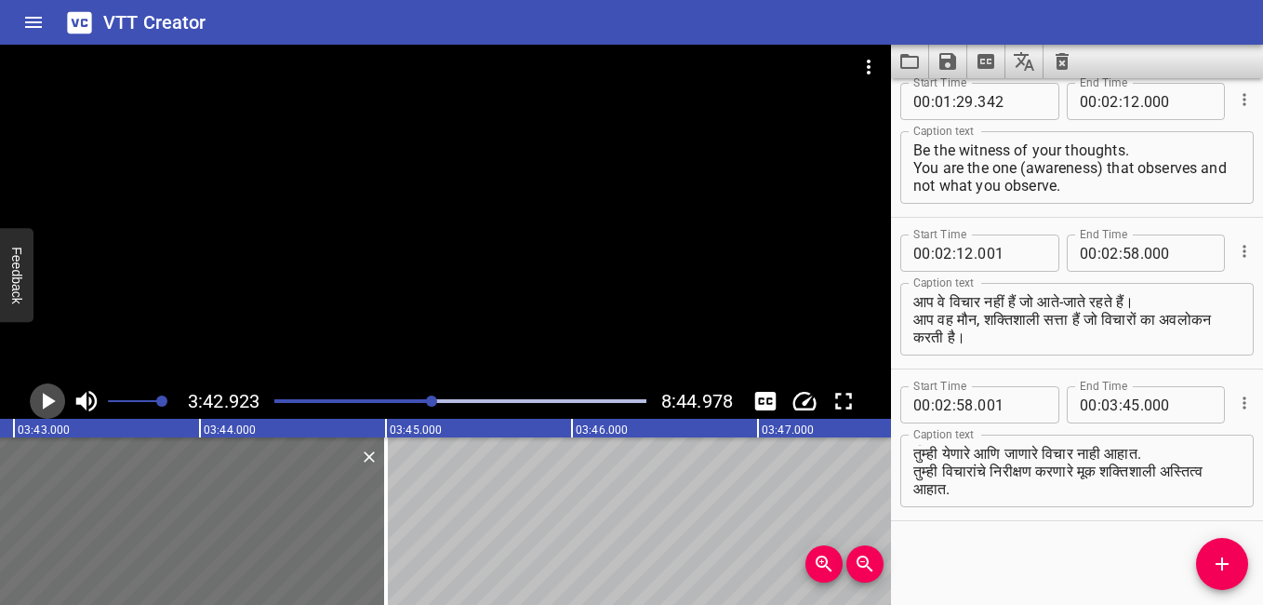
click at [49, 395] on icon "Play/Pause" at bounding box center [47, 401] width 28 height 28
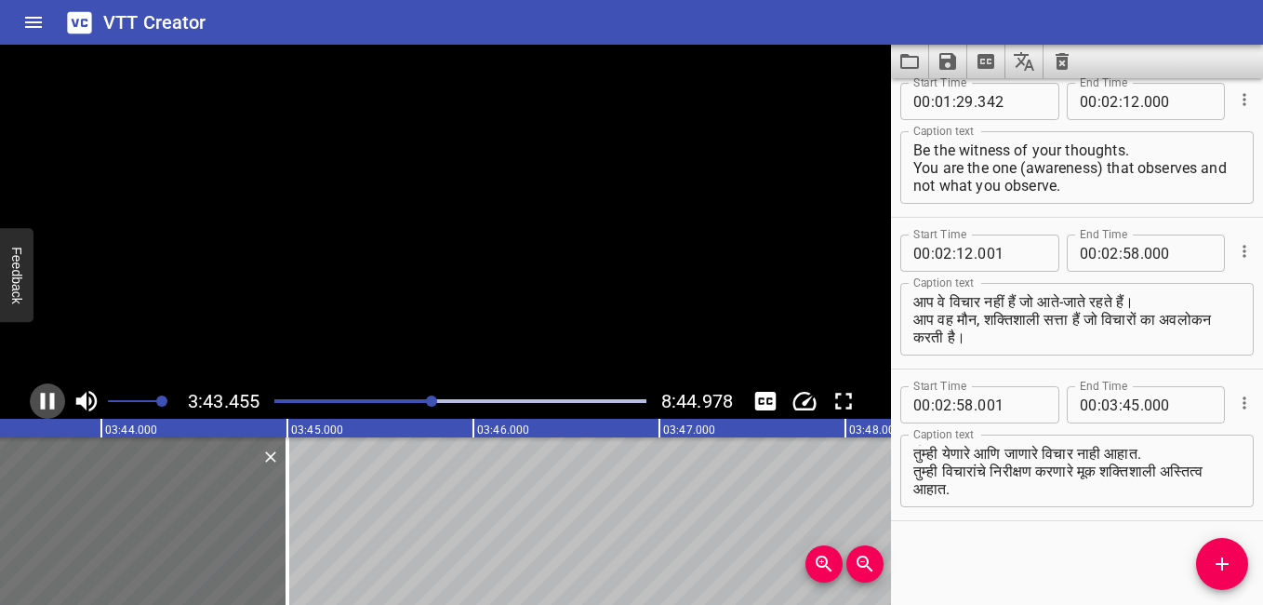
click at [49, 395] on icon "Play/Pause" at bounding box center [47, 401] width 28 height 28
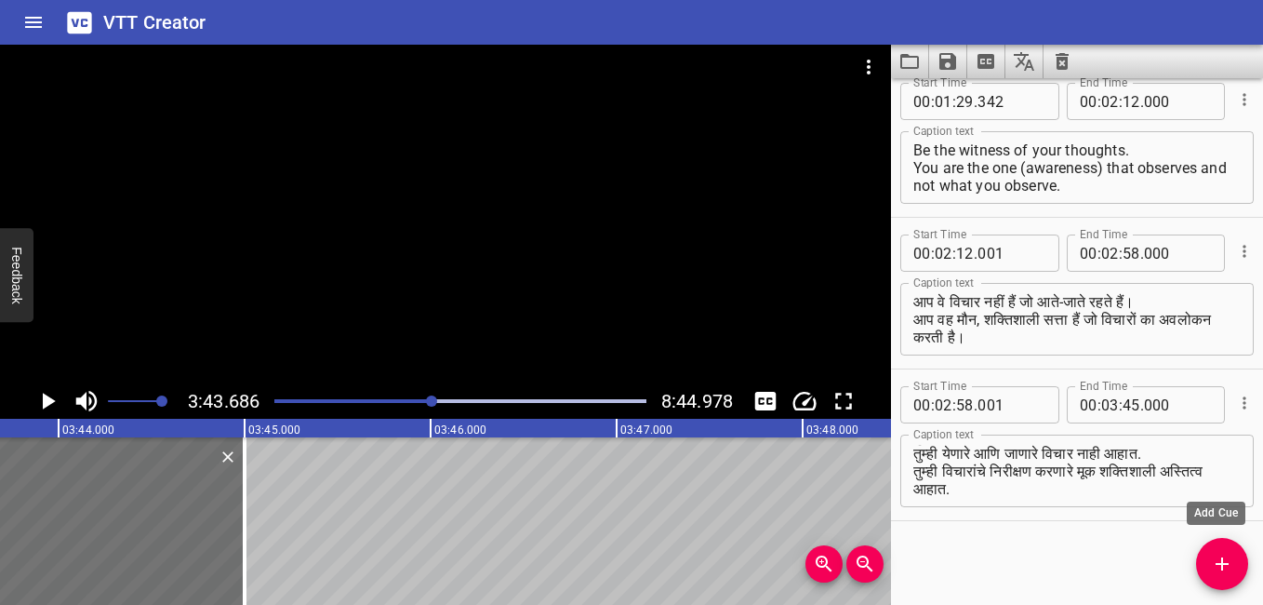
click at [1217, 558] on icon "Add Cue" at bounding box center [1222, 564] width 22 height 22
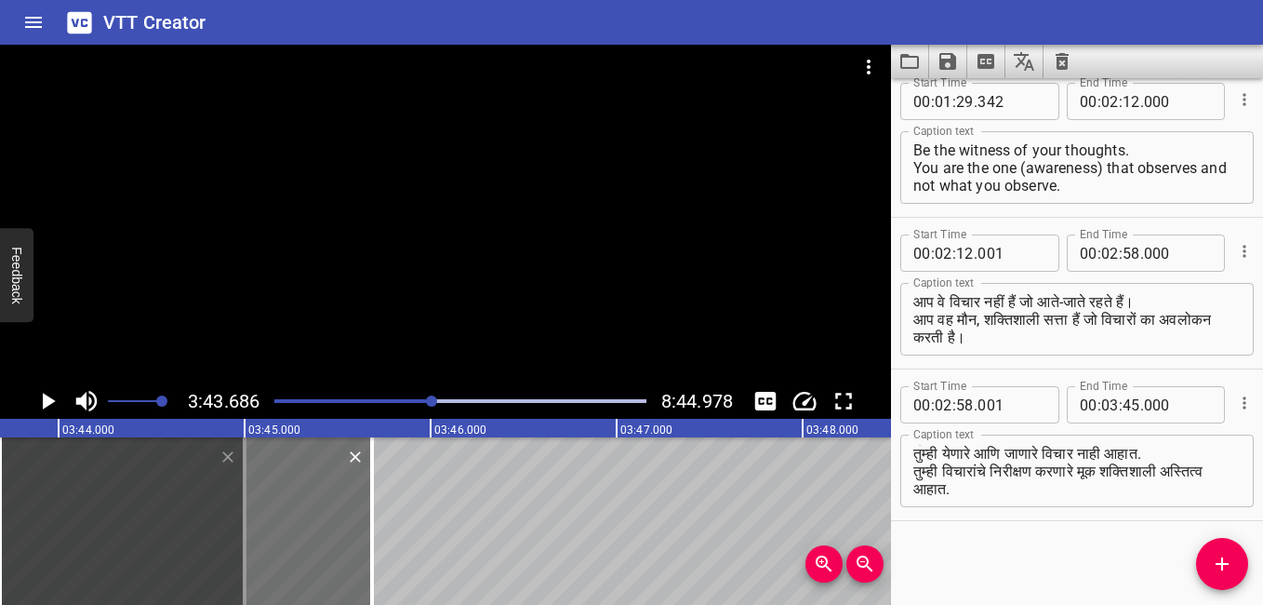
scroll to position [328, 0]
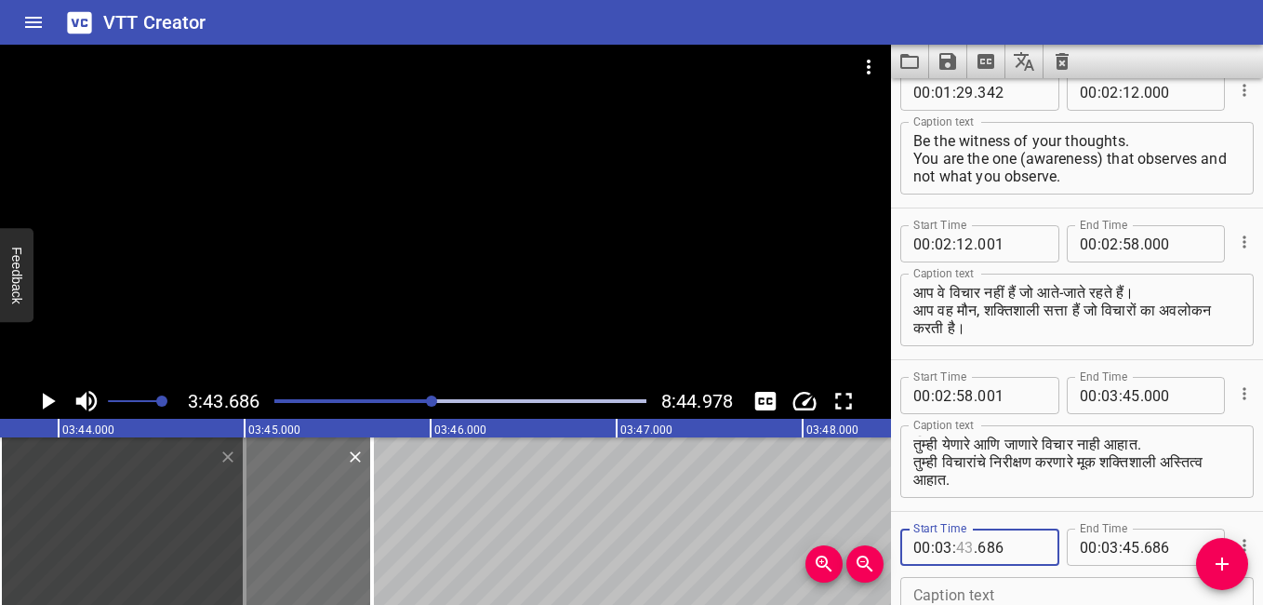
click at [970, 541] on input "number" at bounding box center [965, 546] width 18 height 37
type input "45"
type input "001"
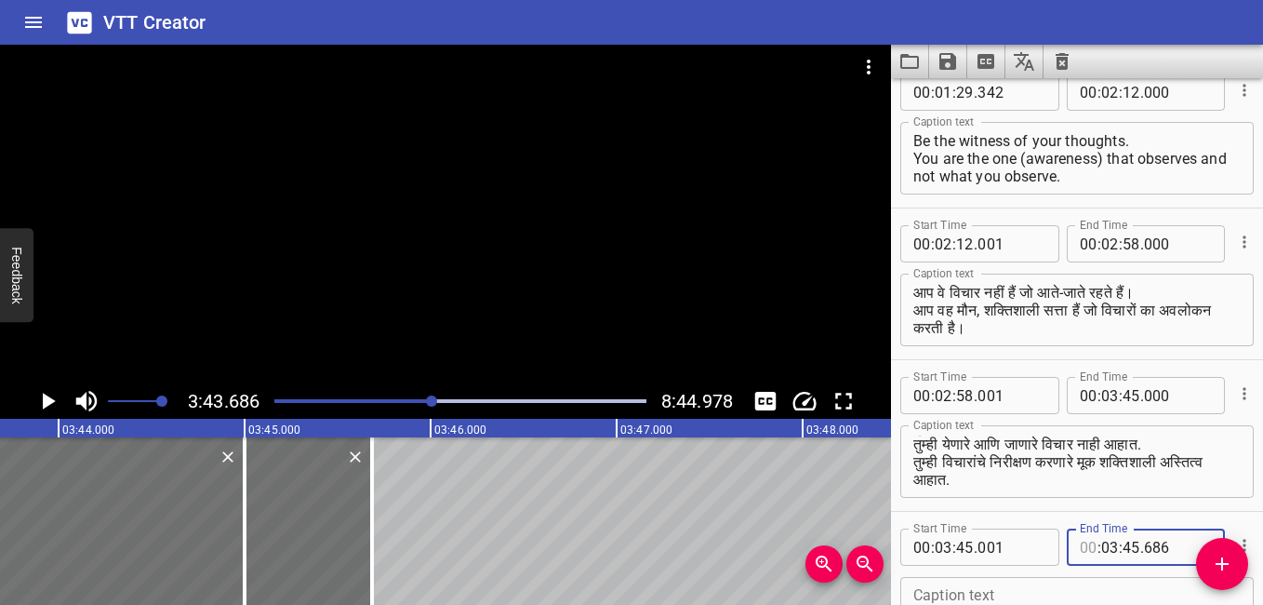
type input "00"
click at [1007, 541] on input "number" at bounding box center [1012, 546] width 68 height 37
type input "000"
type input "00"
click at [1021, 395] on input "number" at bounding box center [1012, 395] width 68 height 37
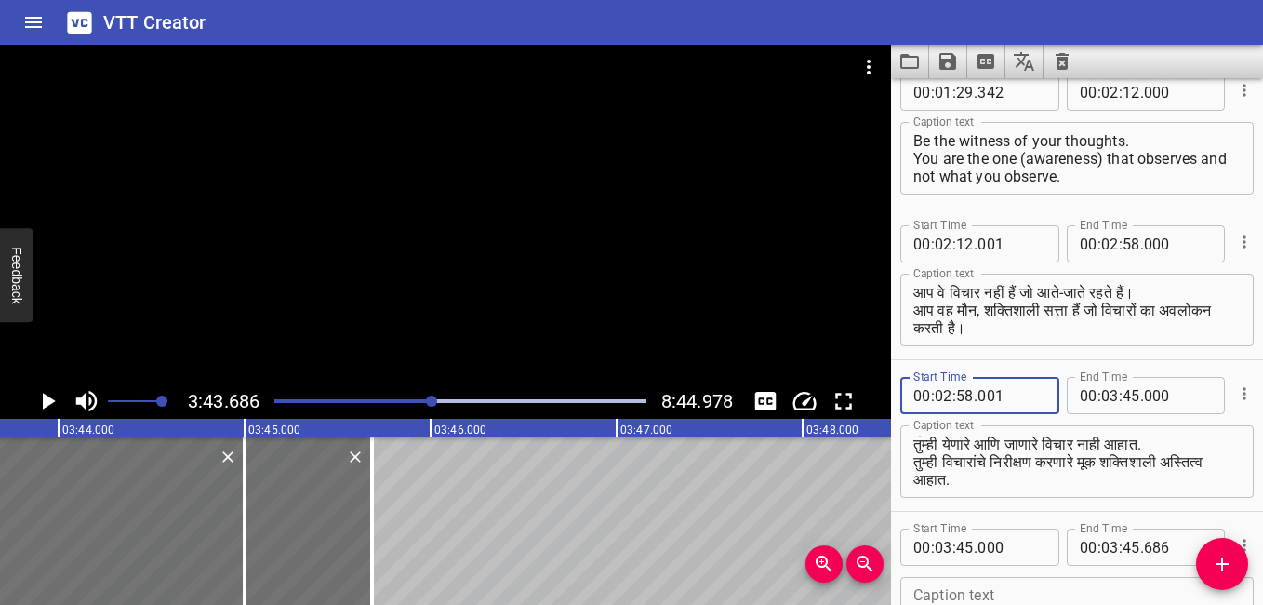
type input "001"
click at [1024, 547] on input "number" at bounding box center [1012, 546] width 68 height 37
type input "001"
type input "00"
click at [48, 395] on icon "Play/Pause" at bounding box center [47, 401] width 28 height 28
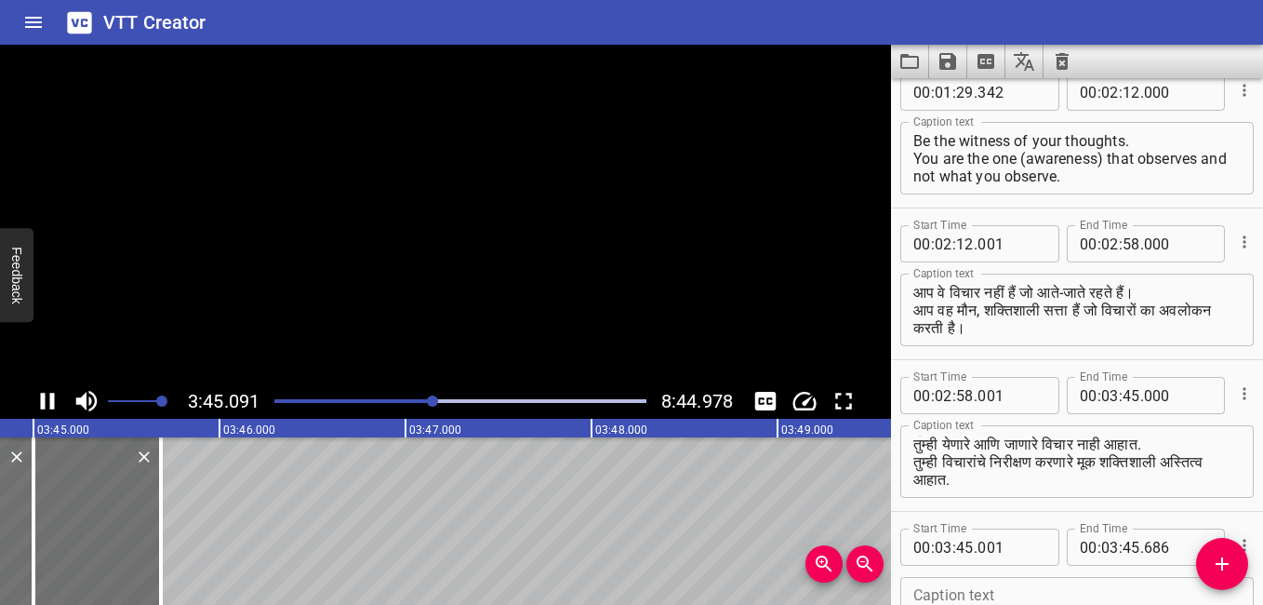
scroll to position [471, 0]
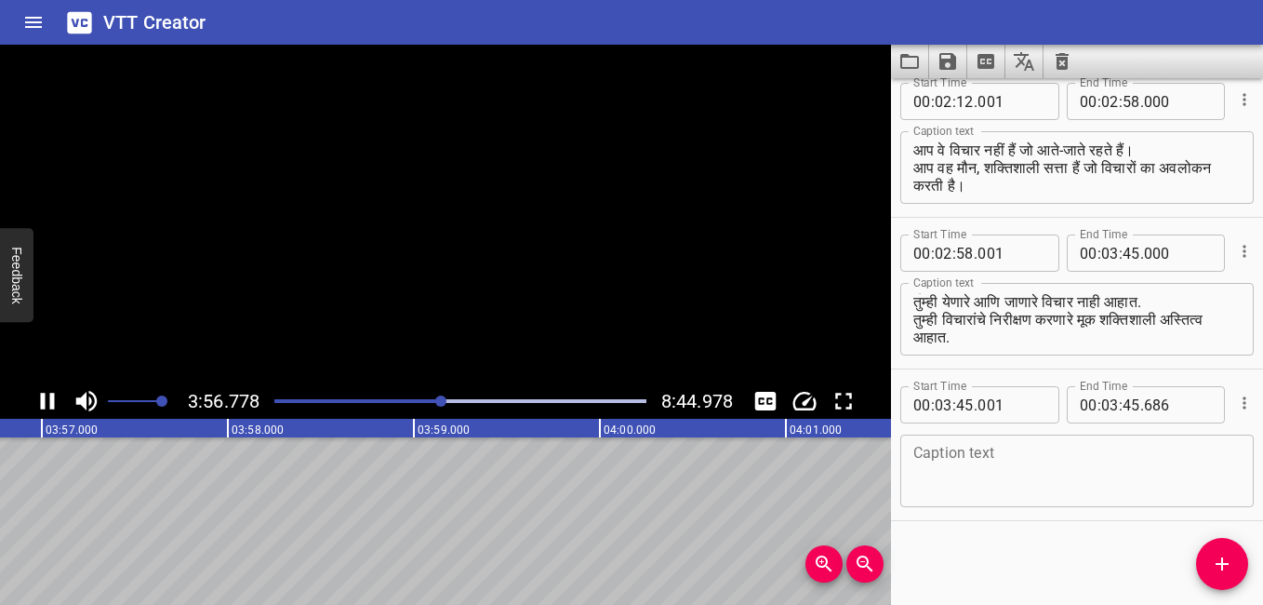
click at [52, 403] on icon "Play/Pause" at bounding box center [48, 401] width 14 height 17
click at [52, 403] on icon "Play/Pause" at bounding box center [49, 401] width 13 height 17
click at [52, 403] on icon "Play/Pause" at bounding box center [48, 401] width 14 height 17
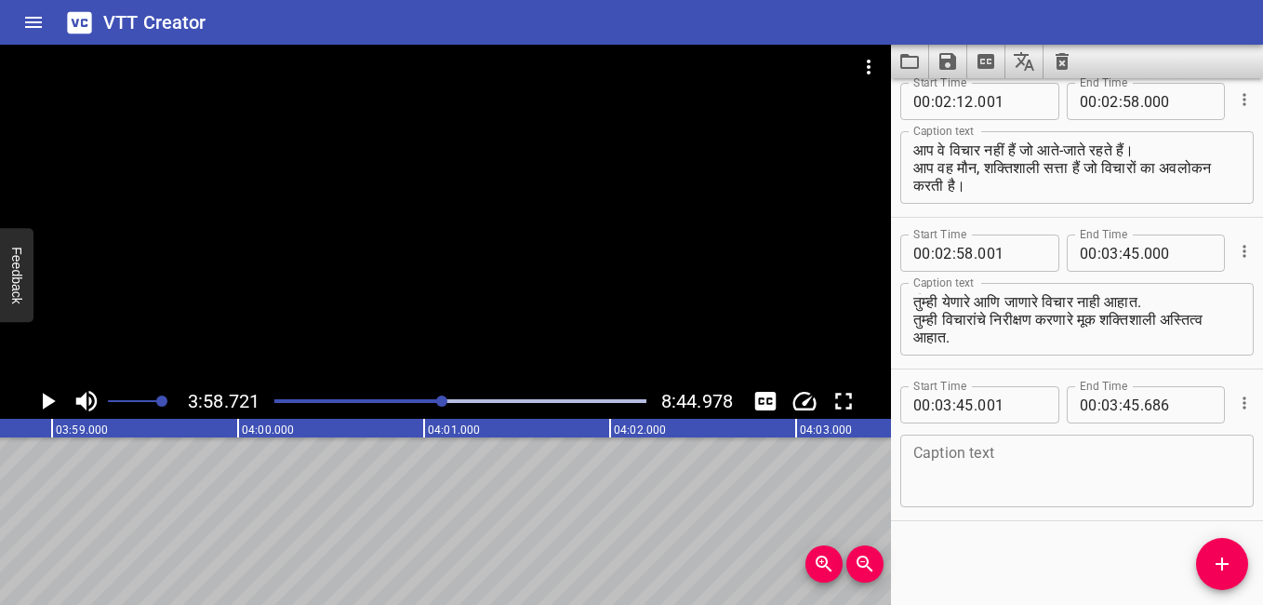
click at [52, 403] on icon "Play/Pause" at bounding box center [49, 401] width 13 height 17
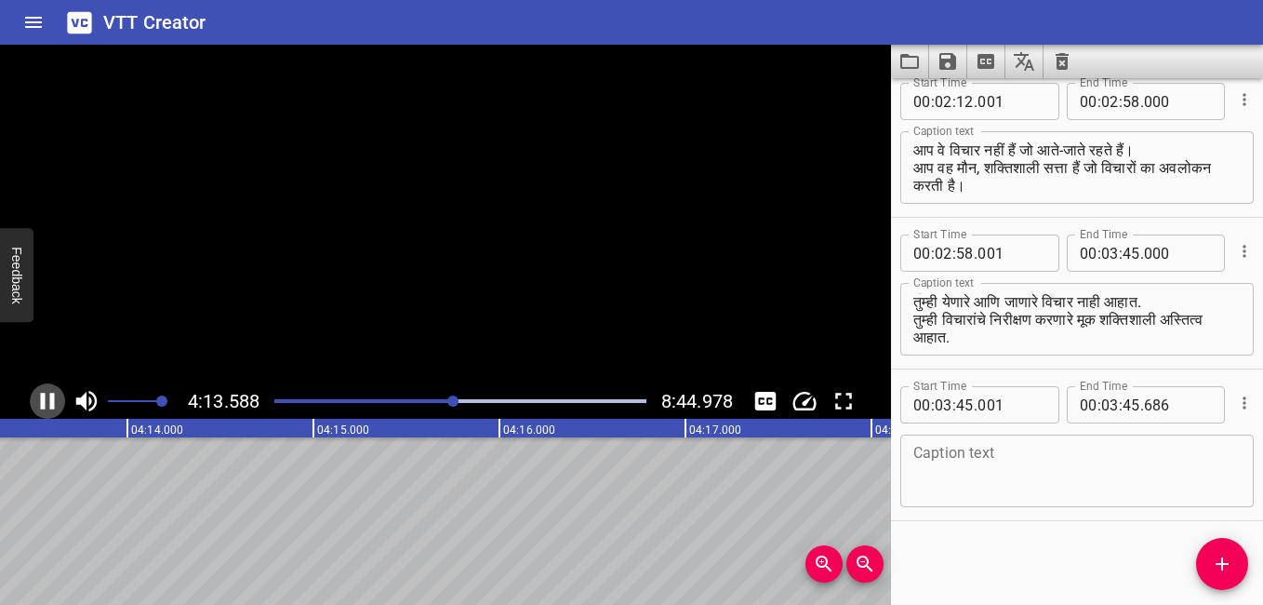
click at [52, 403] on icon "Play/Pause" at bounding box center [48, 401] width 14 height 17
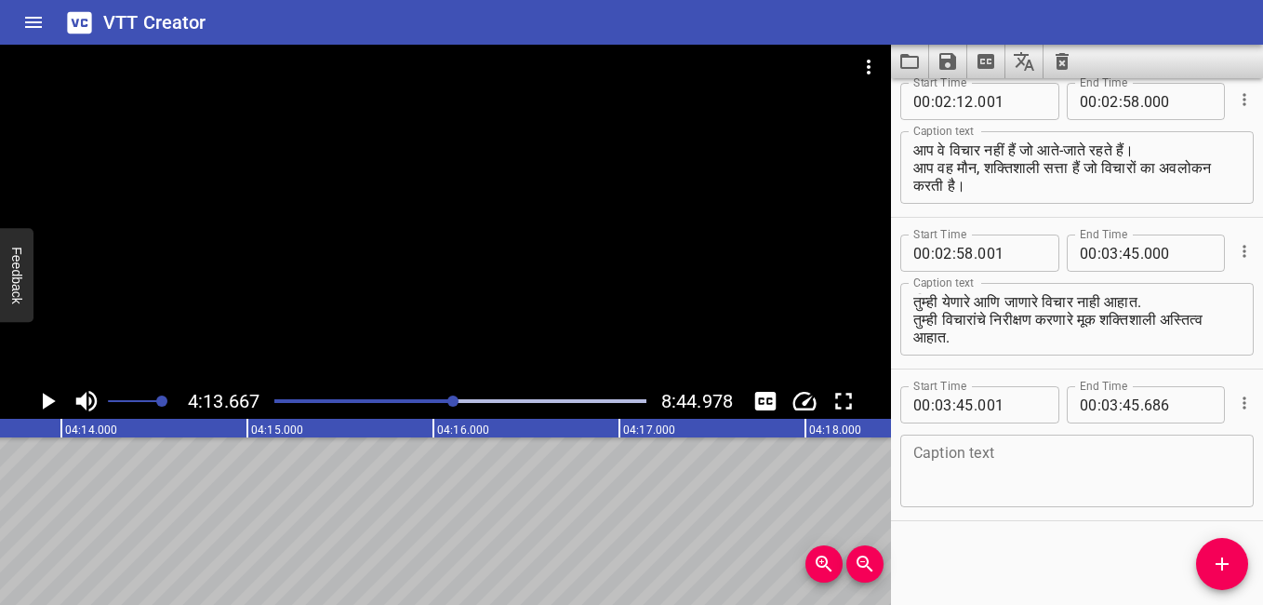
click at [52, 403] on icon "Play/Pause" at bounding box center [49, 401] width 13 height 17
click at [53, 401] on icon "Play/Pause" at bounding box center [48, 401] width 14 height 17
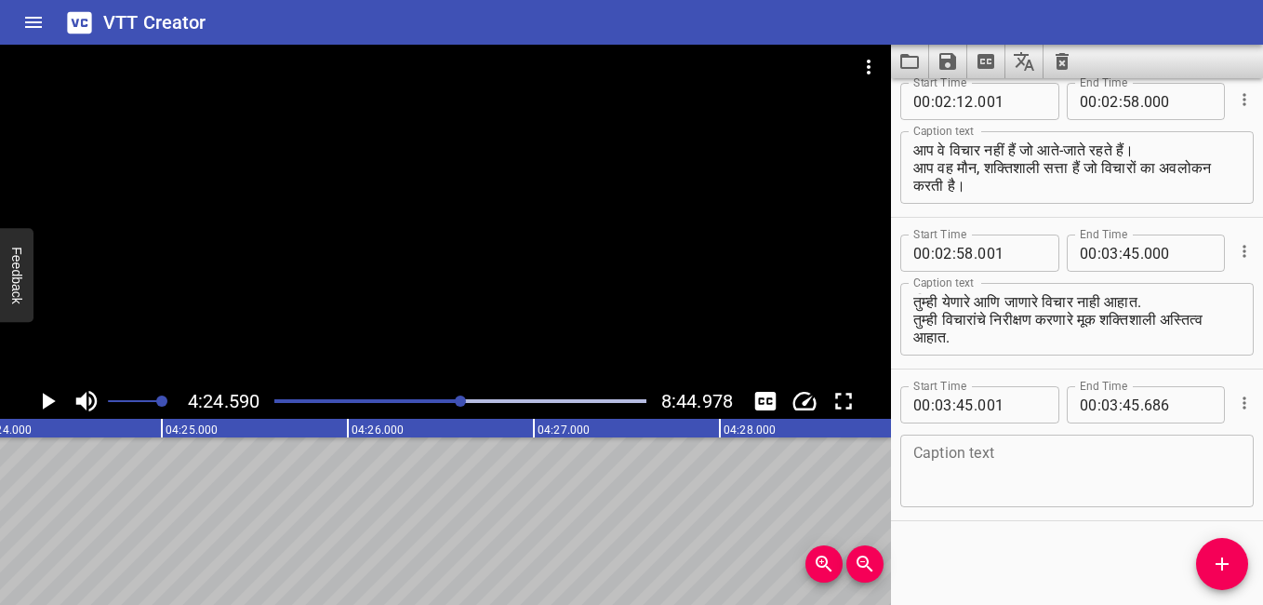
scroll to position [0, 49230]
click at [458, 399] on div at bounding box center [460, 400] width 11 height 11
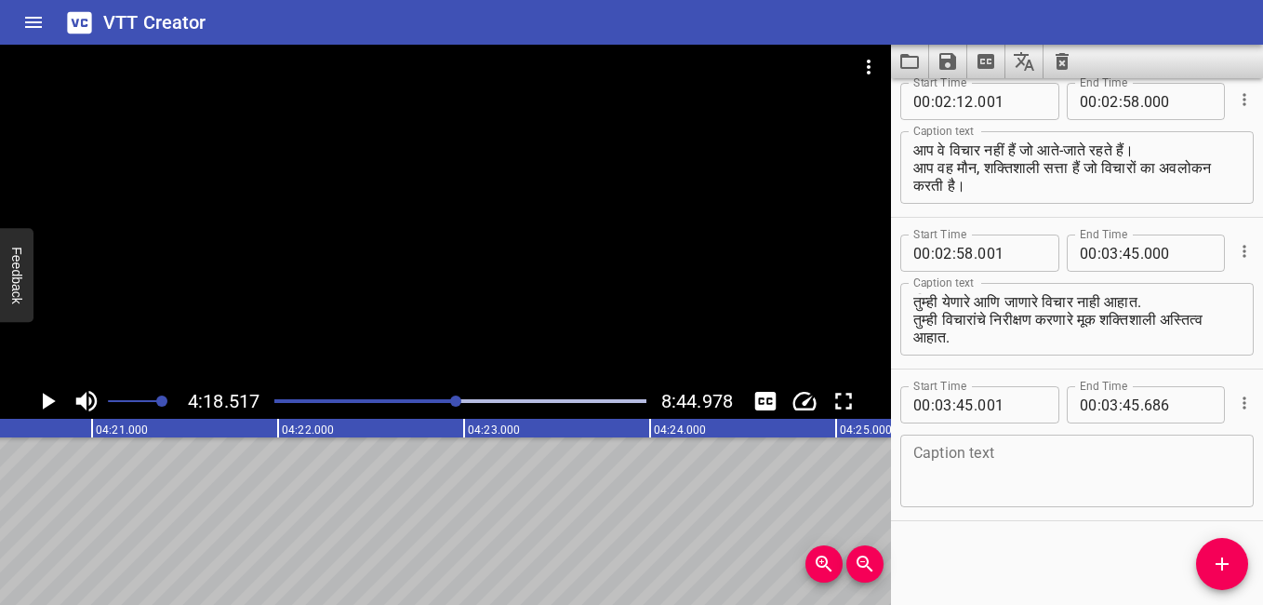
scroll to position [0, 48100]
click at [461, 403] on div at bounding box center [455, 400] width 11 height 11
click at [425, 431] on rect at bounding box center [2, 428] width 4652 height 19
drag, startPoint x: 462, startPoint y: 394, endPoint x: 449, endPoint y: 394, distance: 13.0
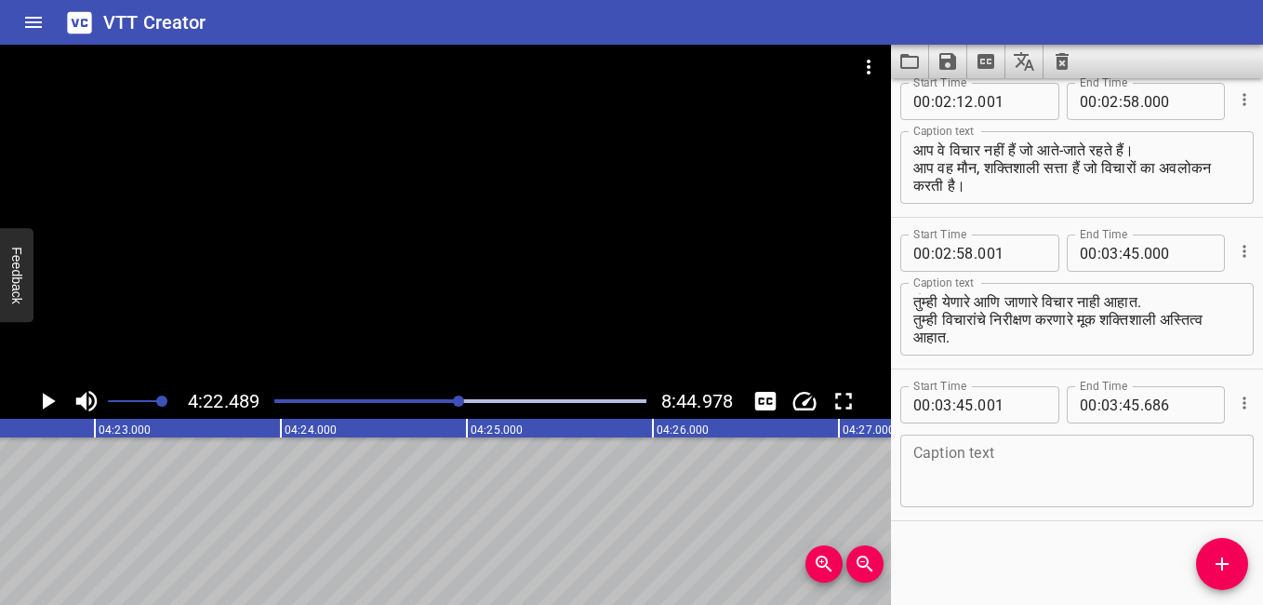
click at [449, 394] on div at bounding box center [460, 401] width 394 height 26
click at [452, 396] on div at bounding box center [447, 400] width 11 height 11
click at [56, 395] on icon "Play/Pause" at bounding box center [47, 401] width 28 height 28
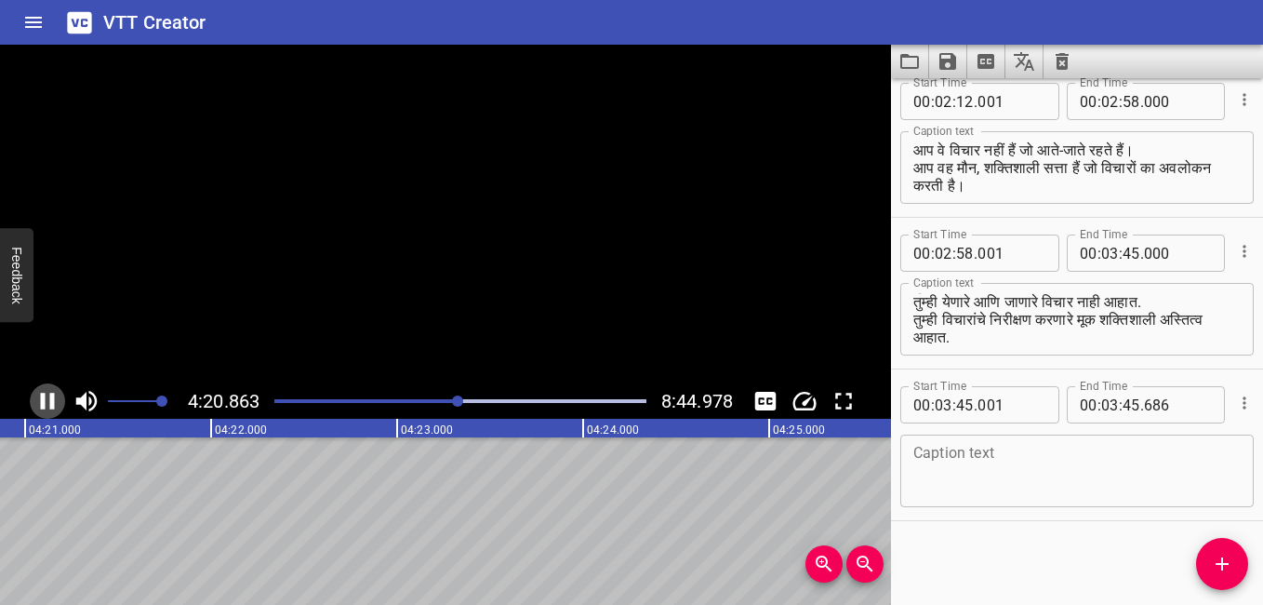
click at [56, 395] on icon "Play/Pause" at bounding box center [47, 401] width 28 height 28
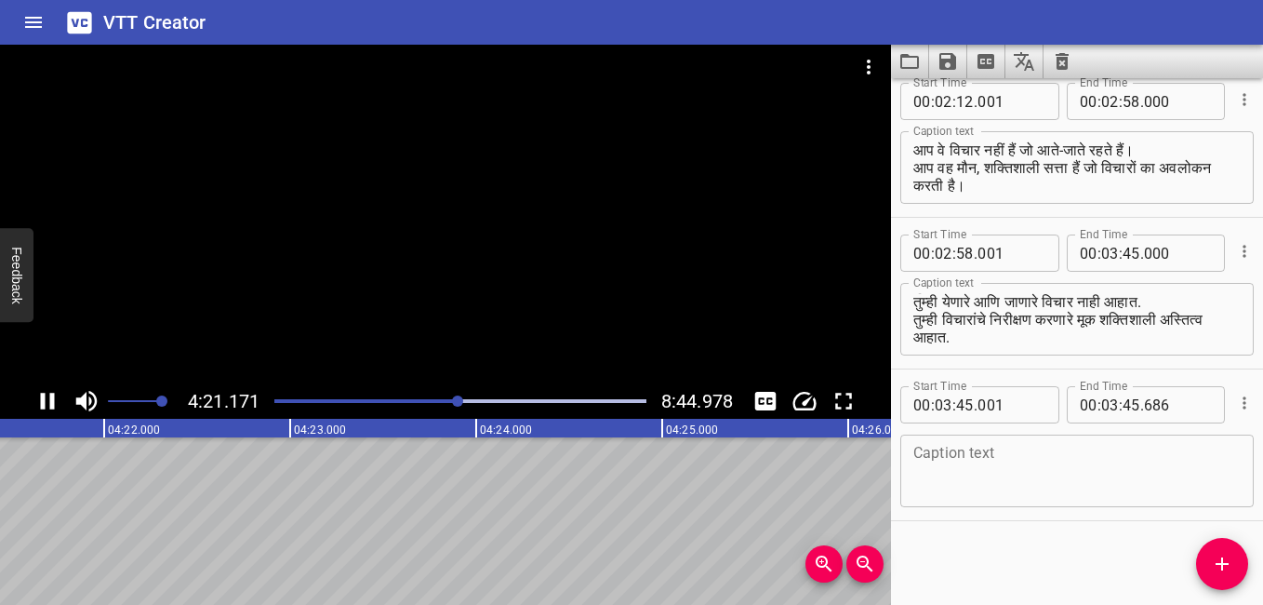
click at [56, 395] on icon "Play/Pause" at bounding box center [47, 401] width 28 height 28
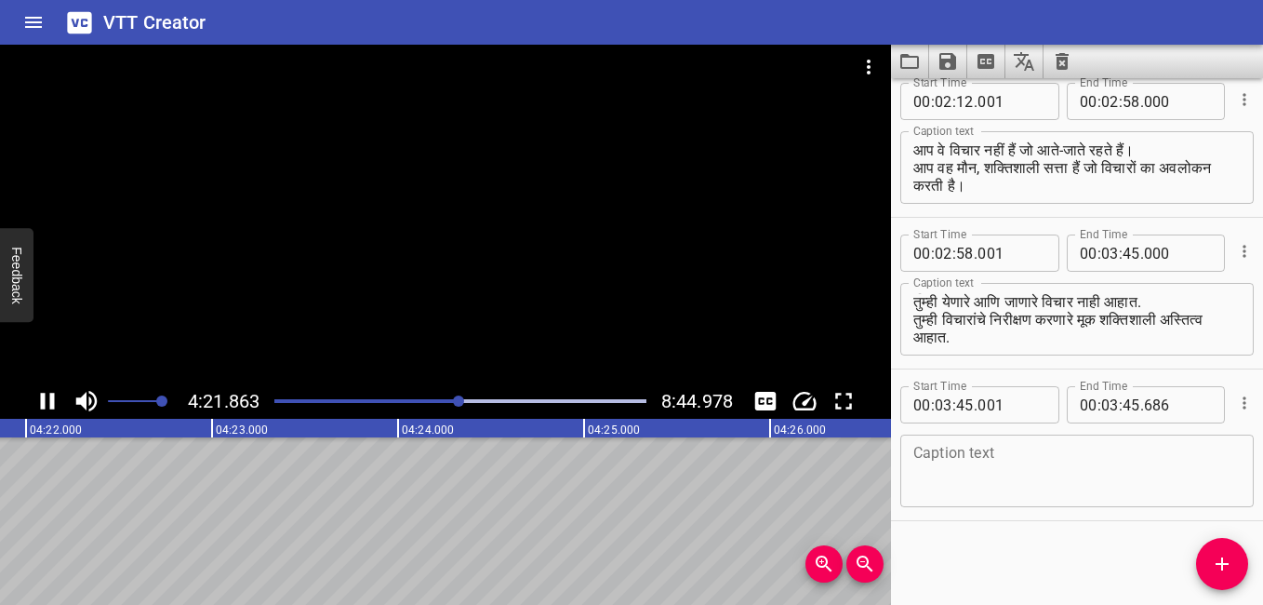
click at [56, 395] on icon "Play/Pause" at bounding box center [47, 401] width 28 height 28
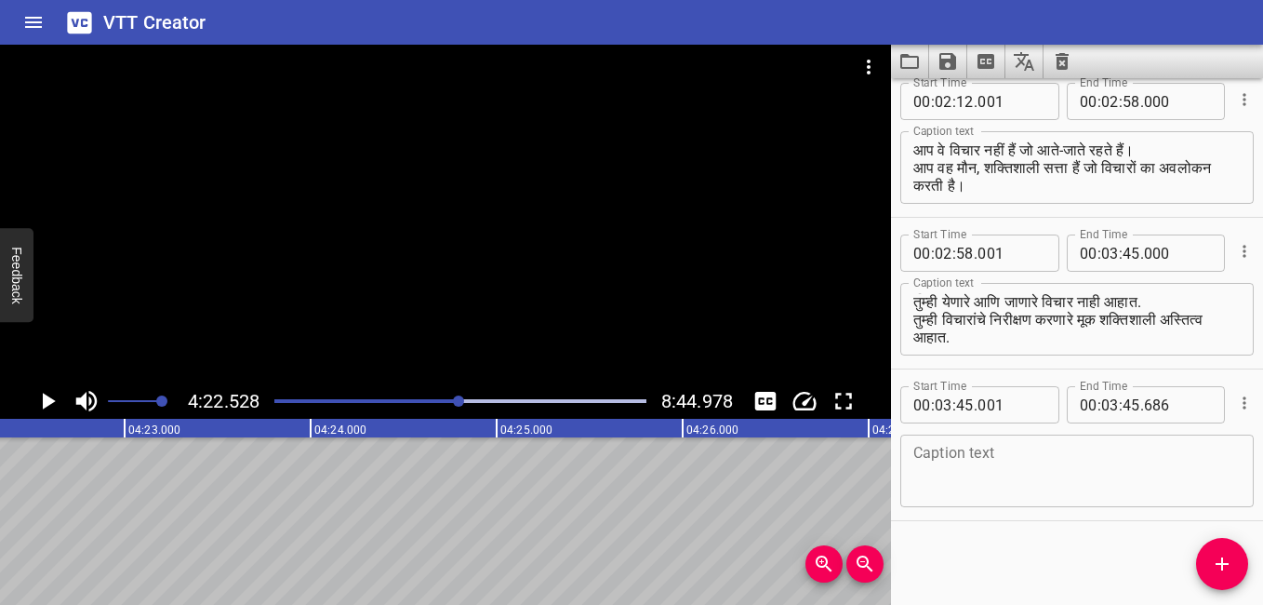
scroll to position [0, 48847]
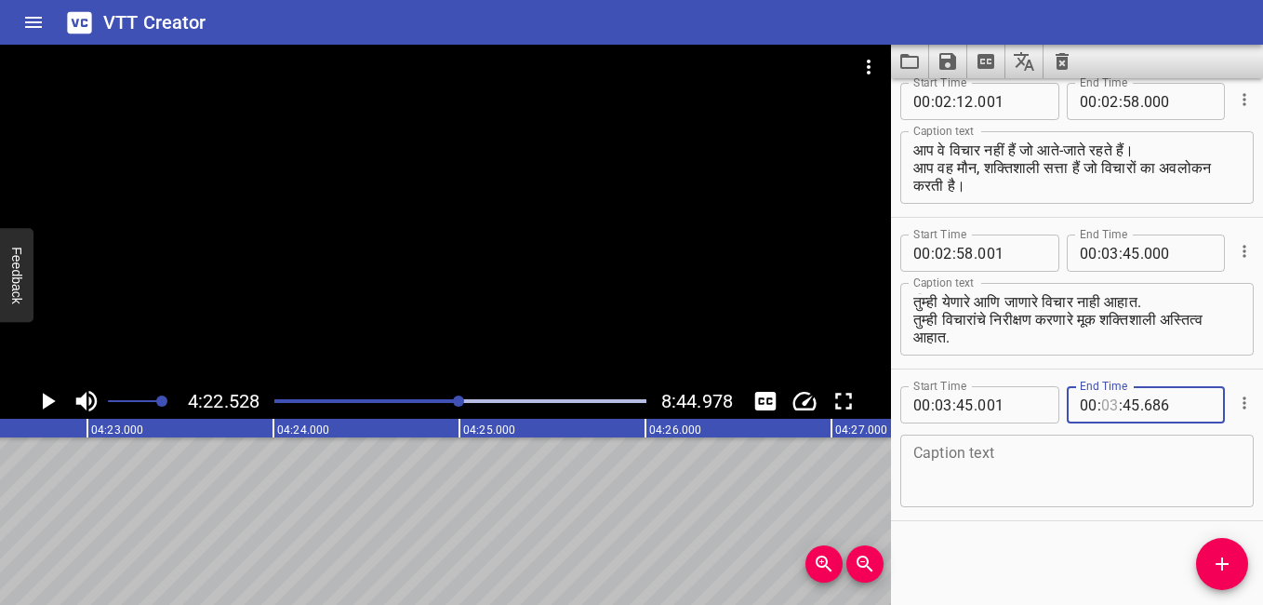
click at [1102, 407] on input "number" at bounding box center [1110, 404] width 18 height 37
type input "04"
type input "45"
type input "686"
click at [1127, 409] on input "number" at bounding box center [1132, 404] width 18 height 37
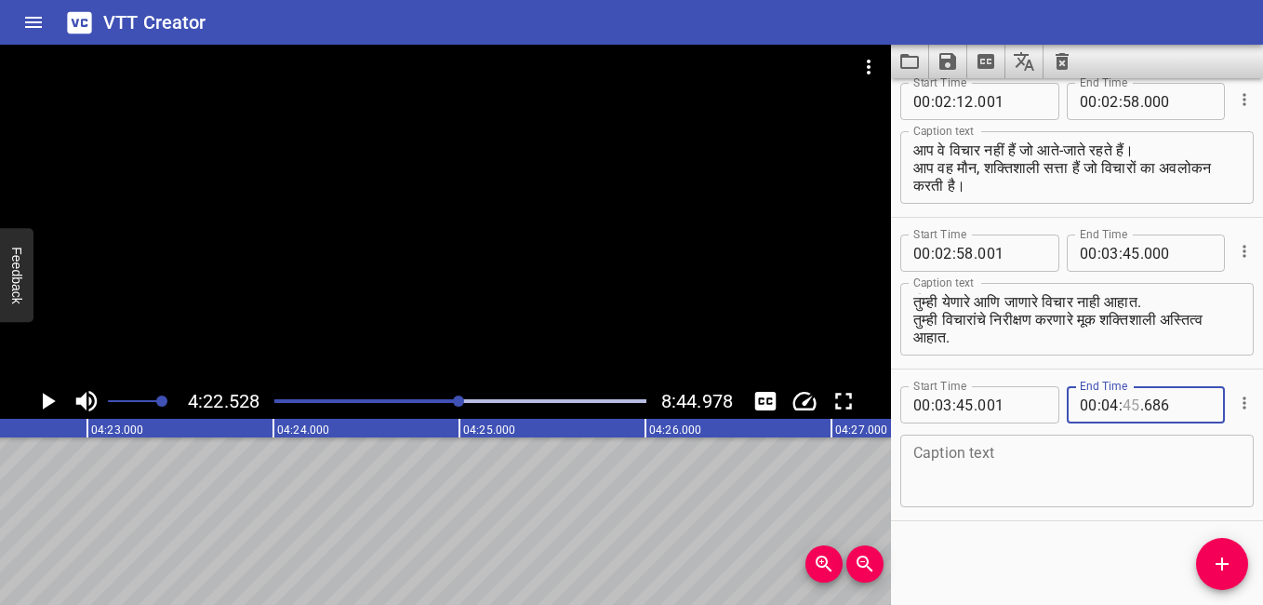
click at [1127, 409] on input "number" at bounding box center [1132, 404] width 18 height 37
type input "22"
type input "525"
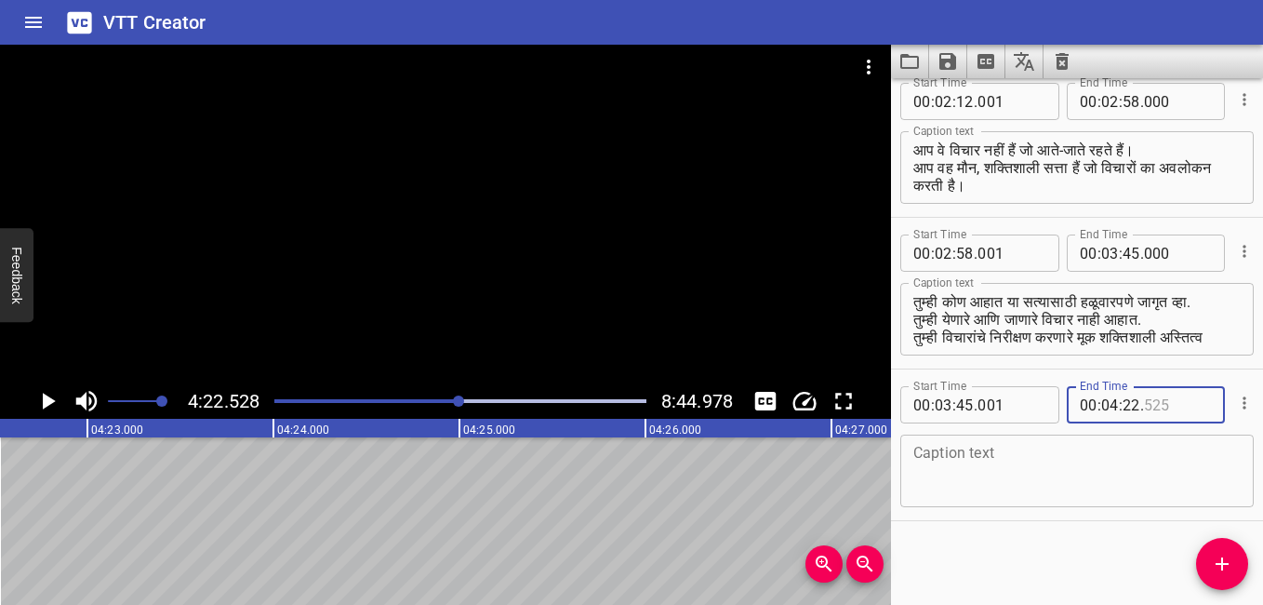
type input "525"
click at [994, 434] on div "Caption text" at bounding box center [1078, 470] width 354 height 73
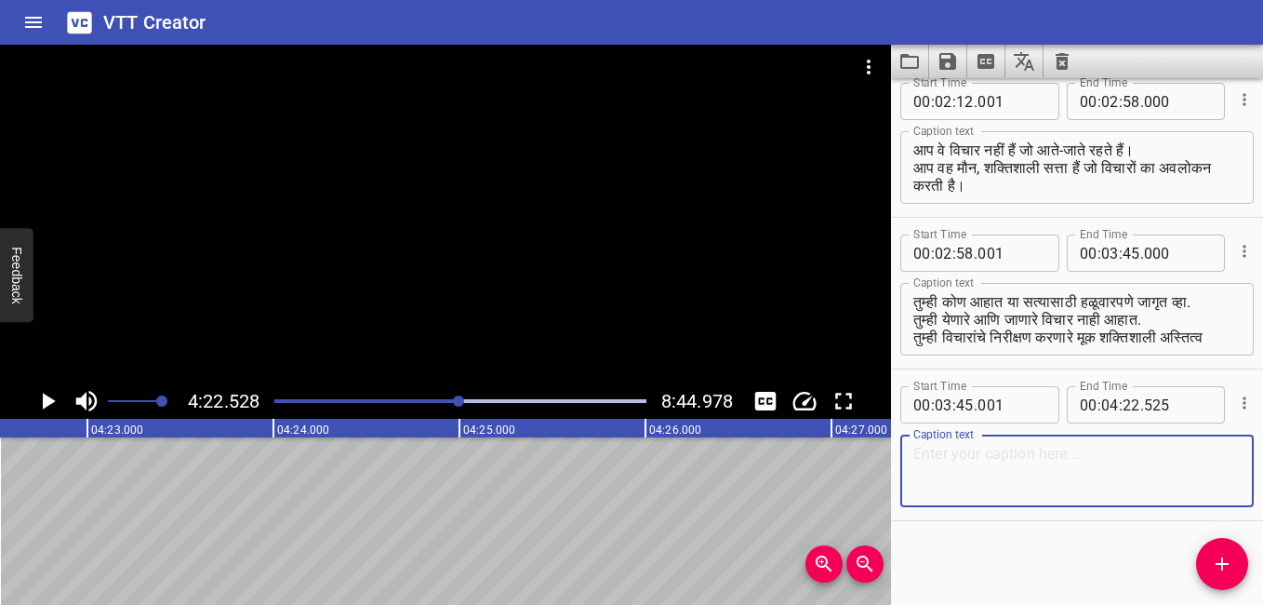
paste textarea "Awaken gently to the truth of who you are. You are not the thoughts that come a…"
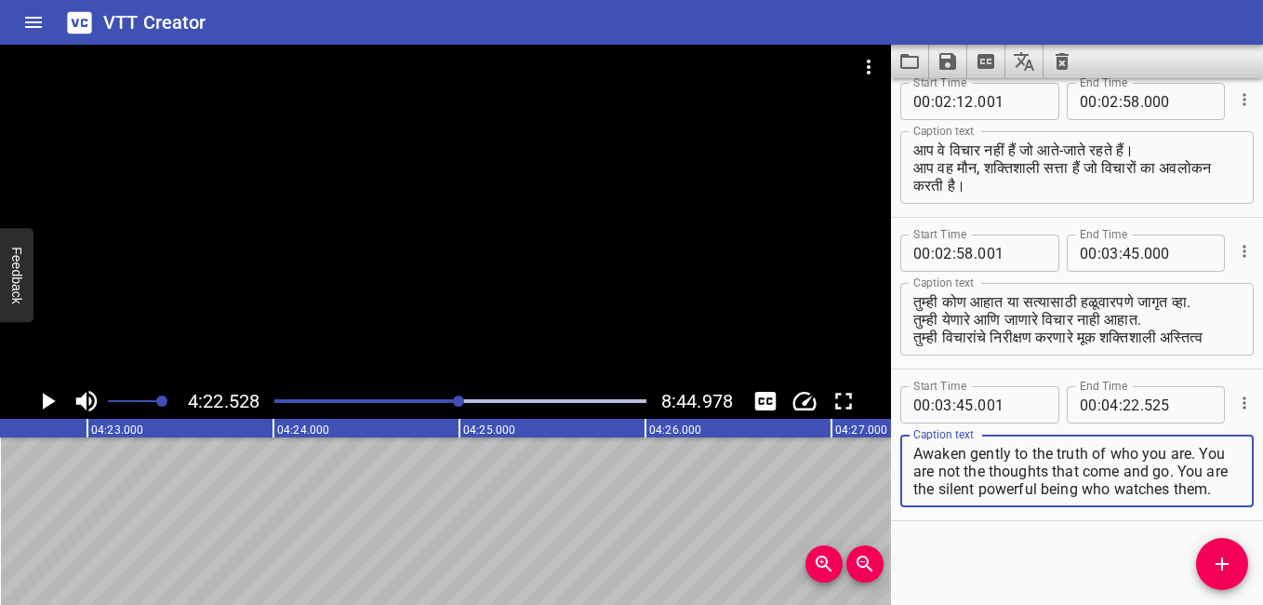
scroll to position [18, 0]
type textarea "Awaken gently to the truth of who you are. You are not the thoughts that come a…"
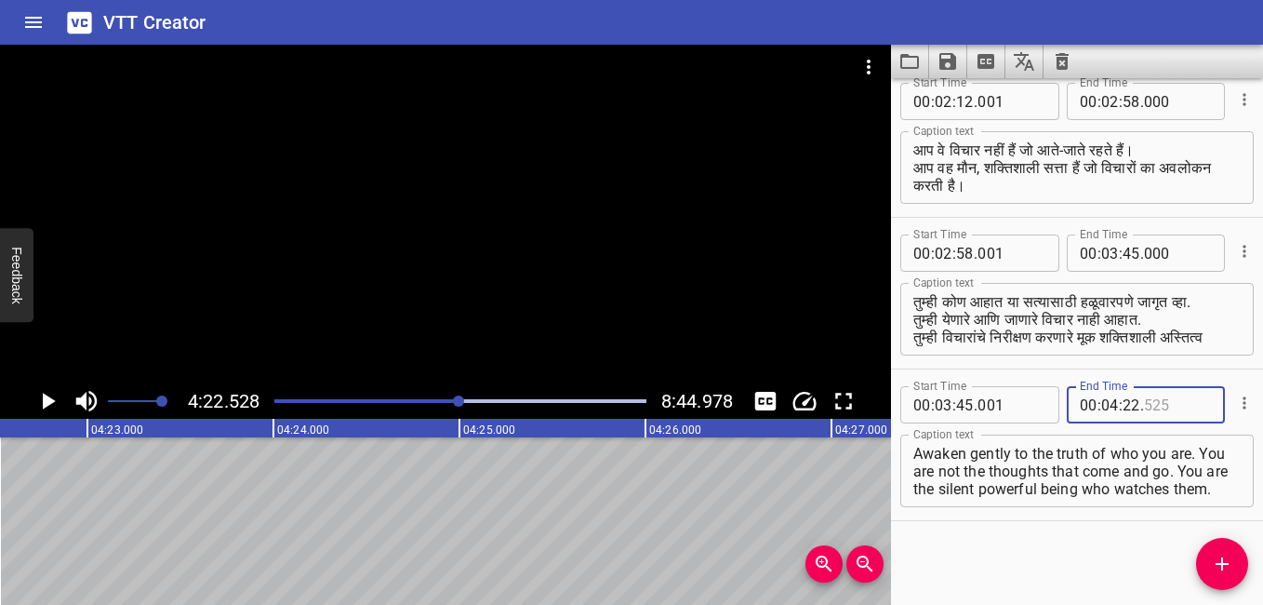
click at [1168, 397] on input "number" at bounding box center [1178, 404] width 68 height 37
type input "527"
click at [1216, 557] on icon "Add Cue" at bounding box center [1222, 564] width 22 height 22
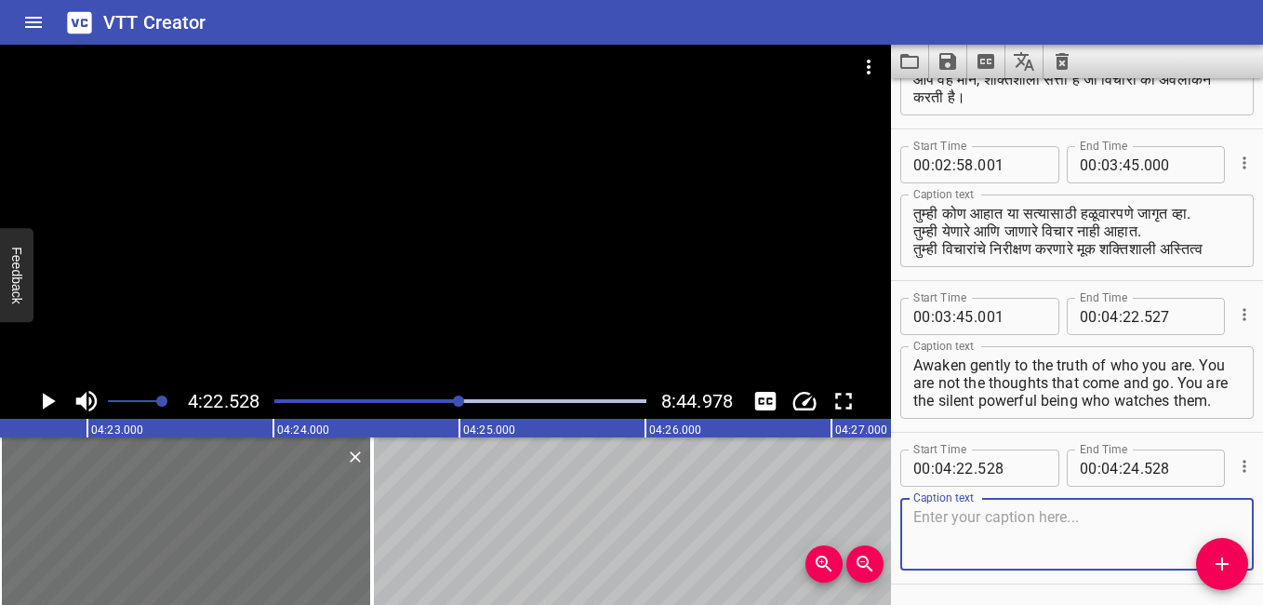
scroll to position [622, 0]
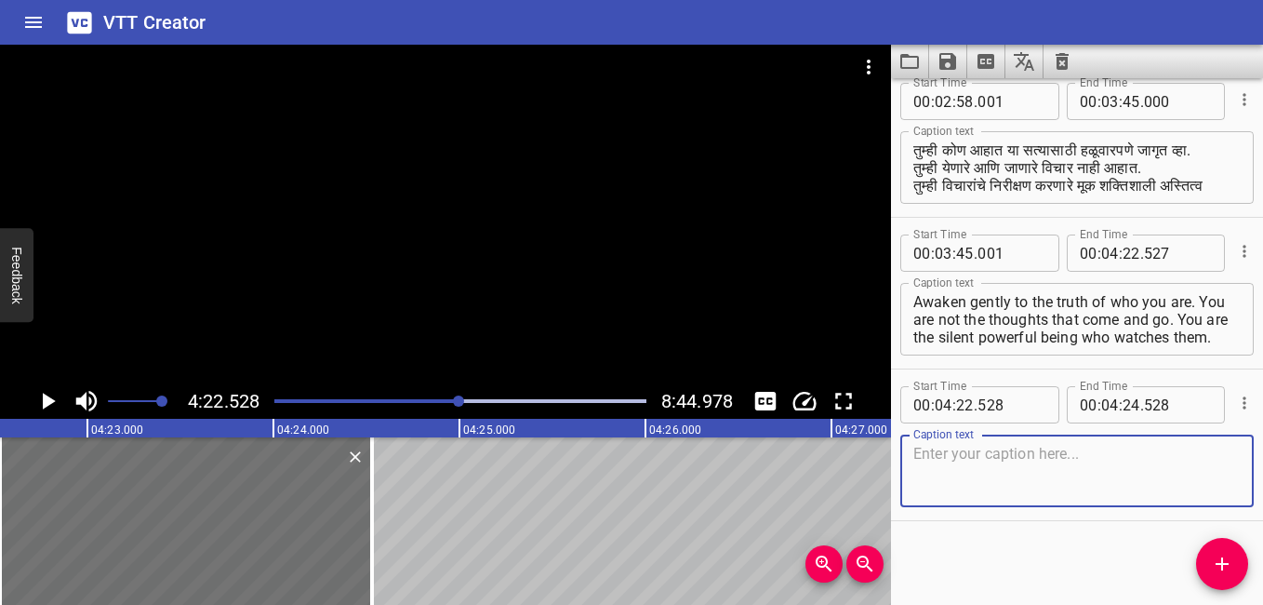
click at [44, 400] on icon "Play/Pause" at bounding box center [49, 401] width 13 height 17
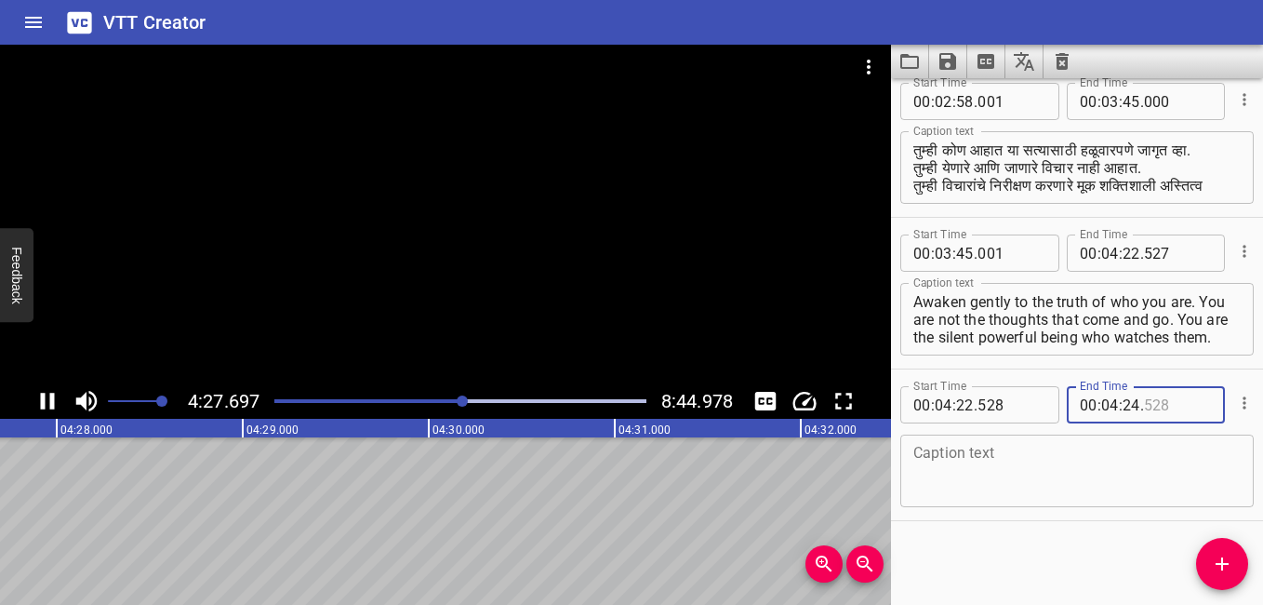
click at [1144, 405] on input "number" at bounding box center [1178, 404] width 68 height 37
type input "528"
click at [50, 395] on icon "Play/Pause" at bounding box center [48, 401] width 14 height 17
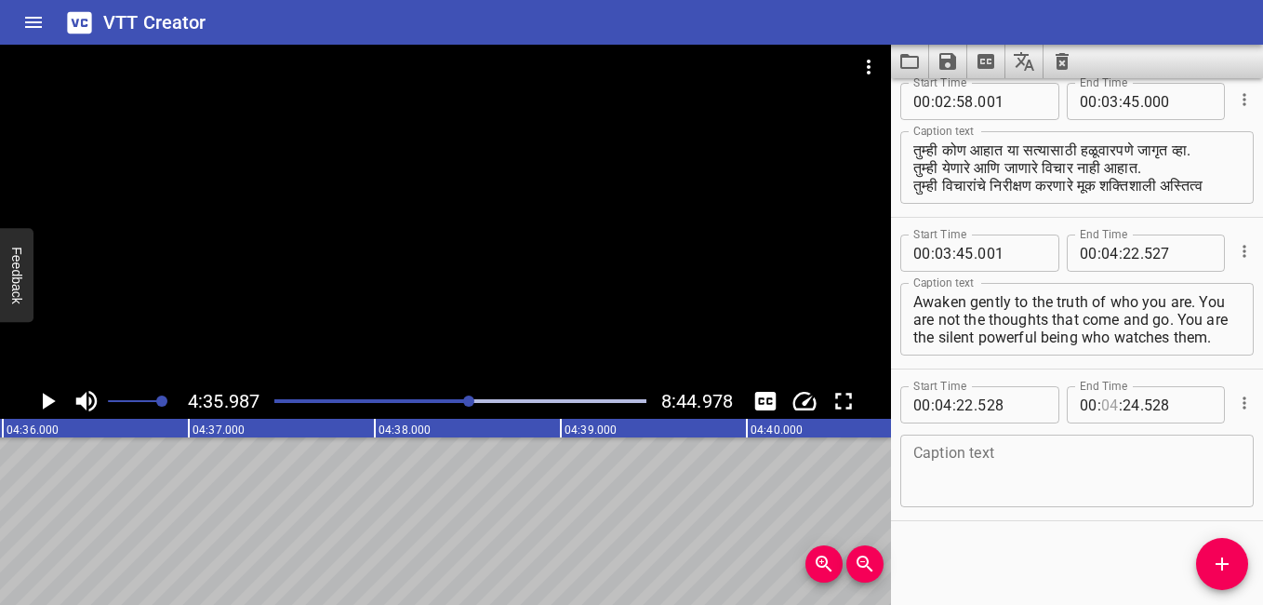
click at [1107, 402] on input "number" at bounding box center [1110, 404] width 18 height 37
type input "05"
type input "24"
type input "528"
click at [1124, 405] on input "number" at bounding box center [1132, 404] width 18 height 37
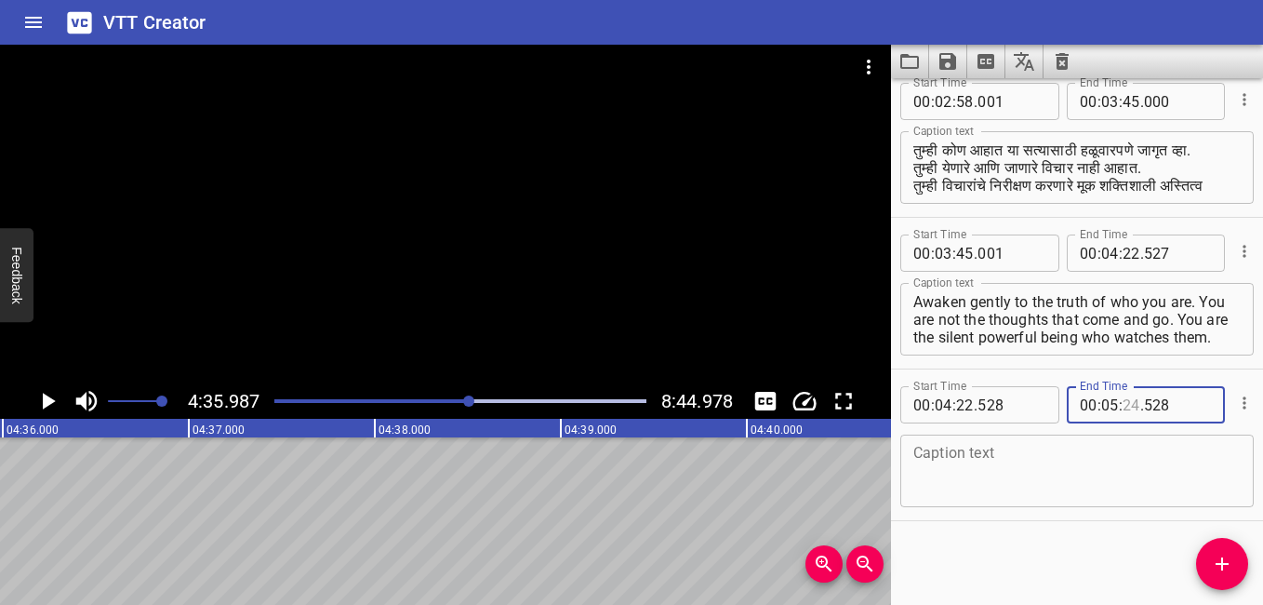
click at [1124, 405] on input "number" at bounding box center [1132, 404] width 18 height 37
type input "00"
type input "528"
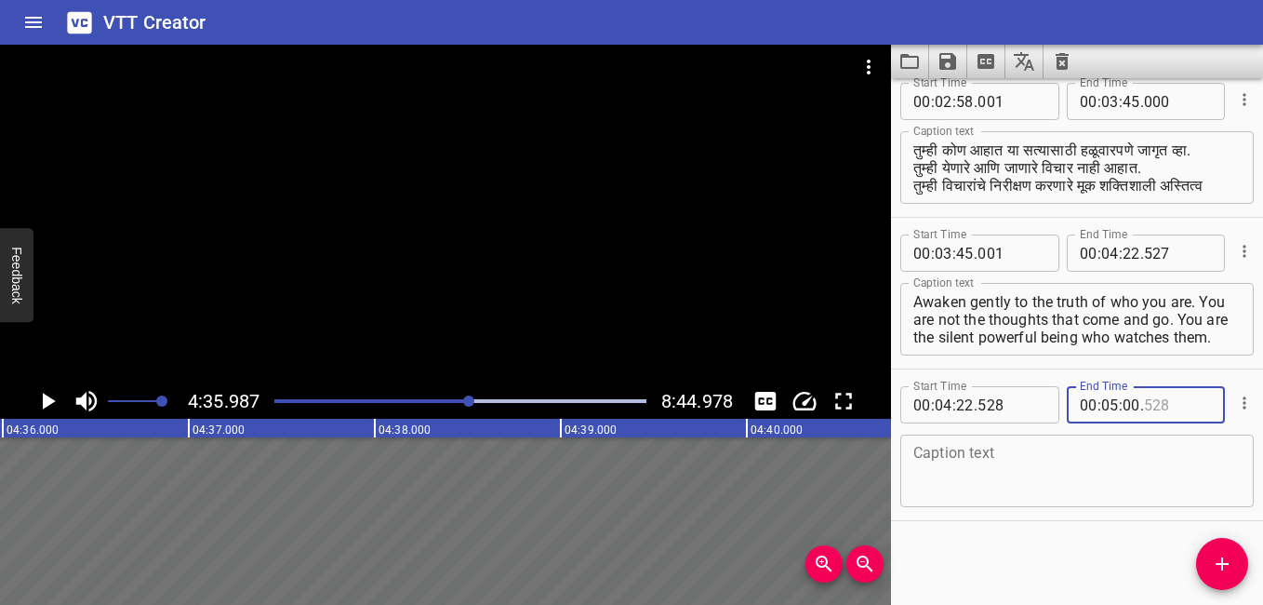
click at [1155, 403] on input "number" at bounding box center [1178, 404] width 68 height 37
type input "000"
click at [1230, 452] on div "Caption text" at bounding box center [1078, 470] width 354 height 73
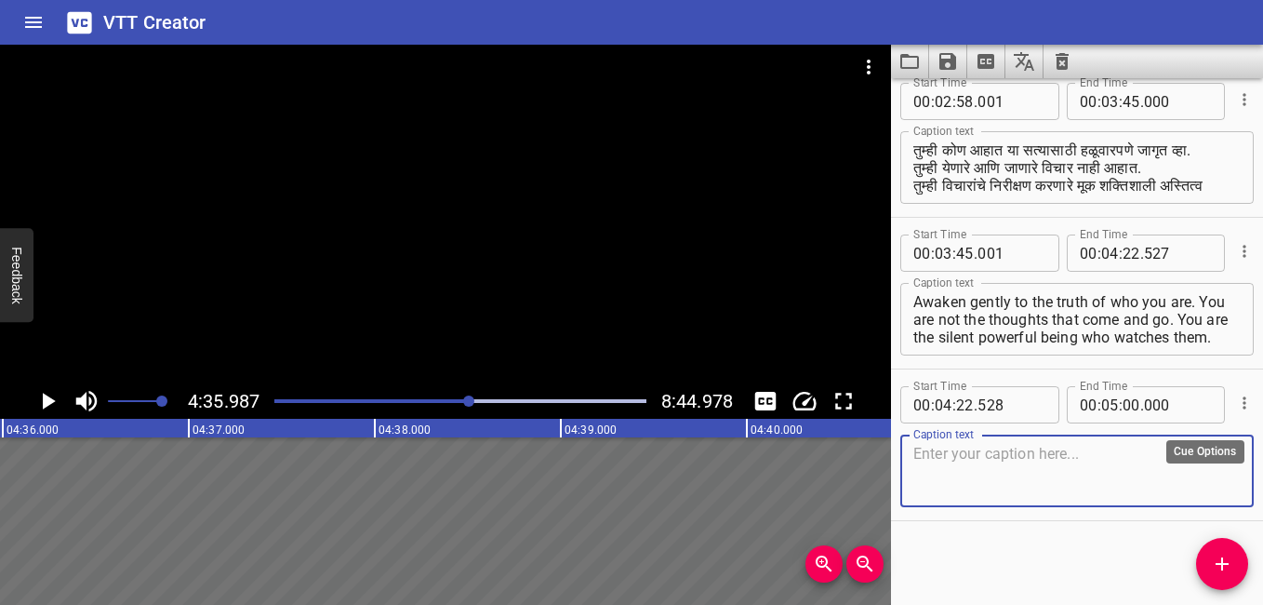
click at [1235, 409] on icon "Cue Options" at bounding box center [1244, 403] width 19 height 19
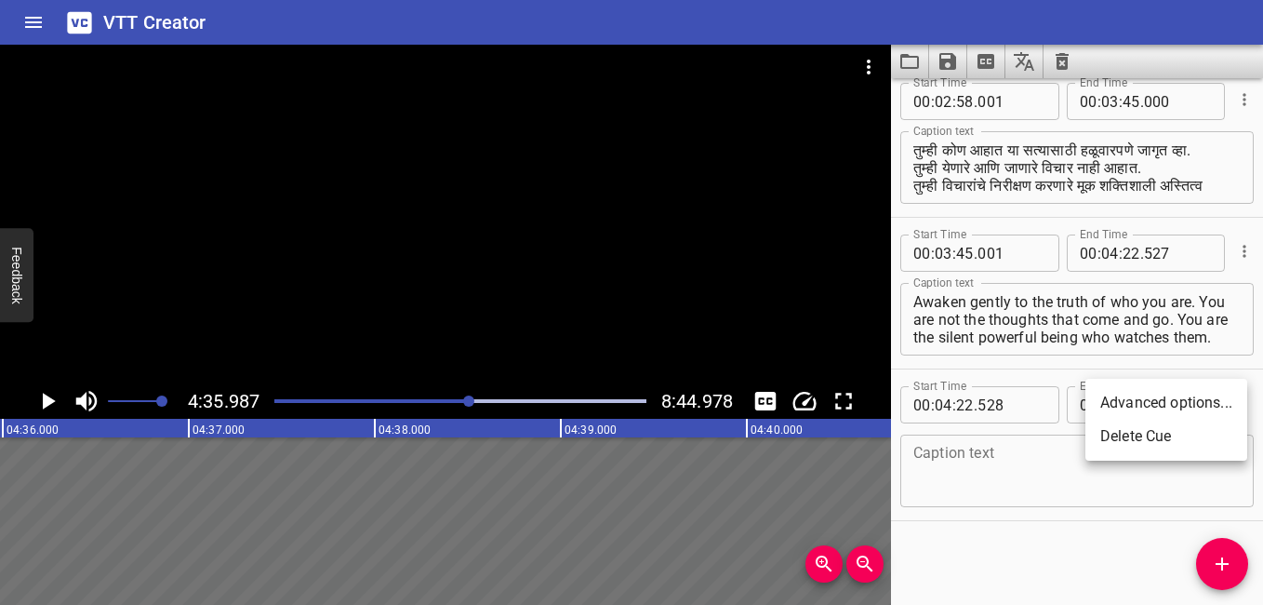
click at [1113, 471] on div at bounding box center [631, 302] width 1263 height 605
click at [1061, 464] on textarea at bounding box center [1077, 471] width 327 height 53
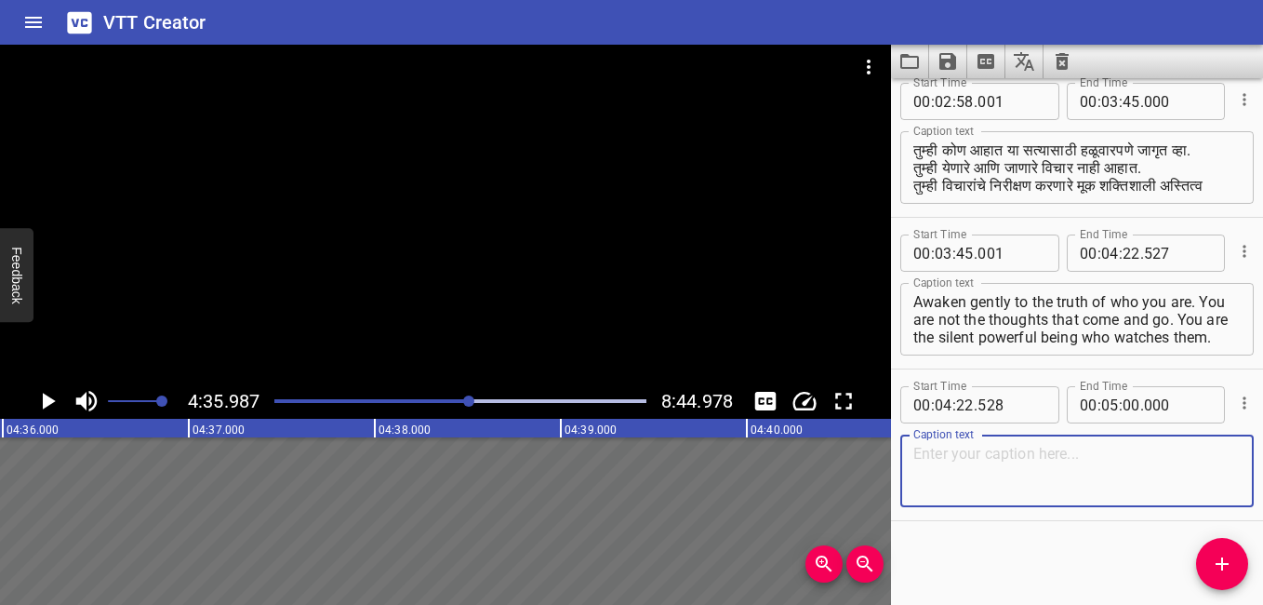
paste textarea "एक अनासक्त द्रष्टा के रूप में आप शांत, अप्रभावित और स्वतंत्र रहते हैं। यह आपकी …"
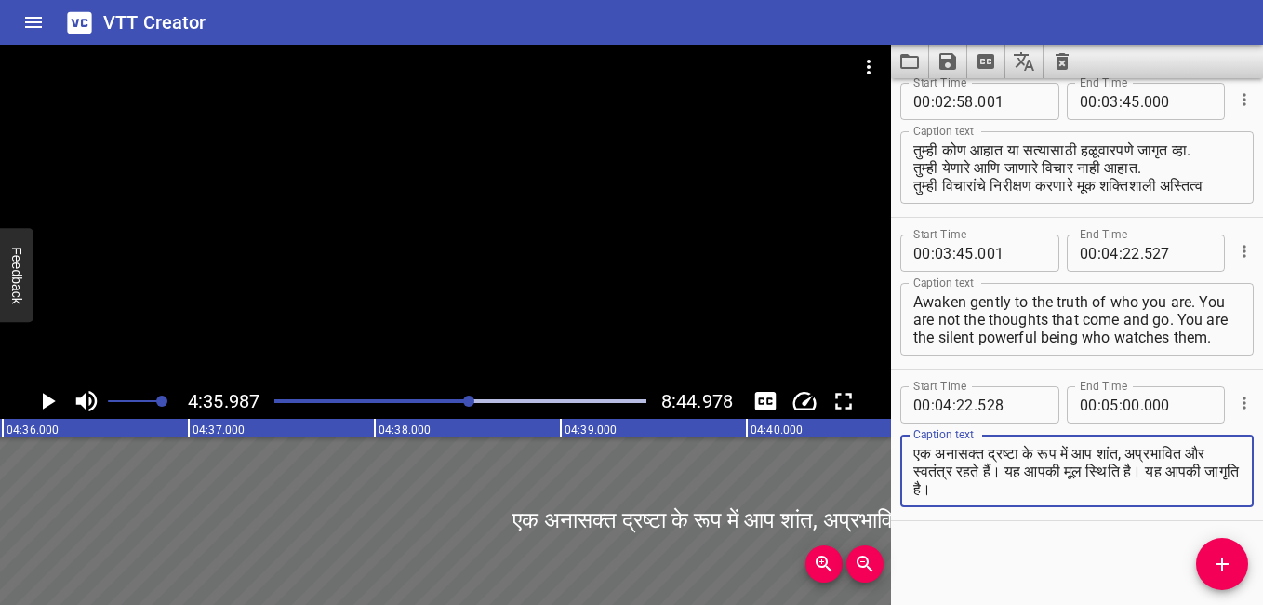
click at [1028, 470] on textarea "एक अनासक्त द्रष्टा के रूप में आप शांत, अप्रभावित और स्वतंत्र रहते हैं। यह आपकी …" at bounding box center [1077, 471] width 327 height 53
type textarea "एक अनासक्त द्रष्टा के रूप में आप शांत, अप्रभावित और स्वतंत्र रहते हैं। यह आपकी …"
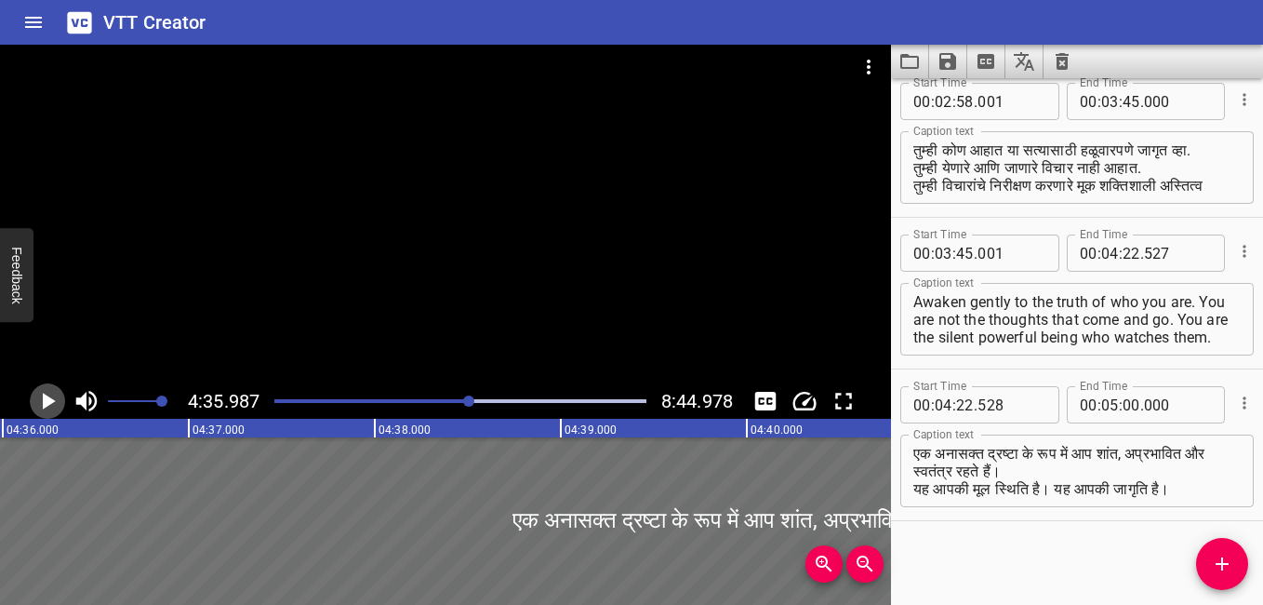
click at [51, 400] on icon "Play/Pause" at bounding box center [49, 401] width 13 height 17
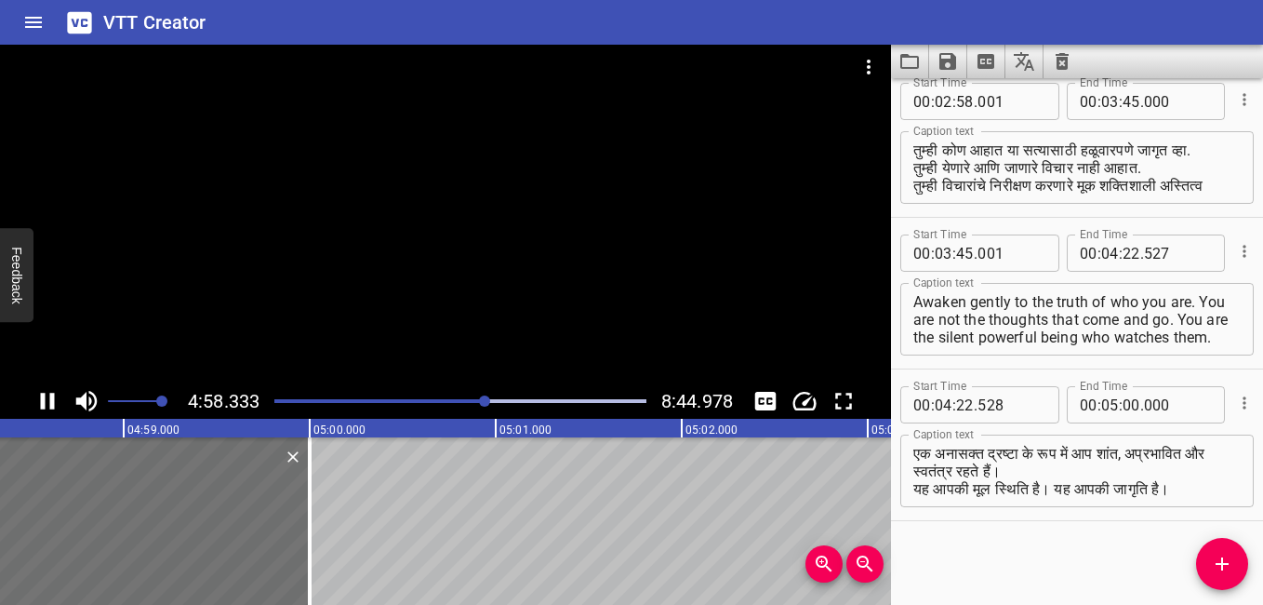
click at [46, 407] on icon "Play/Pause" at bounding box center [47, 401] width 28 height 28
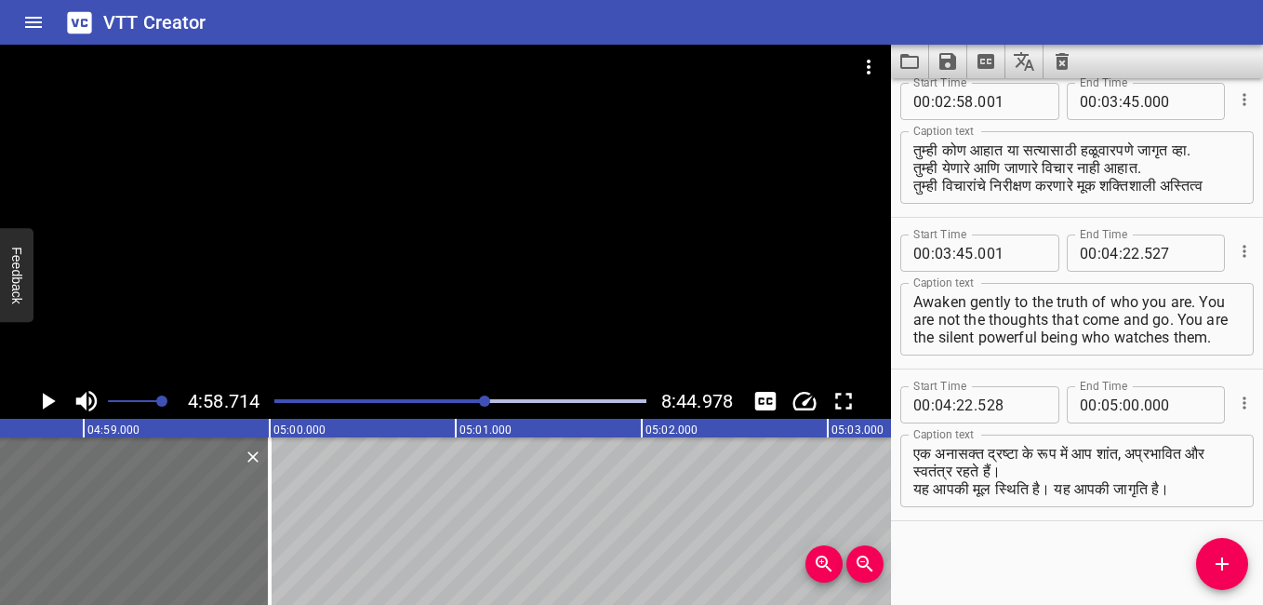
scroll to position [0, 55579]
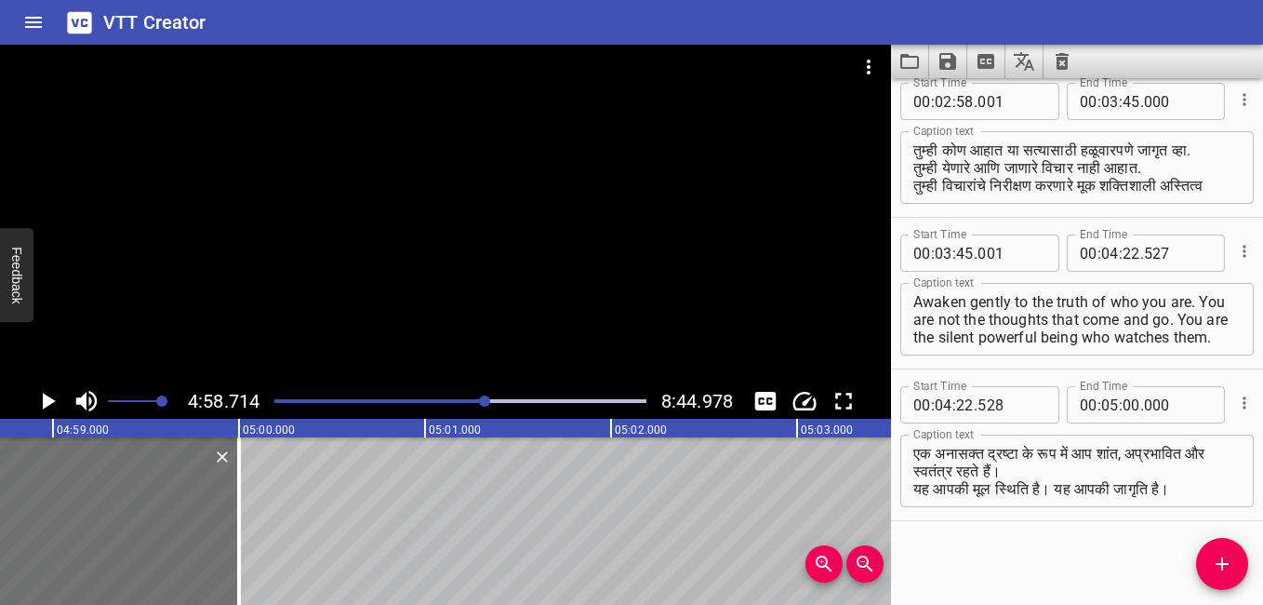
click at [46, 407] on icon "Play/Pause" at bounding box center [49, 401] width 13 height 17
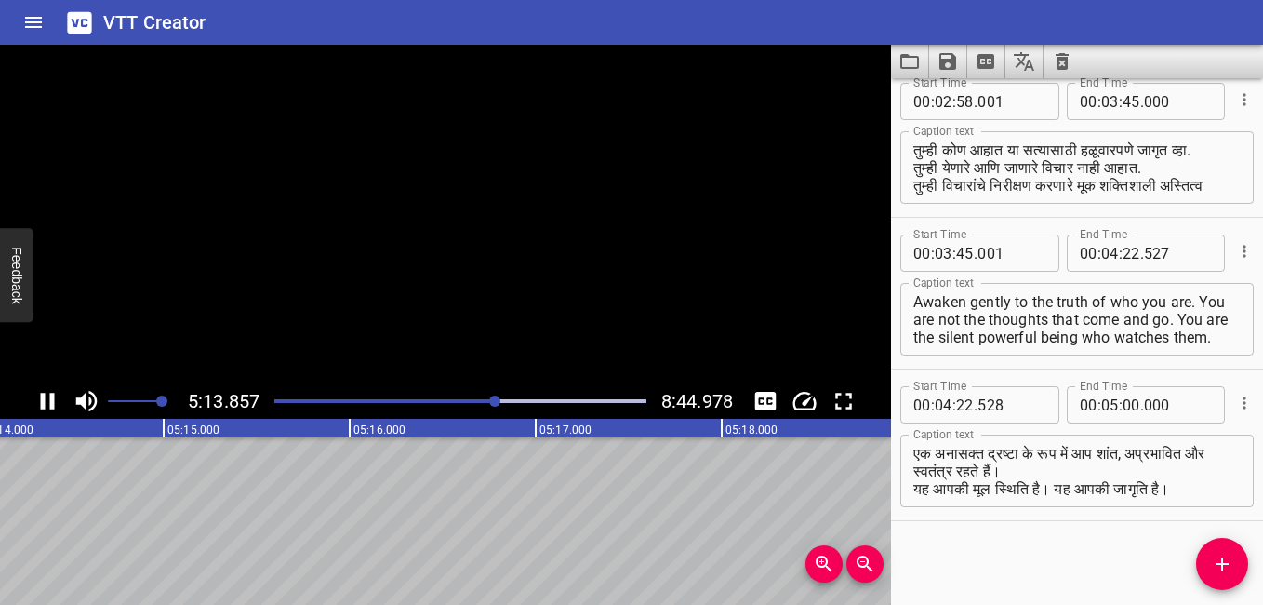
click at [46, 407] on icon "Play/Pause" at bounding box center [47, 401] width 28 height 28
click at [46, 407] on icon "Play/Pause" at bounding box center [49, 401] width 13 height 17
click at [46, 407] on icon "Play/Pause" at bounding box center [47, 401] width 28 height 28
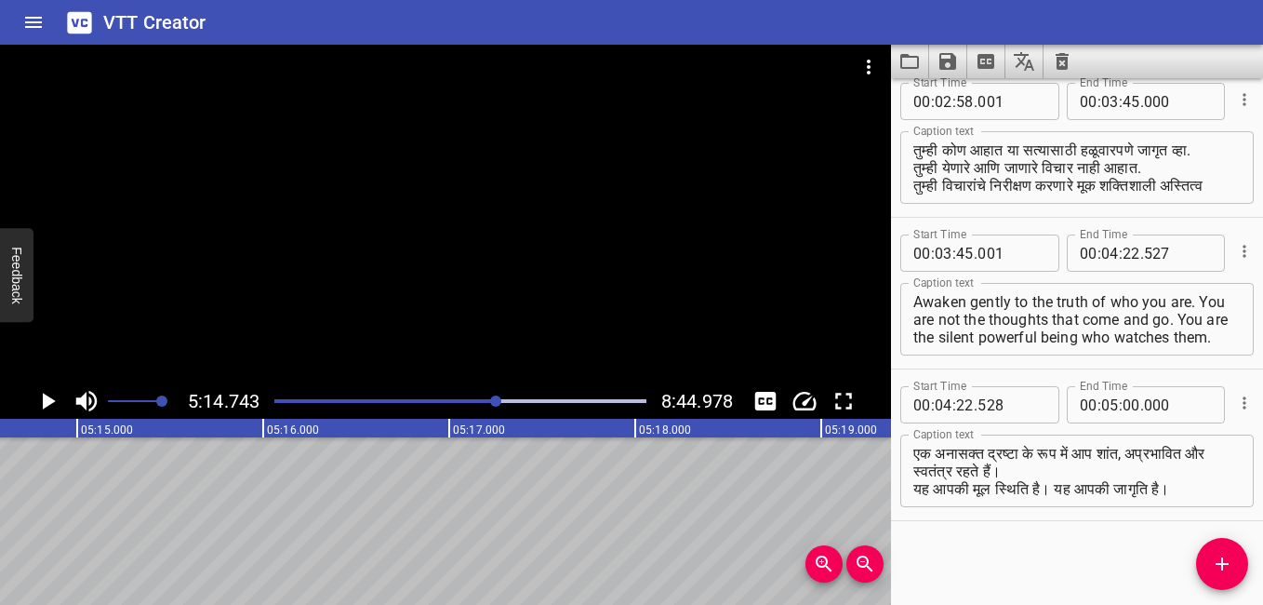
scroll to position [0, 58562]
click at [46, 407] on icon "Play/Pause" at bounding box center [49, 401] width 13 height 17
click at [46, 407] on icon "Play/Pause" at bounding box center [47, 401] width 28 height 28
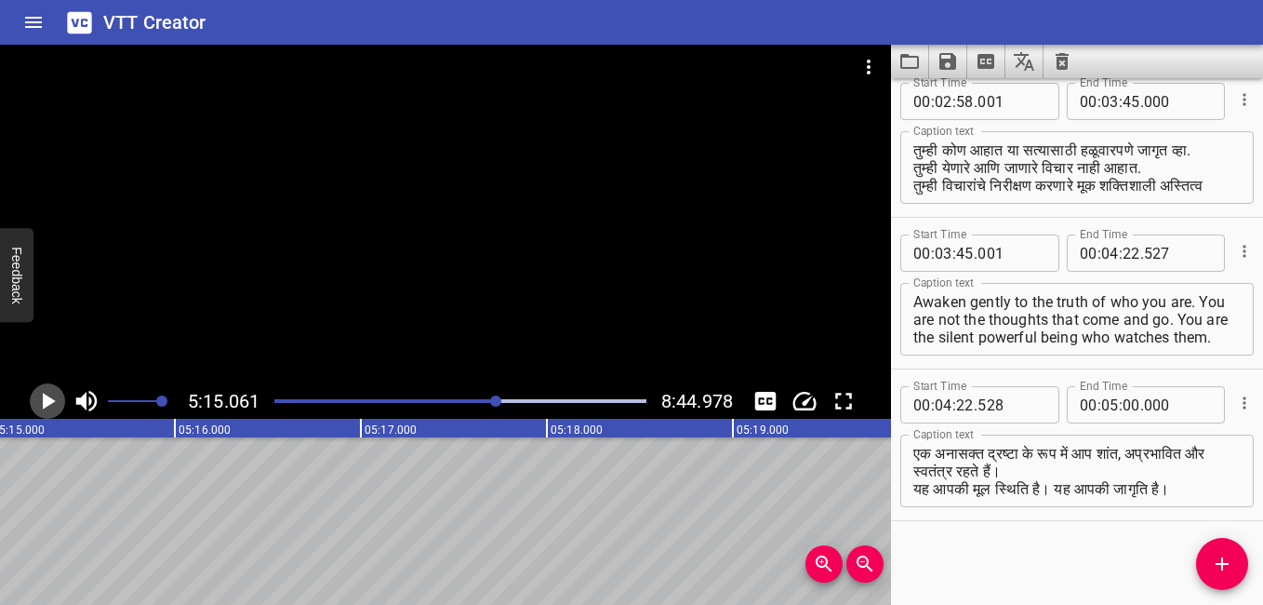
click at [46, 407] on icon "Play/Pause" at bounding box center [49, 401] width 13 height 17
click at [46, 407] on icon "Play/Pause" at bounding box center [47, 401] width 28 height 28
click at [46, 407] on icon "Play/Pause" at bounding box center [49, 401] width 13 height 17
click at [46, 407] on icon "Play/Pause" at bounding box center [47, 401] width 28 height 28
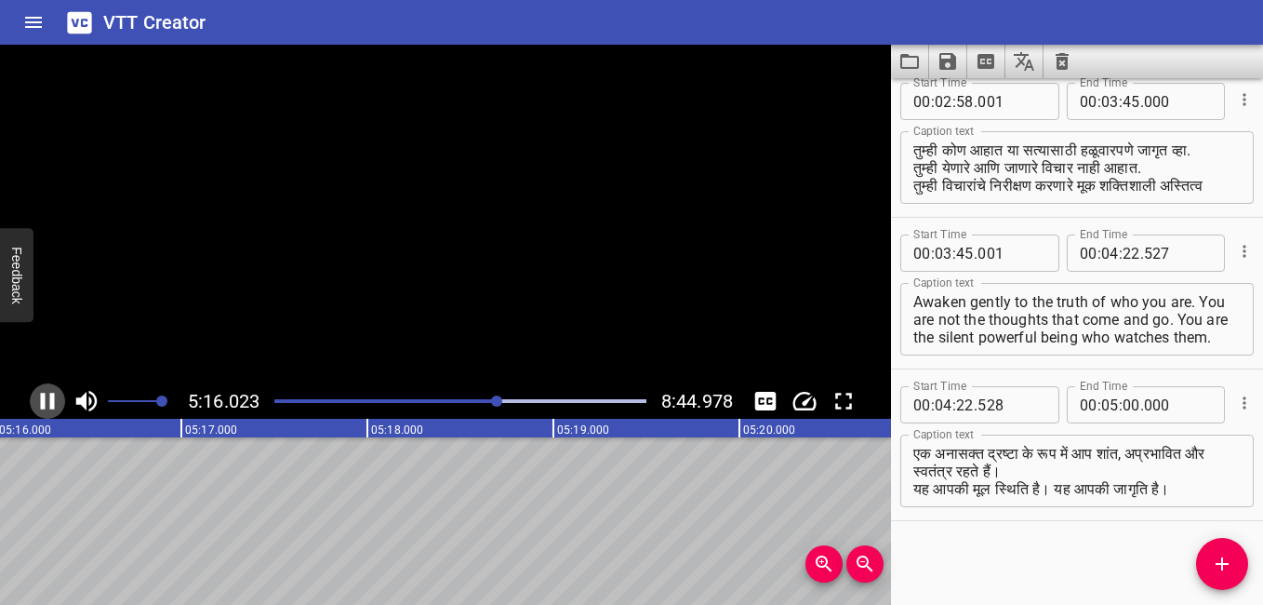
scroll to position [0, 58833]
click at [46, 407] on icon "Play/Pause" at bounding box center [49, 401] width 13 height 17
click at [46, 407] on icon "Play/Pause" at bounding box center [47, 401] width 28 height 28
click at [46, 407] on icon "Play/Pause" at bounding box center [49, 401] width 13 height 17
click at [47, 407] on icon "Play/Pause" at bounding box center [47, 401] width 28 height 28
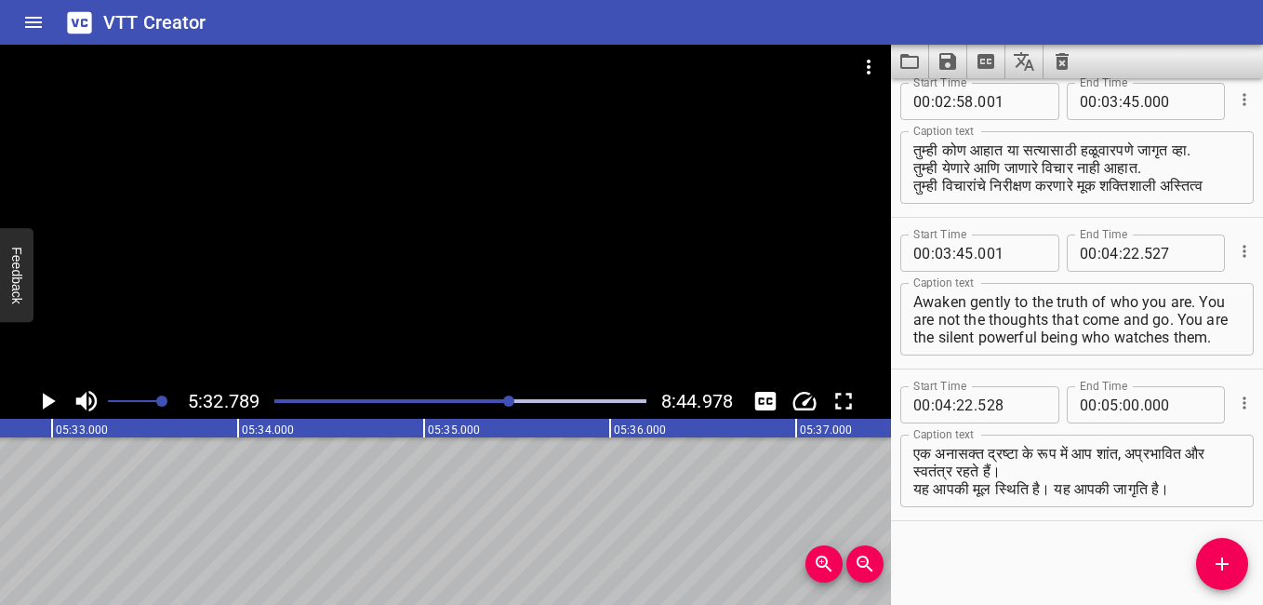
scroll to position [0, 61919]
click at [47, 407] on icon "Play/Pause" at bounding box center [49, 401] width 13 height 17
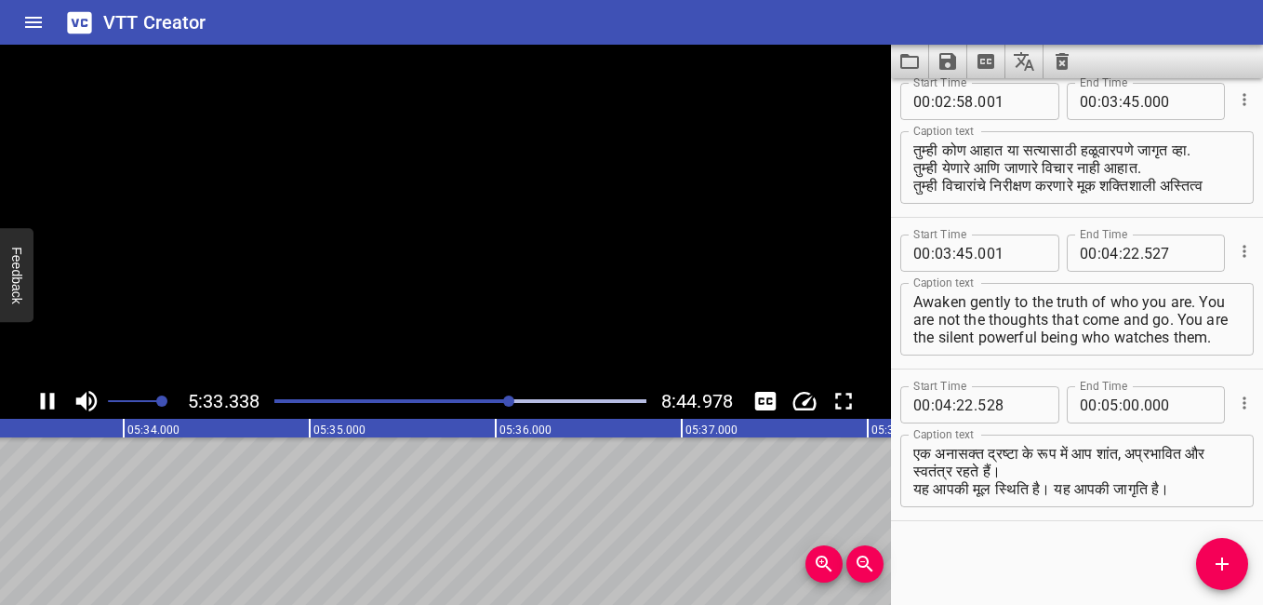
click at [47, 407] on icon "Play/Pause" at bounding box center [47, 401] width 28 height 28
click at [47, 407] on icon "Play/Pause" at bounding box center [49, 401] width 13 height 17
click at [47, 407] on icon "Play/Pause" at bounding box center [47, 401] width 28 height 28
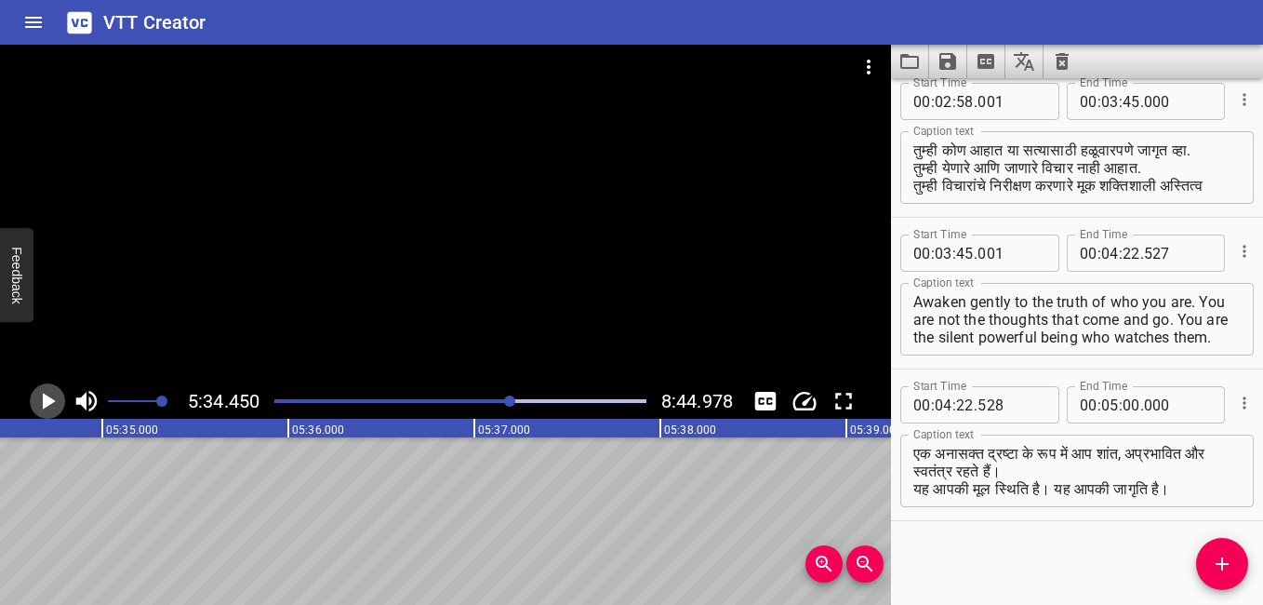
click at [47, 407] on icon "Play/Pause" at bounding box center [49, 401] width 13 height 17
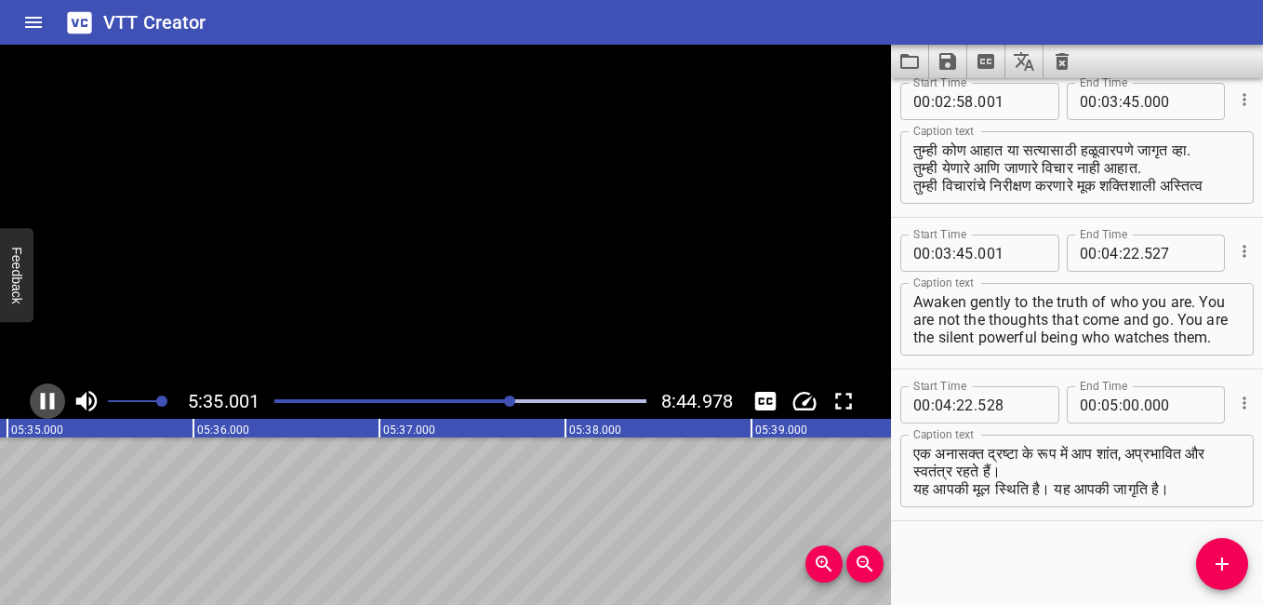
click at [47, 407] on icon "Play/Pause" at bounding box center [47, 401] width 28 height 28
click at [47, 407] on icon "Play/Pause" at bounding box center [49, 401] width 13 height 17
click at [47, 407] on icon "Play/Pause" at bounding box center [47, 401] width 28 height 28
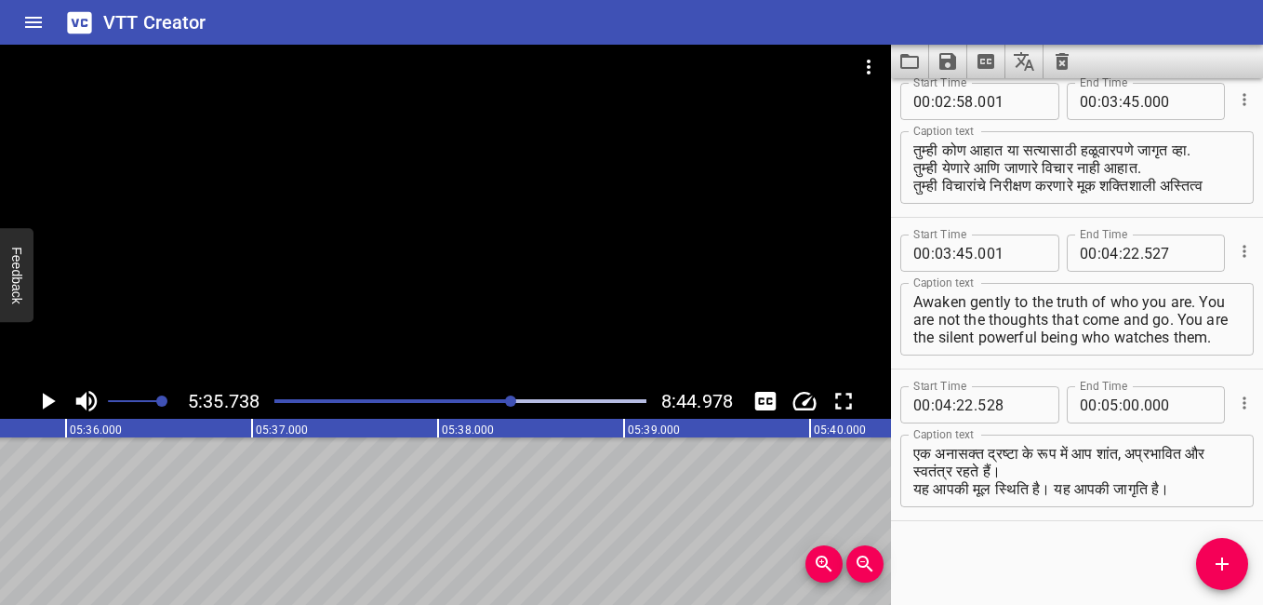
scroll to position [0, 62468]
click at [47, 407] on icon "Play/Pause" at bounding box center [49, 401] width 13 height 17
click at [47, 407] on icon "Play/Pause" at bounding box center [47, 401] width 28 height 28
click at [47, 407] on icon "Play/Pause" at bounding box center [49, 401] width 13 height 17
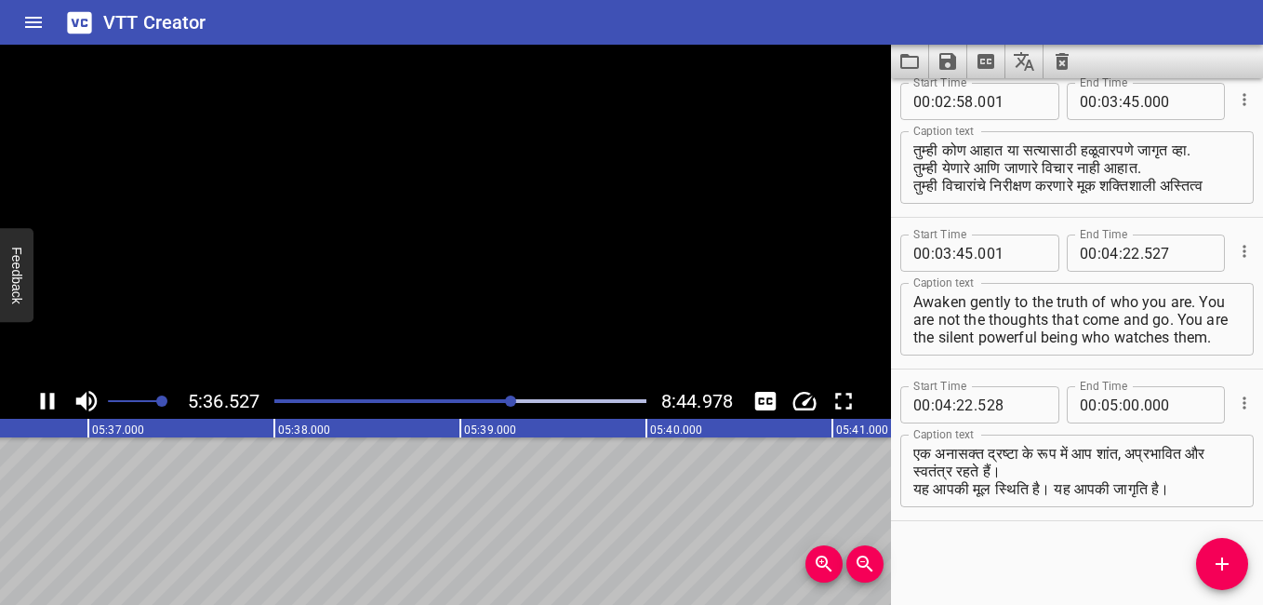
click at [47, 407] on icon "Play/Pause" at bounding box center [47, 401] width 28 height 28
click at [47, 407] on icon "Play/Pause" at bounding box center [49, 401] width 13 height 17
click at [47, 407] on icon "Play/Pause" at bounding box center [47, 401] width 28 height 28
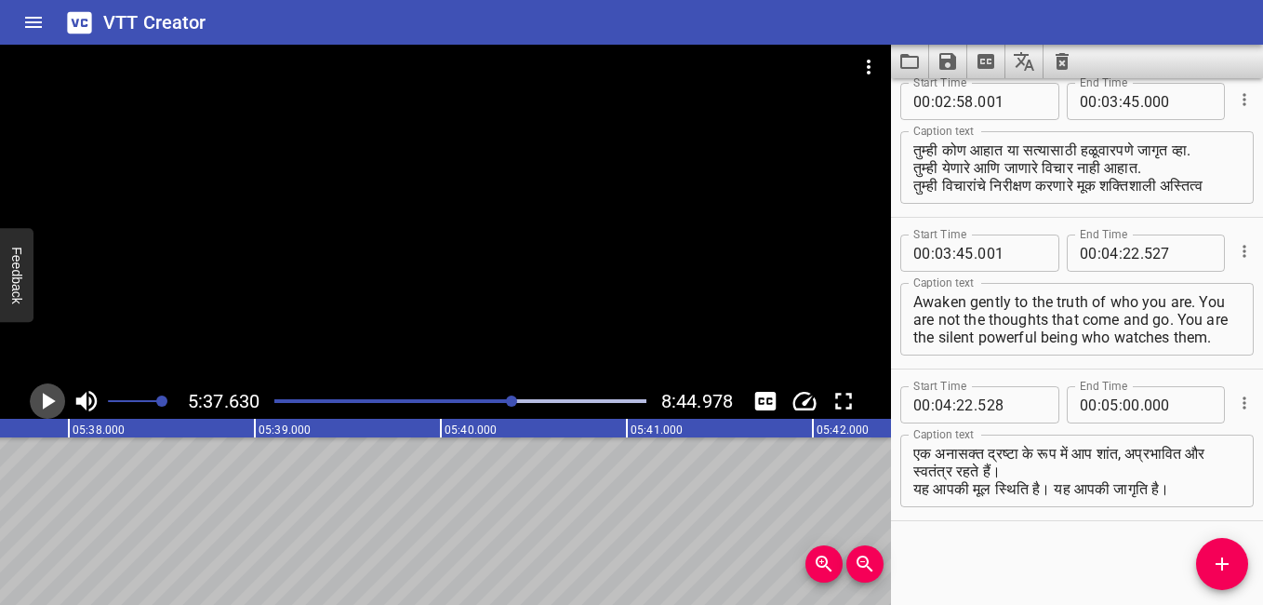
click at [47, 407] on icon "Play/Pause" at bounding box center [49, 401] width 13 height 17
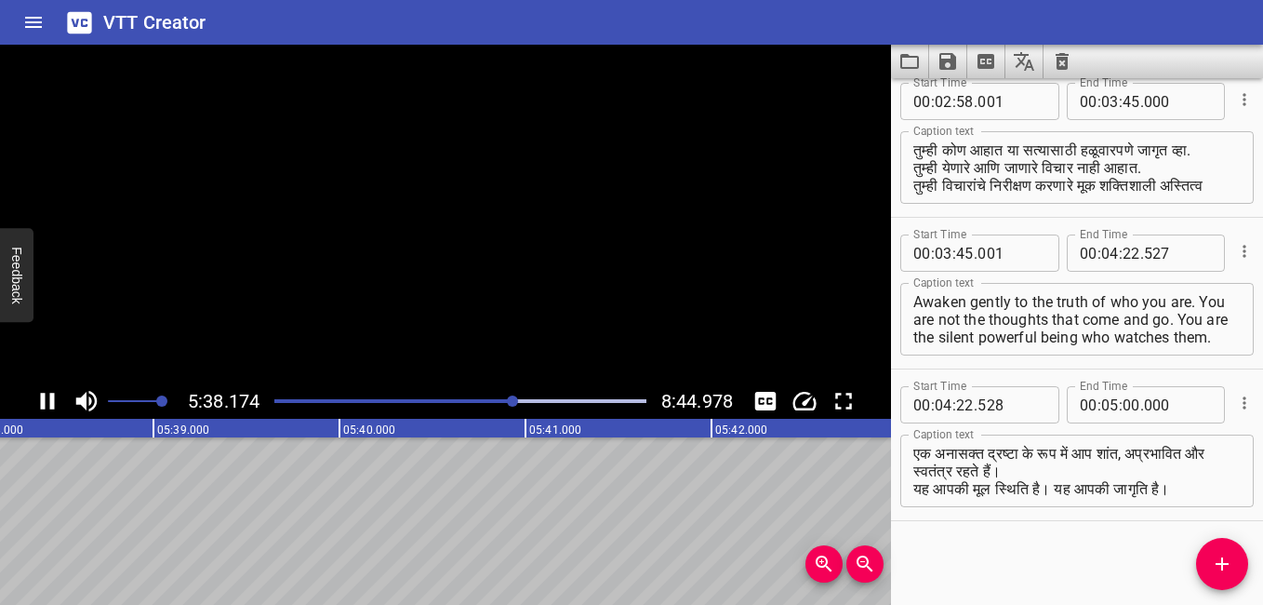
click at [47, 407] on icon "Play/Pause" at bounding box center [47, 401] width 28 height 28
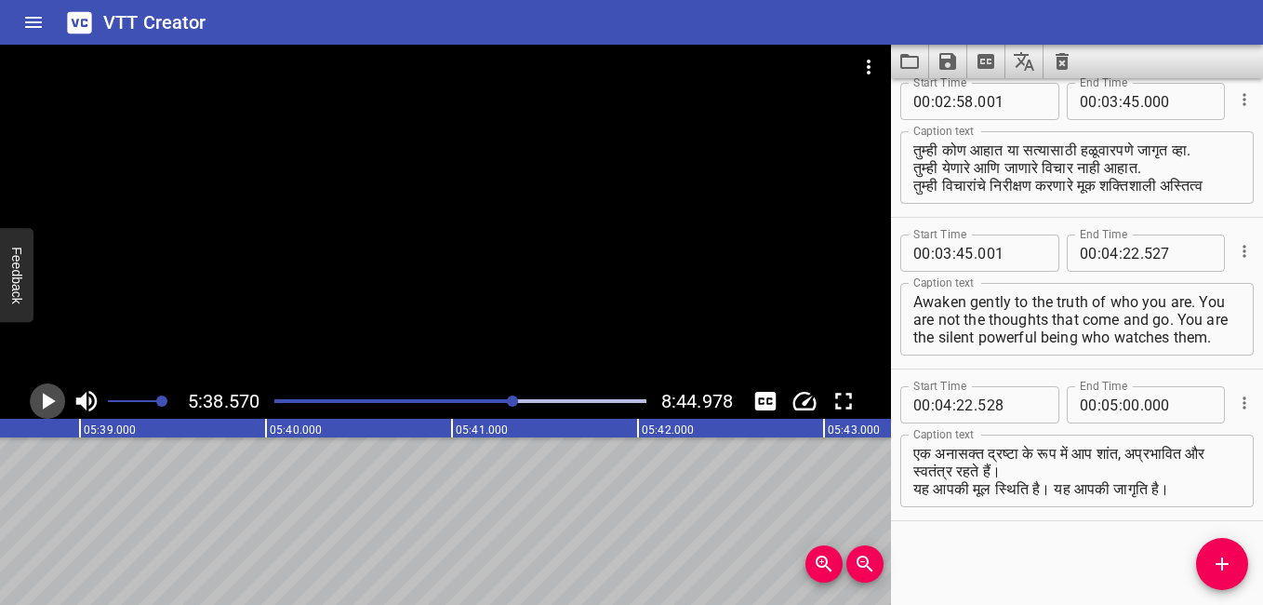
click at [47, 407] on icon "Play/Pause" at bounding box center [49, 401] width 13 height 17
click at [47, 407] on icon "Play/Pause" at bounding box center [47, 401] width 28 height 28
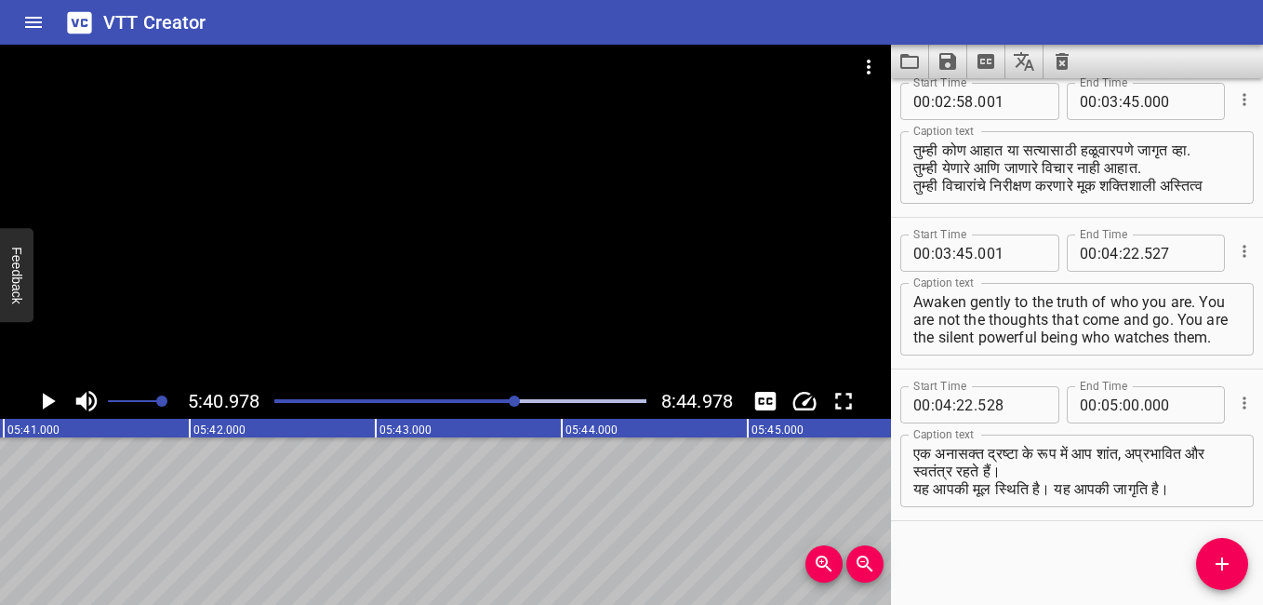
click at [47, 407] on icon "Play/Pause" at bounding box center [49, 401] width 13 height 17
click at [47, 407] on icon "Play/Pause" at bounding box center [47, 401] width 28 height 28
click at [47, 407] on icon "Play/Pause" at bounding box center [49, 401] width 13 height 17
click at [47, 407] on icon "Play/Pause" at bounding box center [47, 401] width 28 height 28
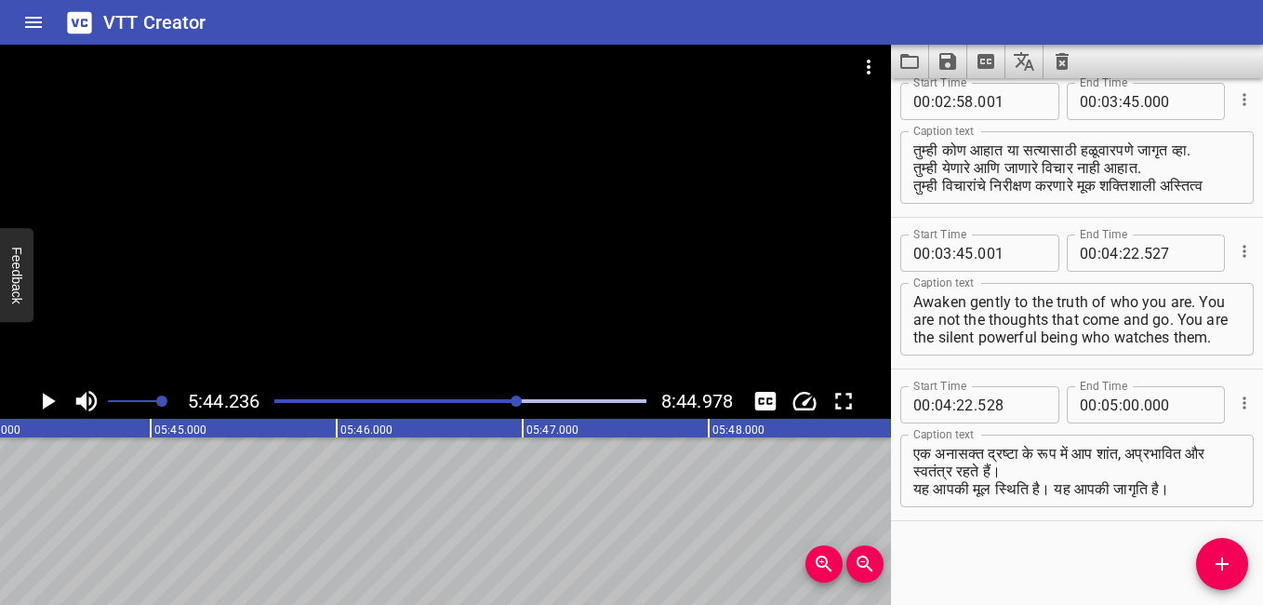
scroll to position [0, 64049]
click at [47, 407] on icon "Play/Pause" at bounding box center [49, 401] width 13 height 17
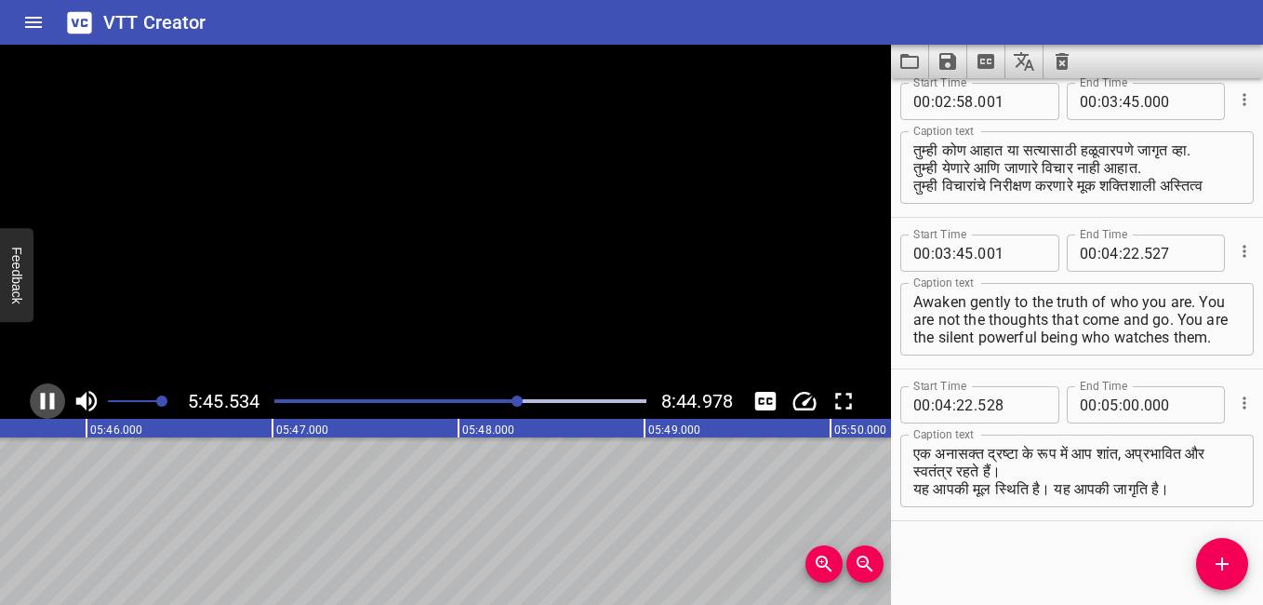
click at [47, 407] on icon "Play/Pause" at bounding box center [47, 401] width 28 height 28
click at [47, 407] on icon "Play/Pause" at bounding box center [49, 401] width 13 height 17
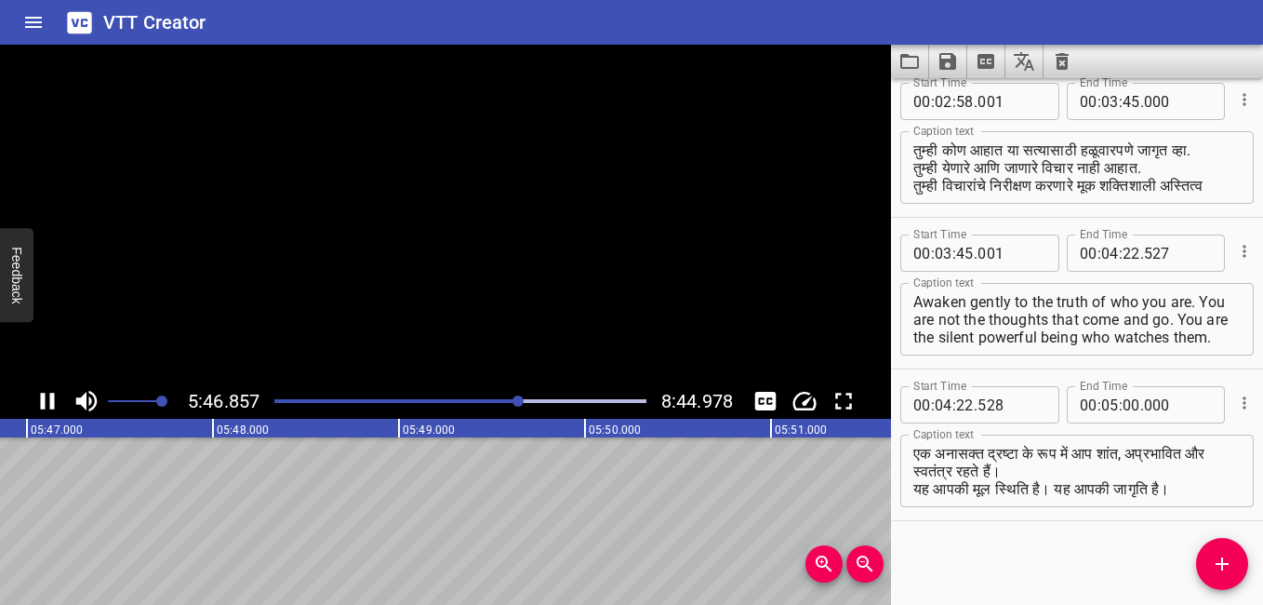
click at [47, 407] on icon "Play/Pause" at bounding box center [47, 401] width 28 height 28
click at [47, 407] on icon "Play/Pause" at bounding box center [49, 401] width 13 height 17
click at [47, 407] on icon "Play/Pause" at bounding box center [47, 401] width 28 height 28
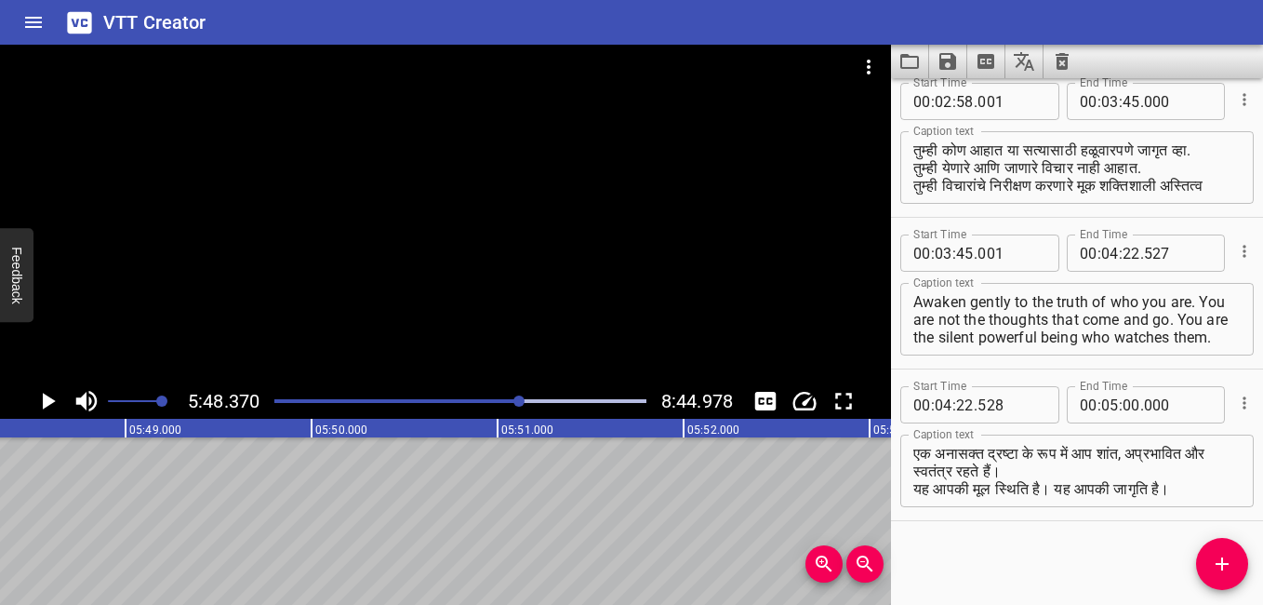
scroll to position [0, 64818]
click at [47, 407] on icon "Play/Pause" at bounding box center [49, 401] width 13 height 17
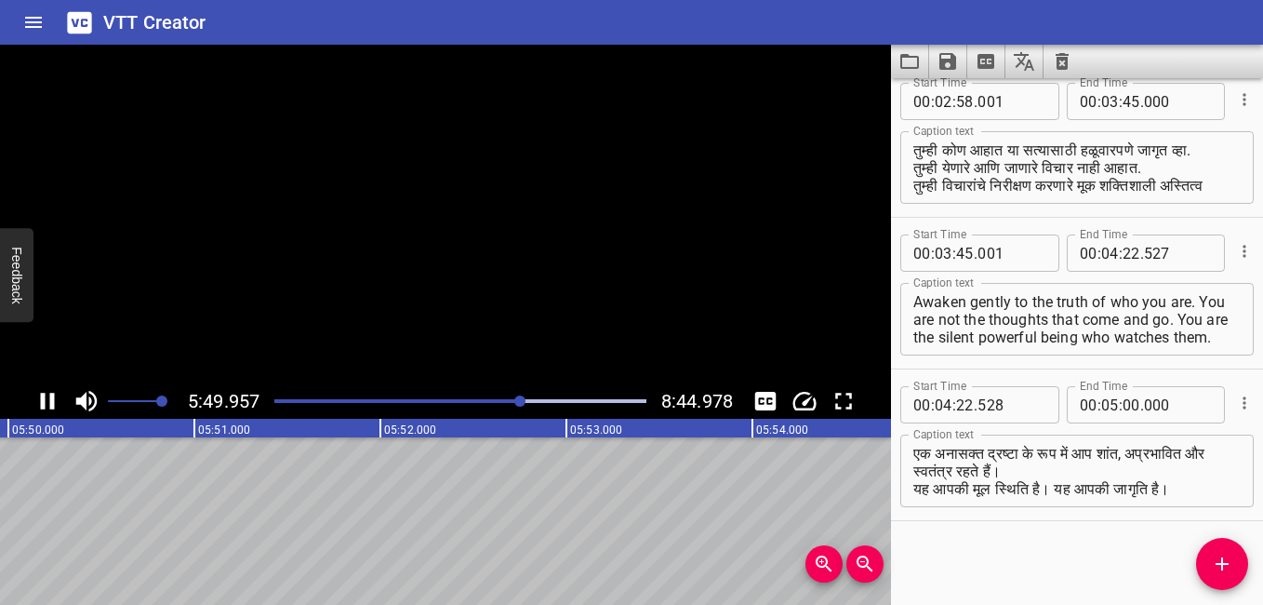
click at [47, 407] on icon "Play/Pause" at bounding box center [47, 401] width 28 height 28
click at [50, 404] on icon "Play/Pause" at bounding box center [49, 401] width 13 height 17
click at [50, 404] on icon "Play/Pause" at bounding box center [48, 401] width 14 height 17
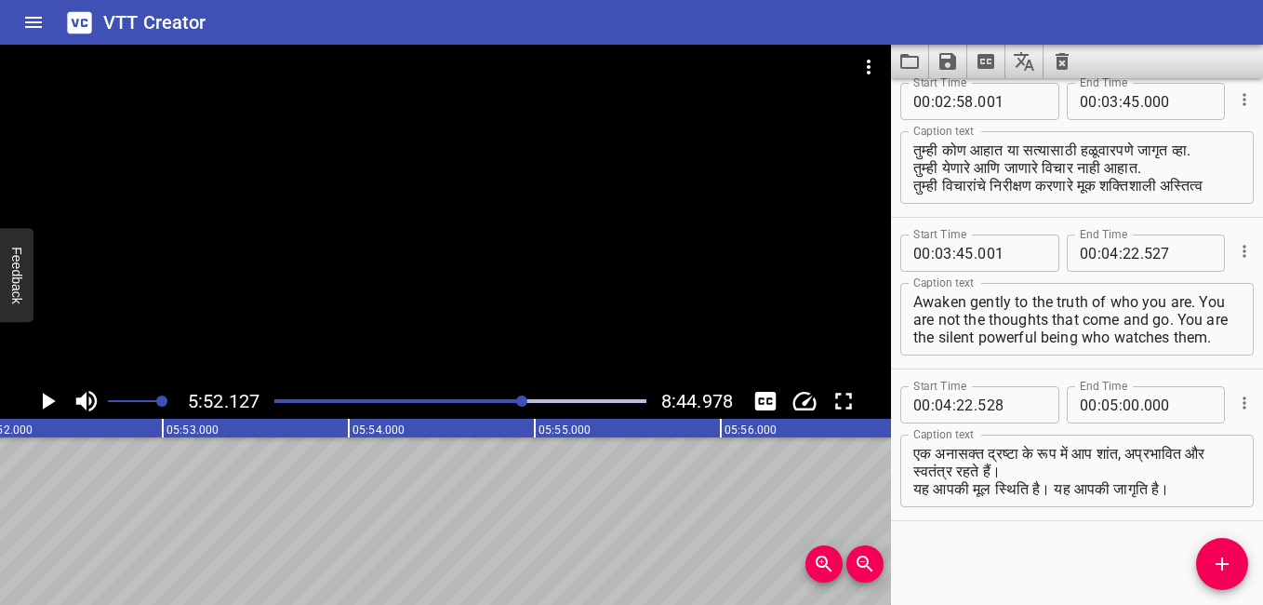
click at [517, 402] on div "Play progress" at bounding box center [339, 401] width 372 height 4
click at [525, 401] on div "Play progress" at bounding box center [460, 401] width 372 height 4
click at [514, 402] on div "Play progress" at bounding box center [340, 401] width 372 height 4
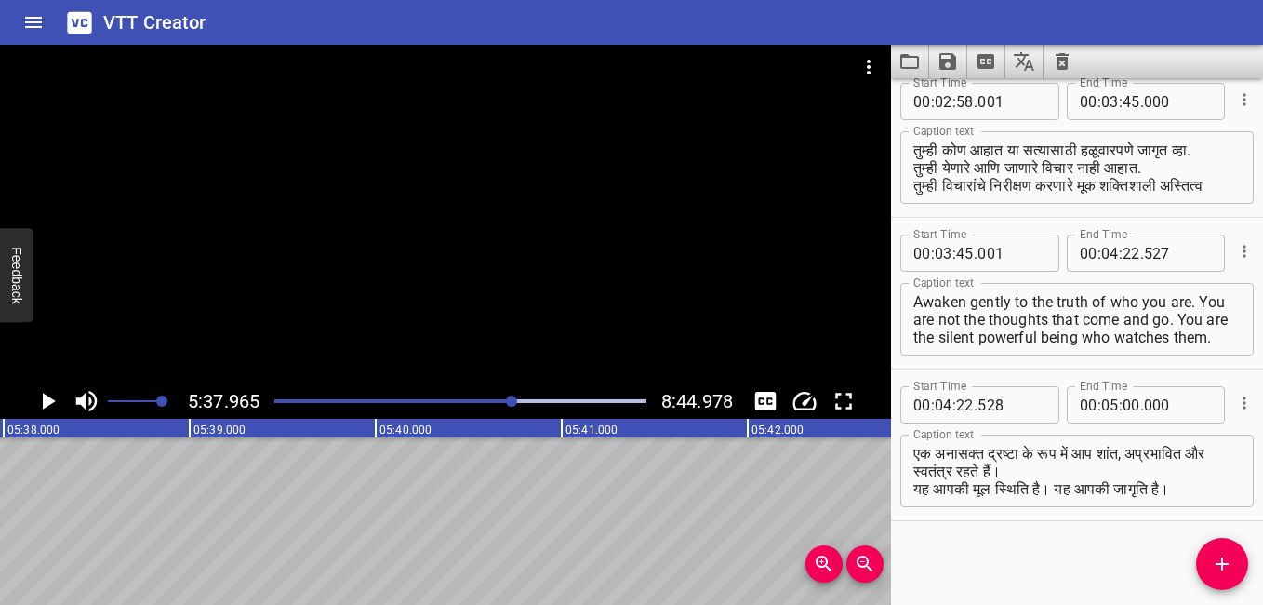
scroll to position [0, 62882]
click at [522, 399] on div "Play progress" at bounding box center [460, 401] width 372 height 4
click at [47, 398] on icon "Play/Pause" at bounding box center [49, 401] width 13 height 17
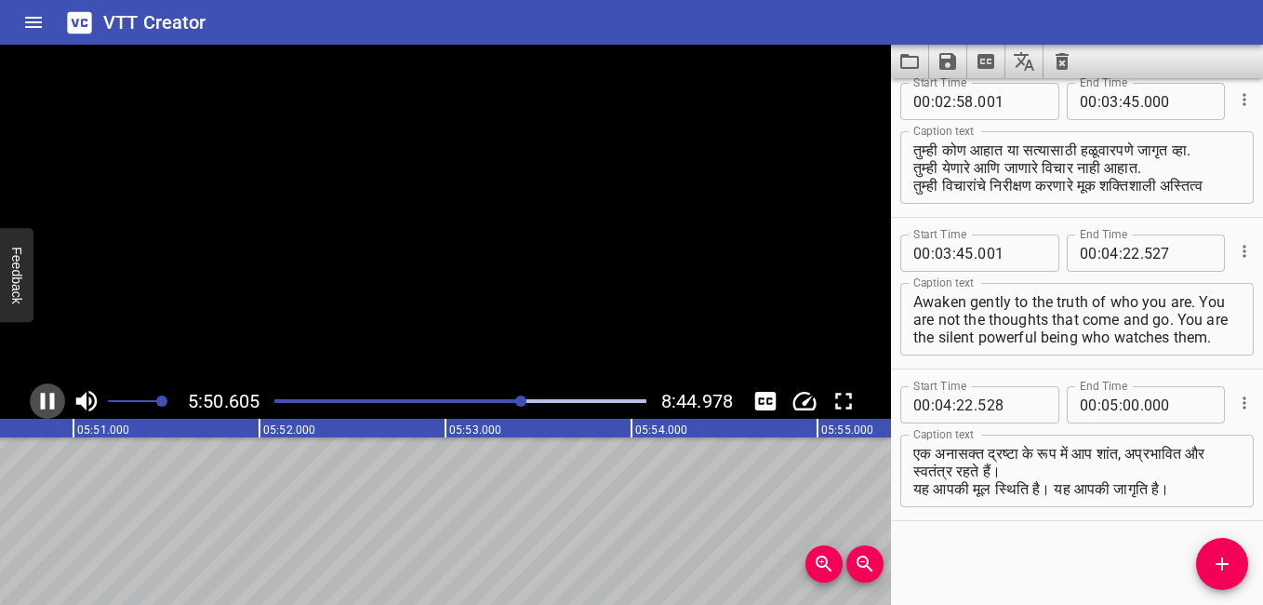
click at [47, 398] on icon "Play/Pause" at bounding box center [47, 401] width 28 height 28
click at [47, 398] on icon "Play/Pause" at bounding box center [49, 401] width 13 height 17
click at [47, 398] on icon "Play/Pause" at bounding box center [47, 401] width 28 height 28
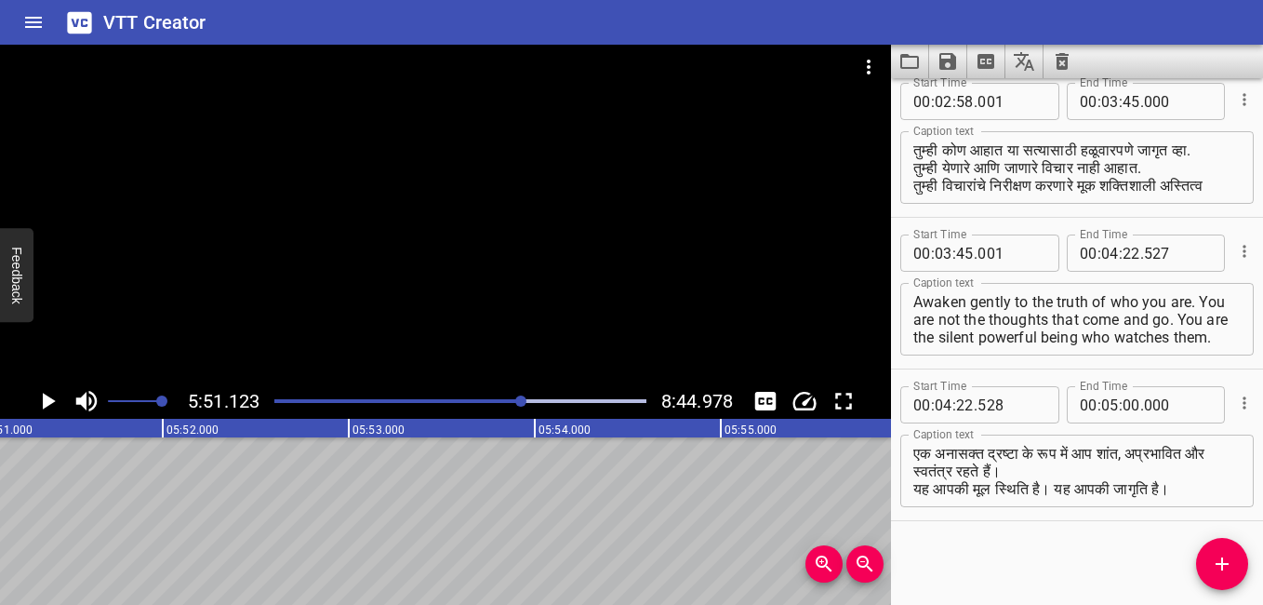
click at [47, 398] on icon "Play/Pause" at bounding box center [49, 401] width 13 height 17
click at [47, 398] on icon "Play/Pause" at bounding box center [47, 401] width 28 height 28
click at [47, 398] on icon "Play/Pause" at bounding box center [49, 401] width 13 height 17
click at [47, 398] on icon "Play/Pause" at bounding box center [47, 401] width 28 height 28
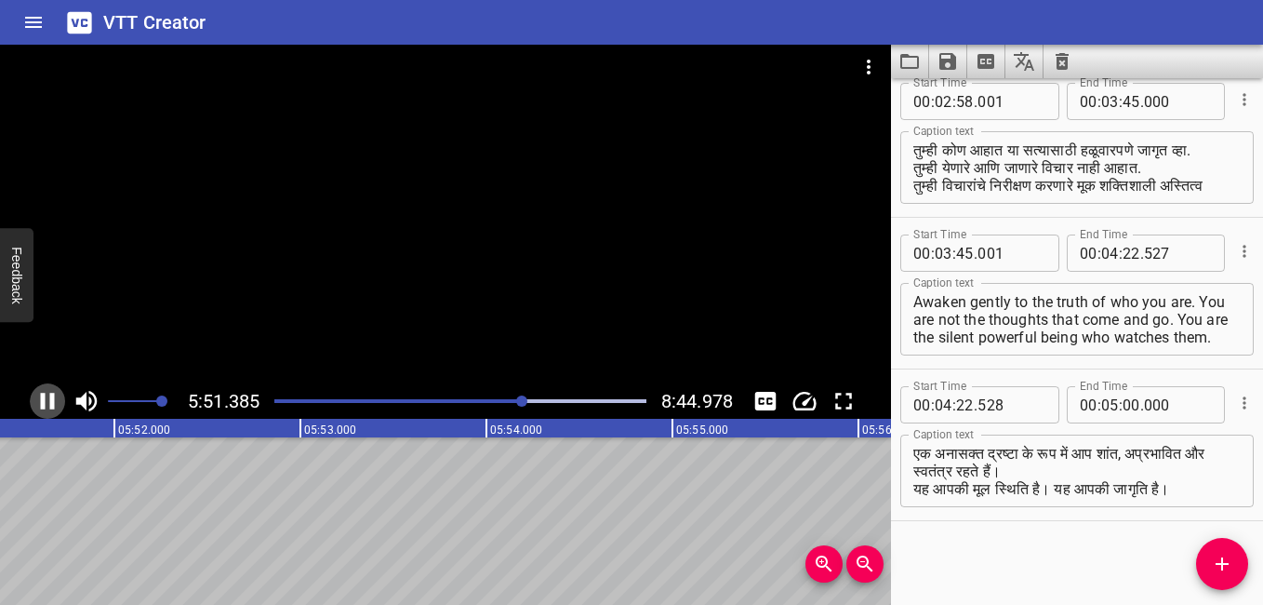
scroll to position [0, 65422]
click at [47, 398] on icon "Play/Pause" at bounding box center [49, 401] width 13 height 17
click at [47, 398] on icon "Play/Pause" at bounding box center [47, 401] width 28 height 28
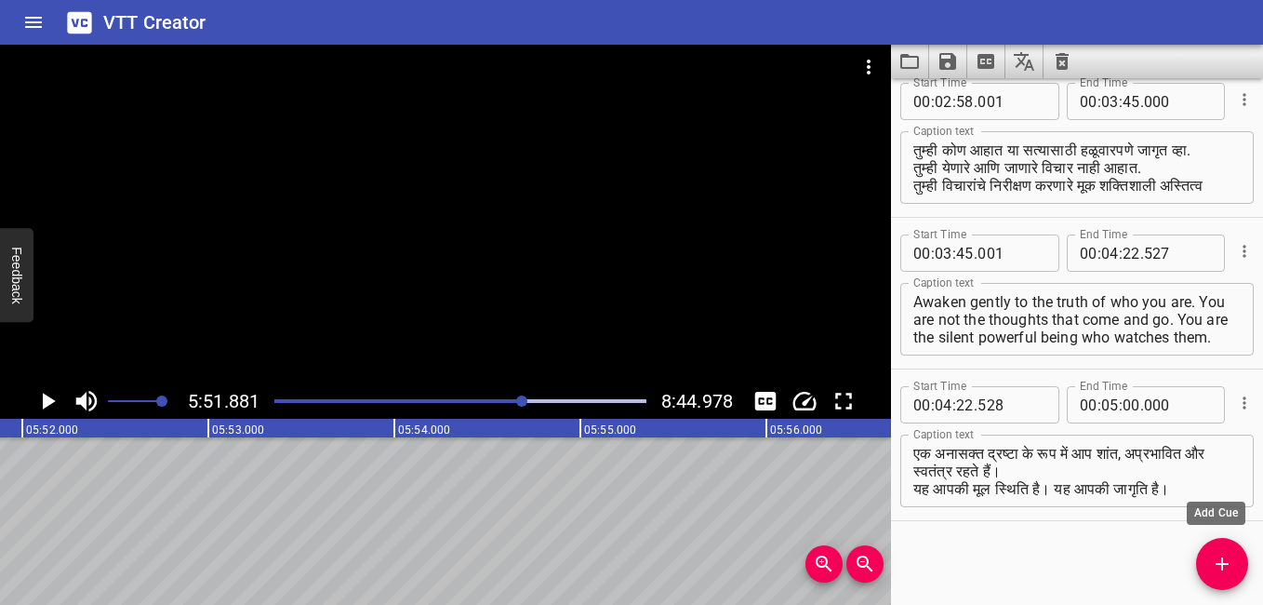
click at [1223, 567] on icon "Add Cue" at bounding box center [1222, 563] width 13 height 13
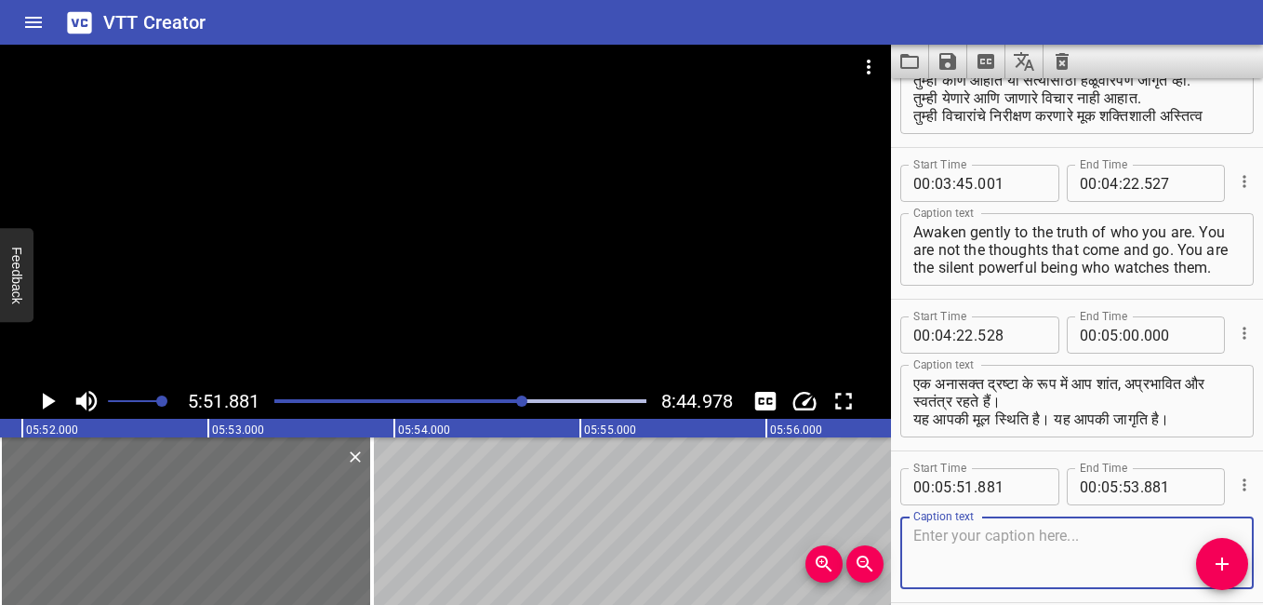
scroll to position [725, 0]
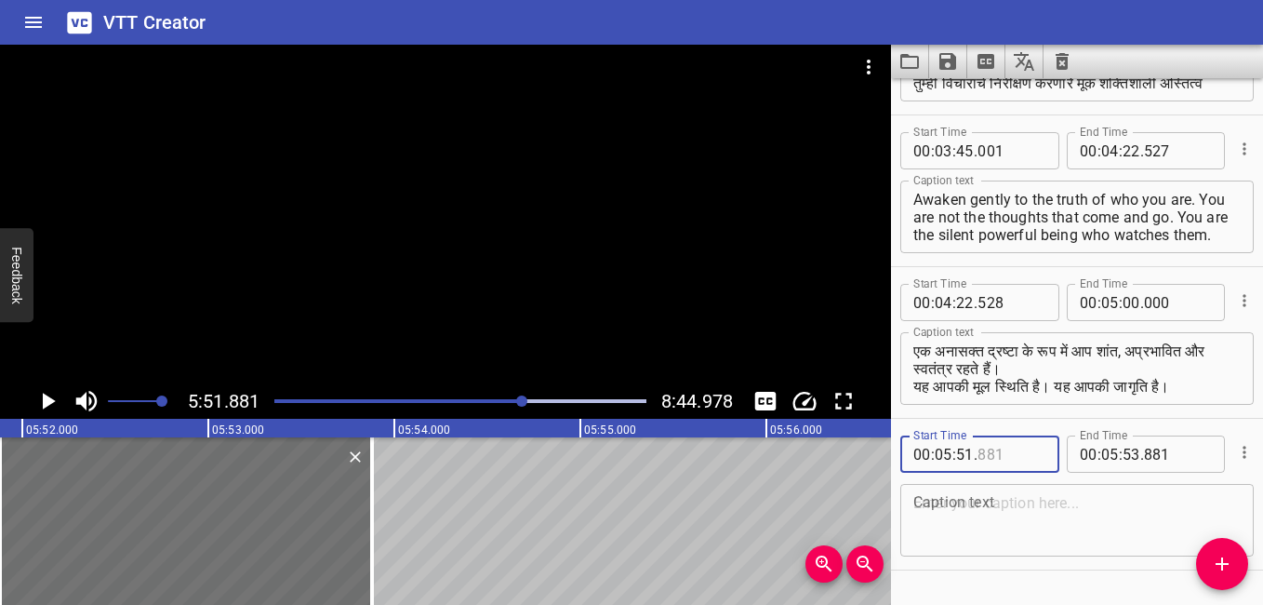
drag, startPoint x: 1022, startPoint y: 451, endPoint x: 891, endPoint y: 449, distance: 131.2
click at [891, 449] on div "Start Time 00 : 05 : 51 . Start Time End Time 00 : 05 : 53 . 881 End Time Capti…" at bounding box center [1077, 494] width 372 height 151
drag, startPoint x: 1011, startPoint y: 453, endPoint x: 973, endPoint y: 458, distance: 38.4
click at [973, 458] on div "00 : 05 : 51 ." at bounding box center [980, 453] width 159 height 37
type input "881"
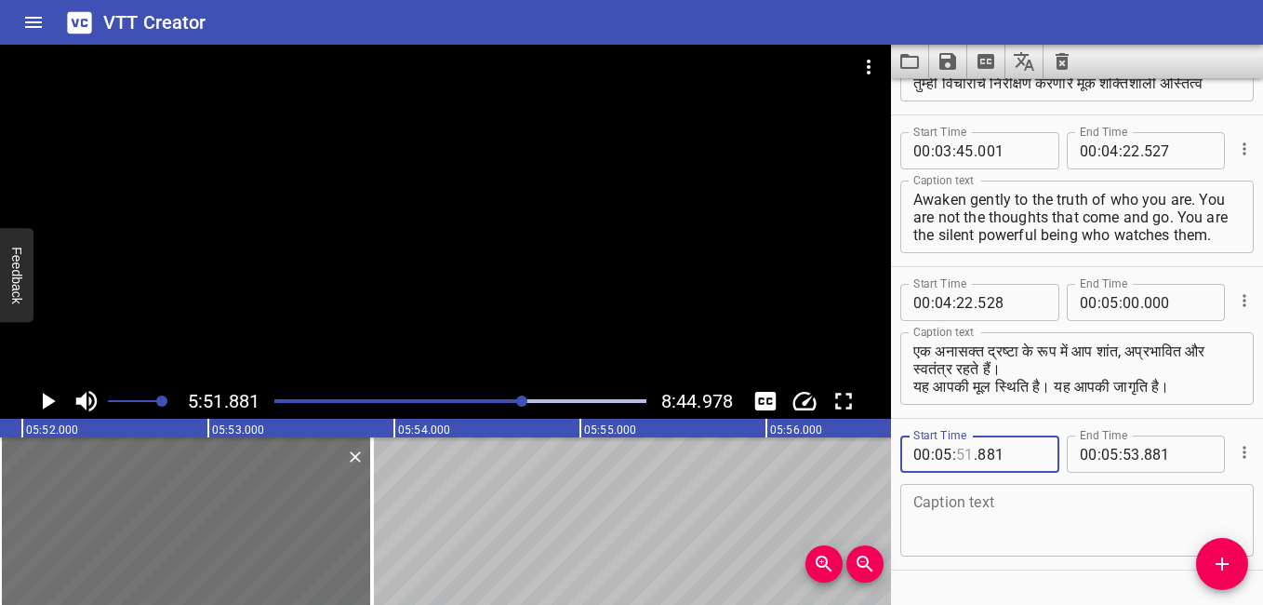
click at [963, 457] on input "number" at bounding box center [965, 453] width 18 height 37
type input "00"
type input "001"
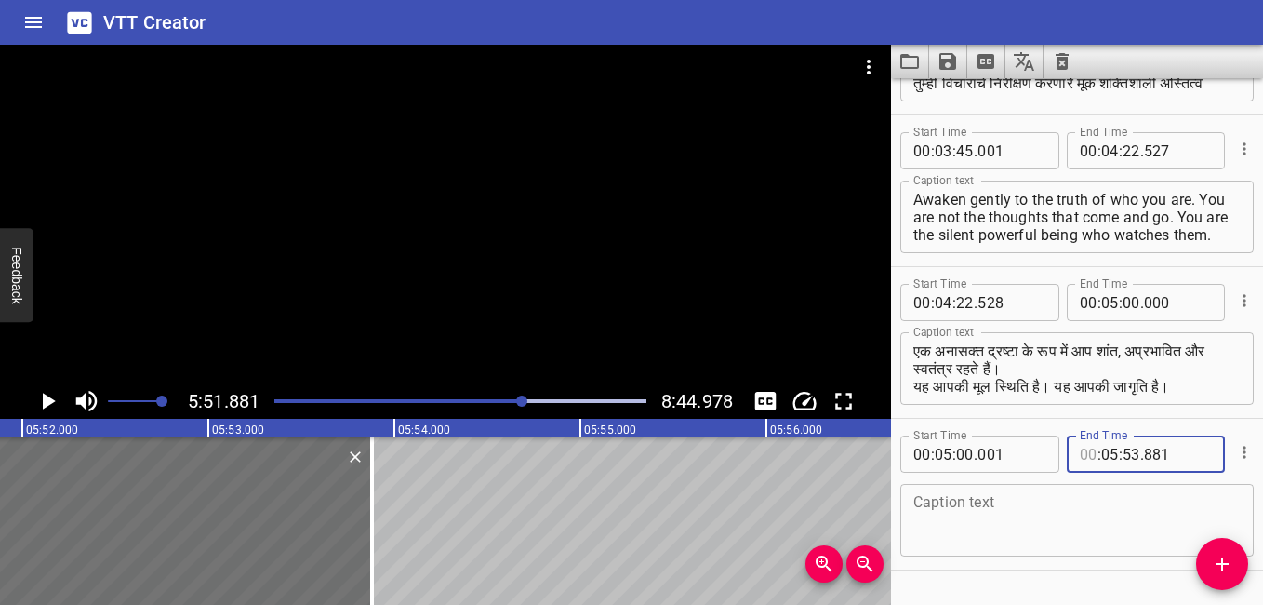
type input "00"
type input "05"
type input "51"
type input "879"
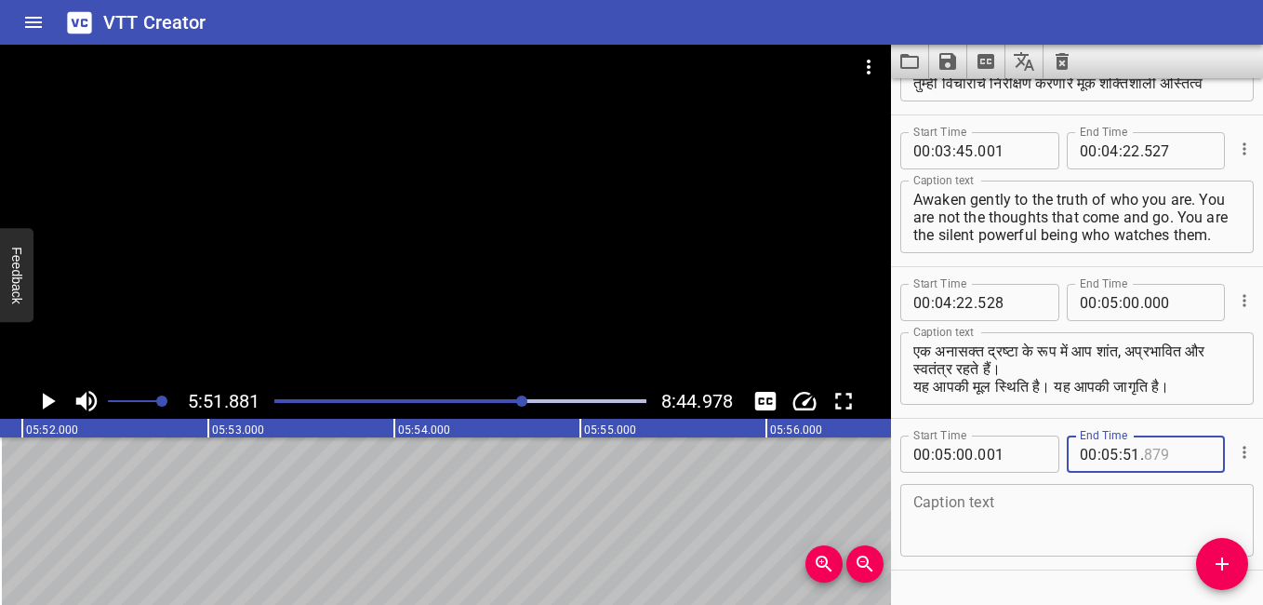
type input "879"
click at [948, 509] on textarea at bounding box center [1077, 520] width 327 height 53
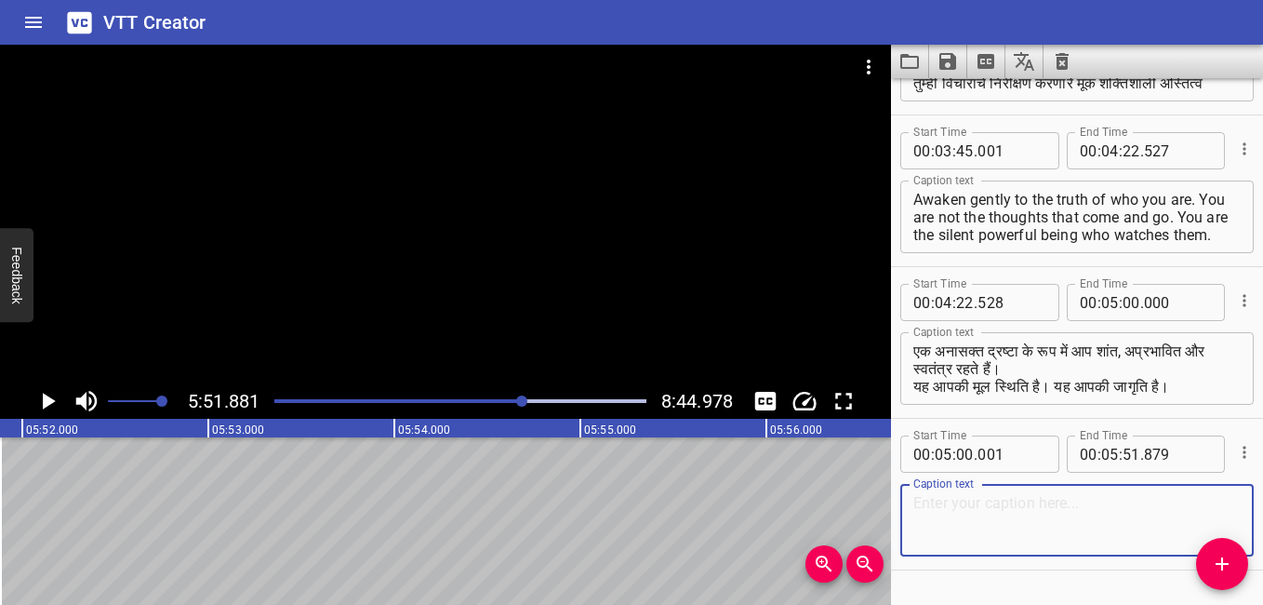
paste textarea "एक वेगळा निरीक्षक म्हणून तुम्ही शांत, अप्रभावित आणि मुक्त राहता. हे तुमचे मूळ स…"
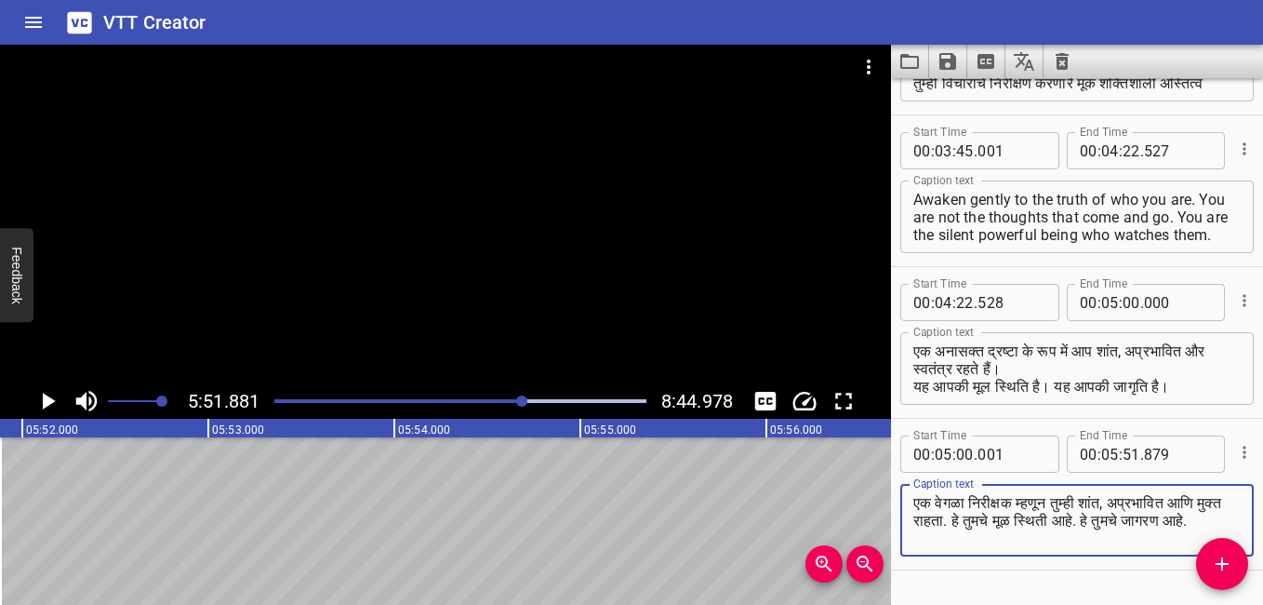
type textarea "एक वेगळा निरीक्षक म्हणून तुम्ही शांत, अप्रभावित आणि मुक्त राहता. हे तुमचे मूळ स…"
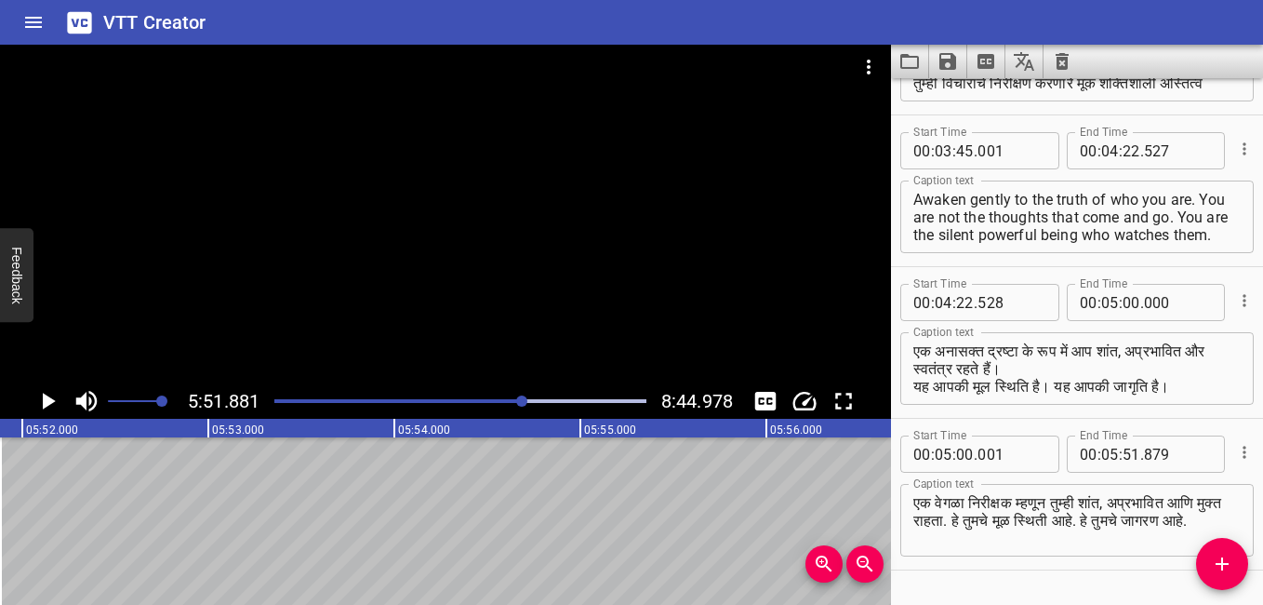
click at [1004, 564] on div "Start Time 00 : 05 : 00 . 001 Start Time End Time 00 : 05 : 51 . 879 End Time C…" at bounding box center [1077, 494] width 372 height 151
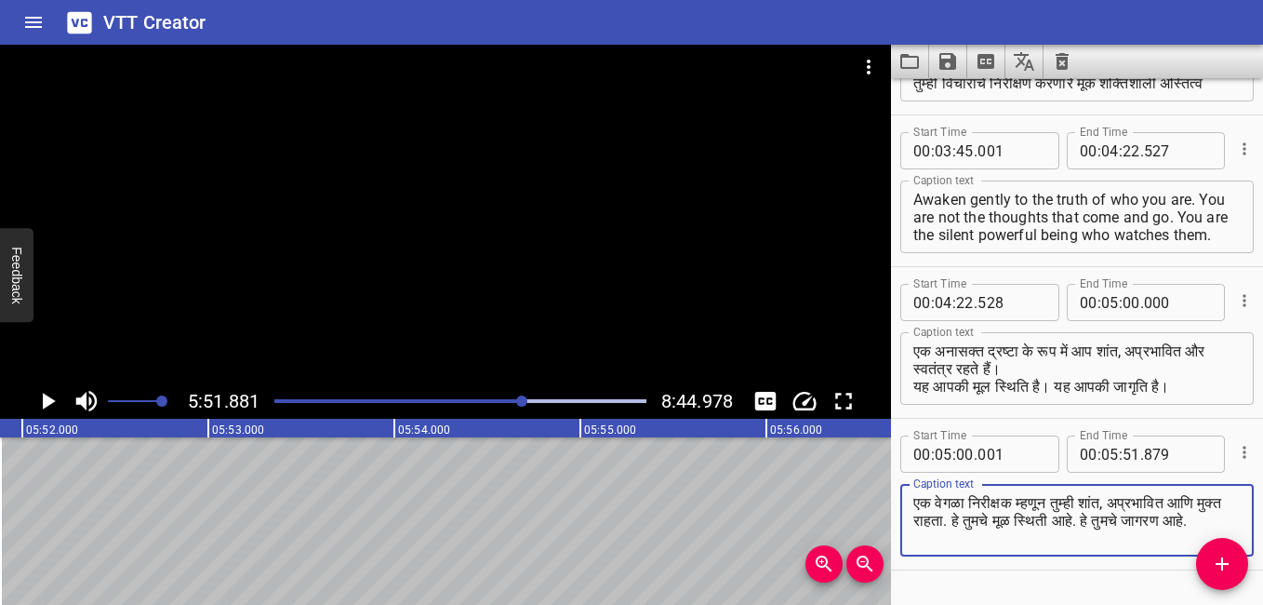
click at [1003, 509] on textarea "एक वेगळा निरीक्षक म्हणून तुम्ही शांत, अप्रभावित आणि मुक्त राहता. हे तुमचे मूळ स…" at bounding box center [1077, 520] width 327 height 53
click at [1139, 501] on textarea "एक वेगळा निरीक्षक म्हणून तुम्ही शांत, अप्रभावित आणि मुक्त राहता. हे तुमचे मूळ स…" at bounding box center [1077, 520] width 327 height 53
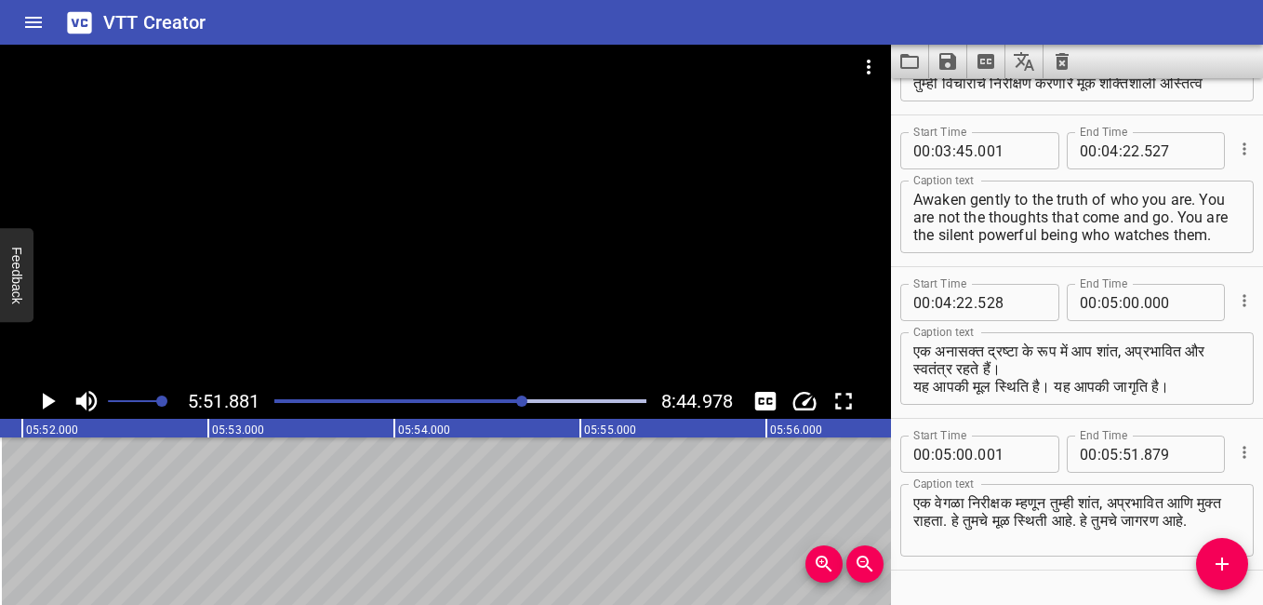
click at [502, 402] on div "Play progress" at bounding box center [338, 401] width 372 height 4
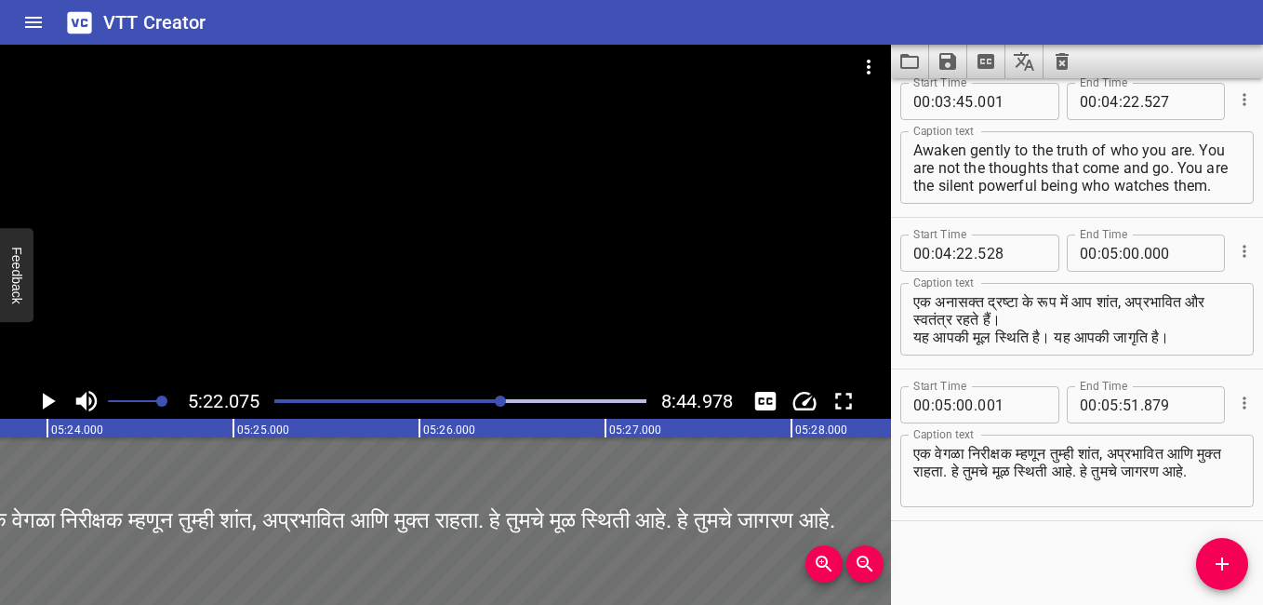
scroll to position [0, 59926]
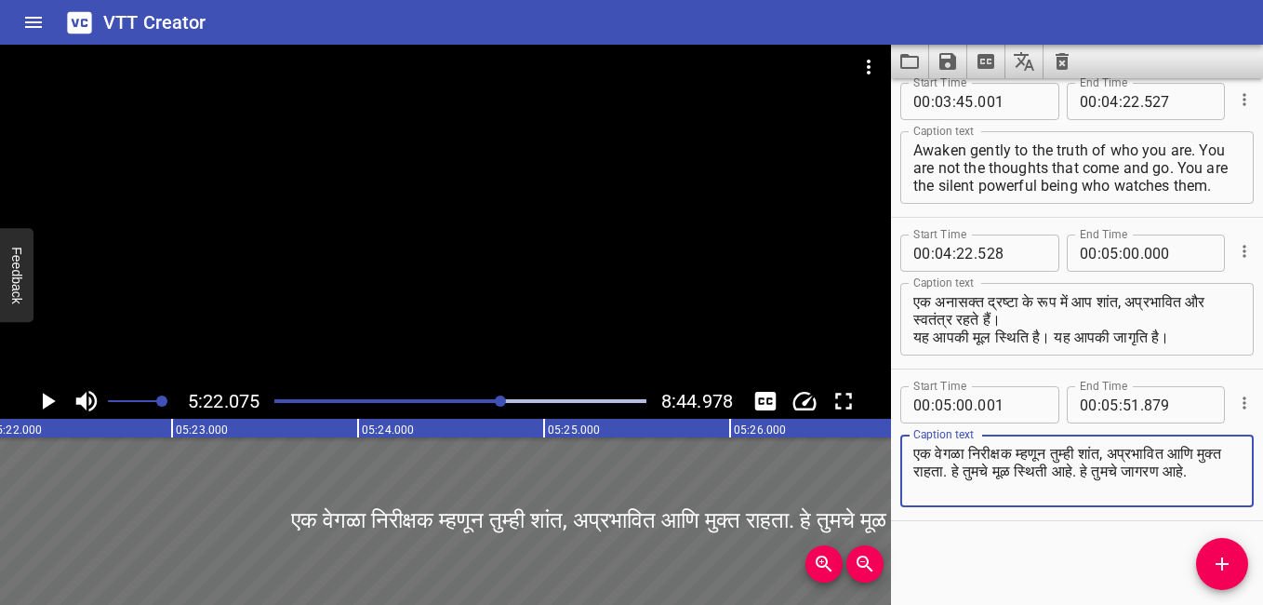
click at [1133, 448] on textarea "एक वेगळा निरीक्षक म्हणून तुम्ही शांत, अप्रभावित आणि मुक्त राहता. हे तुमचे मूळ स…" at bounding box center [1077, 471] width 327 height 53
click at [987, 470] on textarea "एक वेगळा निरीक्षक म्हणून तुम्ही शांत, अप्रभावित आणि मुक्त राहता. हे तुमचे मूळ स…" at bounding box center [1077, 471] width 327 height 53
type textarea "एक वेगळा निरीक्षक म्हणून तुम्ही शांत, अप्रभावित आणि मुक्त राहता. हे तुमचे मूळ स…"
click at [49, 400] on icon "Play/Pause" at bounding box center [49, 401] width 13 height 17
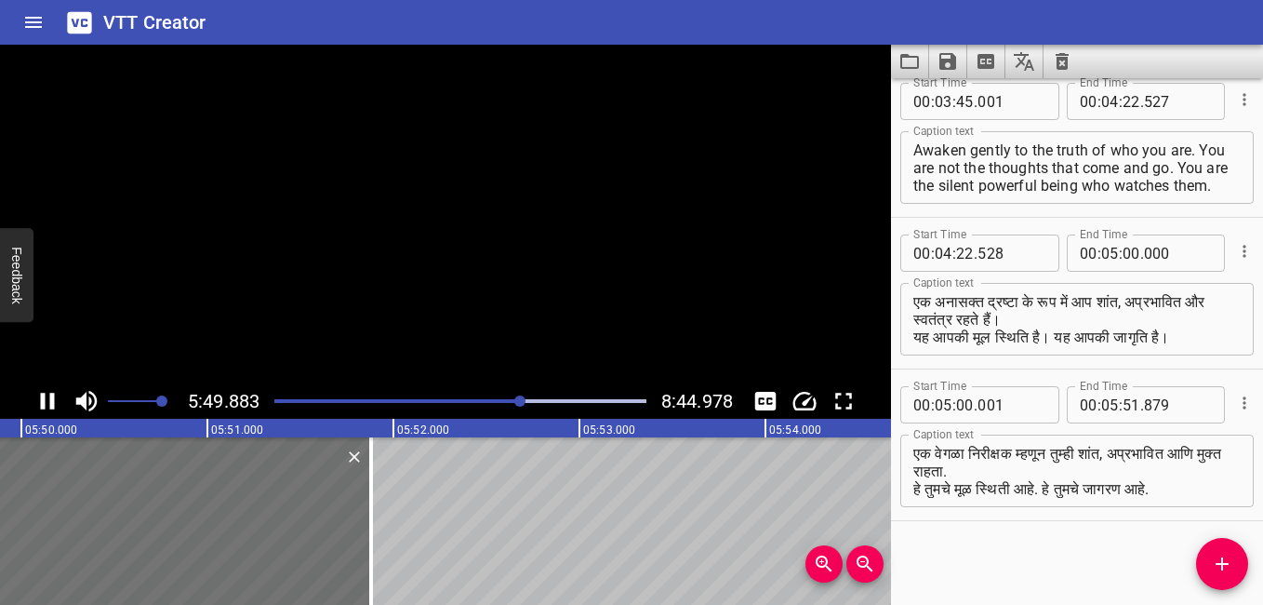
click at [49, 400] on icon "Play/Pause" at bounding box center [47, 401] width 28 height 28
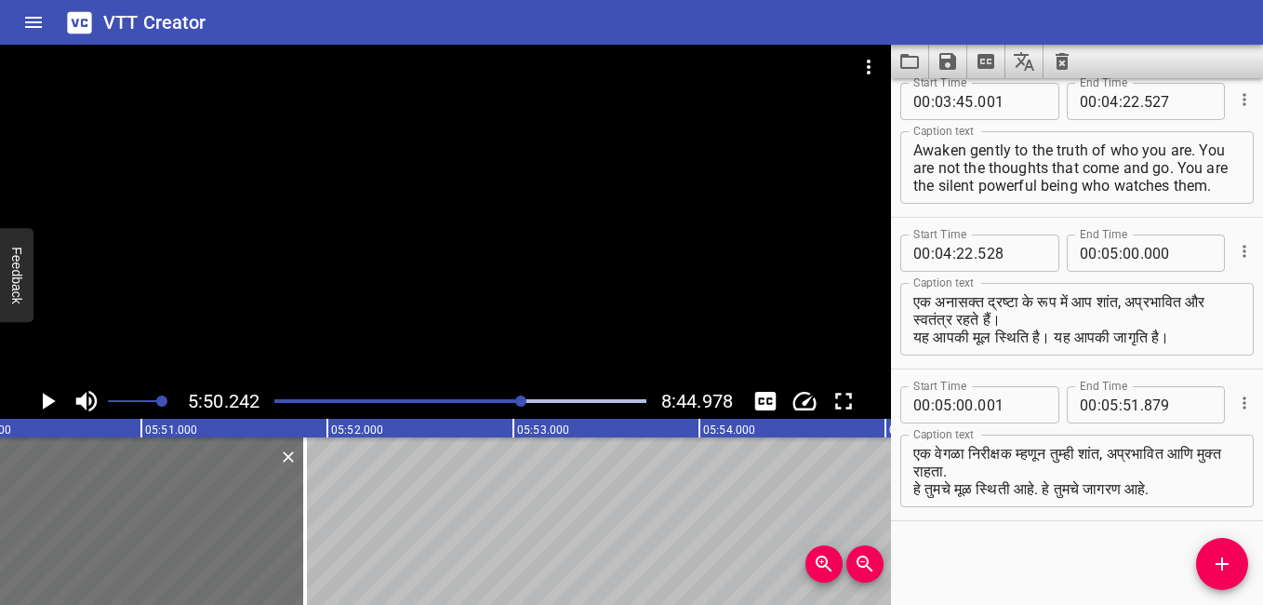
click at [49, 400] on icon "Play/Pause" at bounding box center [49, 401] width 13 height 17
click at [49, 400] on icon "Play/Pause" at bounding box center [47, 401] width 28 height 28
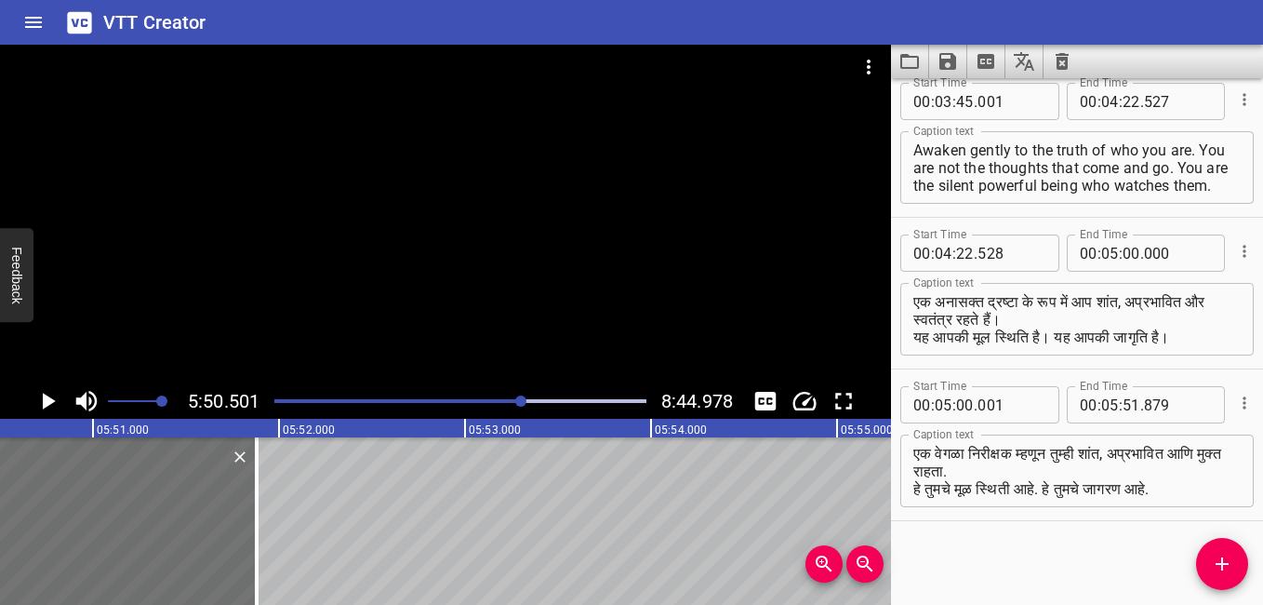
click at [49, 400] on icon "Play/Pause" at bounding box center [49, 401] width 13 height 17
click at [49, 400] on icon "Play/Pause" at bounding box center [47, 401] width 28 height 28
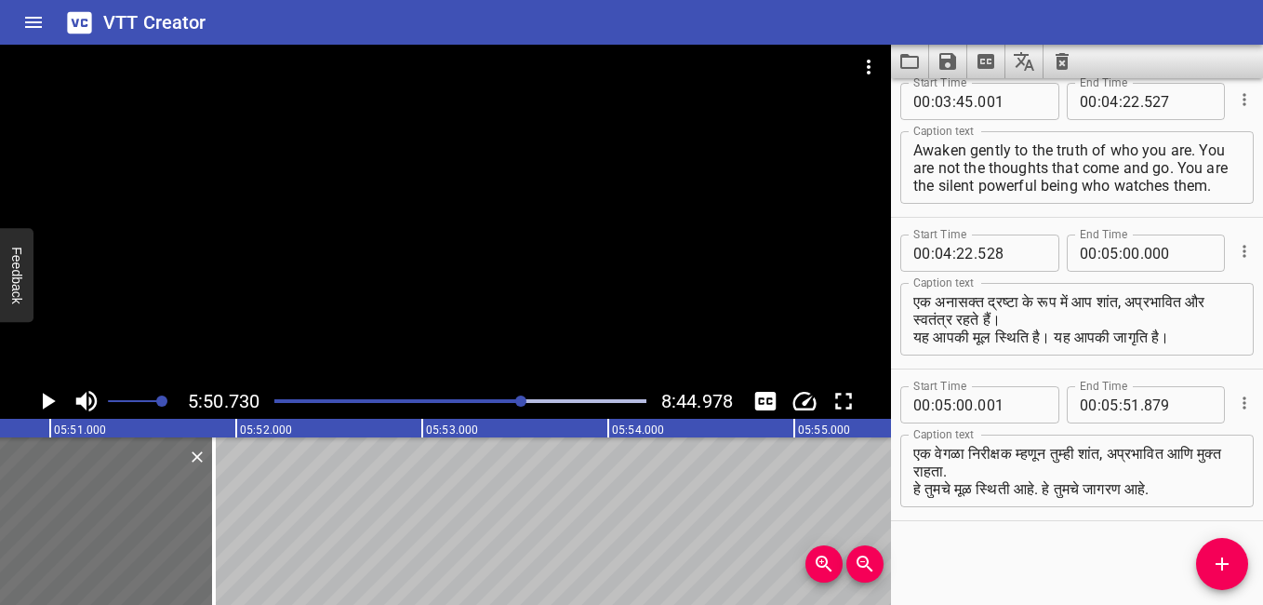
click at [49, 400] on icon "Play/Pause" at bounding box center [49, 401] width 13 height 17
click at [49, 400] on icon "Play/Pause" at bounding box center [47, 401] width 28 height 28
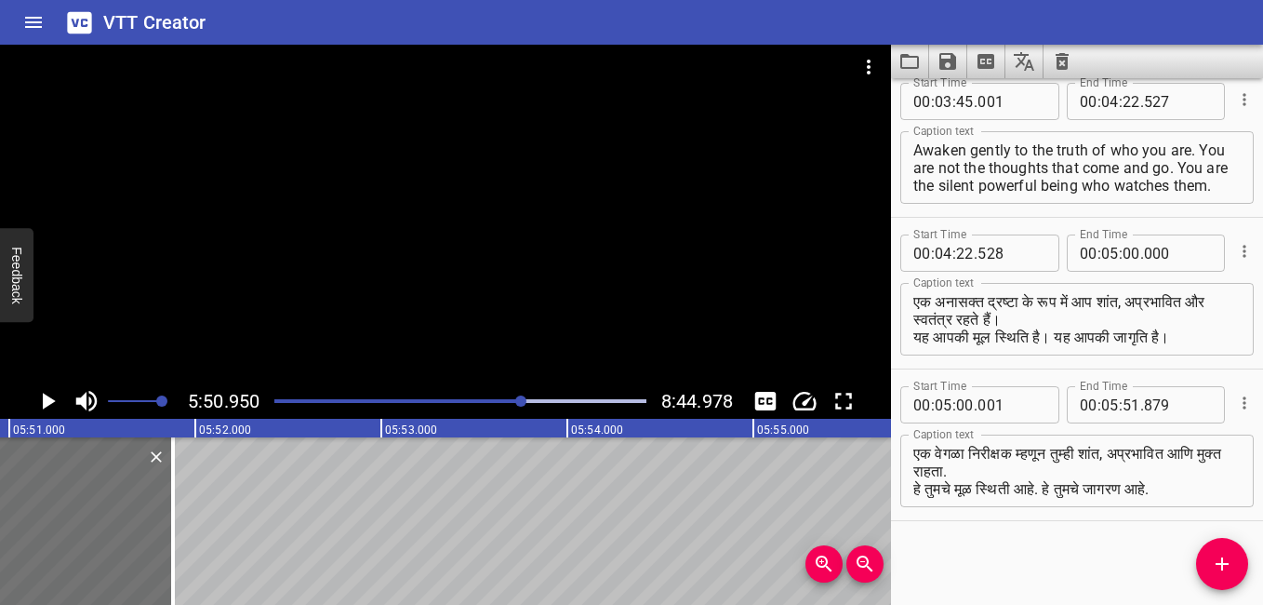
click at [49, 400] on icon "Play/Pause" at bounding box center [49, 401] width 13 height 17
click at [49, 400] on icon "Play/Pause" at bounding box center [47, 401] width 28 height 28
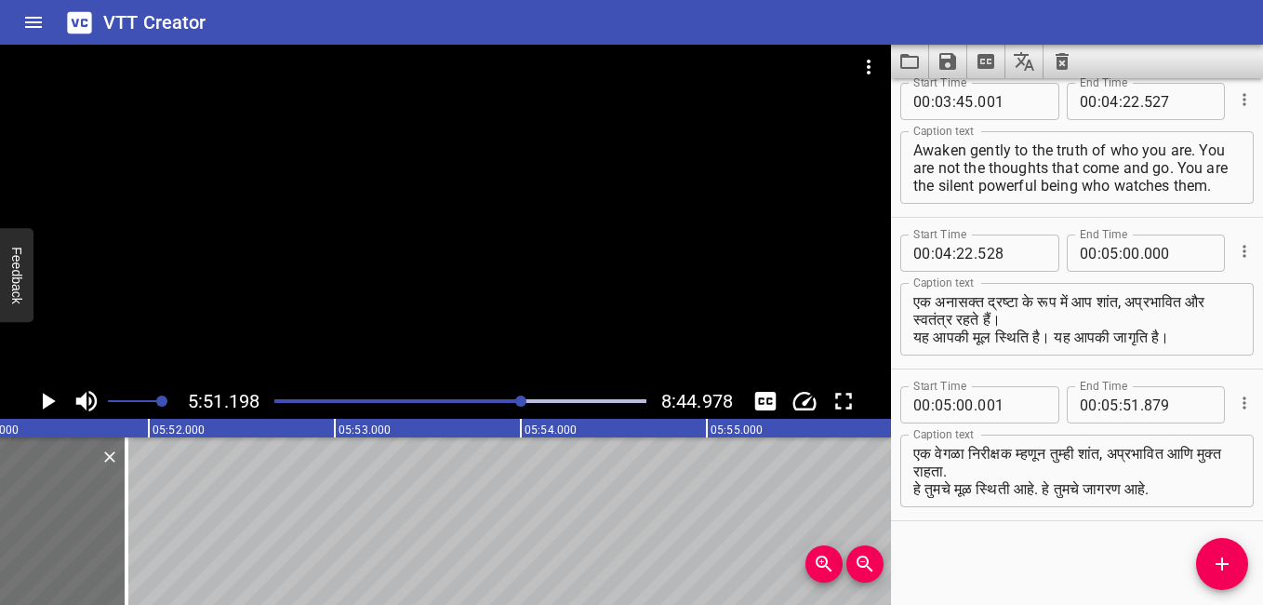
click at [49, 400] on icon "Play/Pause" at bounding box center [49, 401] width 13 height 17
click at [49, 400] on icon "Play/Pause" at bounding box center [47, 401] width 28 height 28
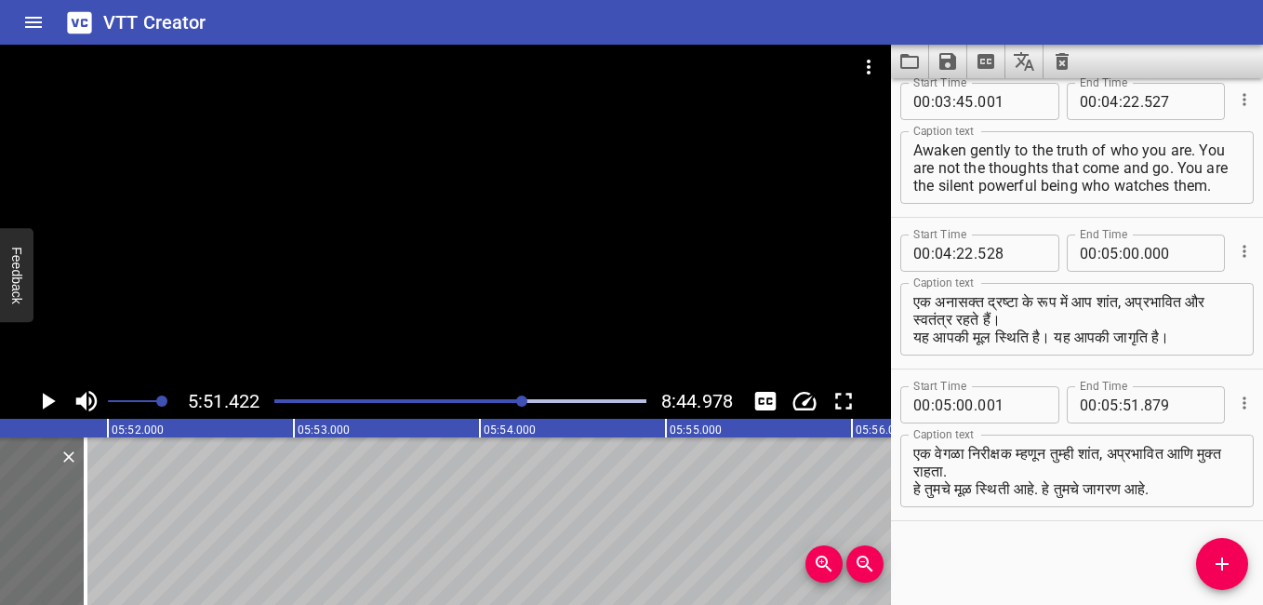
click at [49, 400] on icon "Play/Pause" at bounding box center [49, 401] width 13 height 17
click at [49, 400] on icon "Play/Pause" at bounding box center [47, 401] width 28 height 28
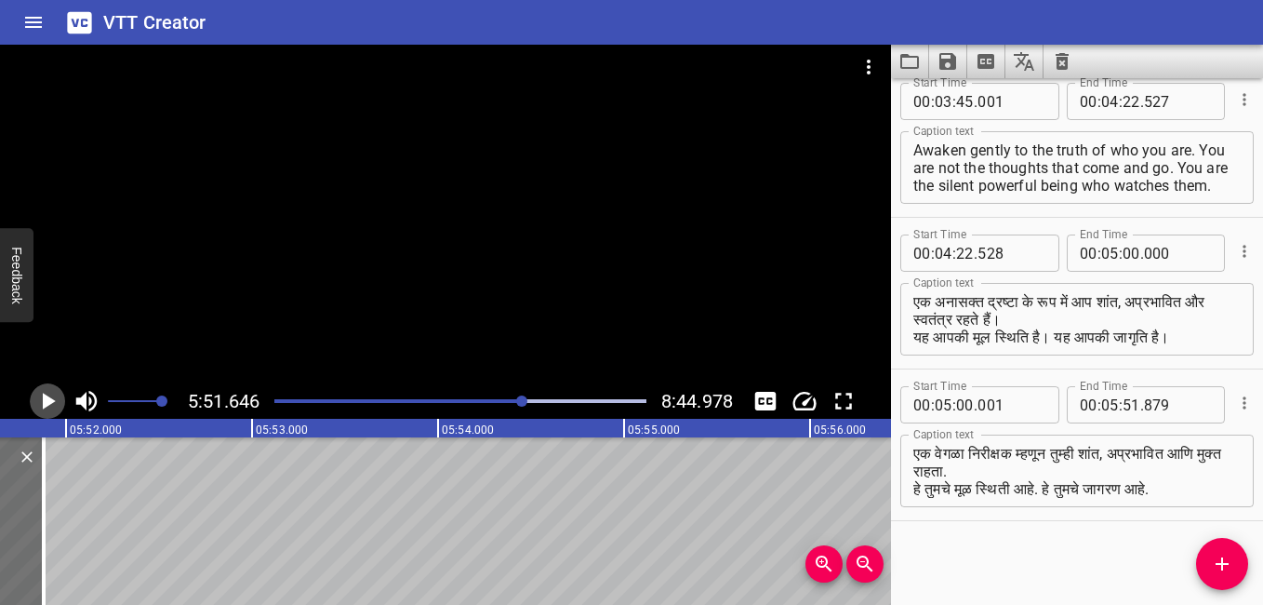
click at [49, 400] on icon "Play/Pause" at bounding box center [49, 401] width 13 height 17
click at [49, 400] on icon "Play/Pause" at bounding box center [47, 401] width 28 height 28
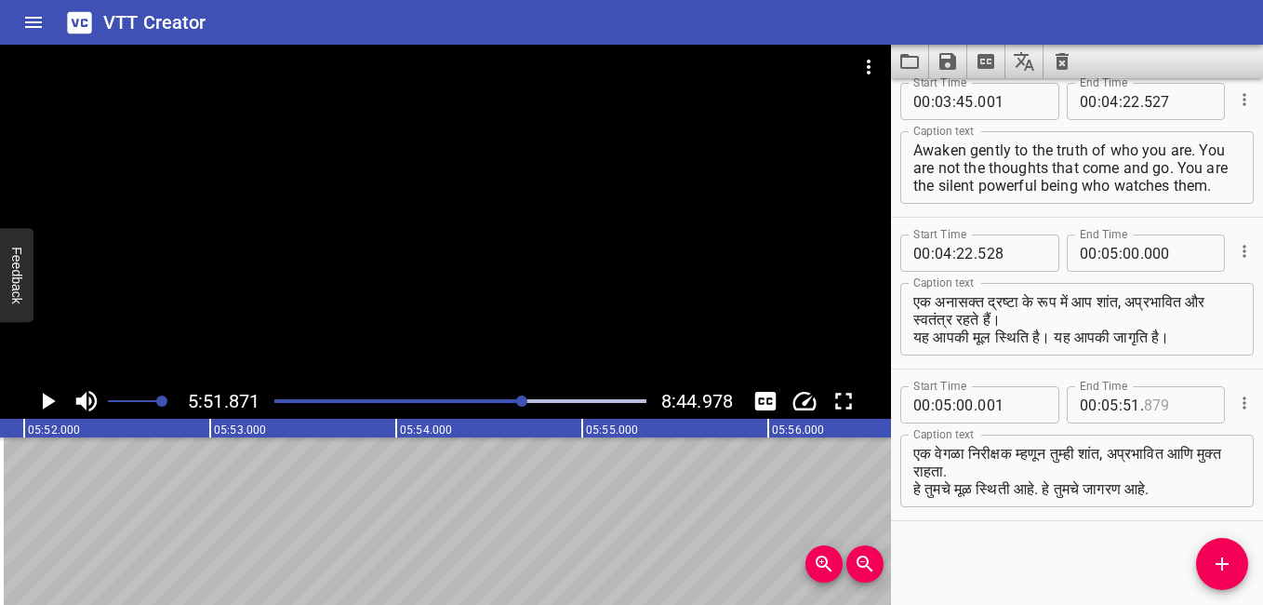
click at [1163, 400] on input "number" at bounding box center [1178, 404] width 68 height 37
type input "869"
click at [1224, 567] on icon "Add Cue" at bounding box center [1222, 564] width 22 height 22
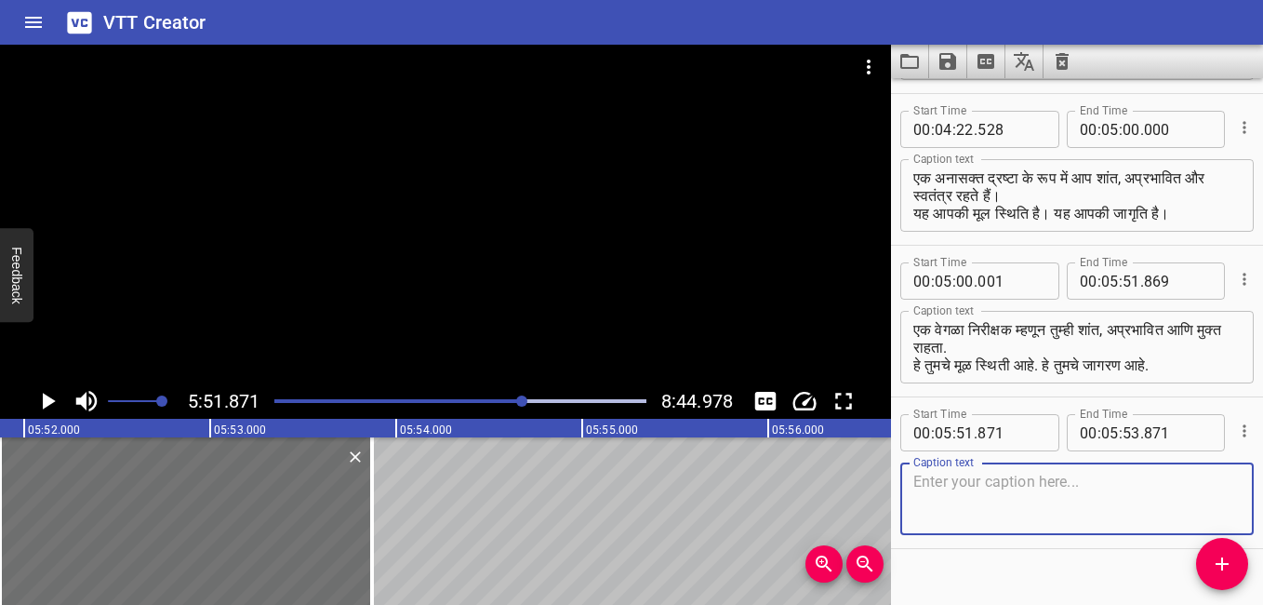
scroll to position [926, 0]
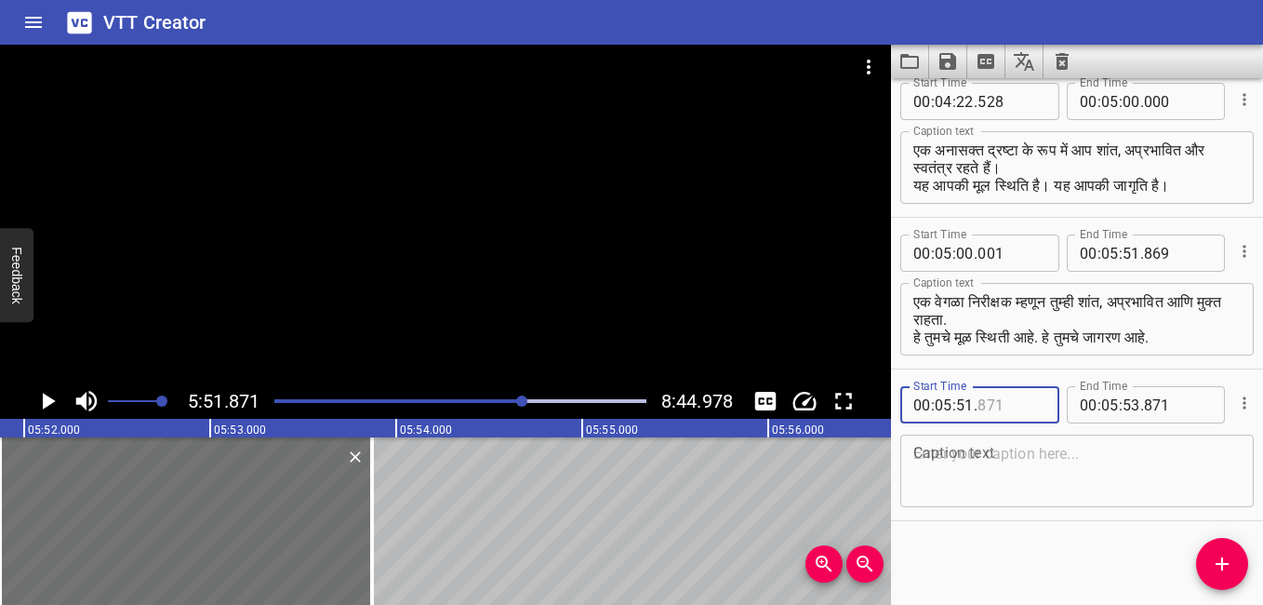
click at [1008, 404] on input "number" at bounding box center [1012, 404] width 68 height 37
type input "870"
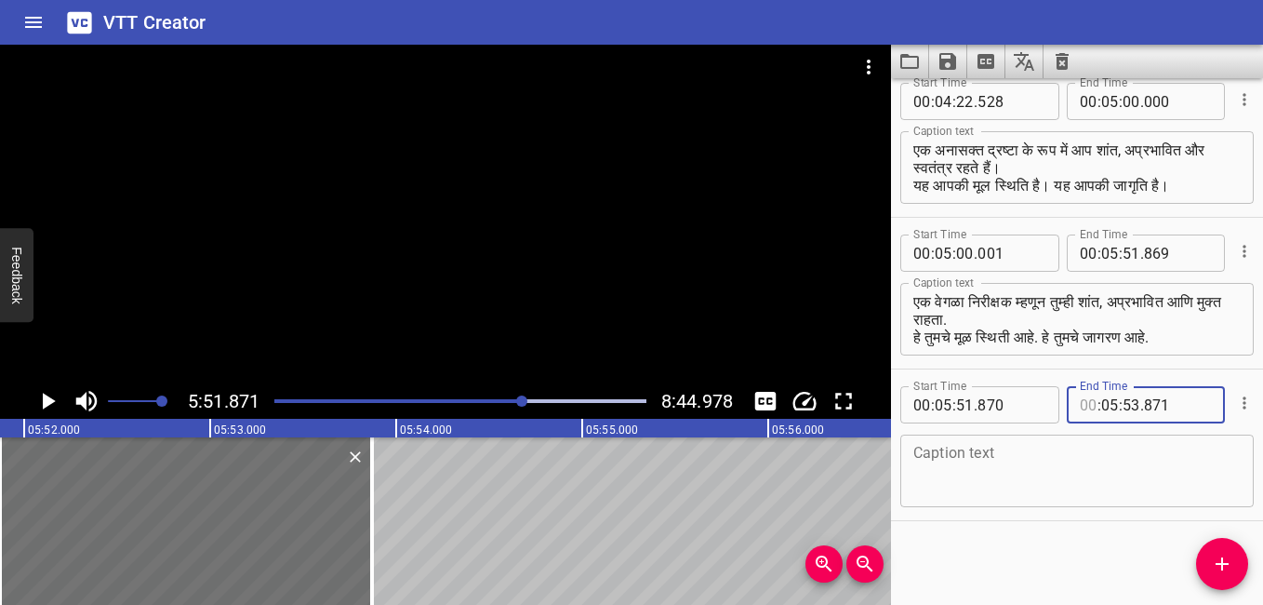
type input "00"
click at [47, 397] on icon "Play/Pause" at bounding box center [49, 401] width 13 height 17
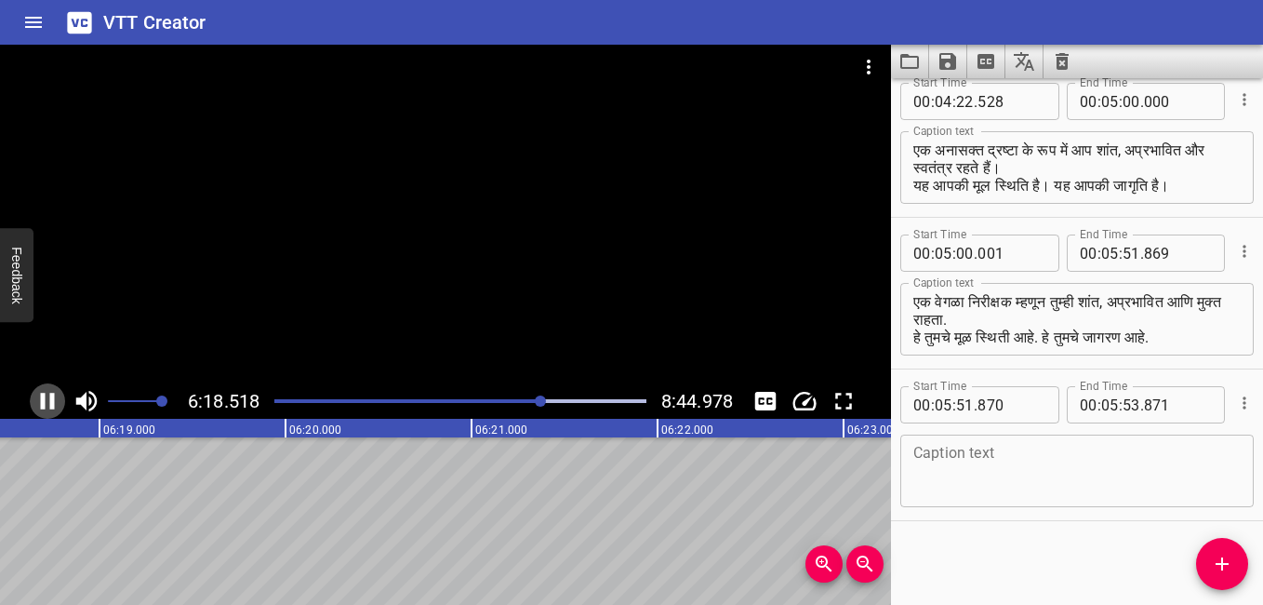
click at [53, 399] on icon "Play/Pause" at bounding box center [48, 401] width 14 height 17
click at [1103, 407] on input "number" at bounding box center [1110, 404] width 18 height 37
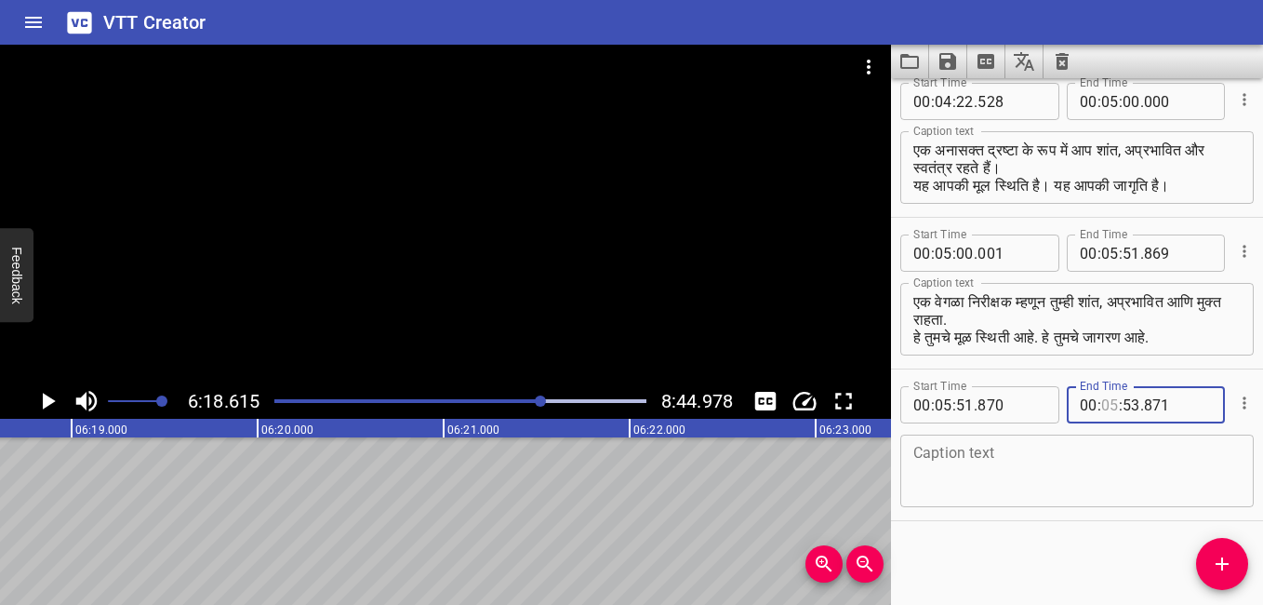
click at [1103, 407] on input "number" at bounding box center [1110, 404] width 18 height 37
type input "05"
type input "53"
click at [1101, 407] on input "number" at bounding box center [1110, 404] width 18 height 37
click at [1101, 406] on input "number" at bounding box center [1110, 404] width 18 height 37
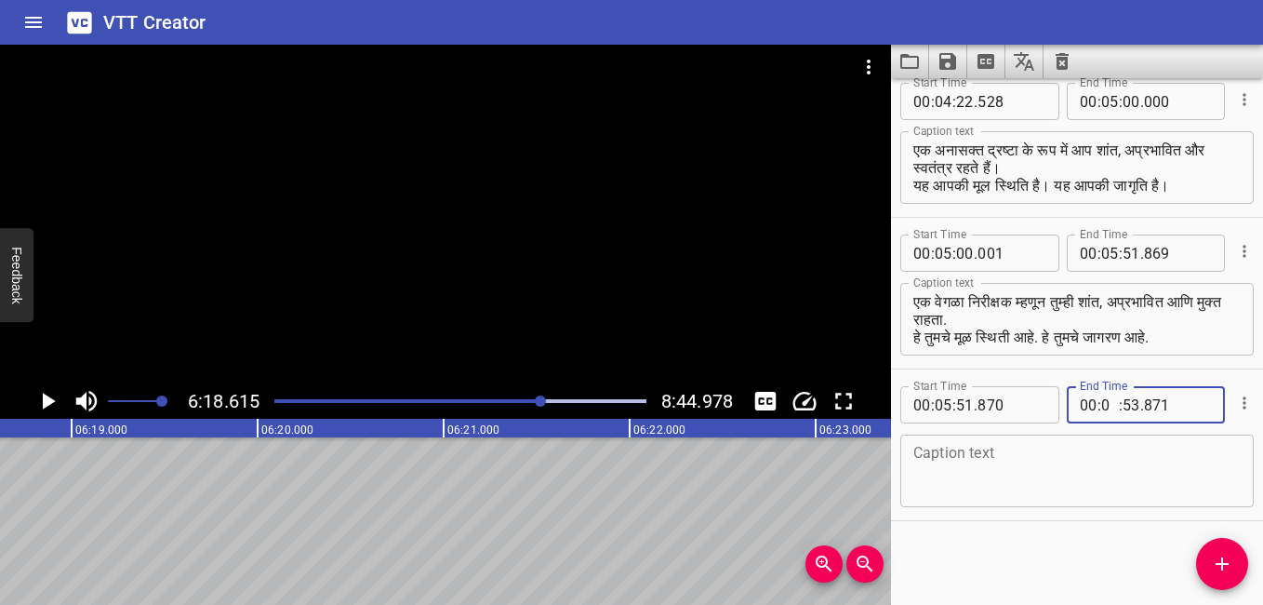
type input "06"
type input "53"
type input "871"
click at [1123, 404] on input "number" at bounding box center [1132, 404] width 18 height 37
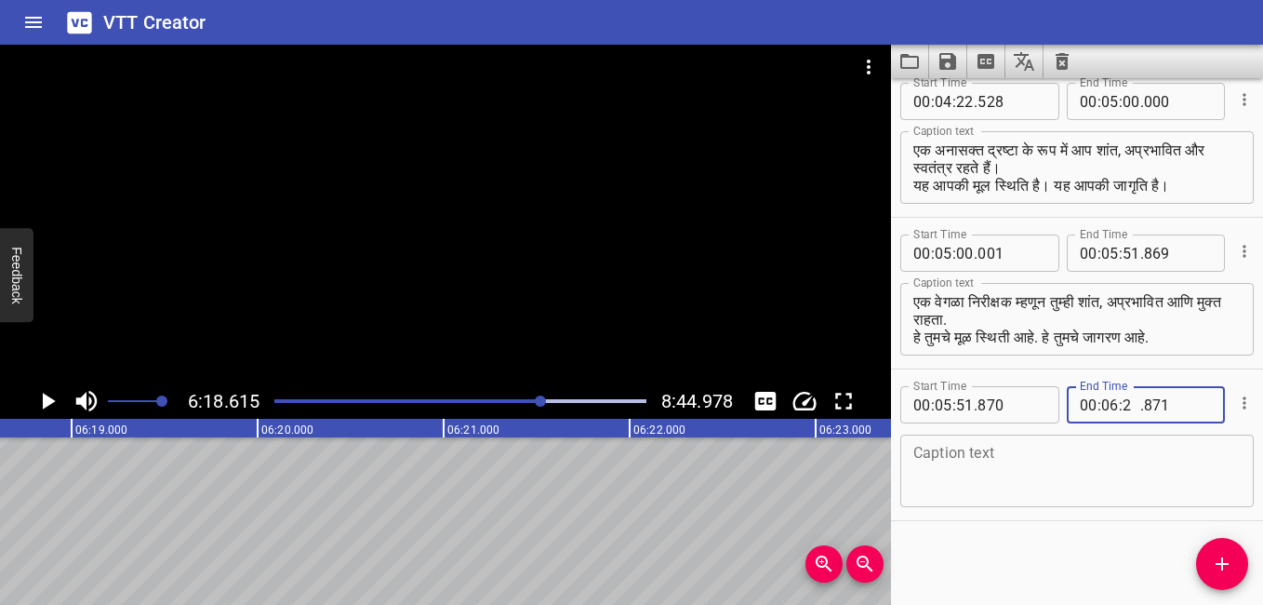
type input "20"
type input "000"
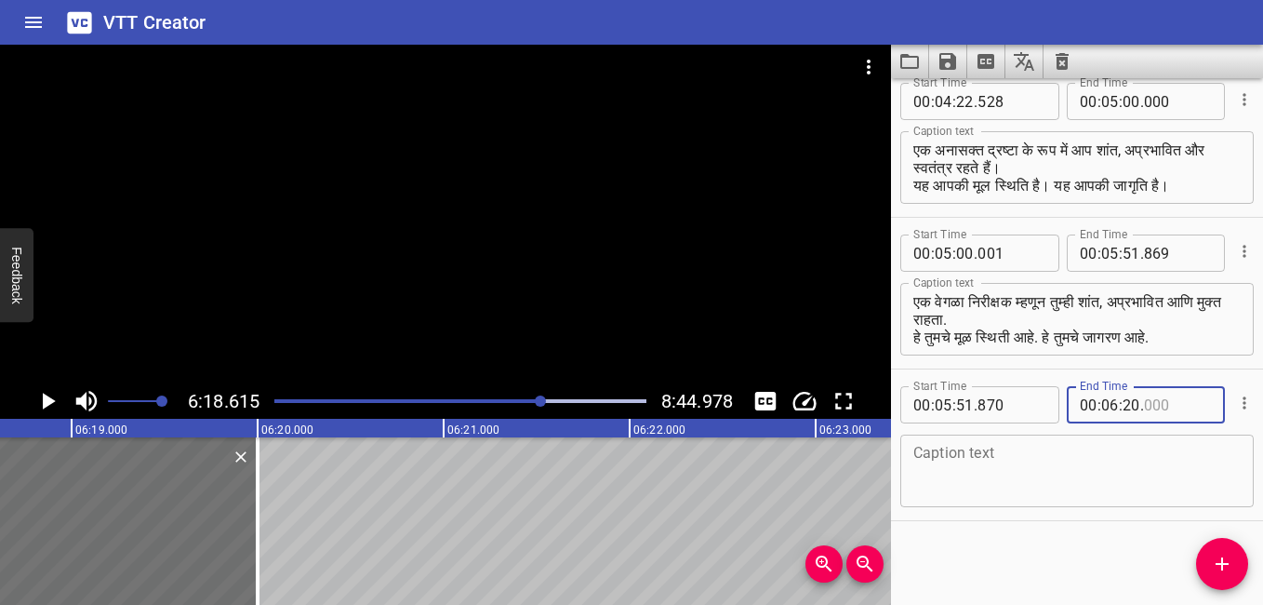
type input "000"
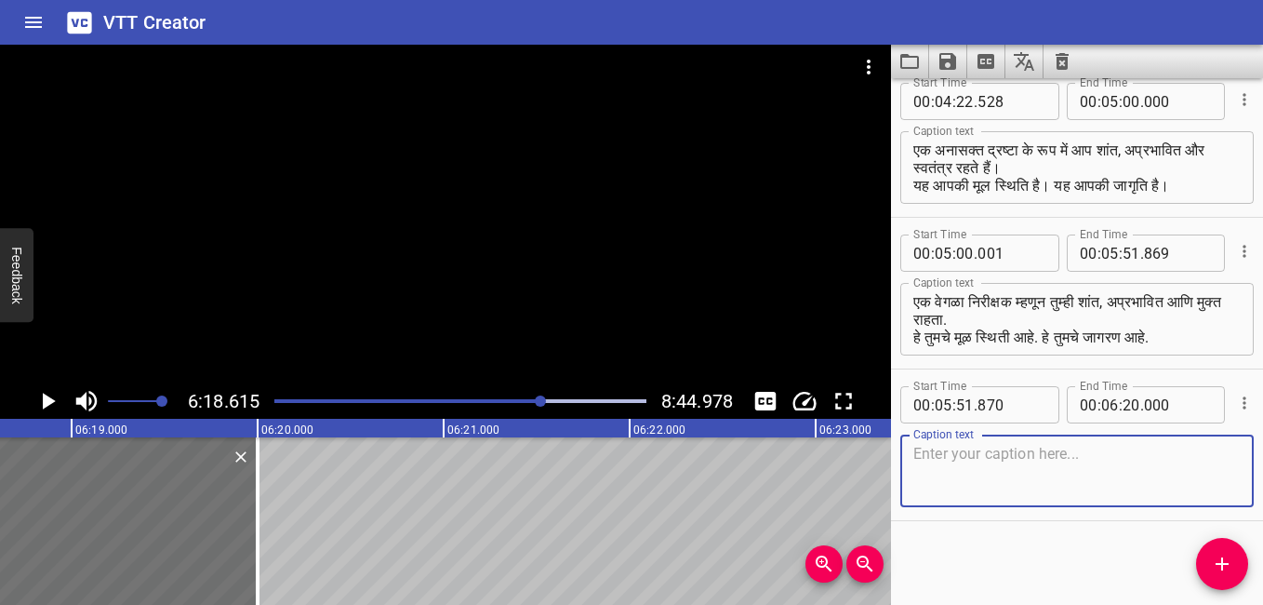
click at [974, 460] on textarea at bounding box center [1077, 471] width 327 height 53
paste textarea "As a detached observer you remain peaceful, untouched, and free. This is your o…"
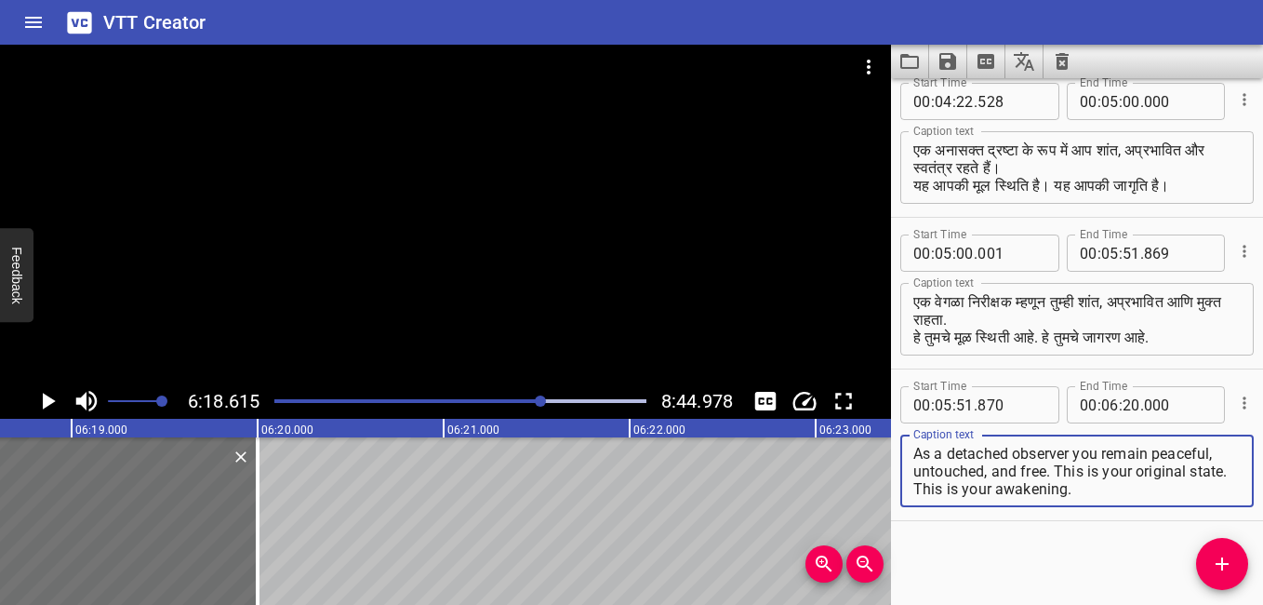
click at [1059, 466] on textarea "As a detached observer you remain peaceful, untouched, and free. This is your o…" at bounding box center [1077, 471] width 327 height 53
type textarea "As a detached observer you remain peaceful, untouched, and free. This is your o…"
click at [1115, 543] on div "Start Time 00 : 00 : 00 . 000 Start Time End Time 00 : 00 : 45 . 942 End Time C…" at bounding box center [1077, 341] width 372 height 527
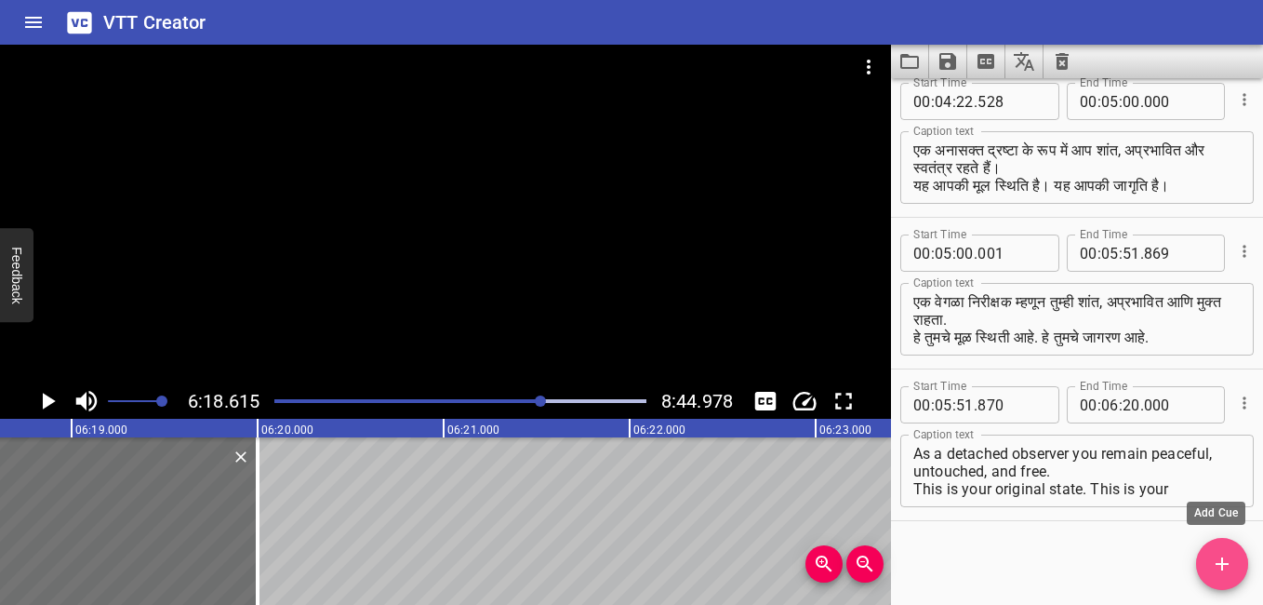
click at [1226, 560] on icon "Add Cue" at bounding box center [1222, 564] width 22 height 22
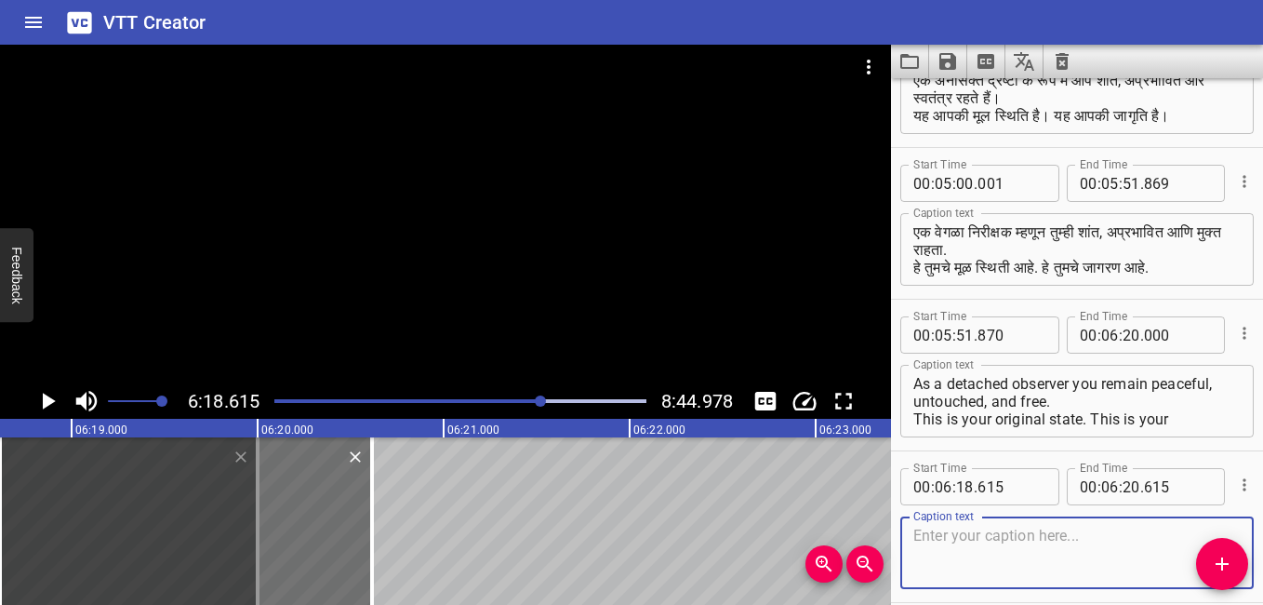
scroll to position [1028, 0]
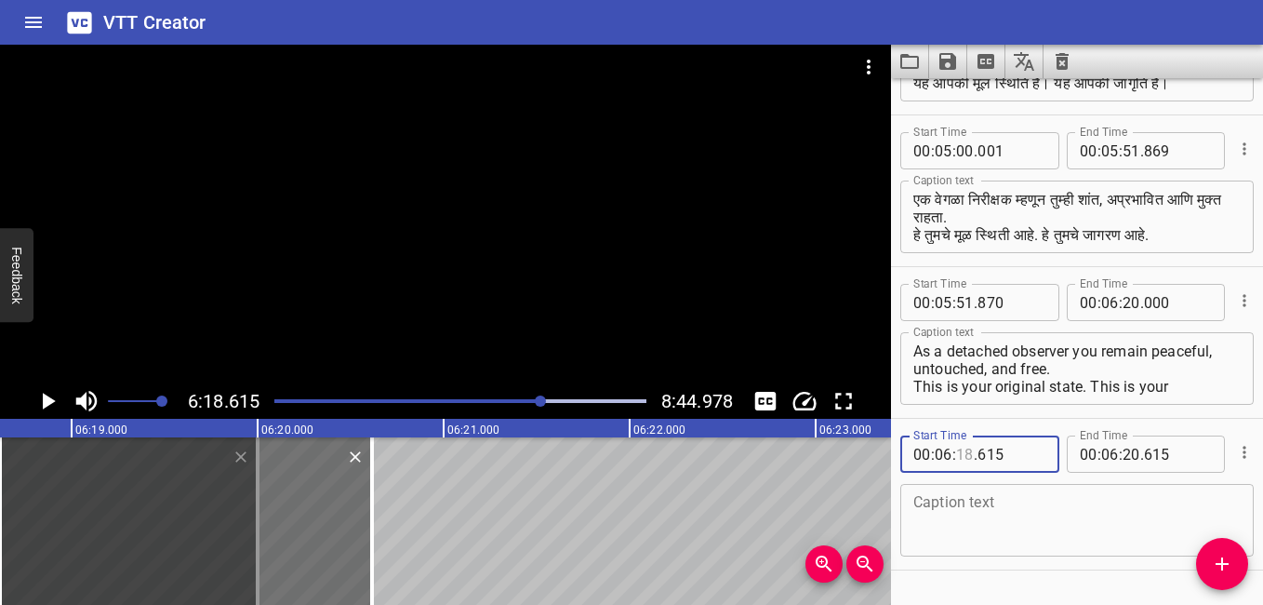
click at [960, 447] on input "number" at bounding box center [965, 453] width 18 height 37
type input "20"
type input "001"
click at [47, 399] on icon "Play/Pause" at bounding box center [49, 401] width 13 height 17
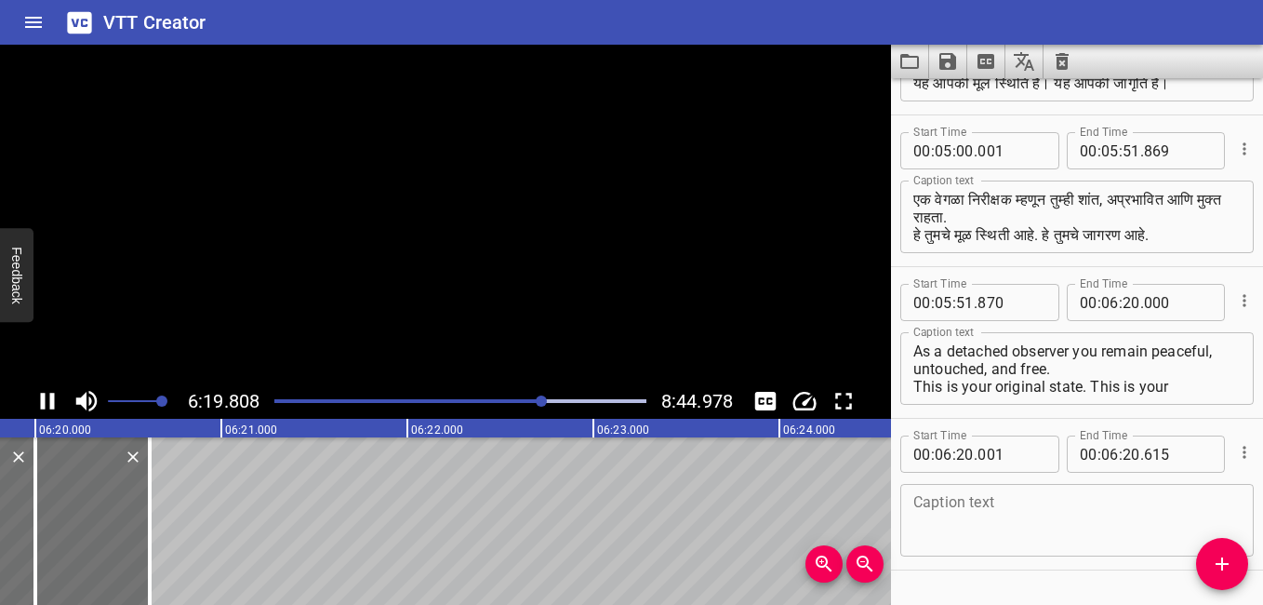
scroll to position [1077, 0]
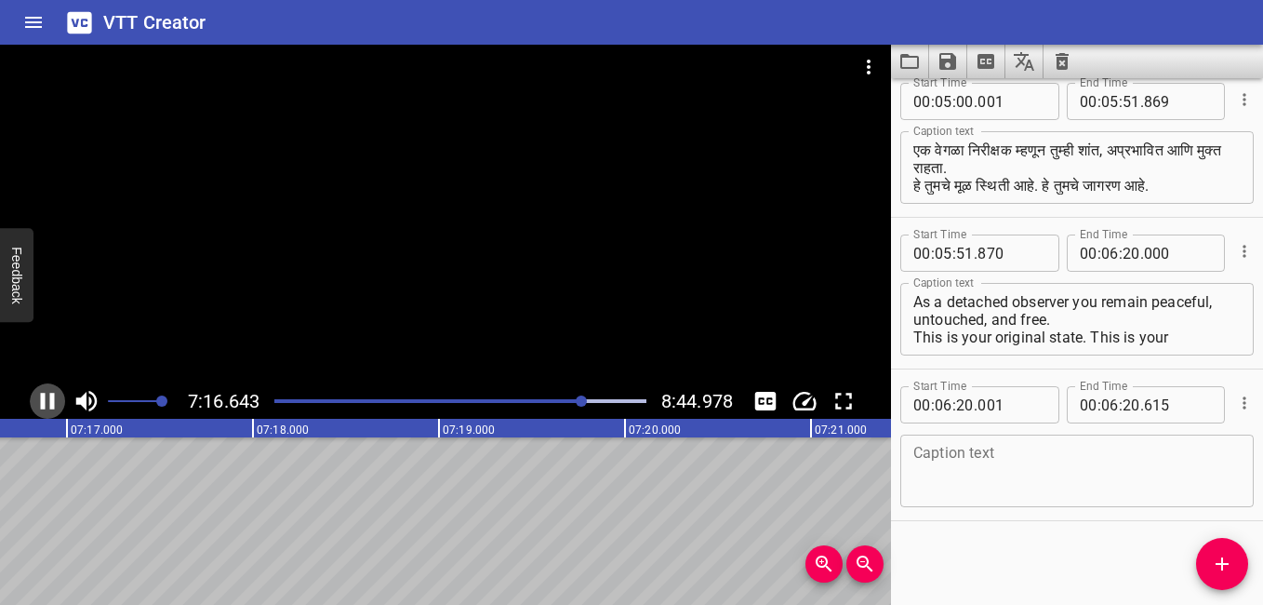
click at [47, 404] on icon "Play/Pause" at bounding box center [47, 401] width 28 height 28
click at [47, 404] on icon "Play/Pause" at bounding box center [49, 401] width 13 height 17
click at [47, 404] on icon "Play/Pause" at bounding box center [47, 401] width 28 height 28
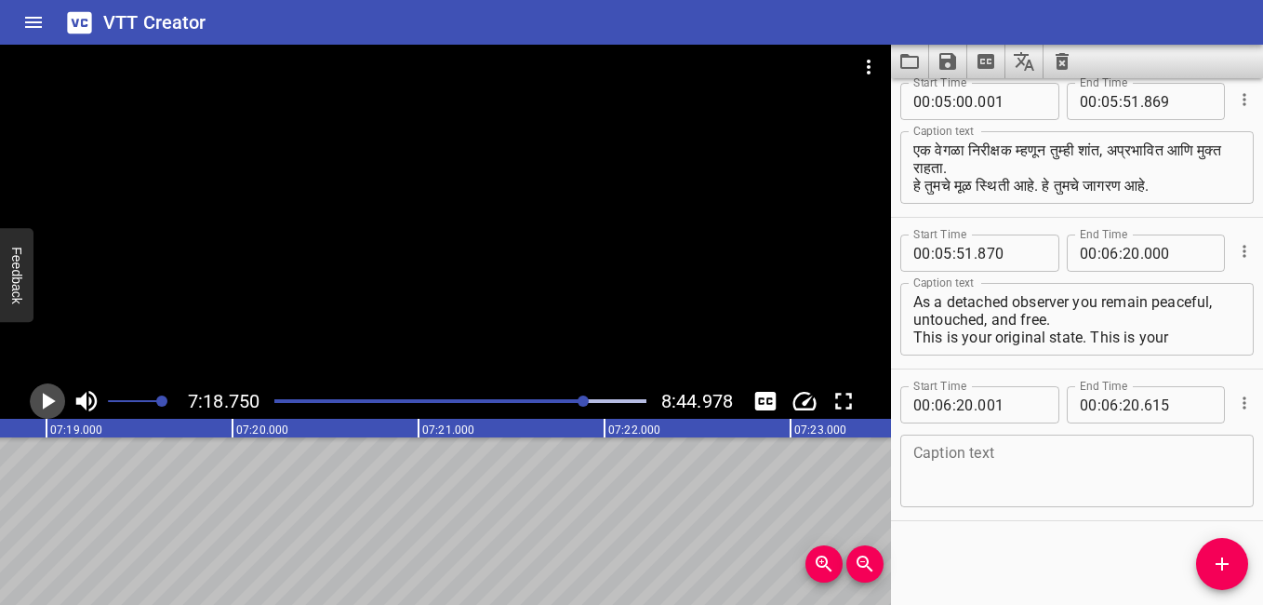
click at [47, 404] on icon "Play/Pause" at bounding box center [49, 401] width 13 height 17
click at [47, 404] on icon "Play/Pause" at bounding box center [47, 401] width 28 height 28
click at [47, 404] on icon "Play/Pause" at bounding box center [49, 401] width 13 height 17
click at [47, 404] on icon "Play/Pause" at bounding box center [47, 401] width 28 height 28
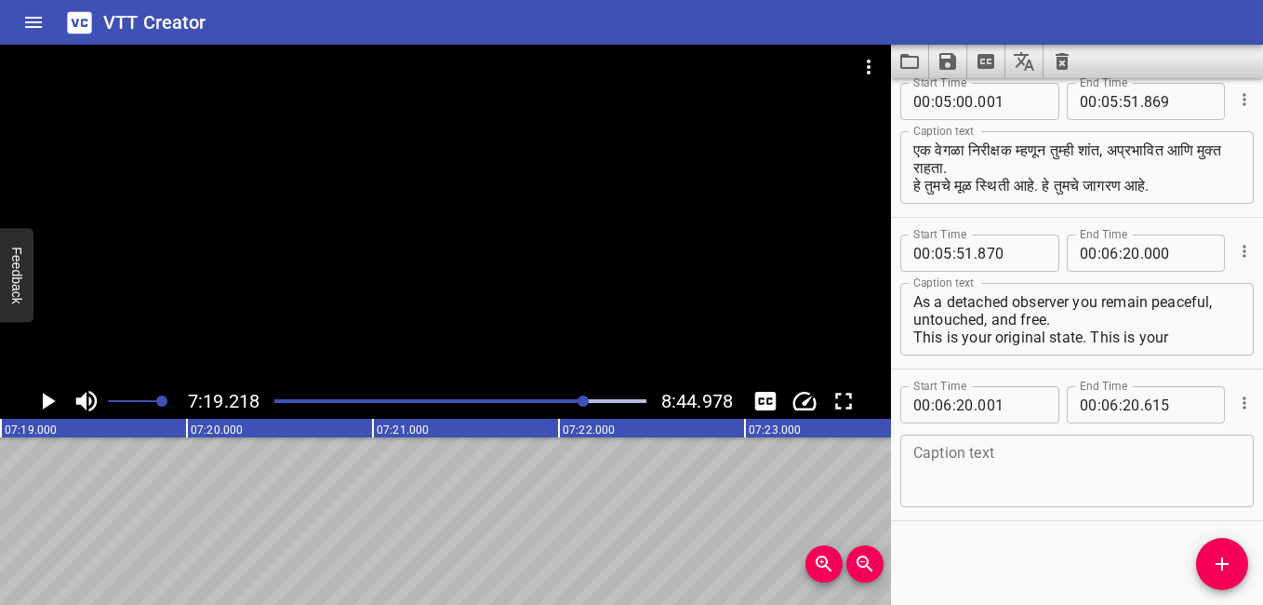
scroll to position [0, 81722]
click at [47, 404] on icon "Play/Pause" at bounding box center [49, 401] width 13 height 17
click at [47, 404] on icon "Play/Pause" at bounding box center [47, 401] width 28 height 28
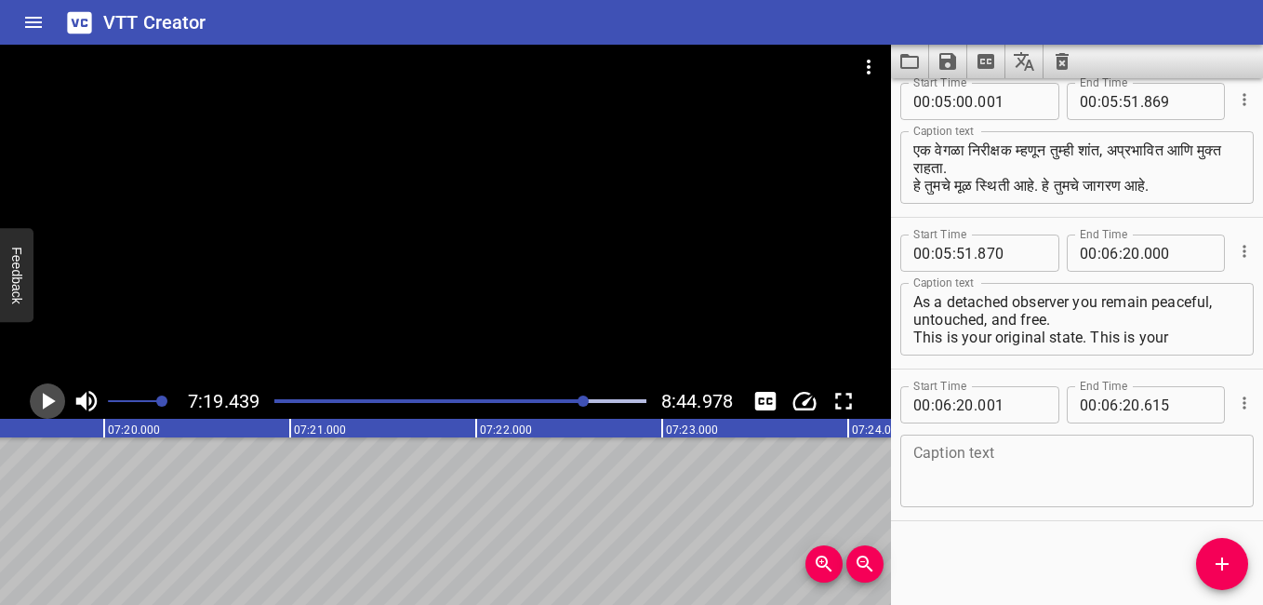
click at [47, 404] on icon "Play/Pause" at bounding box center [49, 401] width 13 height 17
click at [47, 404] on icon "Play/Pause" at bounding box center [47, 401] width 28 height 28
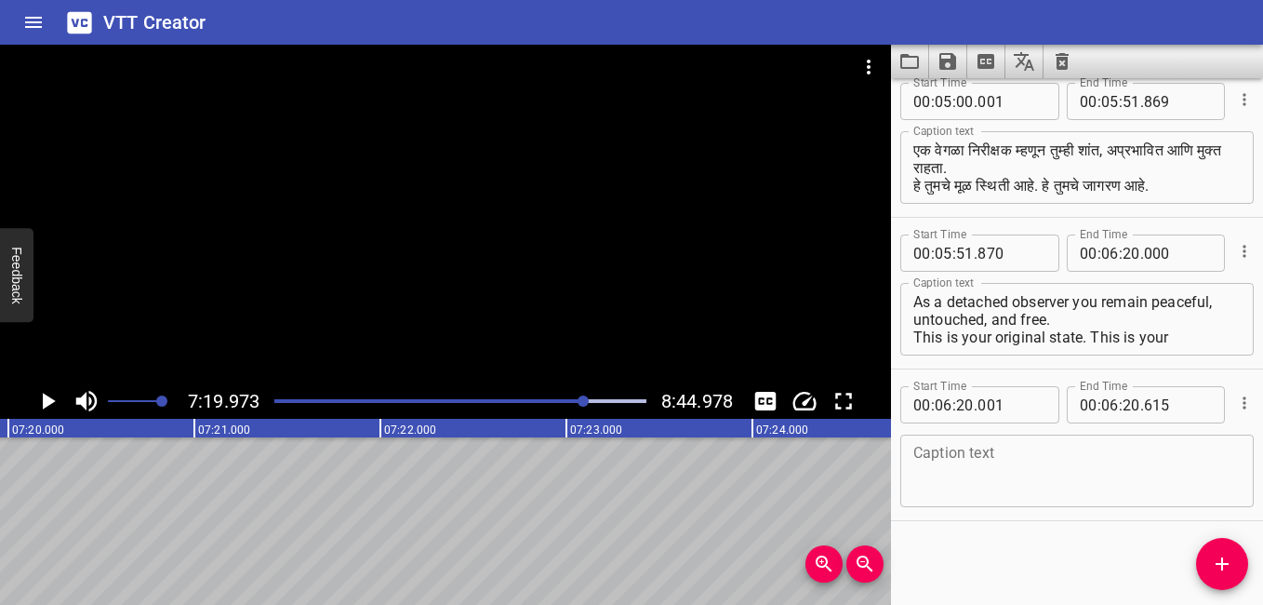
scroll to position [0, 81862]
click at [47, 404] on icon "Play/Pause" at bounding box center [49, 401] width 13 height 17
click at [47, 404] on icon "Play/Pause" at bounding box center [47, 401] width 28 height 28
click at [47, 404] on icon "Play/Pause" at bounding box center [49, 401] width 13 height 17
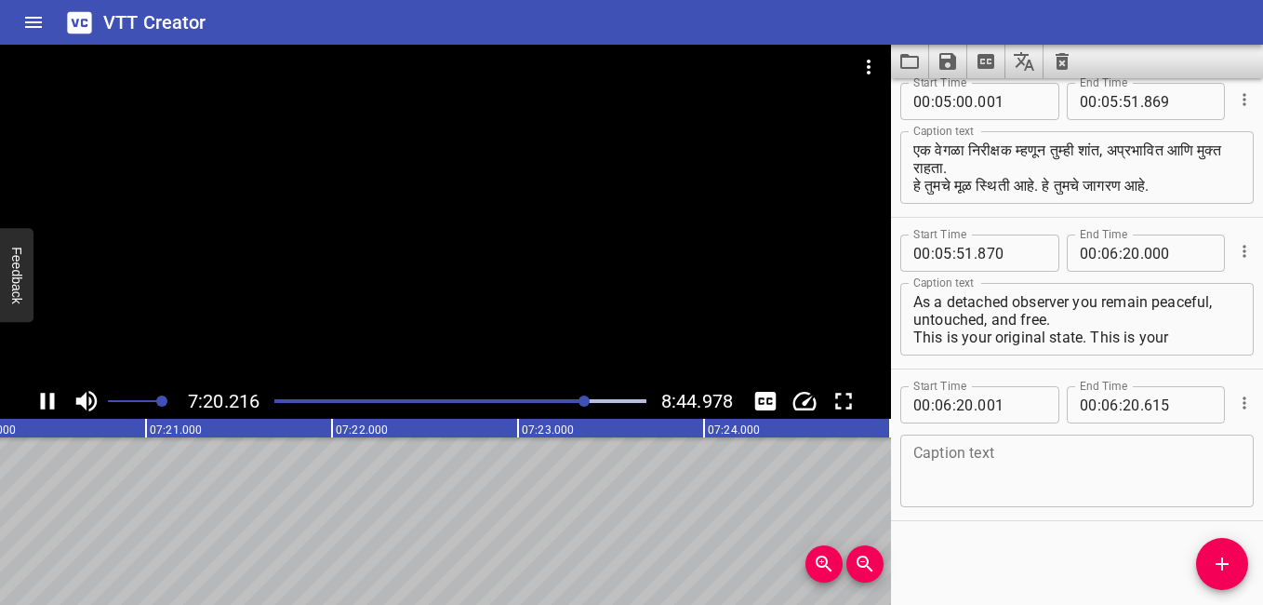
click at [47, 404] on icon "Play/Pause" at bounding box center [47, 401] width 28 height 28
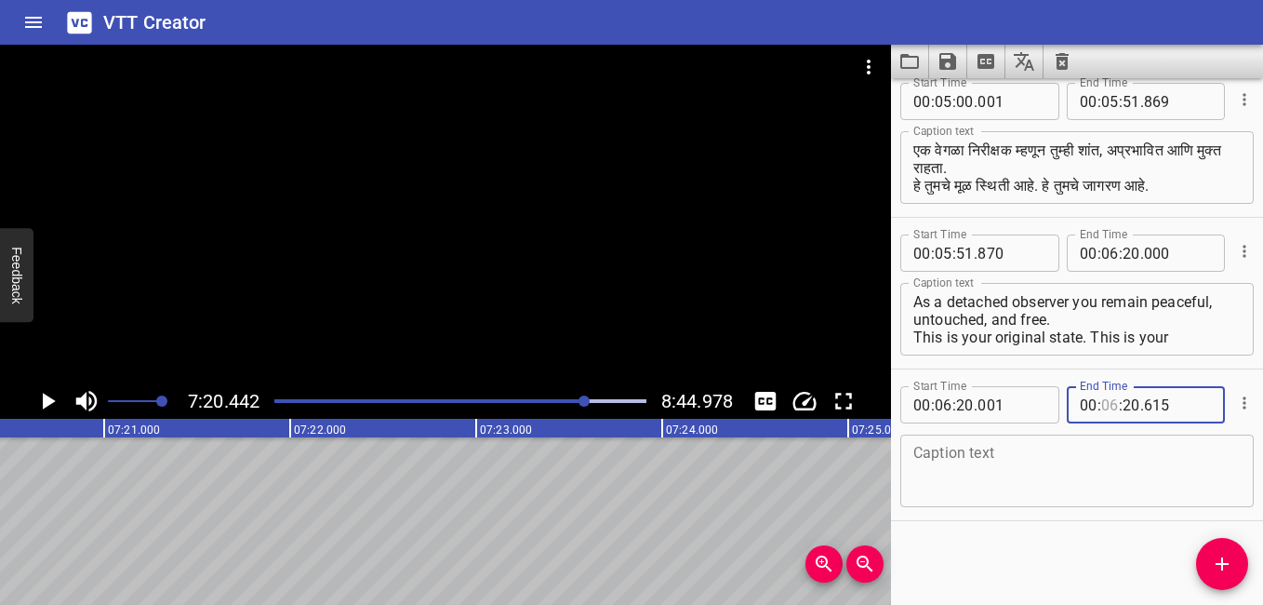
click at [1109, 405] on input "number" at bounding box center [1110, 404] width 18 height 37
type input "07"
type input "20"
type input "615"
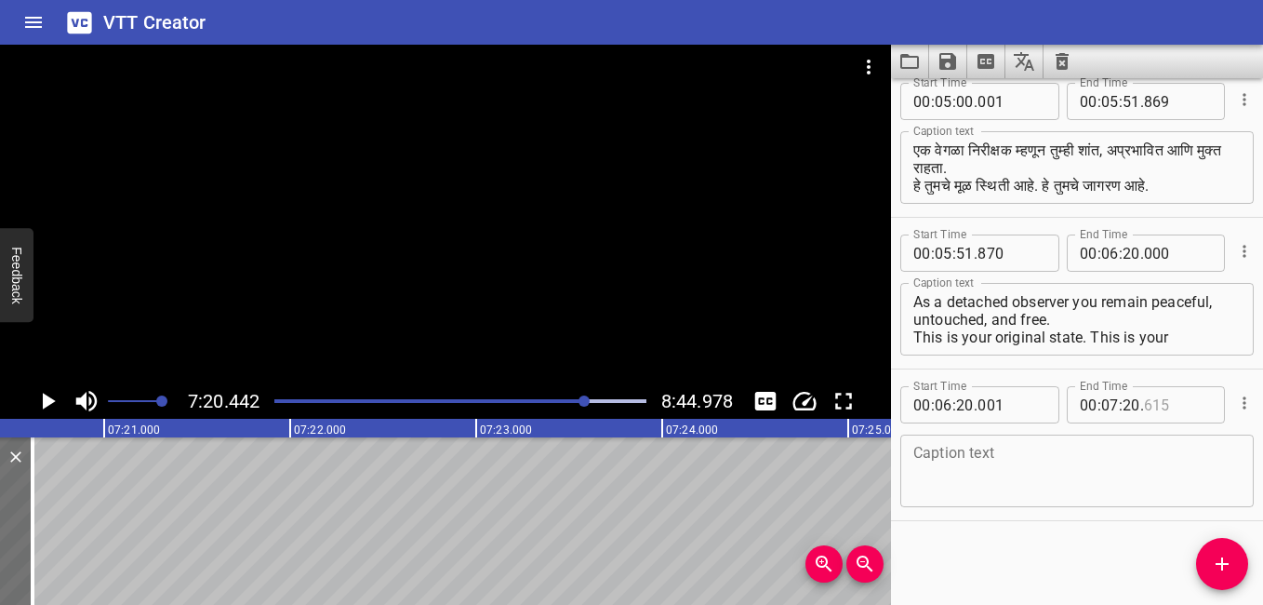
click at [1155, 406] on input "number" at bounding box center [1178, 404] width 68 height 37
type input "440"
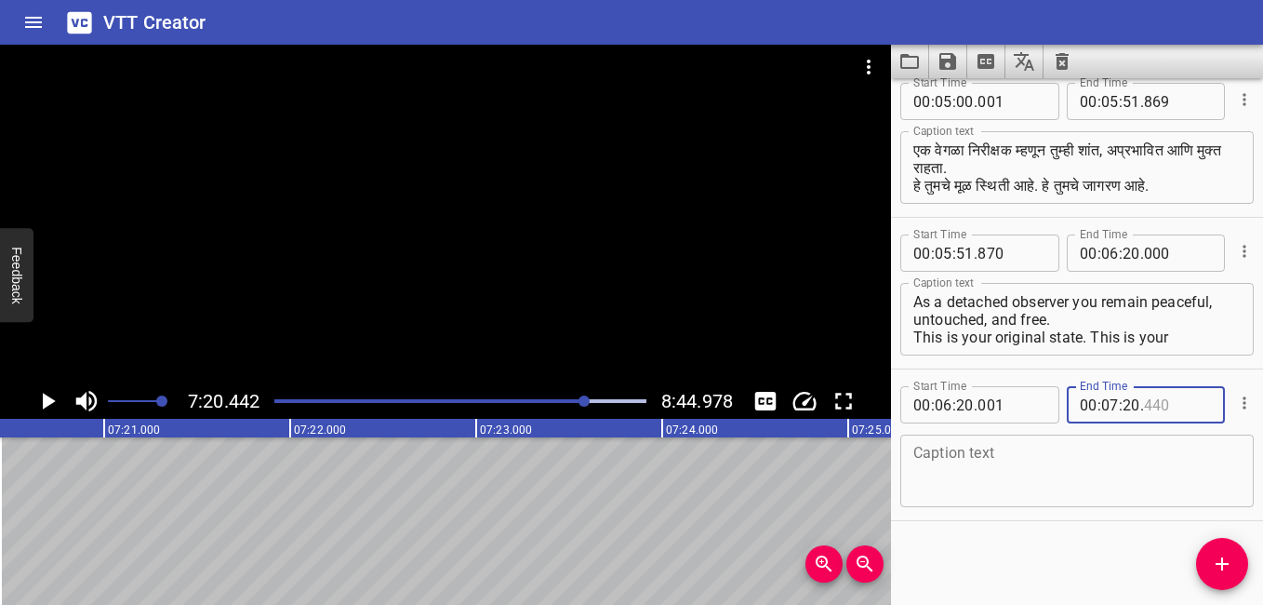
type input "440"
click at [939, 453] on textarea at bounding box center [1077, 471] width 327 height 53
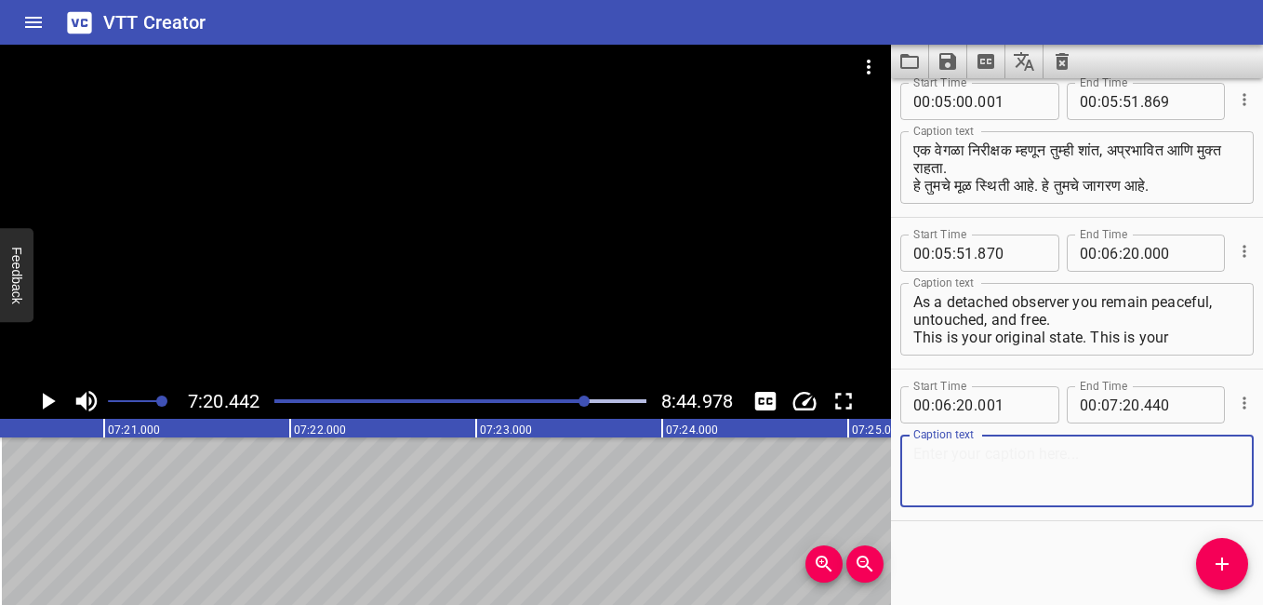
paste textarea "आनंद में रहने के लिए मुझे और ब्रह्मांड के बीच की दीवार को हटाना होगा"
type textarea "आनंद में रहने के लिए मुझे और ब्रह्मांड के बीच की दीवार को हटाना होगा"
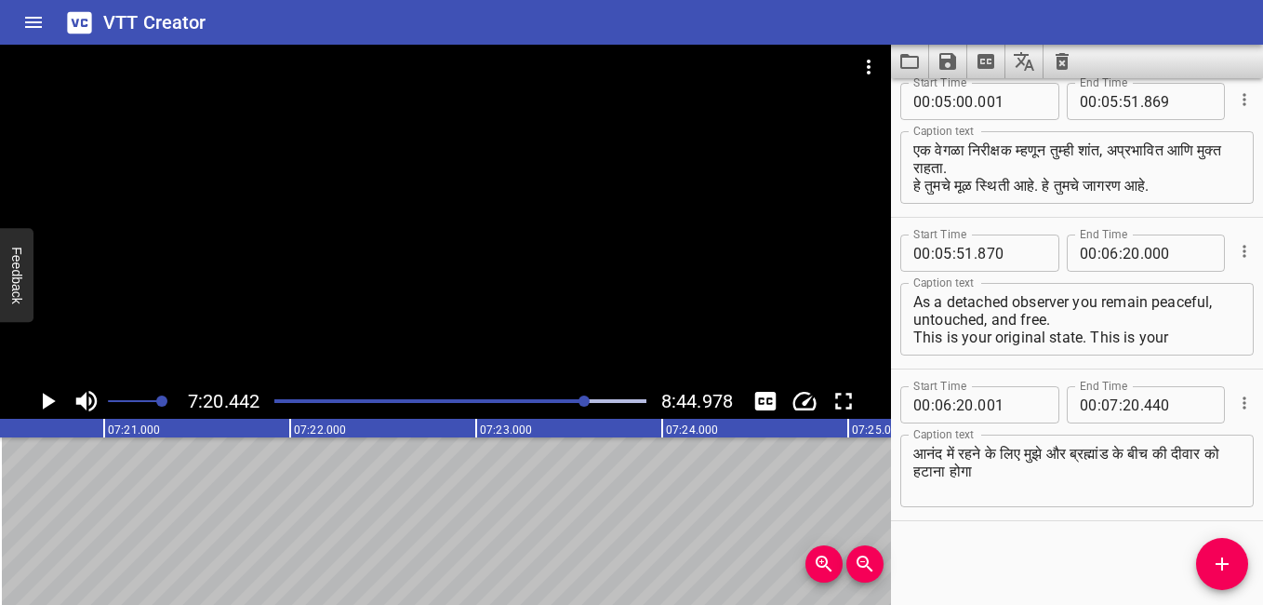
click at [1097, 549] on div "Start Time 00 : 00 : 00 . 000 Start Time End Time 00 : 00 : 45 . 942 End Time C…" at bounding box center [1077, 341] width 372 height 527
click at [573, 397] on div at bounding box center [460, 401] width 394 height 26
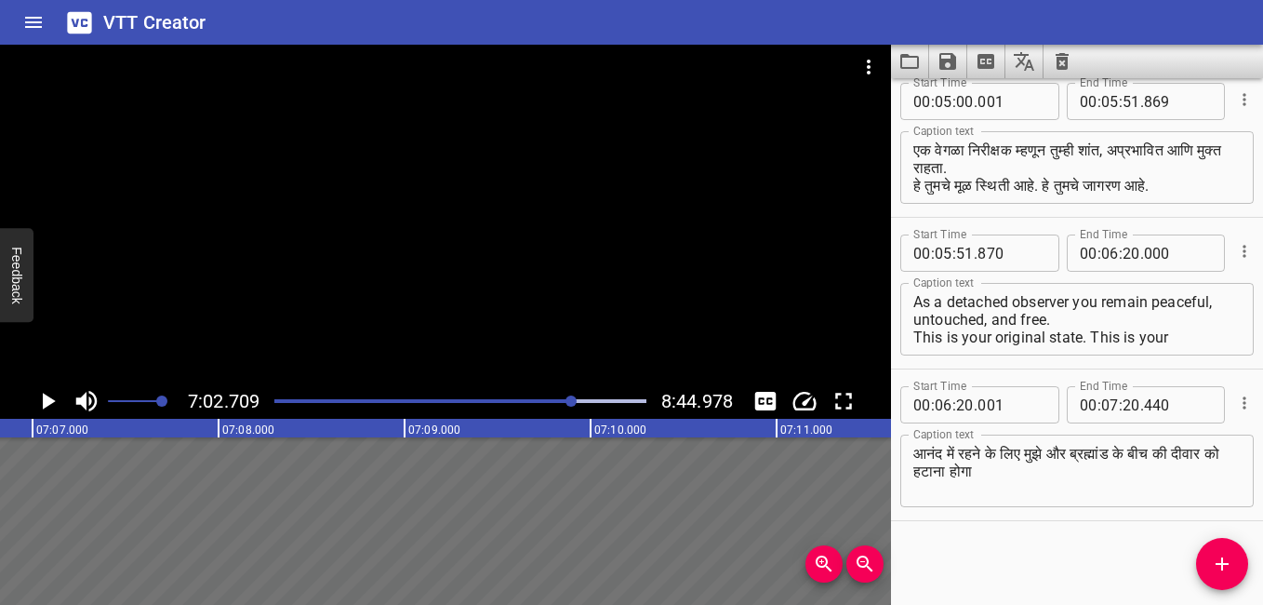
scroll to position [0, 78650]
click at [41, 399] on icon "Play/Pause" at bounding box center [47, 401] width 28 height 28
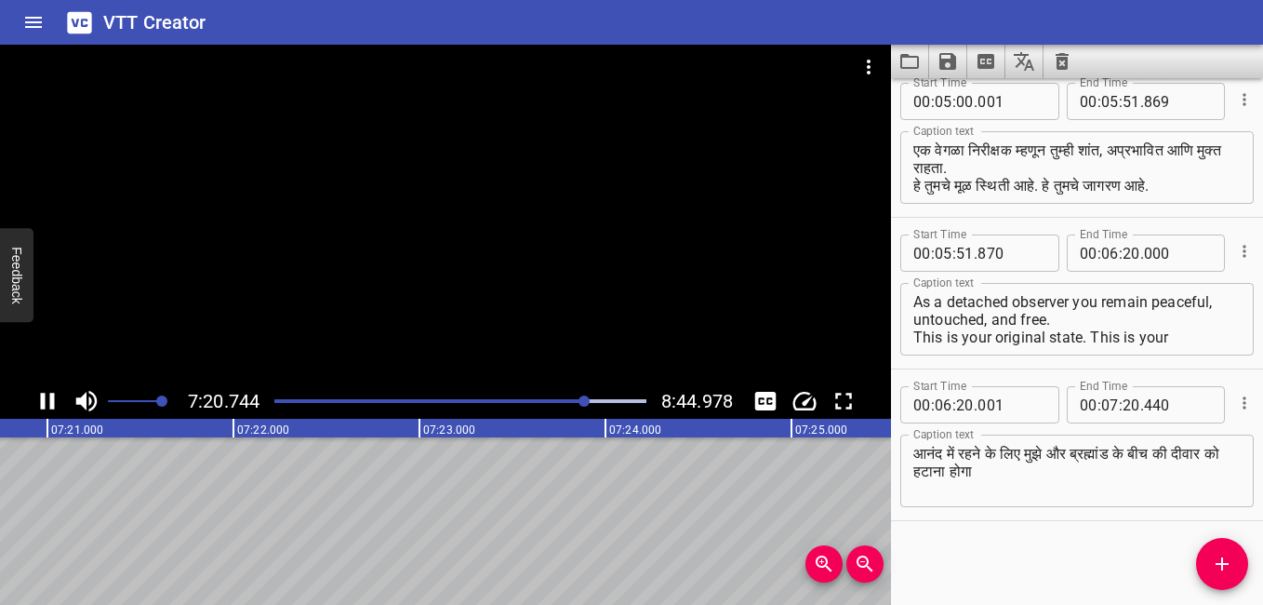
click at [51, 398] on icon "Play/Pause" at bounding box center [48, 401] width 14 height 17
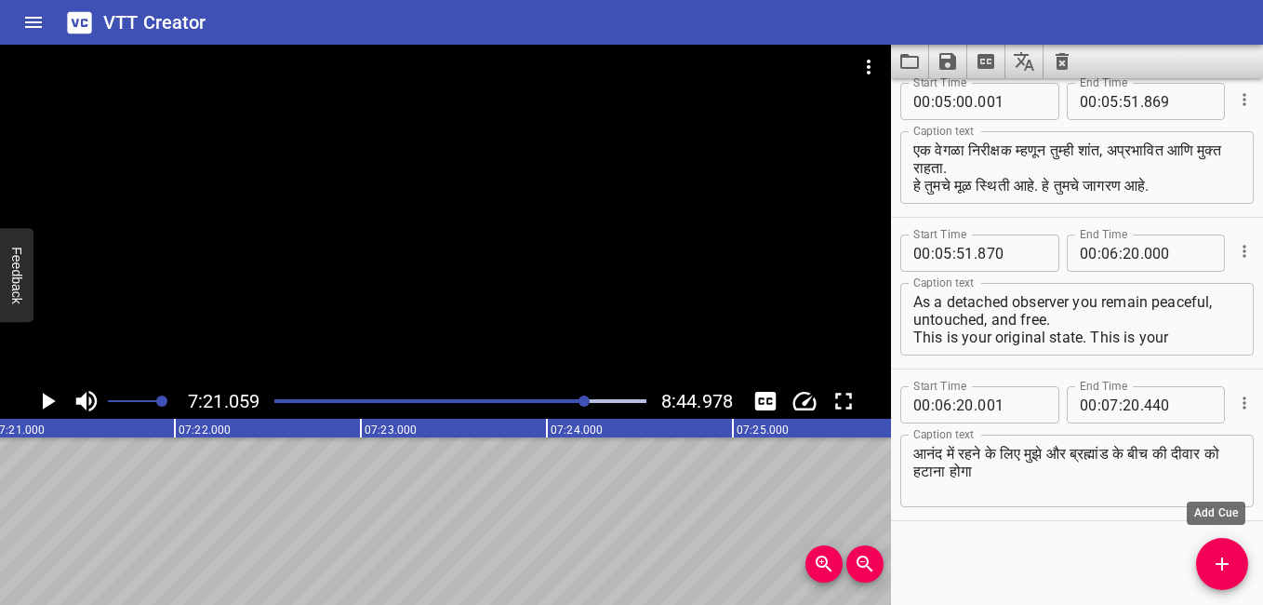
click at [1215, 571] on icon "Add Cue" at bounding box center [1222, 564] width 22 height 22
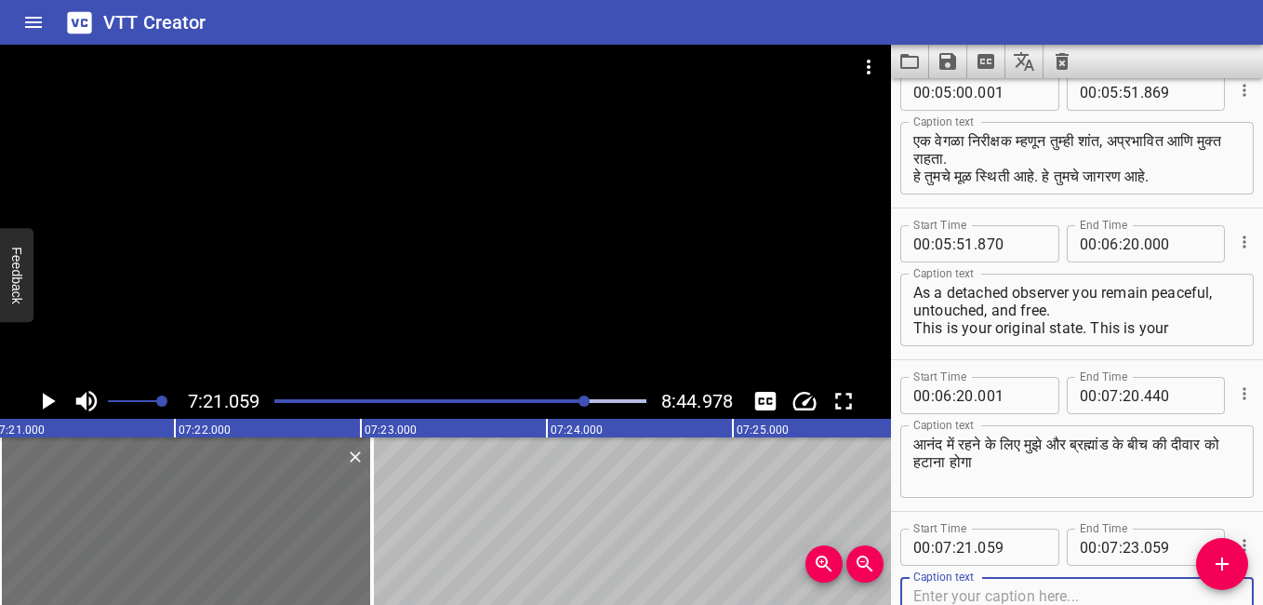
scroll to position [1180, 0]
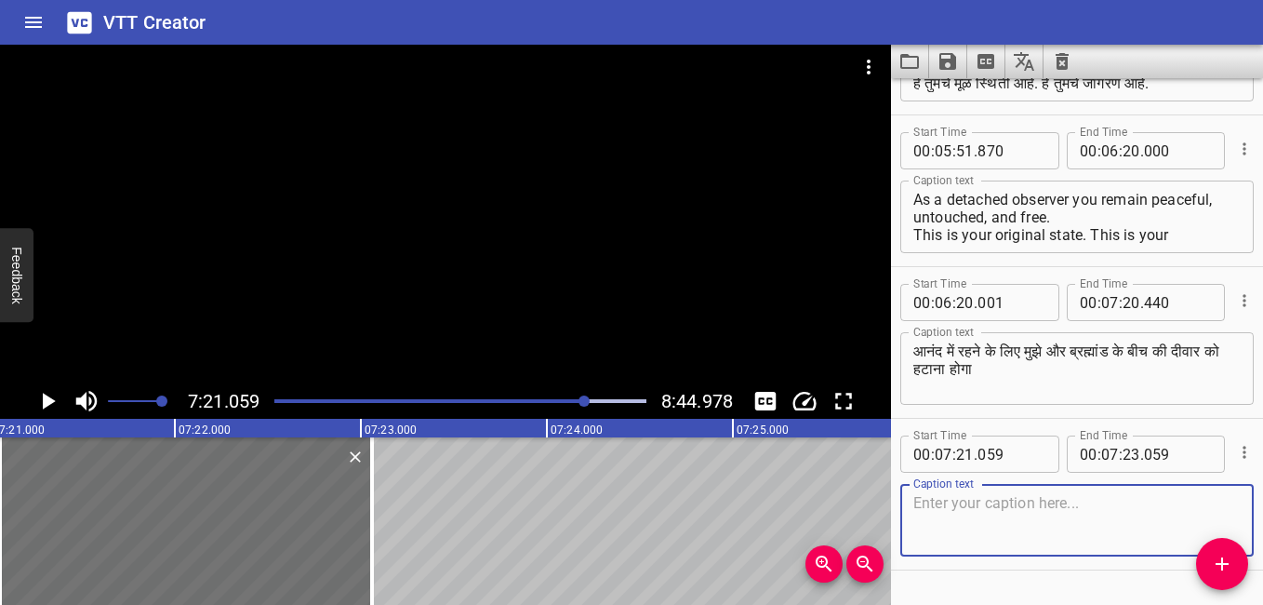
click at [959, 514] on textarea at bounding box center [1077, 520] width 327 height 53
paste textarea "आनंदात जगण्यासाठी मी आणि विश्वातील भिंत काढून टाकावी लागेल."
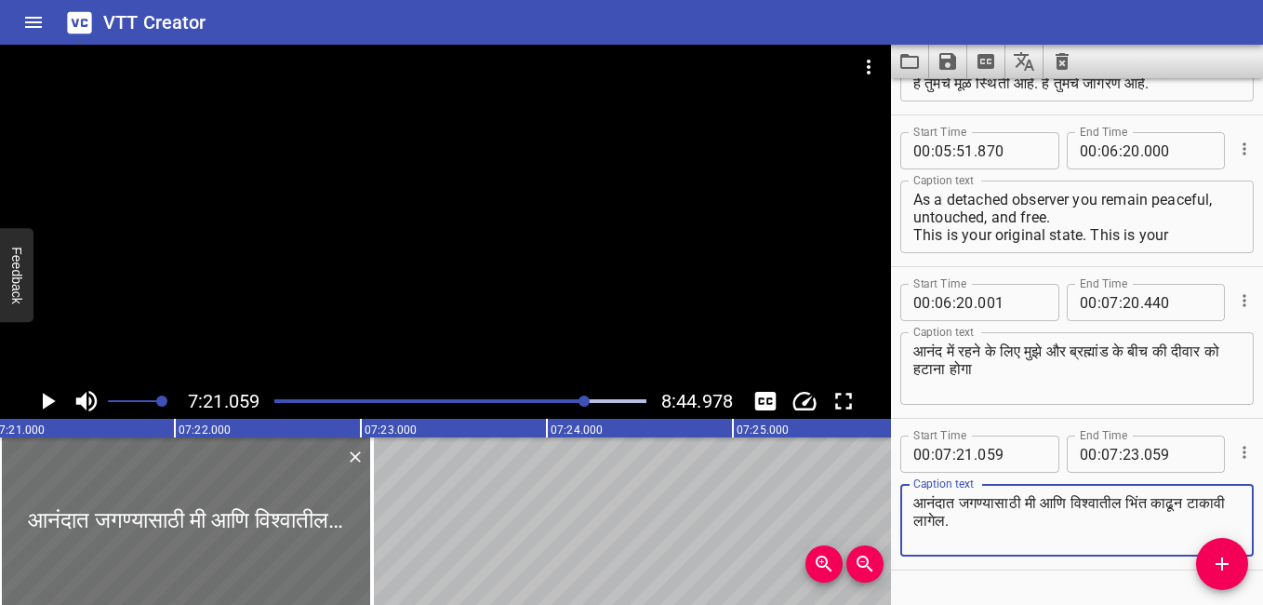
type textarea "आनंदात जगण्यासाठी मी आणि विश्वातील भिंत काढून टाकावी लागेल."
click at [968, 455] on input "number" at bounding box center [965, 453] width 18 height 37
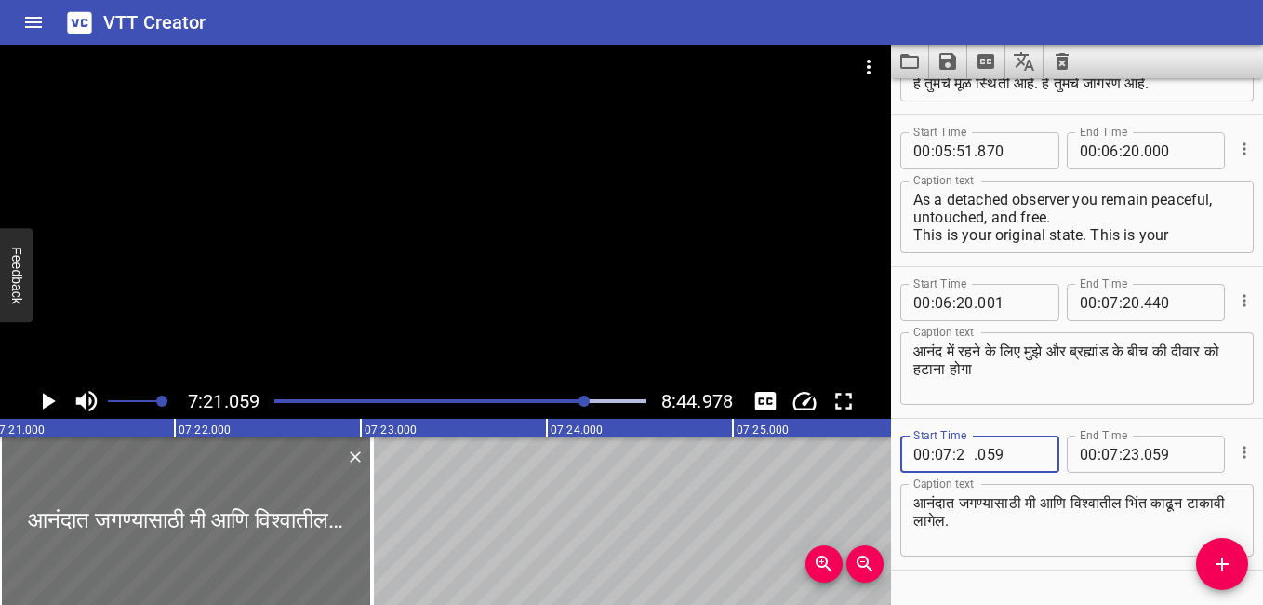
type input "20"
type input "059"
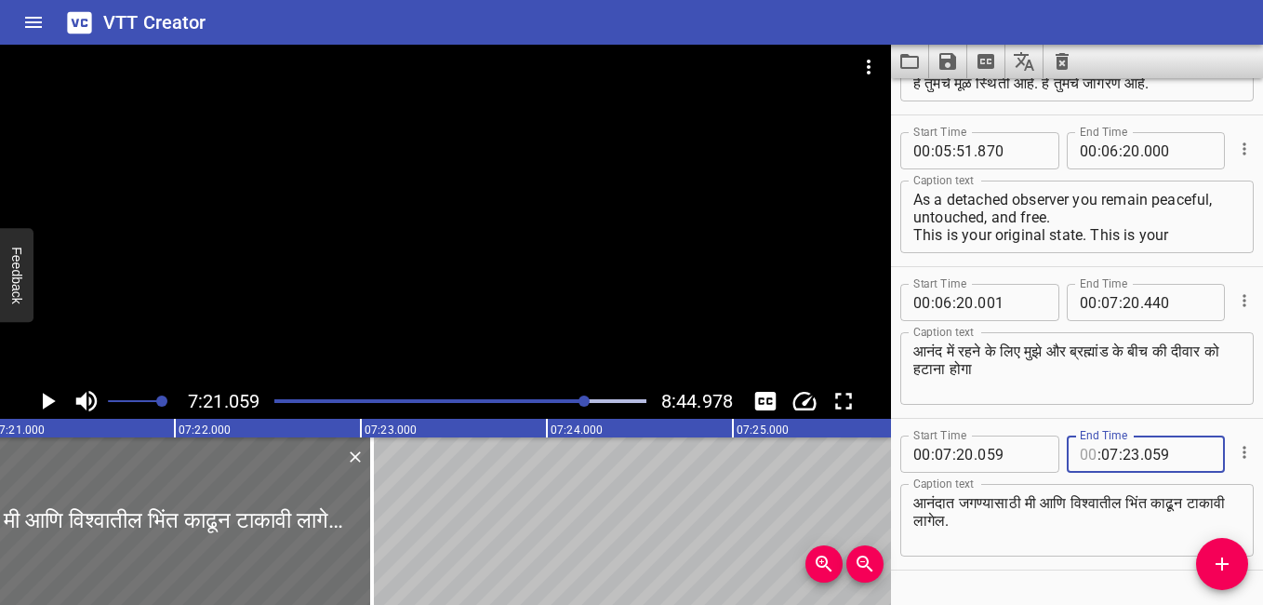
type input "00"
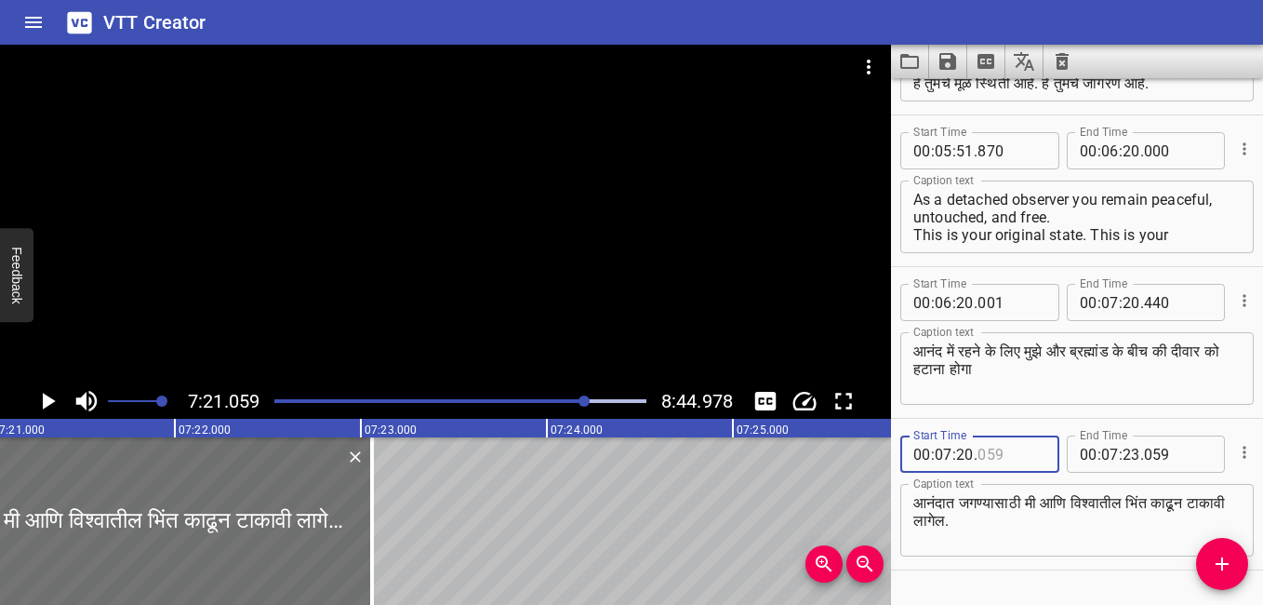
click at [986, 450] on input "number" at bounding box center [1012, 453] width 68 height 37
type input "441"
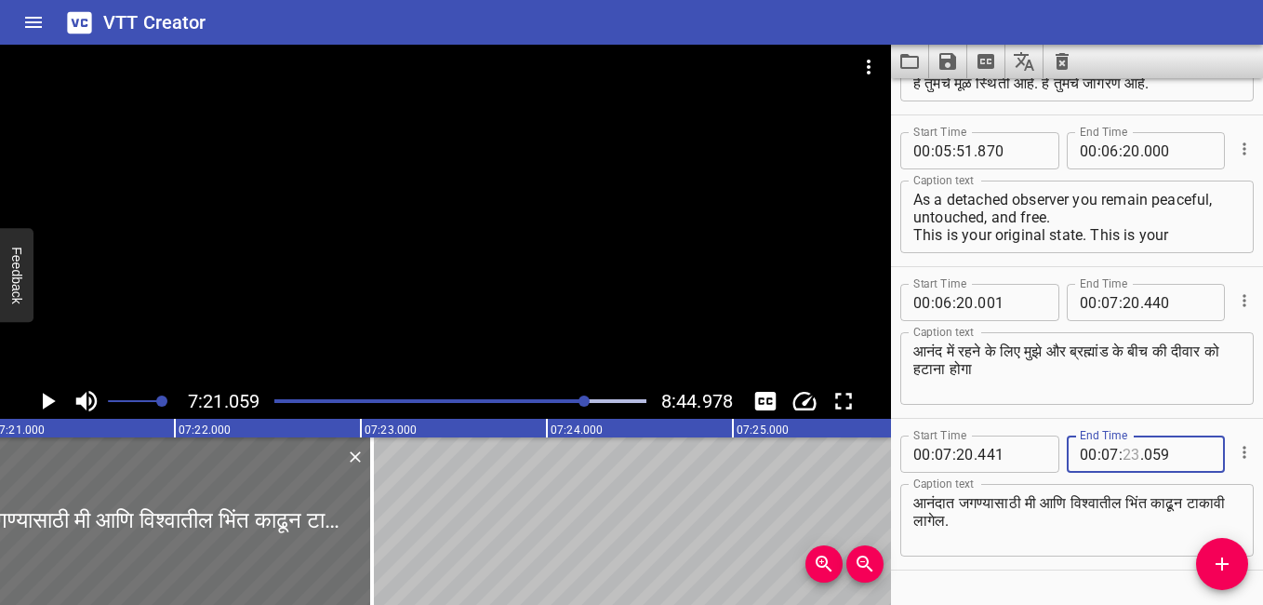
click at [1123, 455] on input "number" at bounding box center [1132, 453] width 18 height 37
type input "23"
click at [1123, 300] on input "number" at bounding box center [1132, 302] width 18 height 37
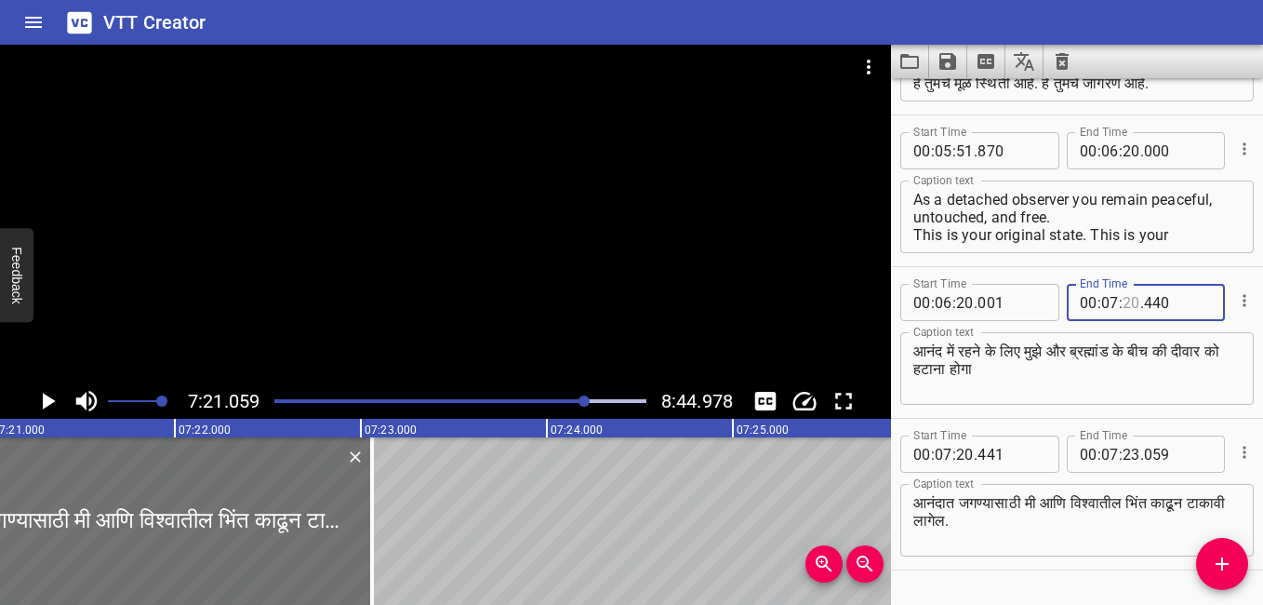
click at [1123, 300] on input "number" at bounding box center [1132, 302] width 18 height 37
type input "20"
click at [1123, 452] on input "number" at bounding box center [1132, 453] width 18 height 37
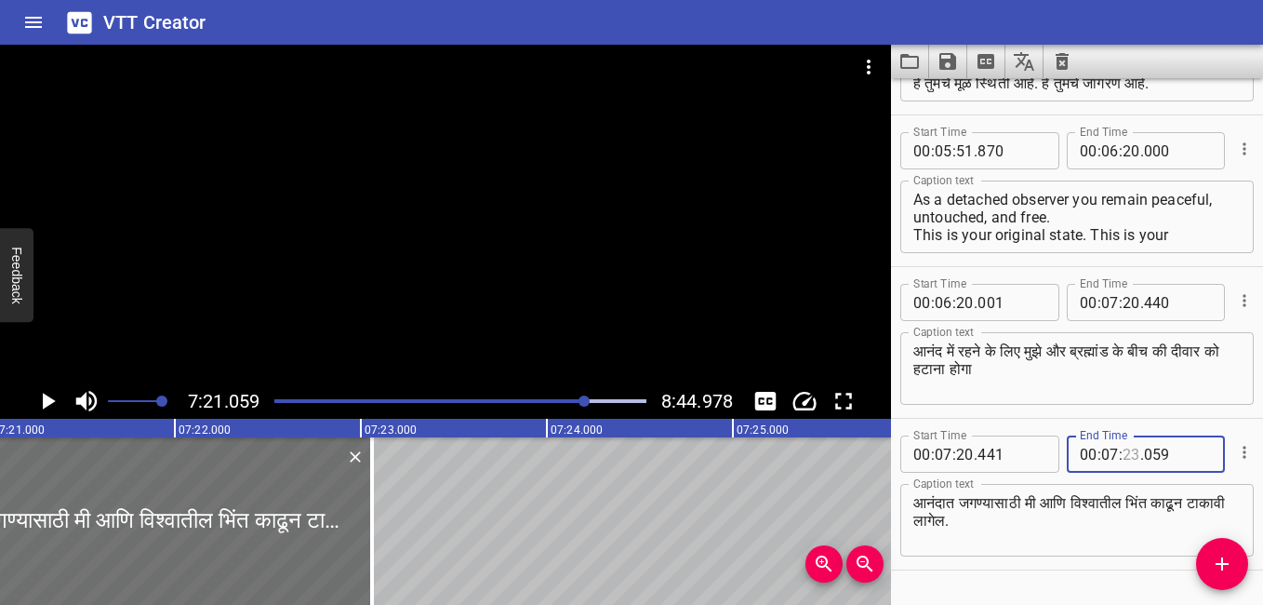
click at [1123, 452] on input "number" at bounding box center [1132, 453] width 18 height 37
type input "45"
type input "059"
click at [1102, 455] on input "number" at bounding box center [1110, 453] width 18 height 37
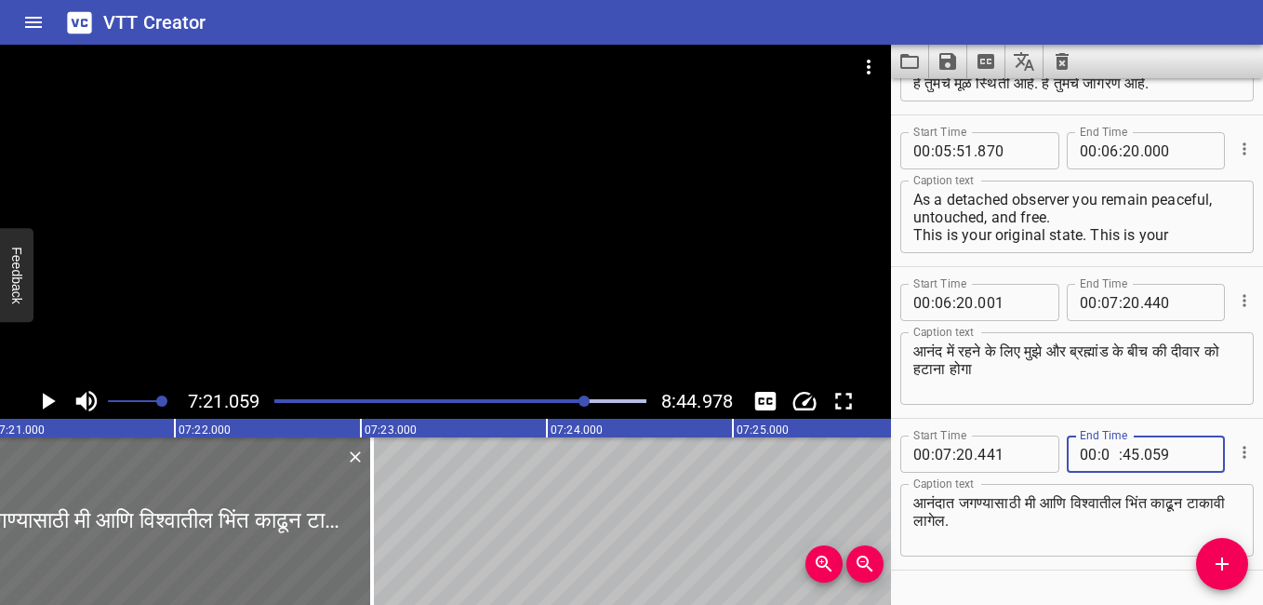
type input "08"
type input "00"
type input "000"
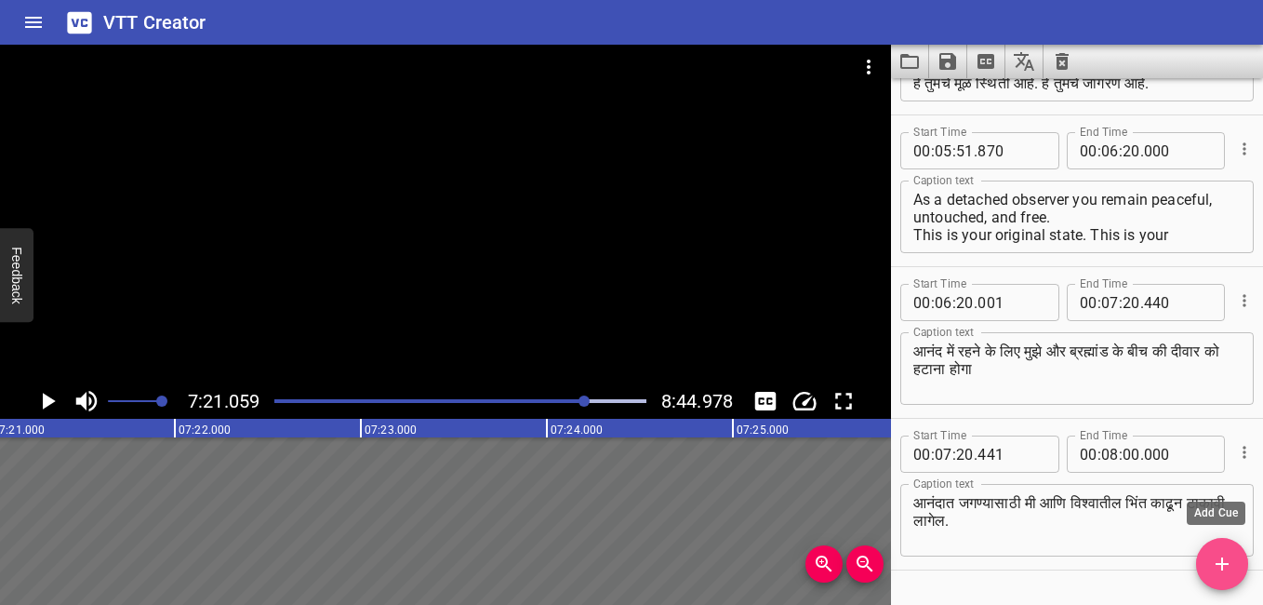
click at [1208, 564] on span "Add Cue" at bounding box center [1222, 564] width 52 height 22
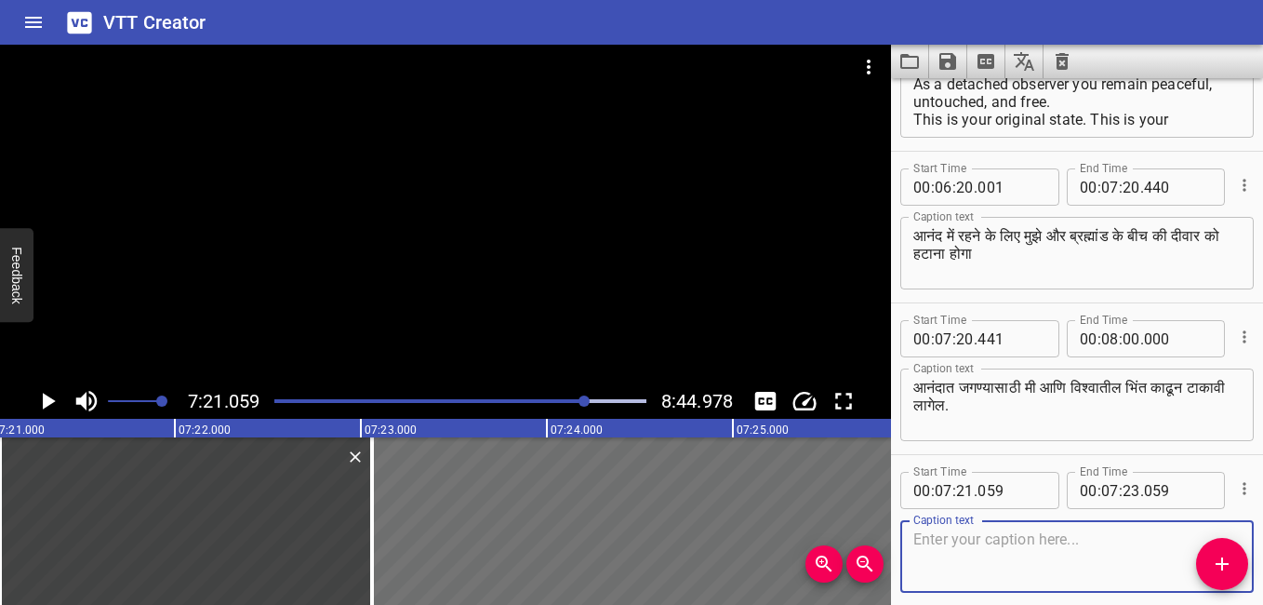
scroll to position [1381, 0]
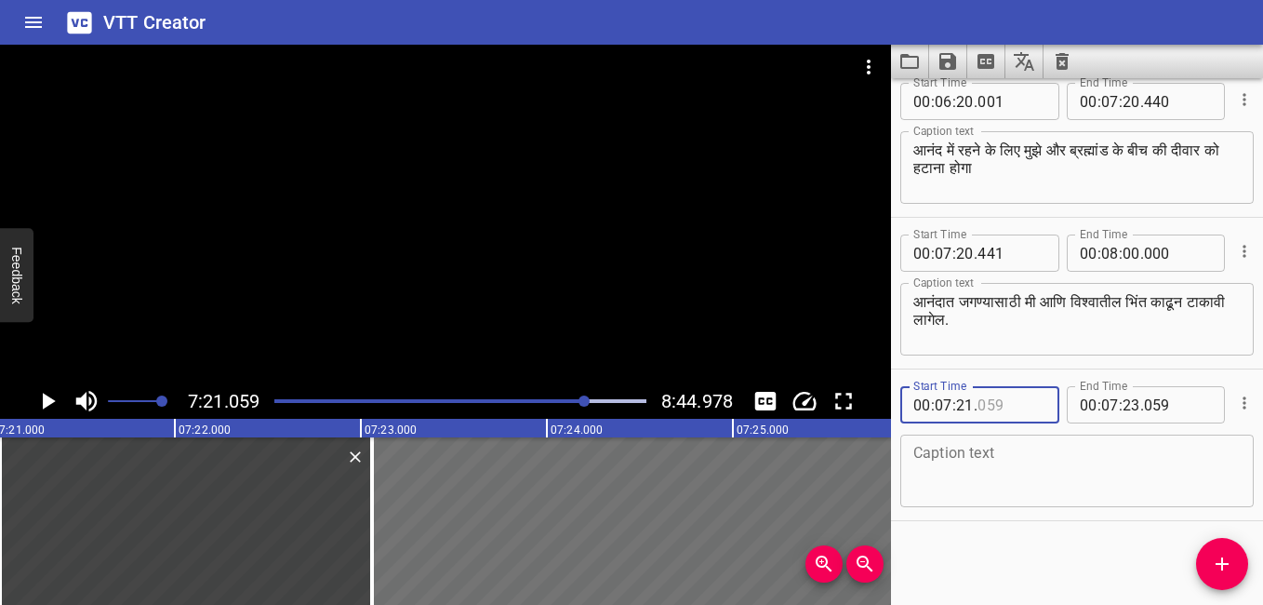
click at [1010, 406] on input "number" at bounding box center [1012, 404] width 68 height 37
type input "059"
click at [942, 400] on input "number" at bounding box center [944, 404] width 18 height 37
click at [943, 398] on input "number" at bounding box center [944, 404] width 18 height 37
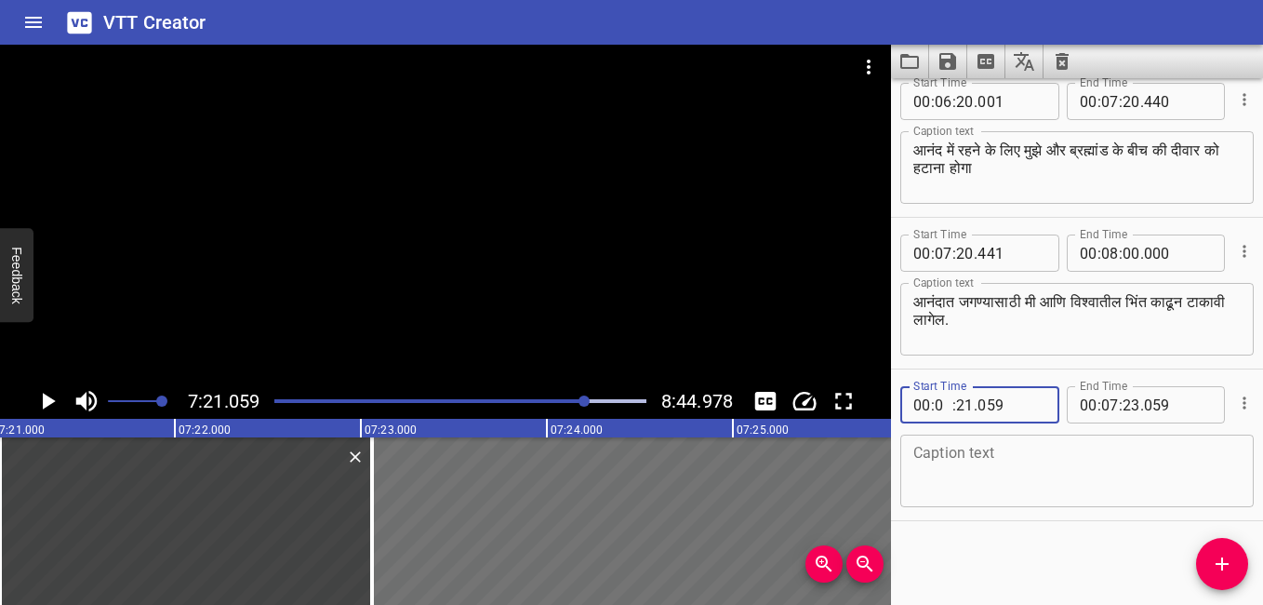
type input "08"
type input "21"
type input "00"
click at [961, 410] on input "number" at bounding box center [965, 404] width 18 height 37
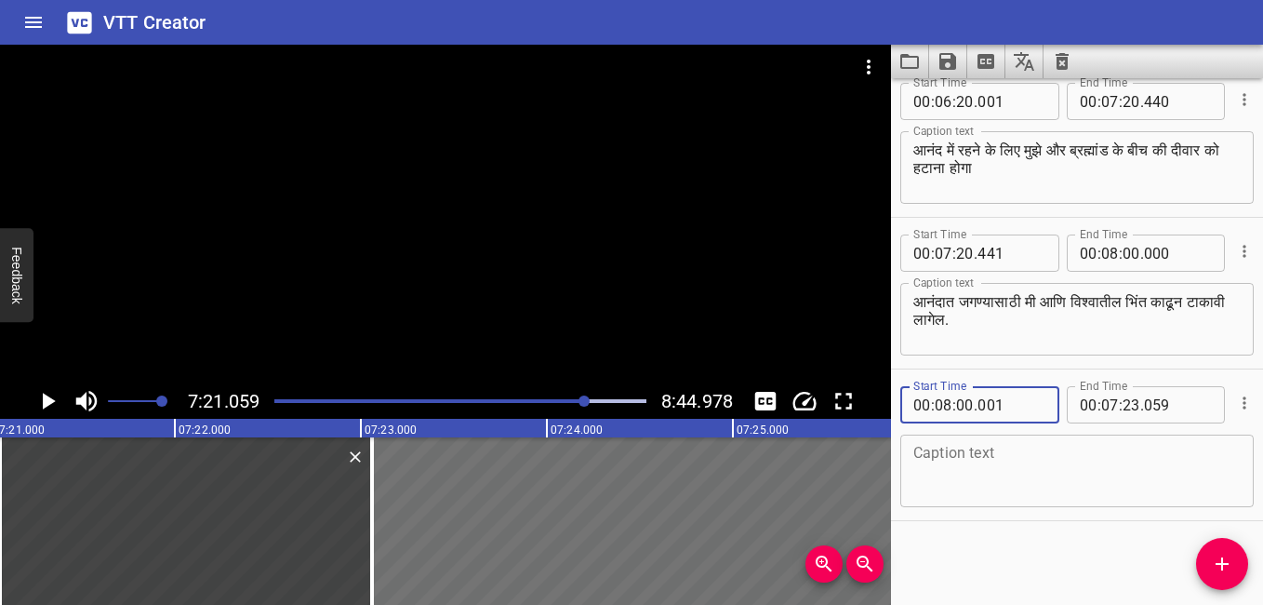
click at [986, 458] on textarea at bounding box center [1077, 471] width 327 height 53
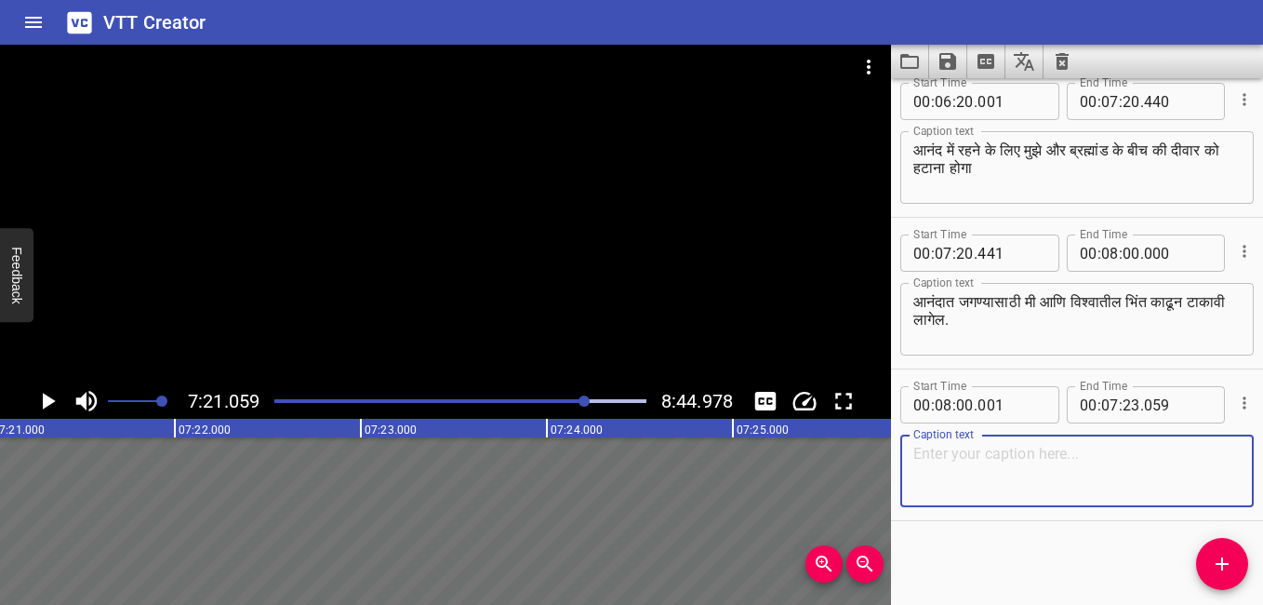
paste textarea "The wall between I and universe has to be removed to be able to live in bliss"
click at [1109, 406] on input "number" at bounding box center [1110, 404] width 18 height 37
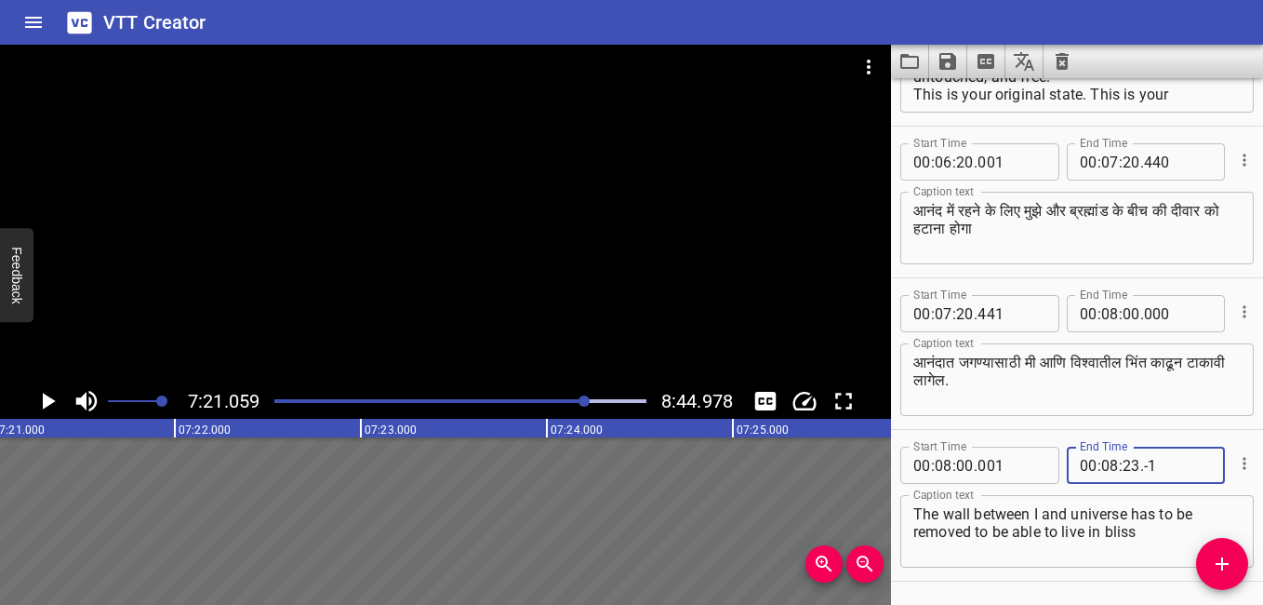
scroll to position [1288, 0]
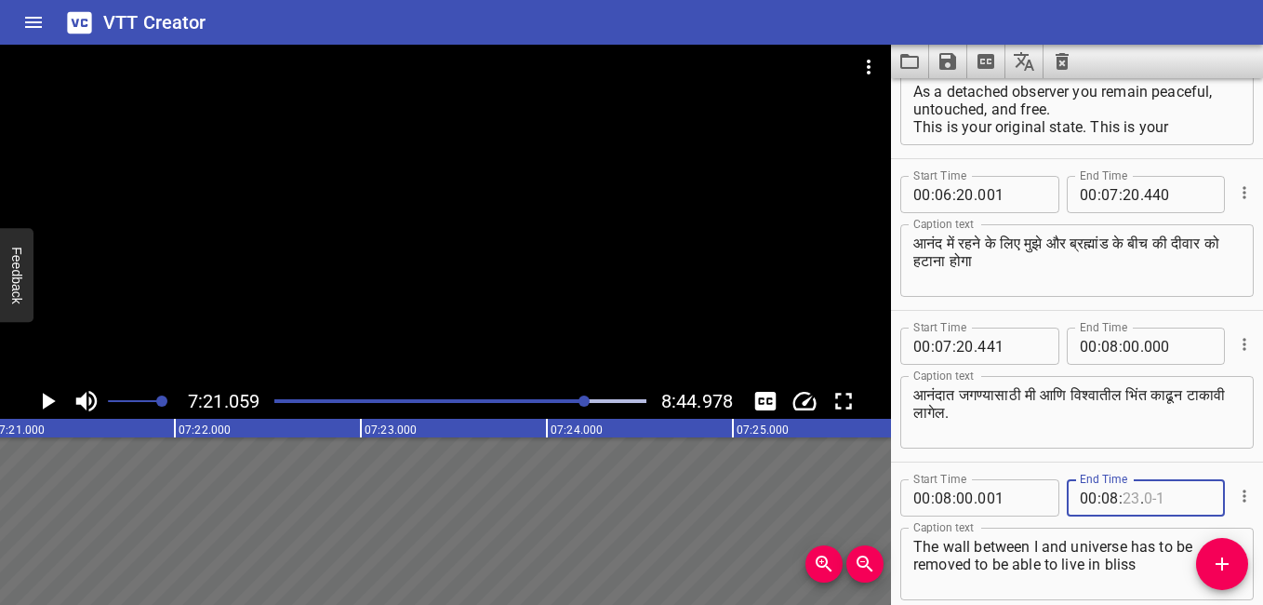
click at [1123, 497] on input "number" at bounding box center [1132, 497] width 18 height 37
click at [1123, 495] on input "number" at bounding box center [1132, 497] width 18 height 37
click at [1126, 497] on input "number" at bounding box center [1132, 497] width 18 height 37
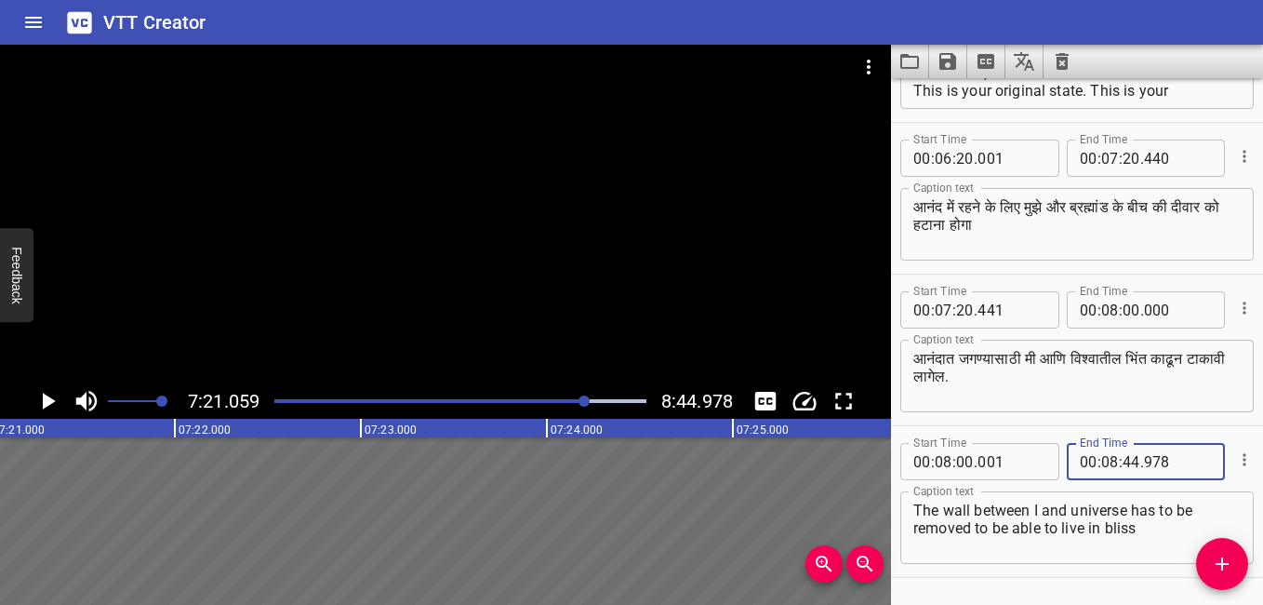
scroll to position [1381, 0]
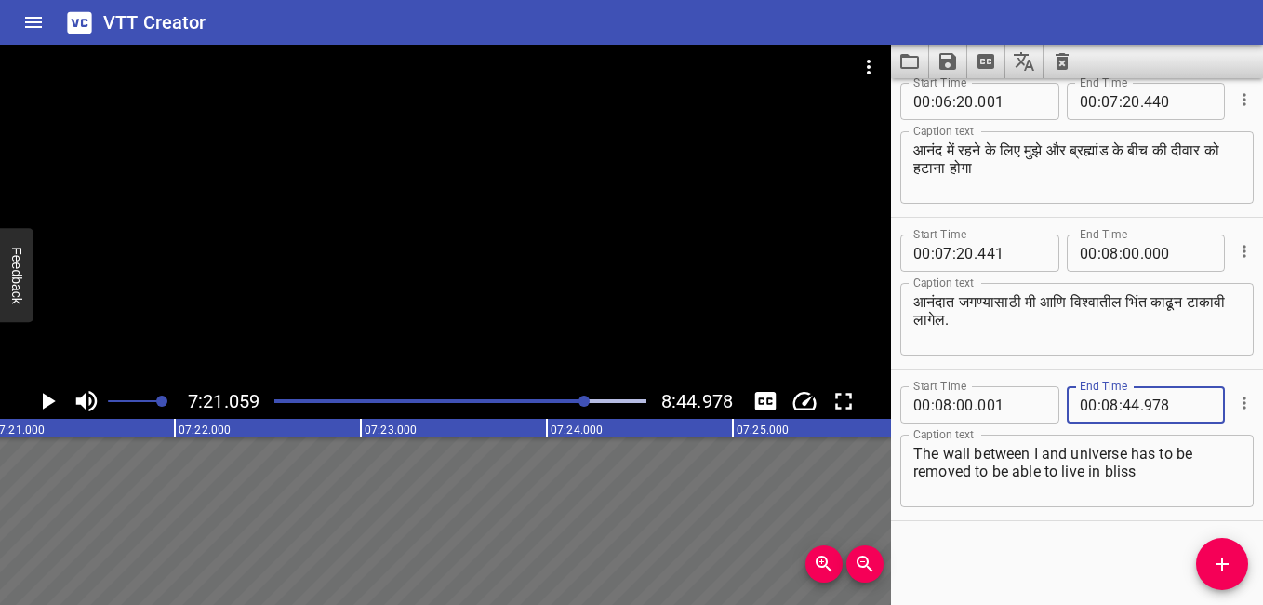
click at [1042, 551] on div "Start Time 00 : 00 : 00 . 000 Start Time End Time 00 : 00 : 45 . 942 End Time C…" at bounding box center [1077, 341] width 372 height 527
click at [49, 396] on icon "Play/Pause" at bounding box center [47, 401] width 28 height 28
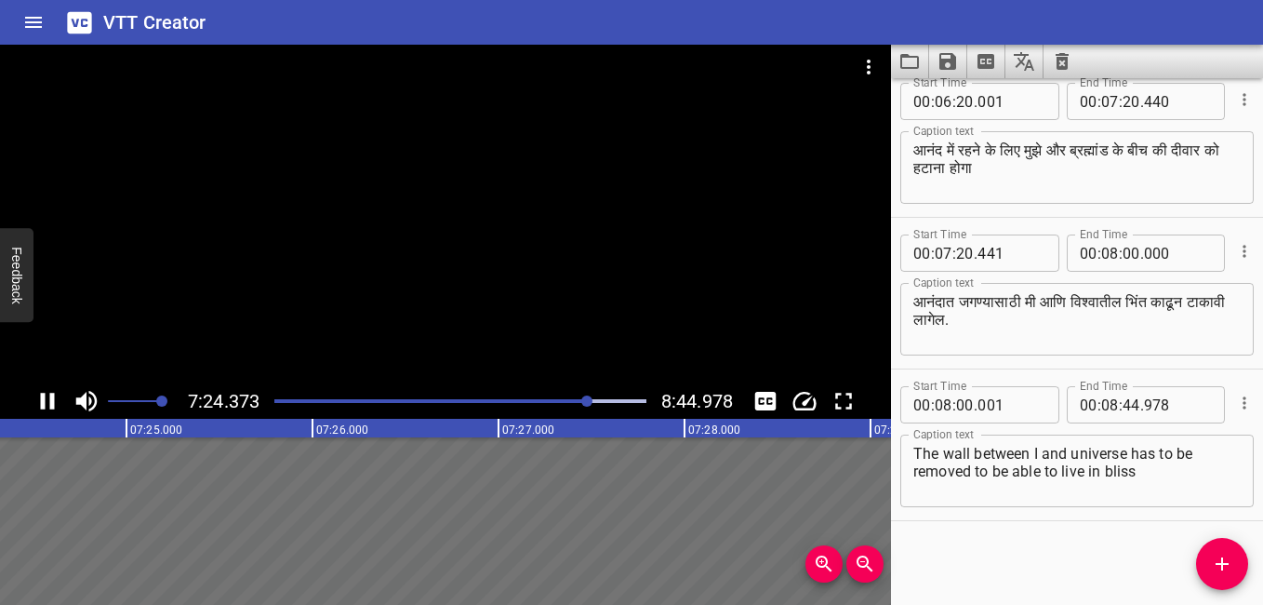
drag, startPoint x: 594, startPoint y: 400, endPoint x: 611, endPoint y: 402, distance: 17.8
click at [611, 402] on div "Play progress" at bounding box center [460, 401] width 372 height 4
click at [1132, 448] on textarea "The wall between I and universe has to be removed to be able to live in bliss" at bounding box center [1077, 471] width 327 height 53
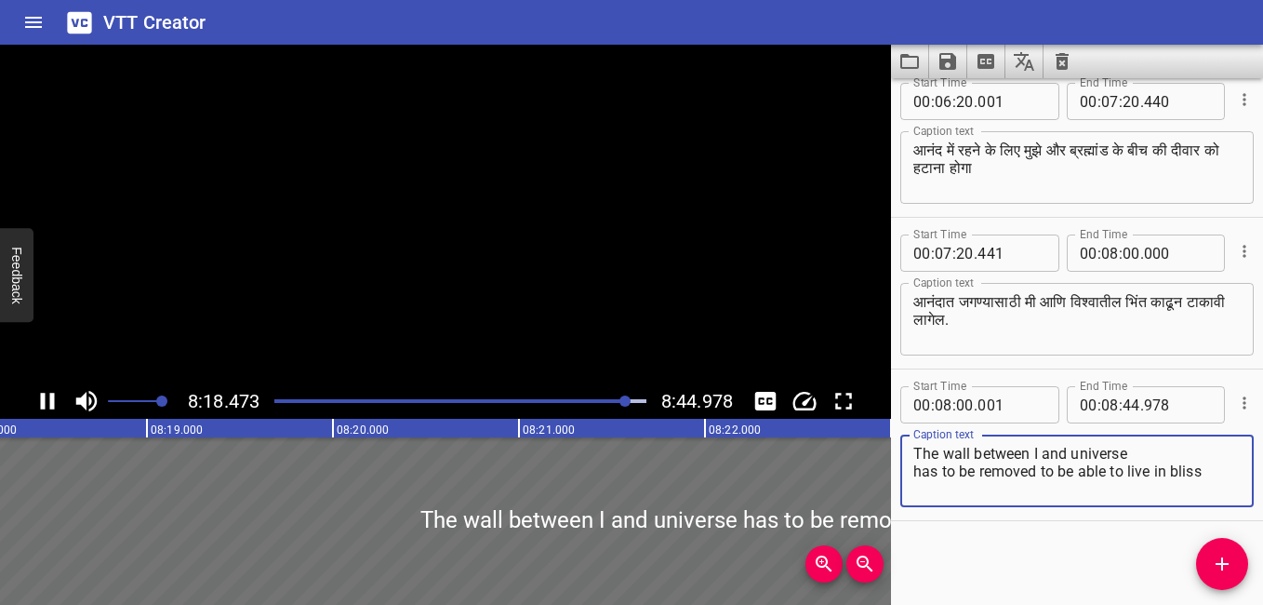
click at [1038, 472] on textarea "The wall between I and universe has to be removed to be able to live in bliss" at bounding box center [1077, 471] width 327 height 53
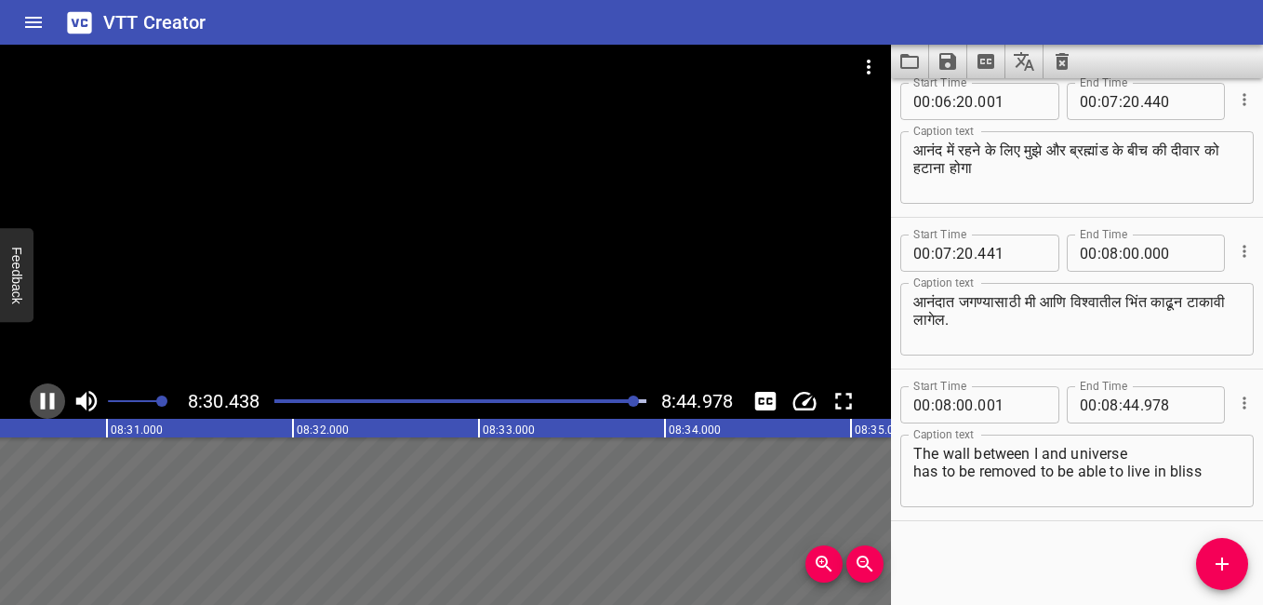
click at [51, 397] on icon "Play/Pause" at bounding box center [48, 401] width 14 height 17
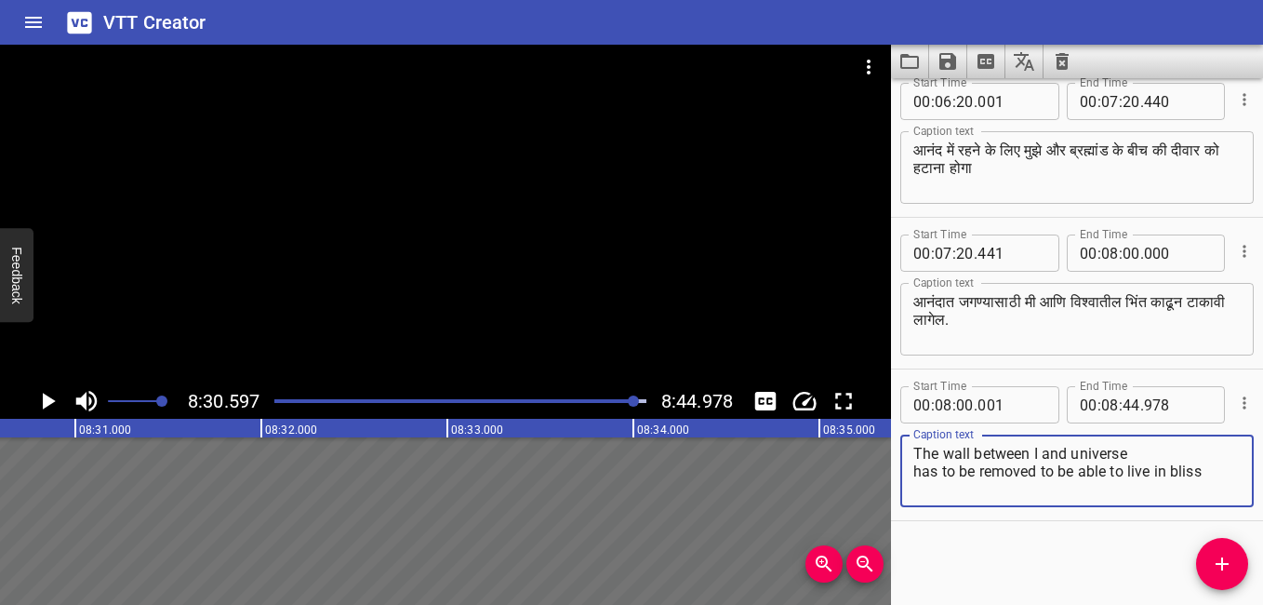
click at [1032, 450] on textarea "The wall between I and universe has to be removed to be able to live in bliss" at bounding box center [1077, 471] width 327 height 53
click at [956, 58] on icon "Save captions to file" at bounding box center [948, 61] width 17 height 17
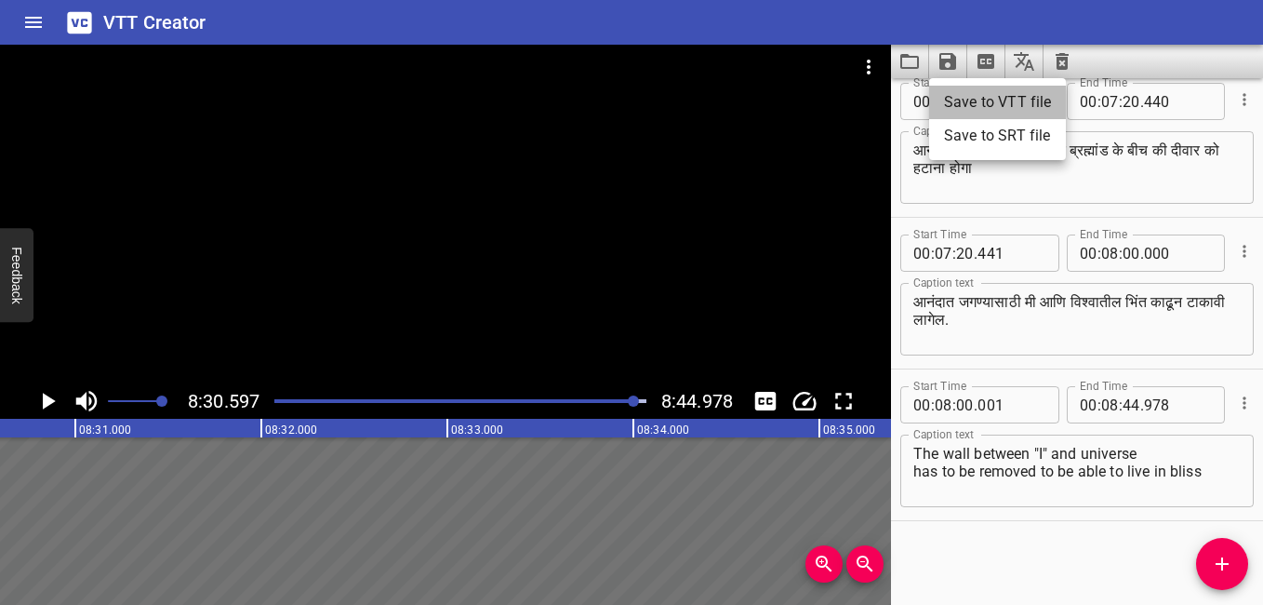
click at [971, 91] on li "Save to VTT file" at bounding box center [997, 102] width 137 height 33
